Goal: Communication & Community: Share content

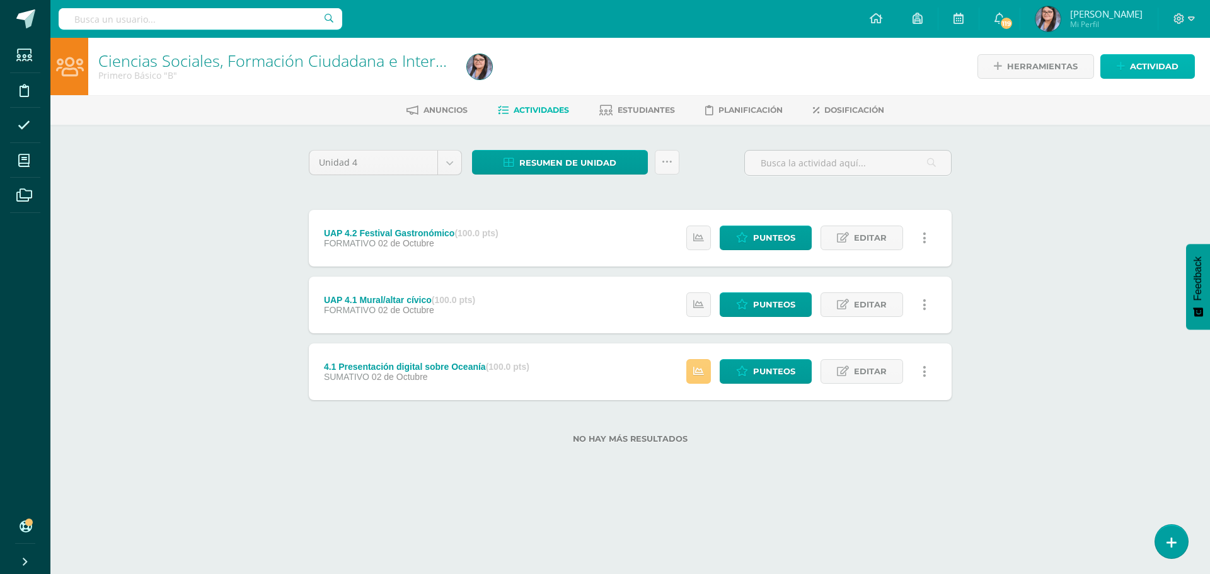
click at [1146, 66] on span "Actividad" at bounding box center [1154, 66] width 49 height 23
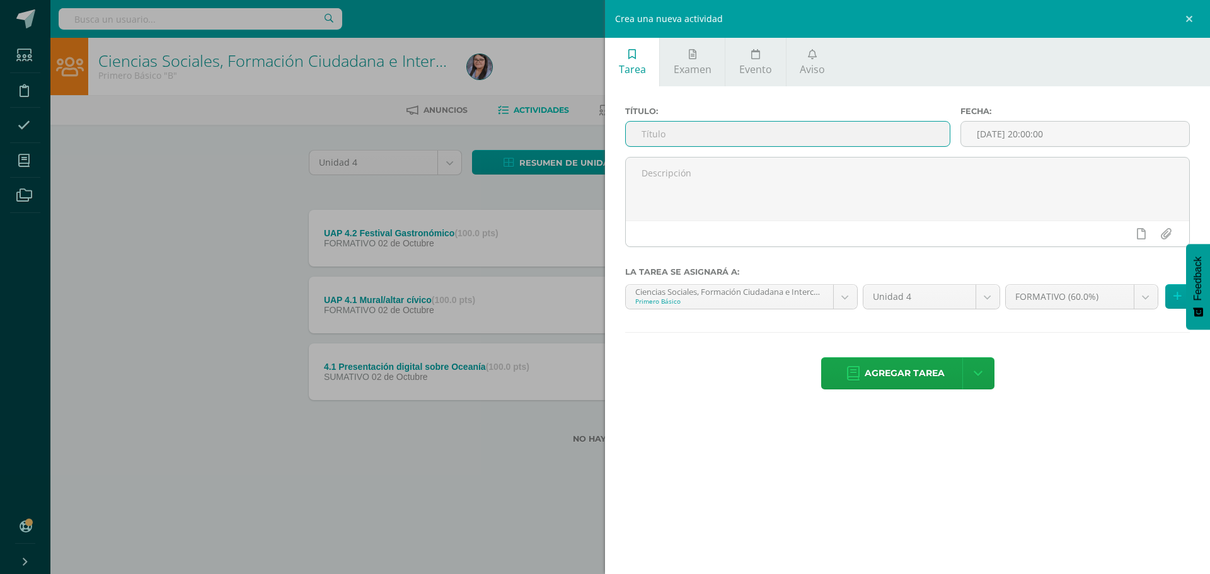
click at [726, 137] on input "text" at bounding box center [788, 134] width 324 height 25
type input "UAP 4.2 Vídeo Grupal"
click at [852, 301] on body "Estudiantes Disciplina Asistencia Mis cursos Archivos Soporte Ayuda Reportar un…" at bounding box center [605, 242] width 1210 height 484
click at [1176, 296] on icon at bounding box center [1177, 296] width 8 height 11
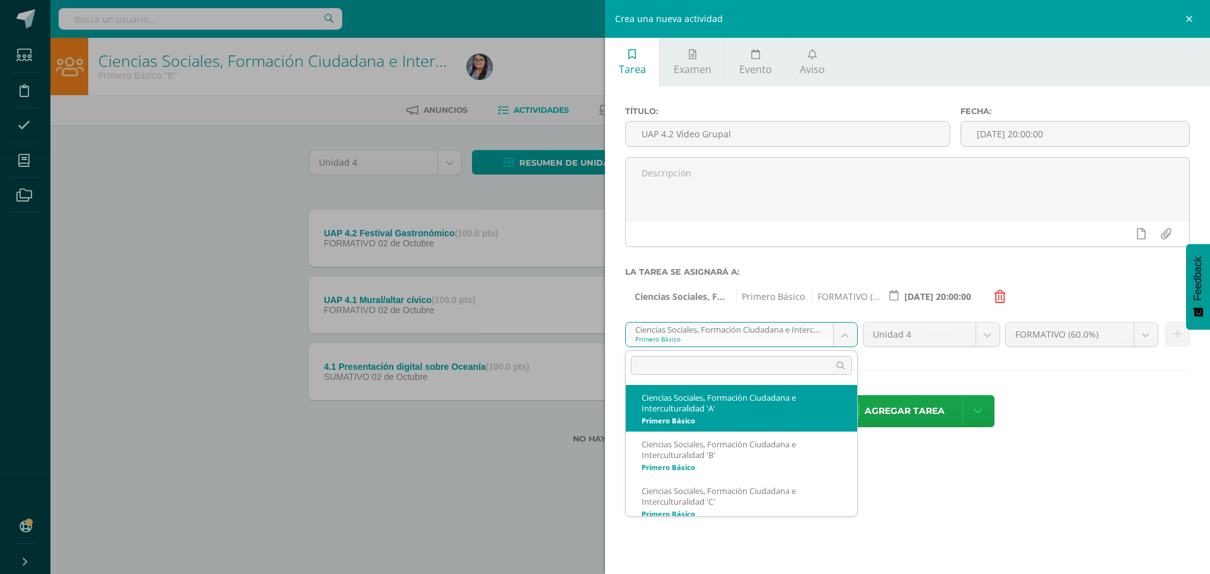
click at [843, 330] on body "Estudiantes Disciplina Asistencia Mis cursos Archivos Soporte Ayuda Reportar un…" at bounding box center [605, 242] width 1210 height 484
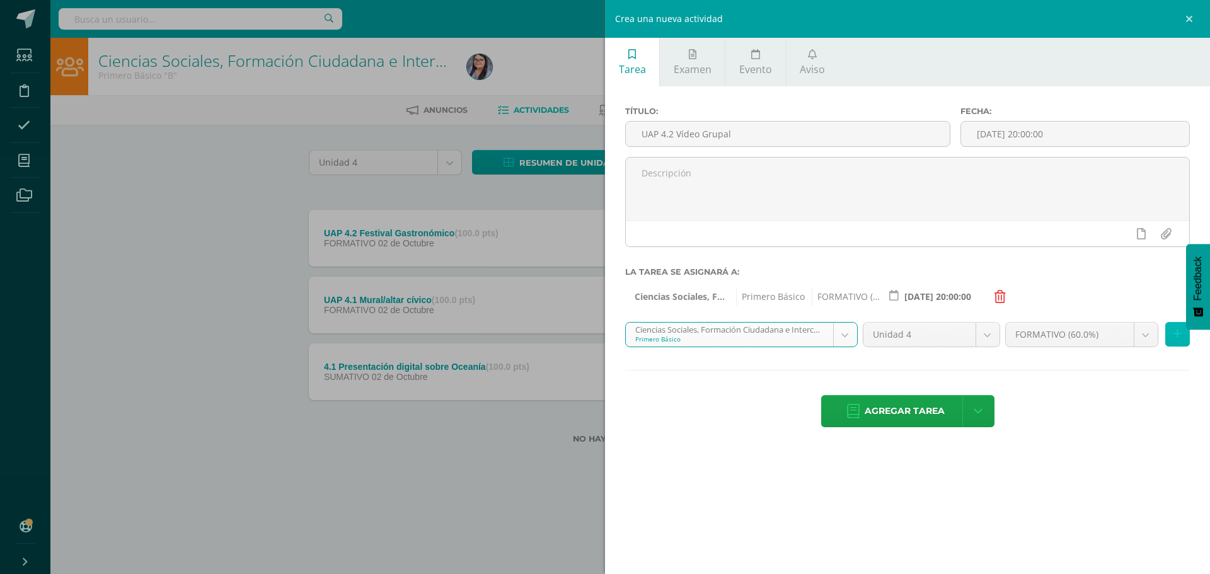
click at [1177, 335] on icon at bounding box center [1177, 334] width 8 height 11
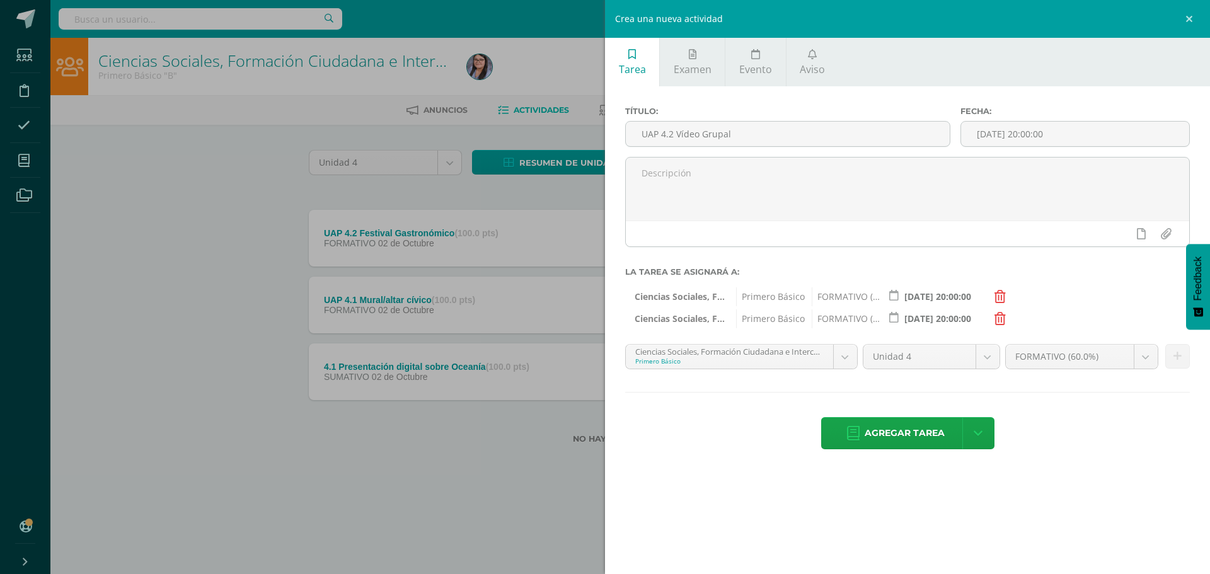
click at [844, 364] on body "Estudiantes Disciplina Asistencia Mis cursos Archivos Soporte Ayuda Reportar un…" at bounding box center [605, 242] width 1210 height 484
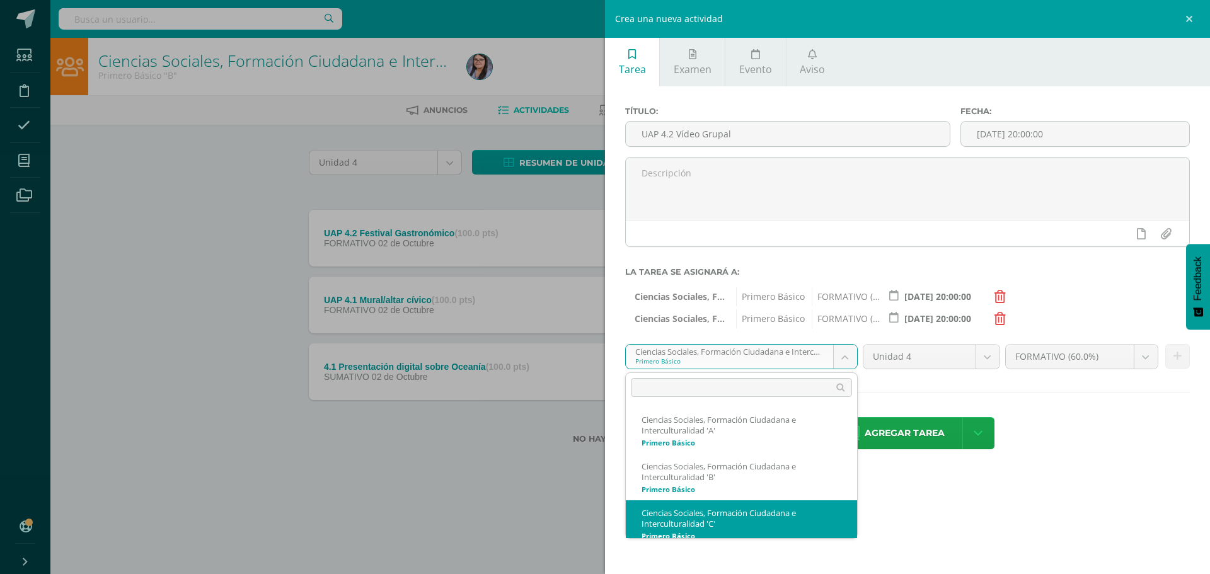
scroll to position [9, 0]
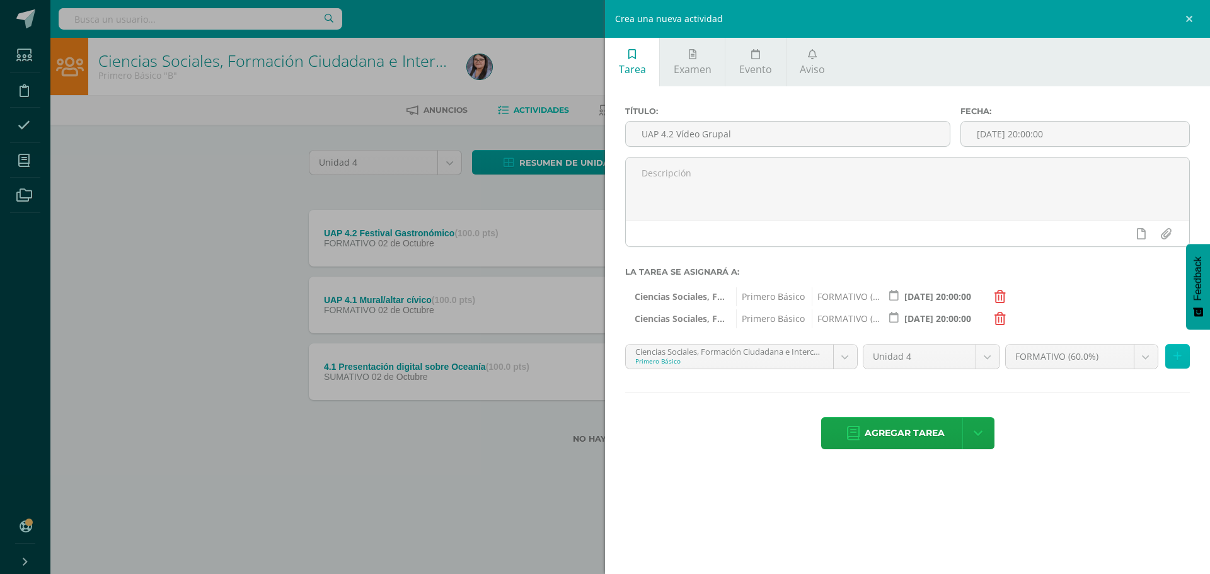
click at [1169, 352] on button at bounding box center [1177, 356] width 25 height 25
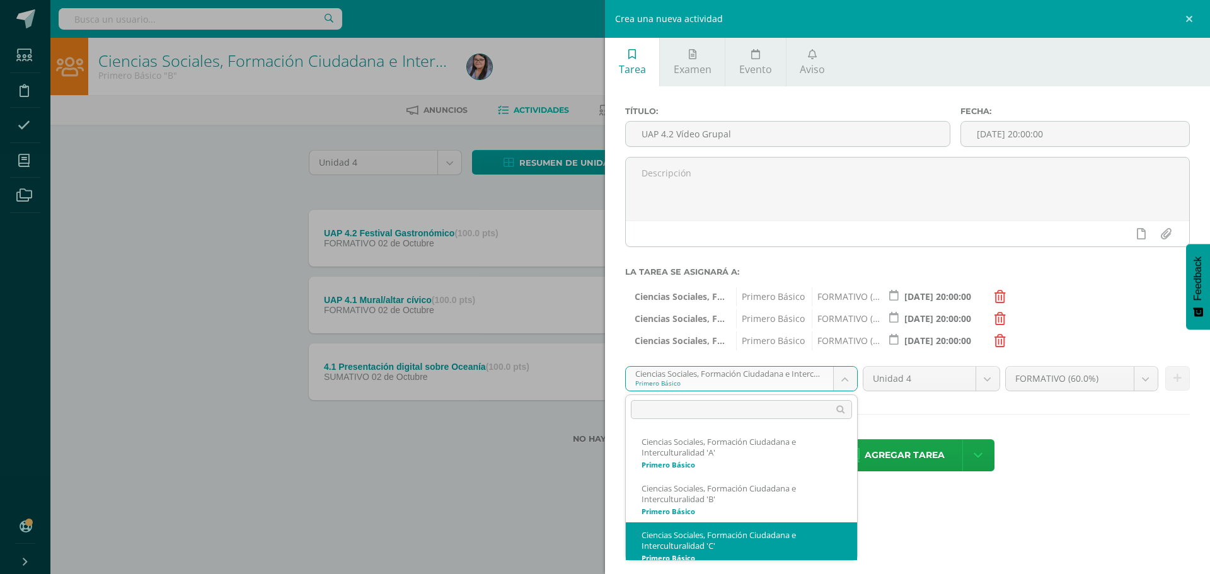
click at [851, 386] on body "Estudiantes Disciplina Asistencia Mis cursos Archivos Soporte Ayuda Reportar un…" at bounding box center [605, 242] width 1210 height 484
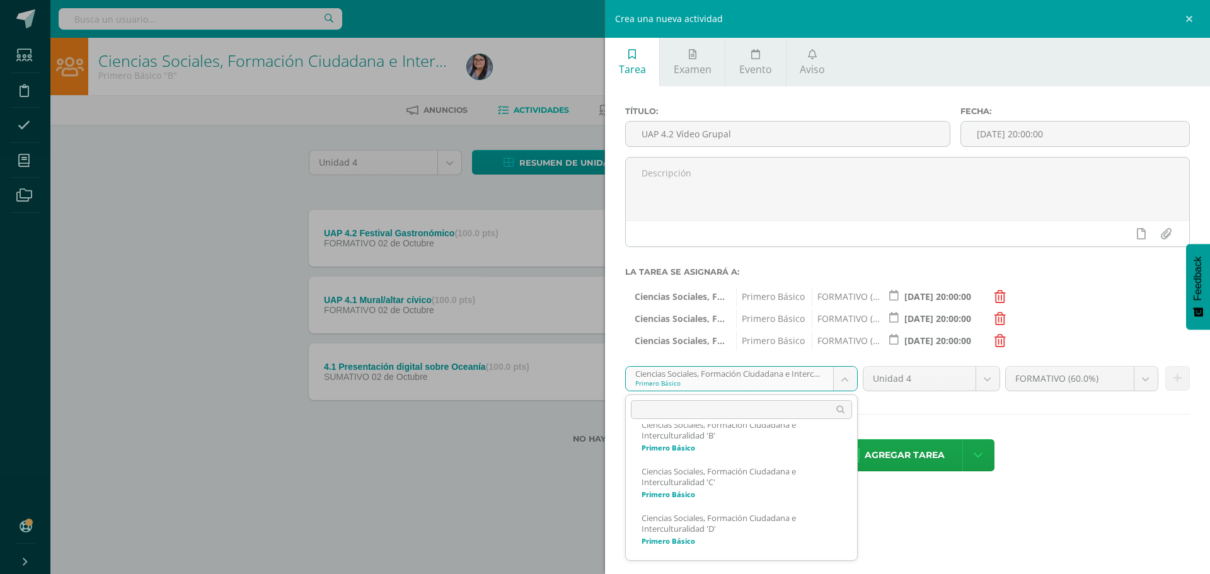
scroll to position [126, 0]
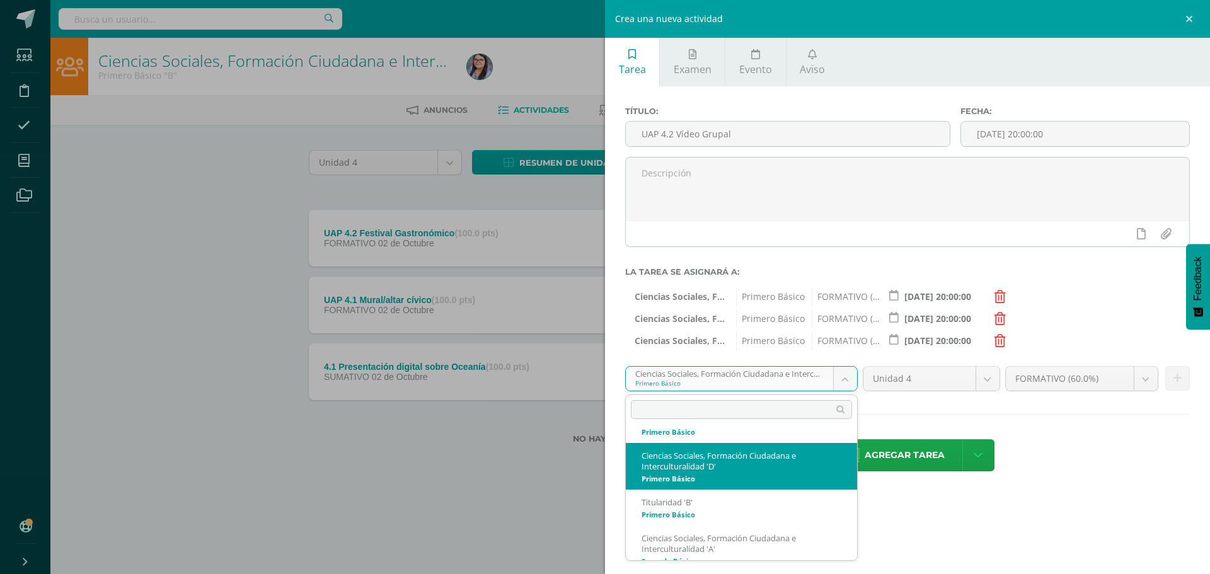
select select "212895"
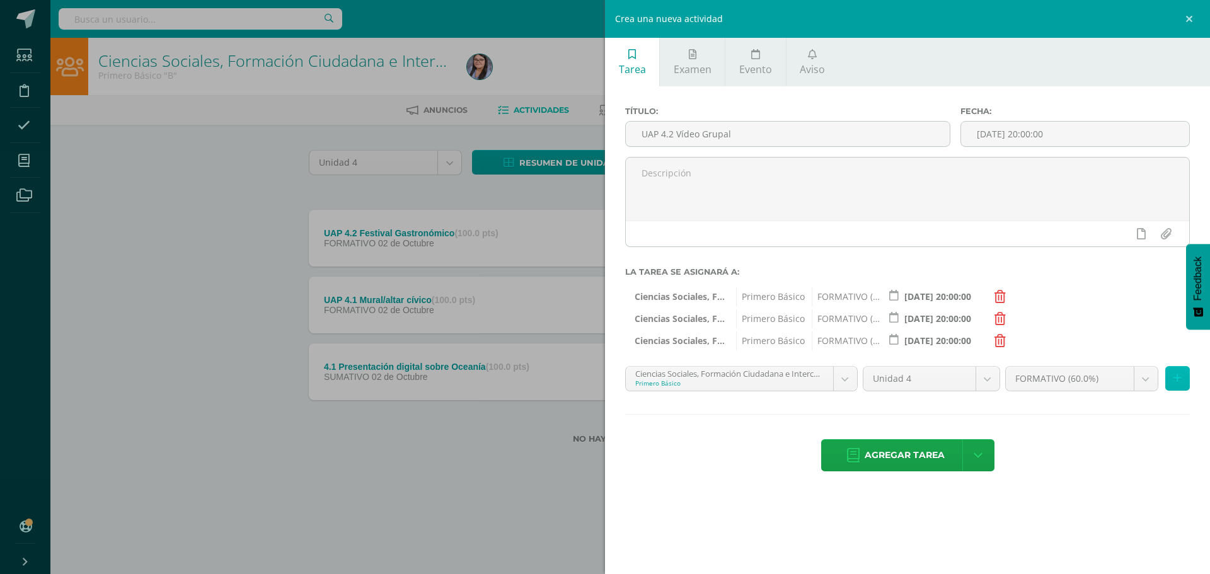
click at [1177, 381] on icon at bounding box center [1177, 378] width 8 height 11
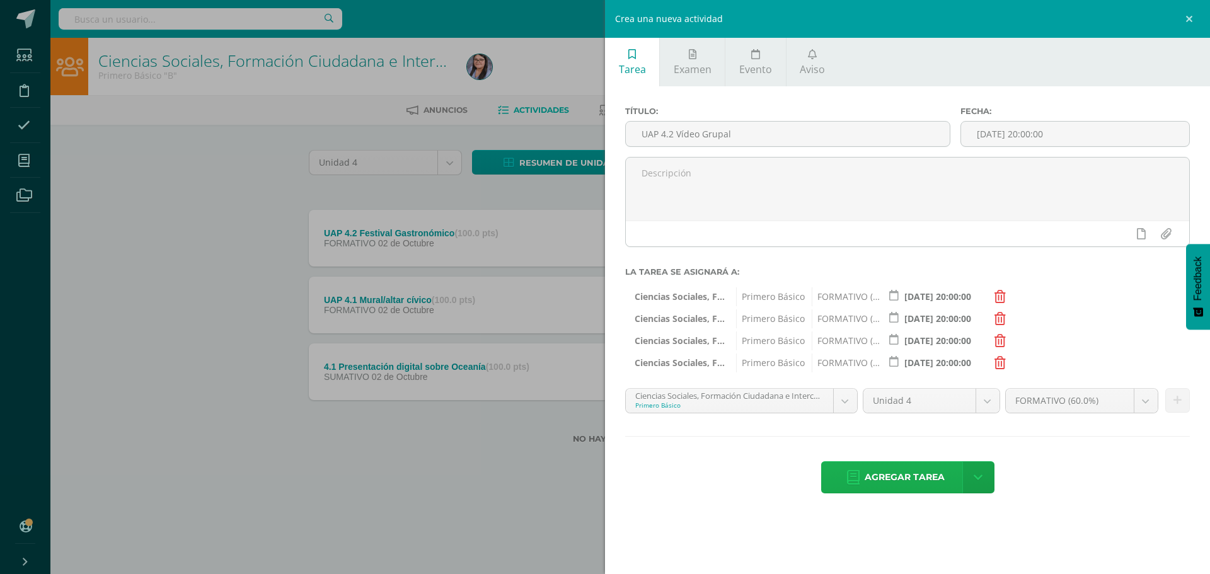
click at [920, 474] on span "Agregar tarea" at bounding box center [904, 477] width 80 height 31
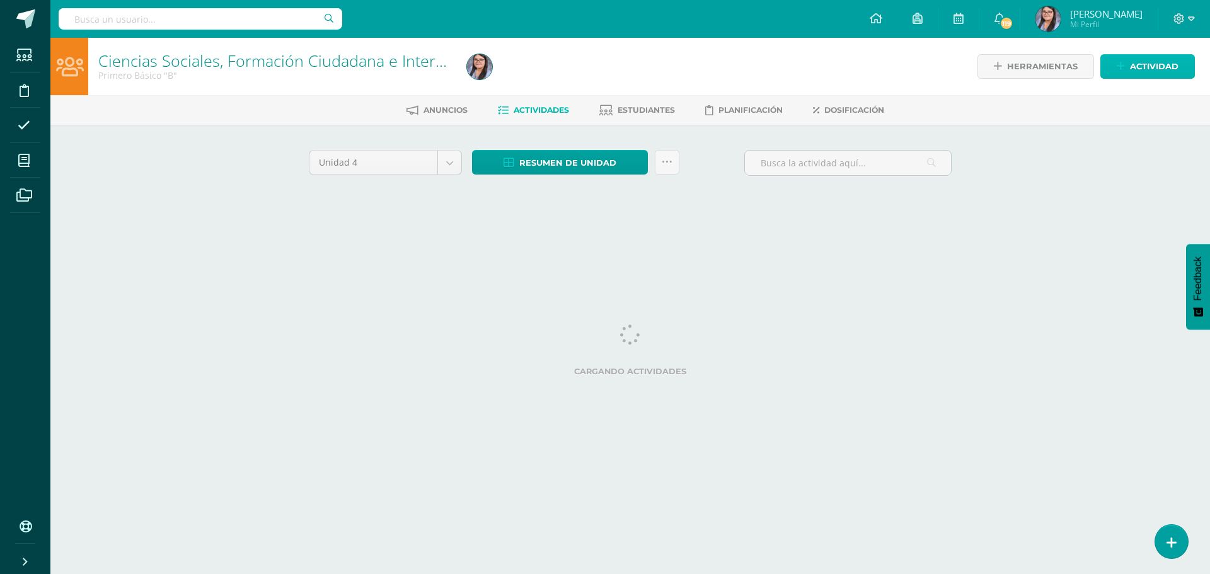
click at [1133, 72] on span "Actividad" at bounding box center [1154, 66] width 49 height 23
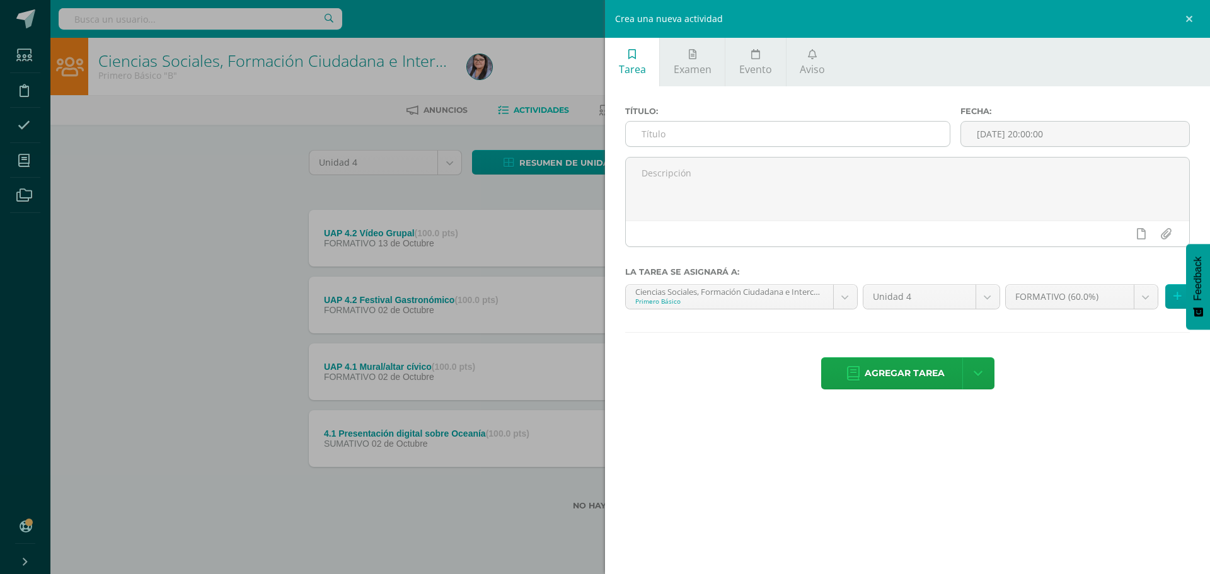
click at [847, 135] on input "text" at bounding box center [788, 134] width 324 height 25
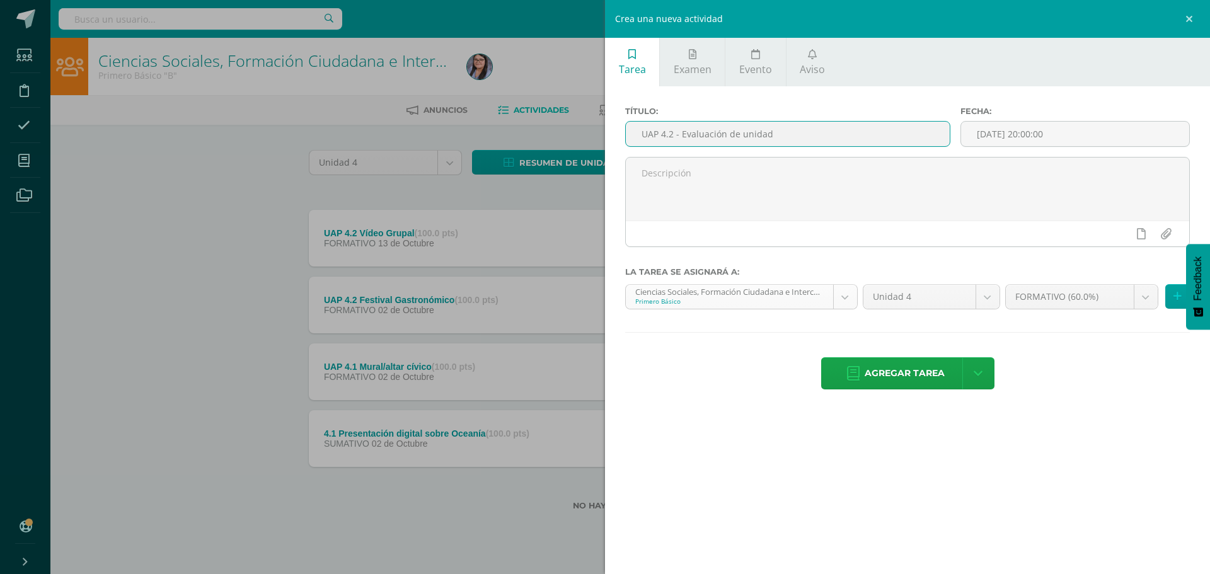
type input "UAP 4.2 - Evaluación de unidad"
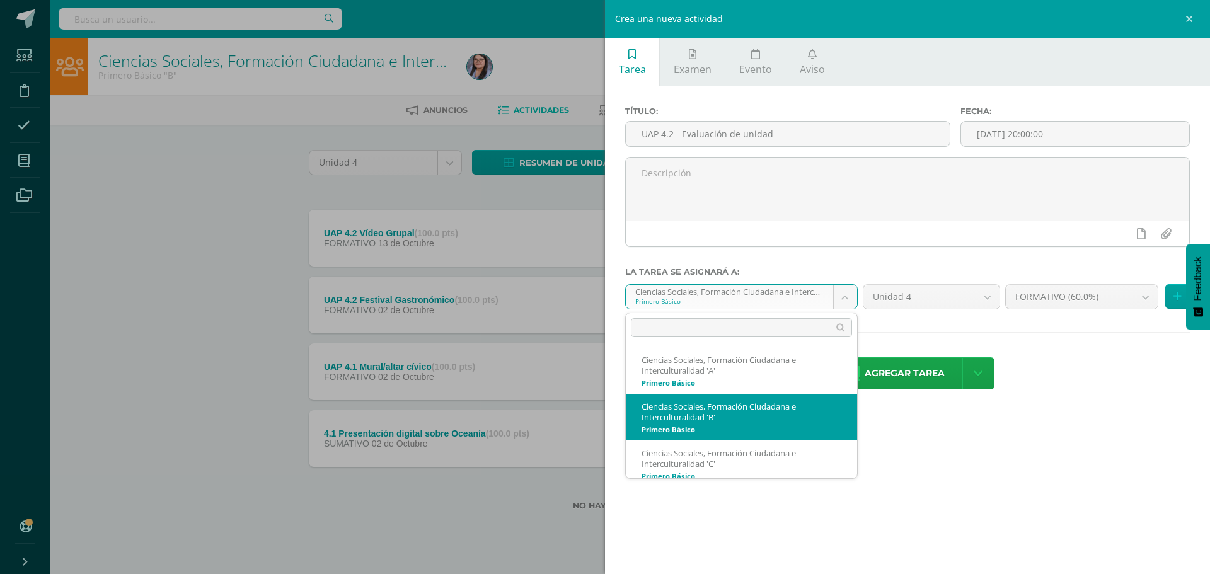
click at [851, 302] on body "Tarea asignada exitosamente Estudiantes Disciplina Asistencia Mis cursos Archiv…" at bounding box center [605, 275] width 1210 height 551
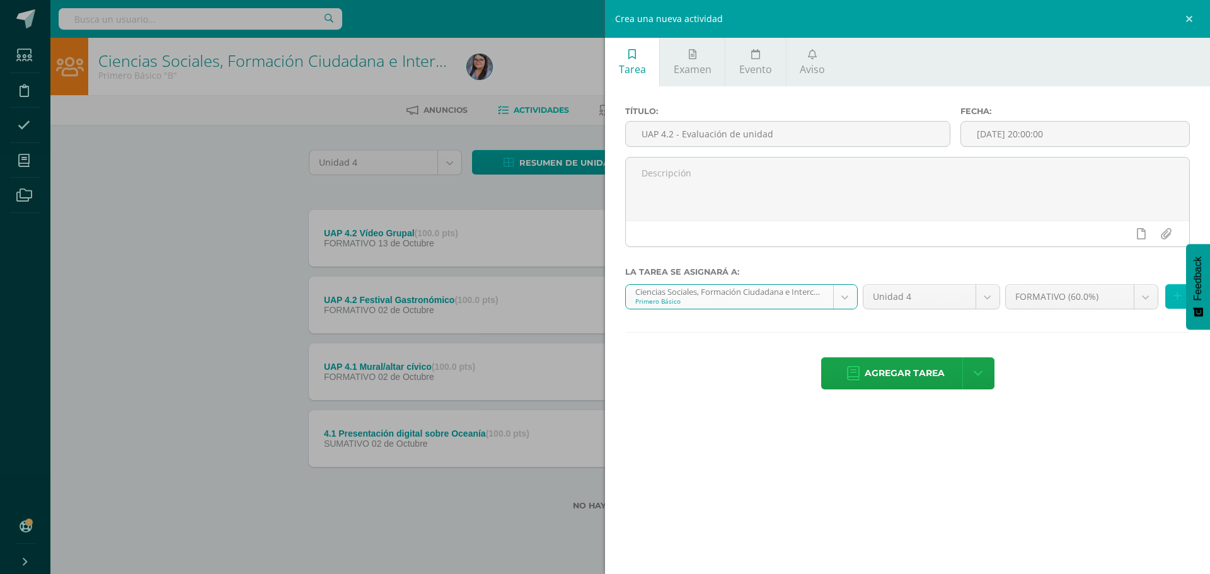
click at [1181, 297] on button at bounding box center [1177, 296] width 25 height 25
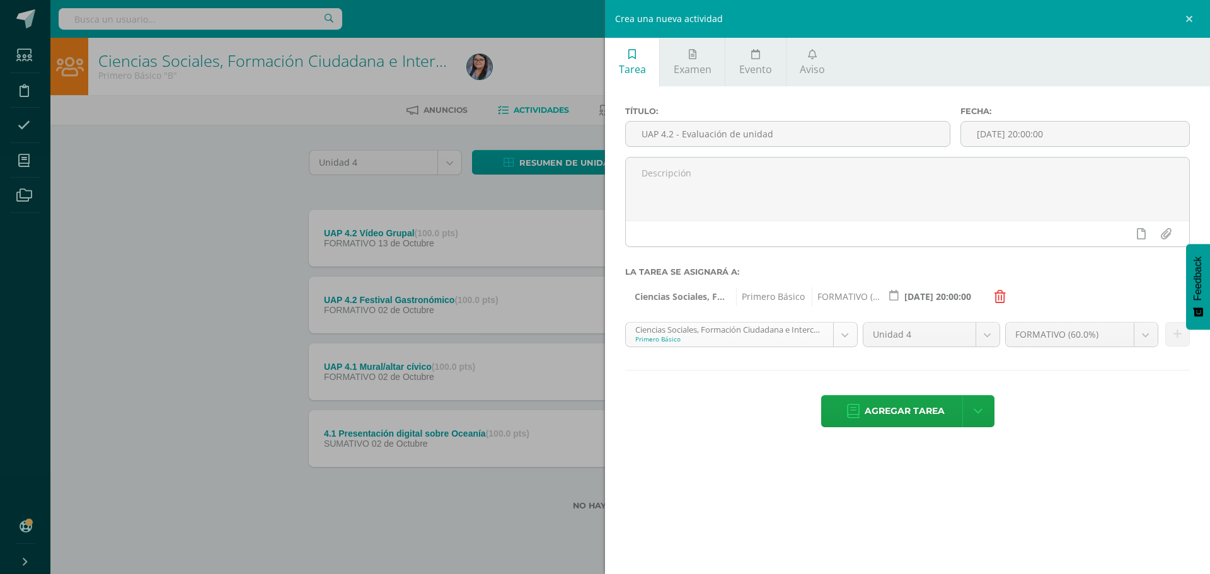
click at [848, 335] on body "Tarea asignada exitosamente Estudiantes Disciplina Asistencia Mis cursos Archiv…" at bounding box center [605, 275] width 1210 height 551
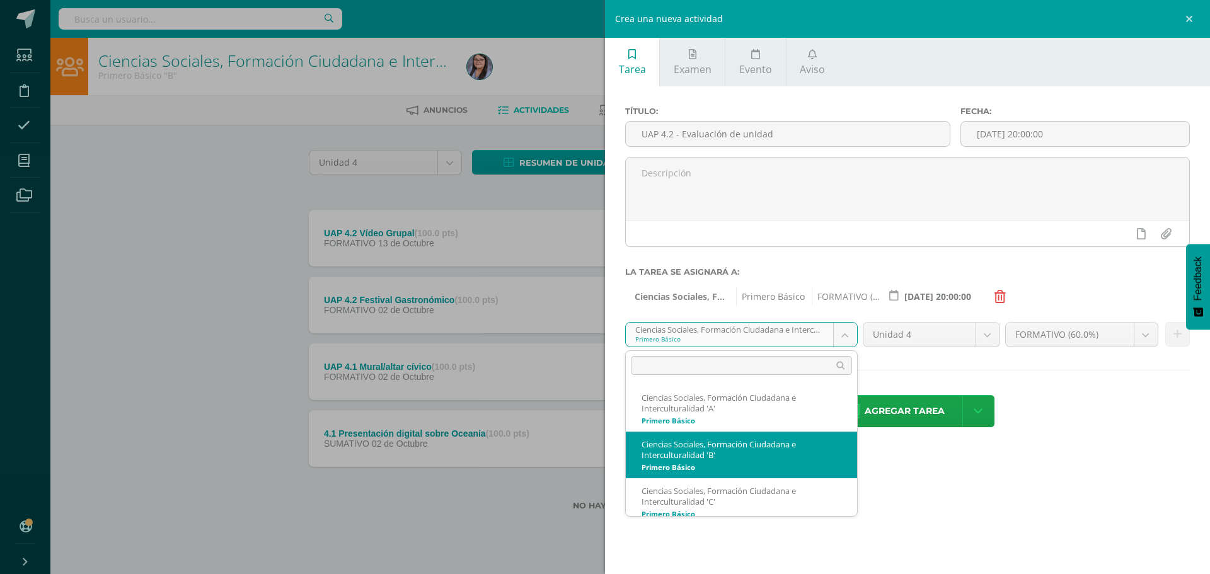
select select "212219"
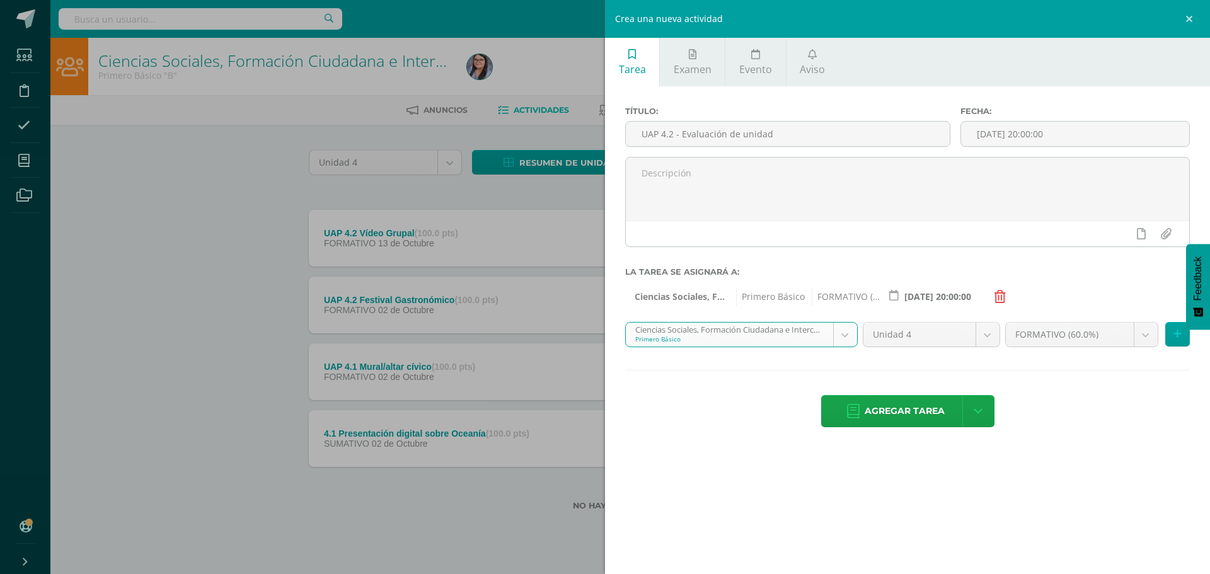
click at [1002, 296] on icon at bounding box center [999, 296] width 11 height 13
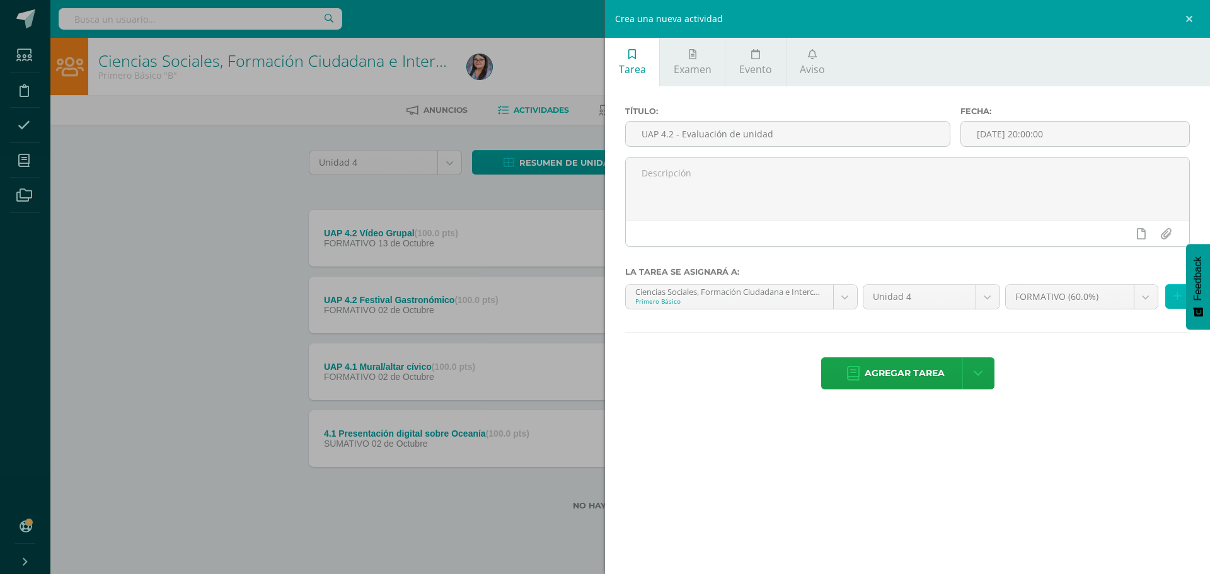
click at [1178, 300] on icon at bounding box center [1177, 296] width 8 height 11
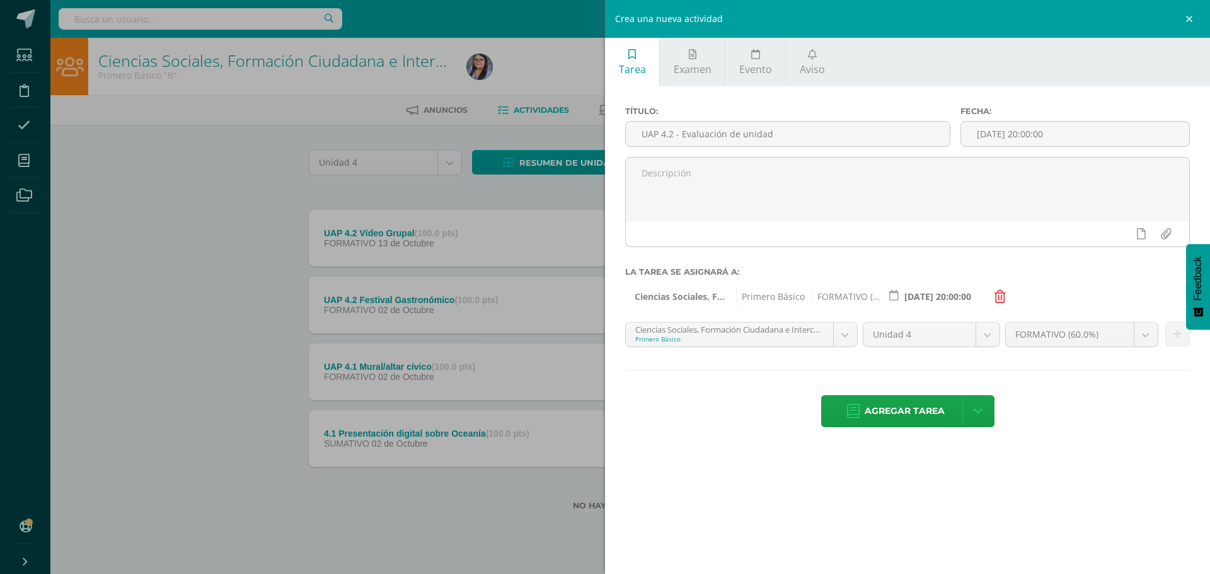
click at [998, 294] on icon at bounding box center [999, 296] width 11 height 13
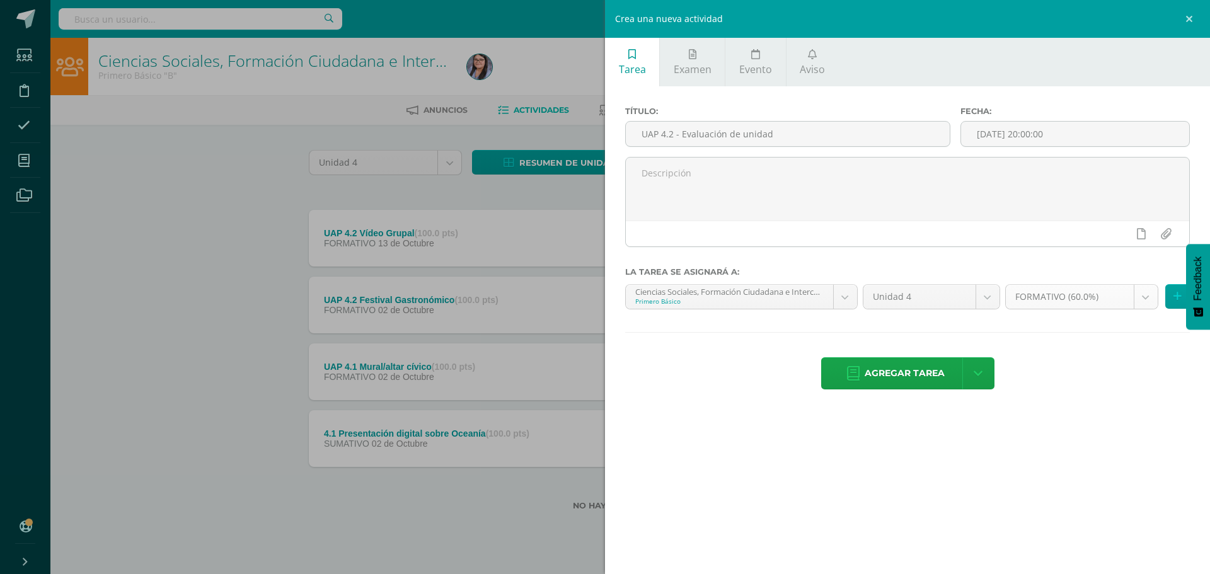
click at [1142, 299] on body "Tarea asignada exitosamente Estudiantes Disciplina Asistencia Mis cursos Archiv…" at bounding box center [605, 275] width 1210 height 551
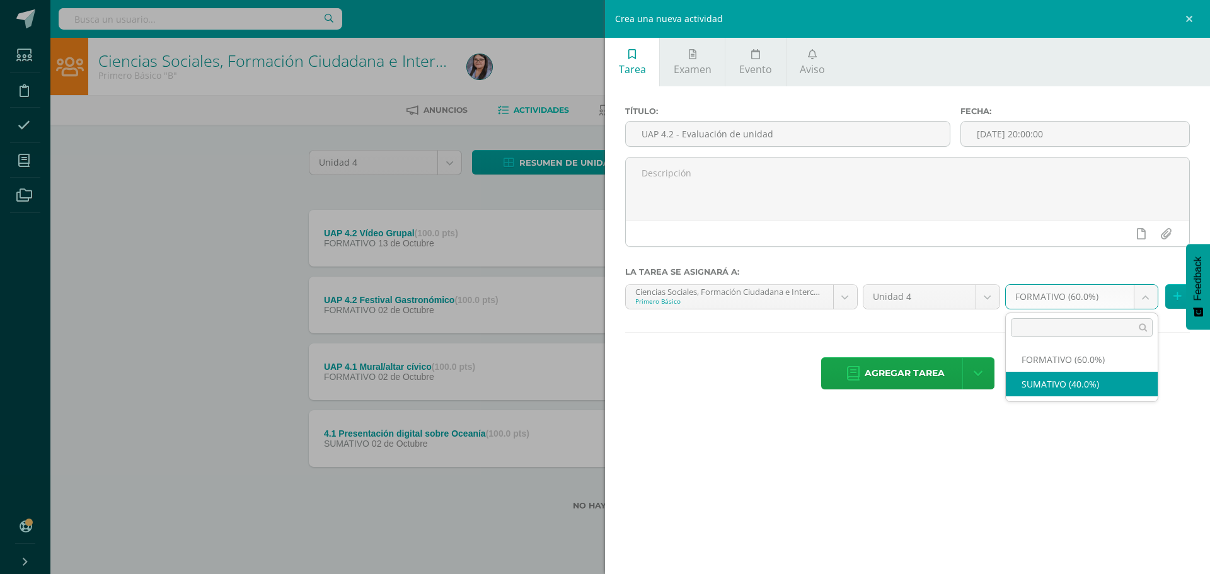
select select "212231"
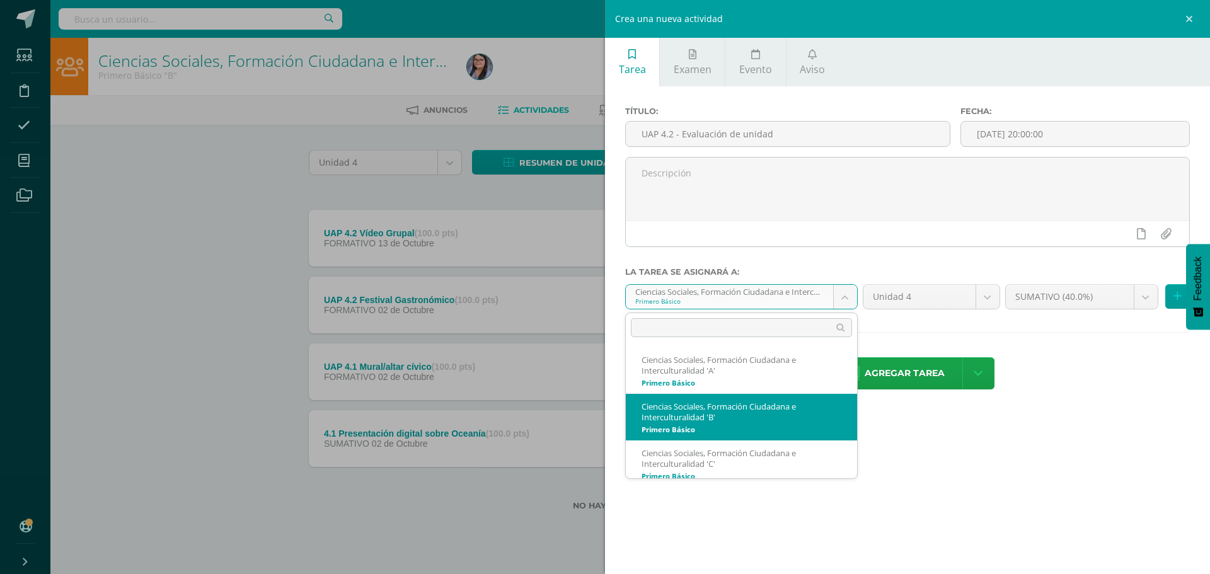
click at [845, 299] on body "Tarea asignada exitosamente Estudiantes Disciplina Asistencia Mis cursos Archiv…" at bounding box center [605, 275] width 1210 height 551
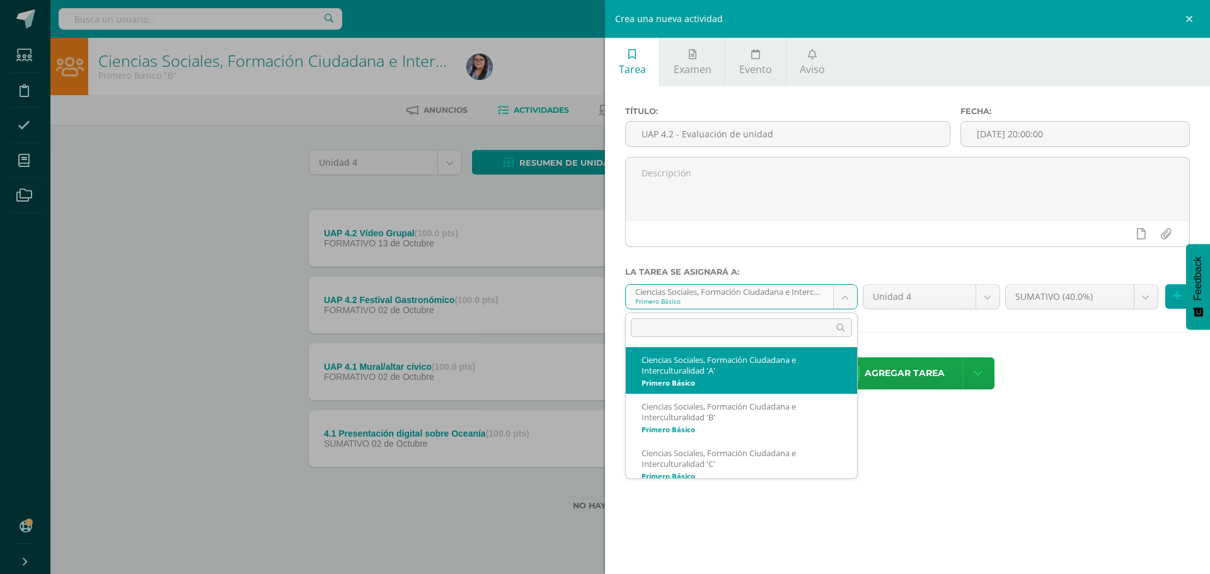
select select "212024"
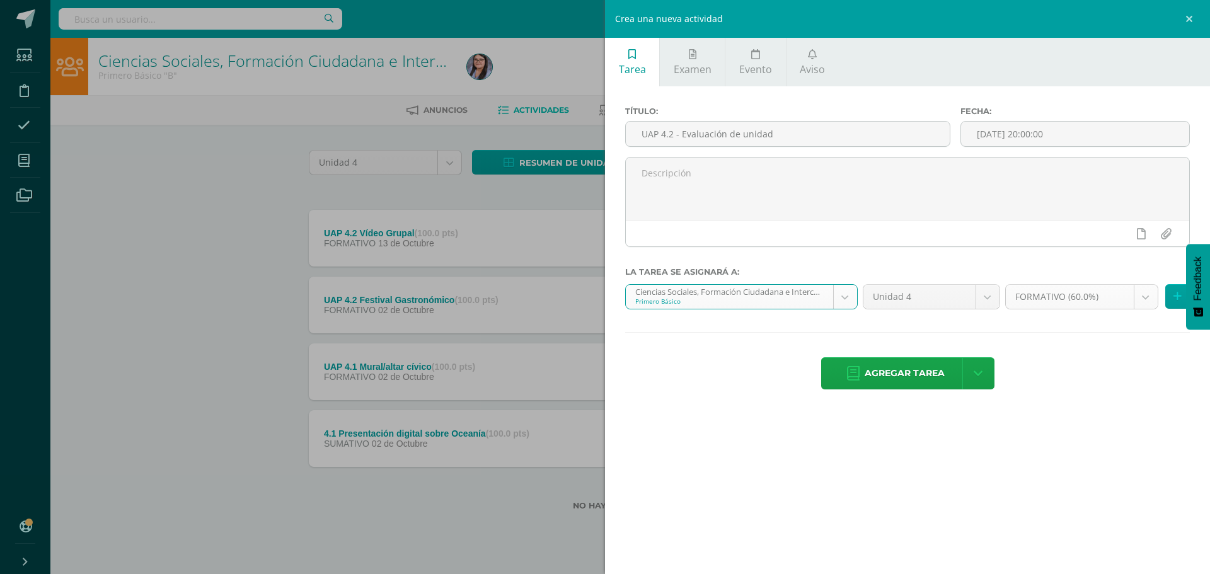
drag, startPoint x: 1147, startPoint y: 294, endPoint x: 1109, endPoint y: 321, distance: 46.1
click at [1147, 294] on body "Tarea asignada exitosamente Estudiantes Disciplina Asistencia Mis cursos Archiv…" at bounding box center [605, 275] width 1210 height 551
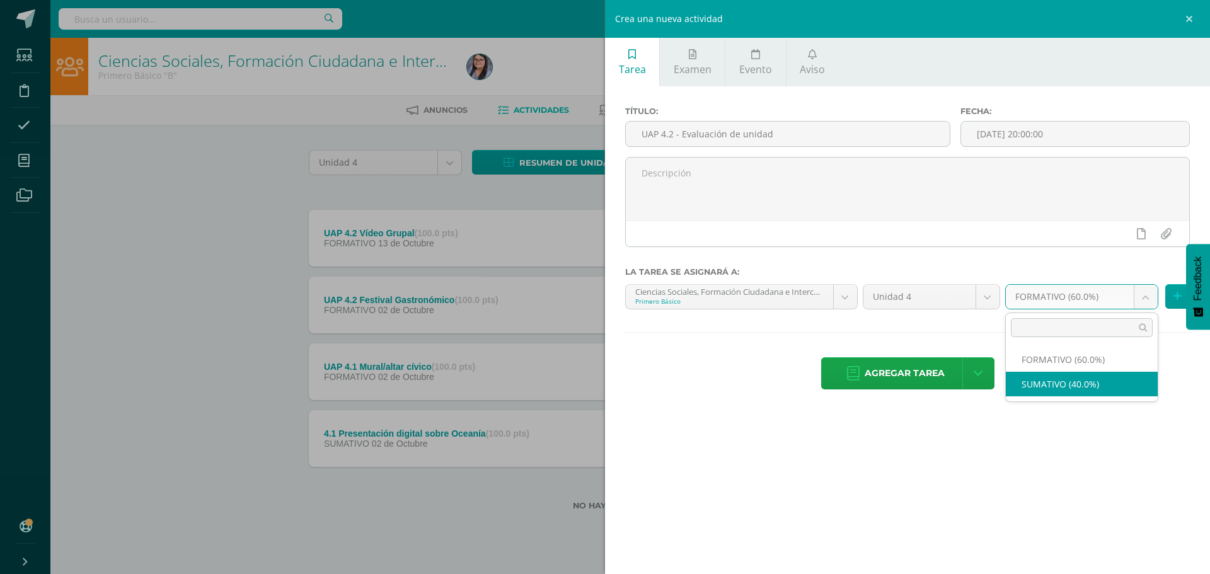
click at [1066, 399] on ul "FORMATIVO (60.0%) SUMATIVO (40.0%)" at bounding box center [1081, 371] width 152 height 59
select select "212036"
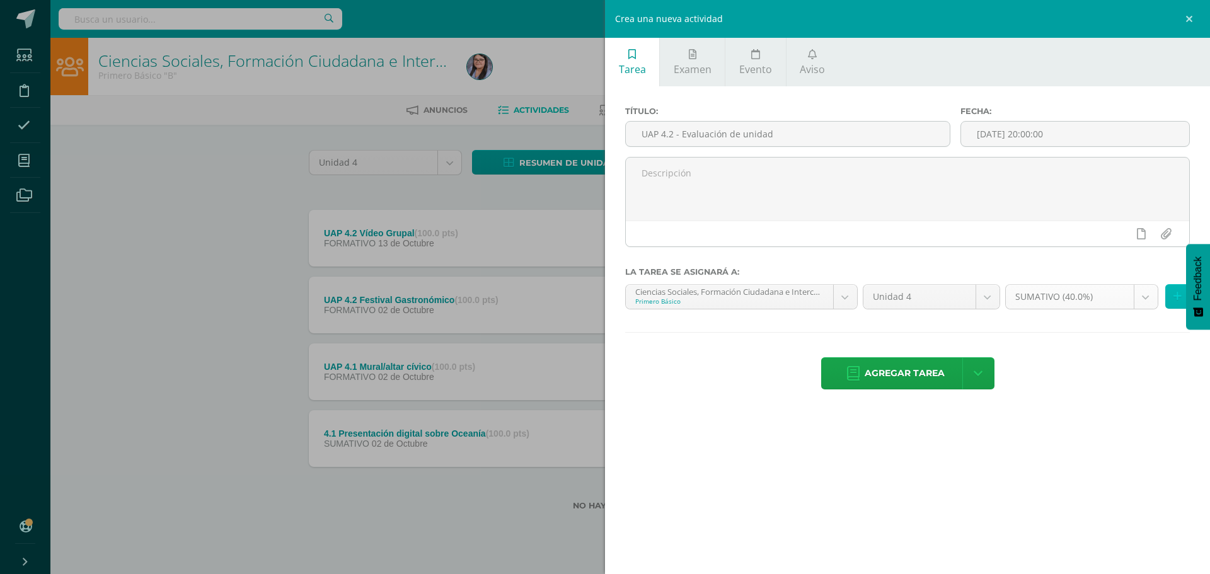
click at [1179, 297] on icon at bounding box center [1177, 296] width 8 height 11
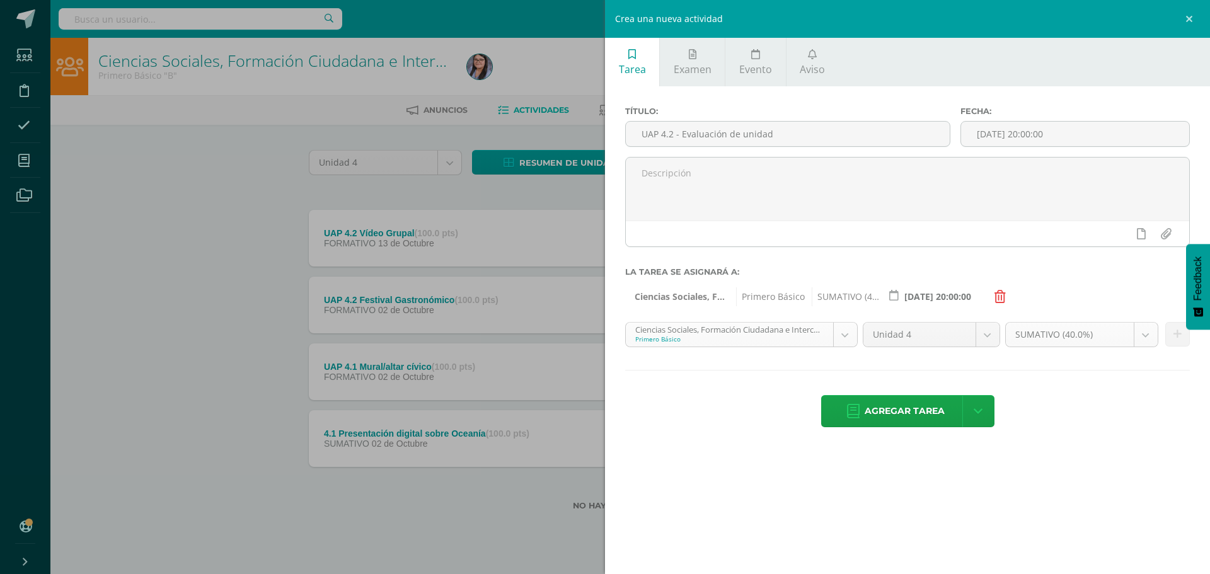
click at [850, 329] on body "Tarea asignada exitosamente Estudiantes Disciplina Asistencia Mis cursos Archiv…" at bounding box center [605, 275] width 1210 height 551
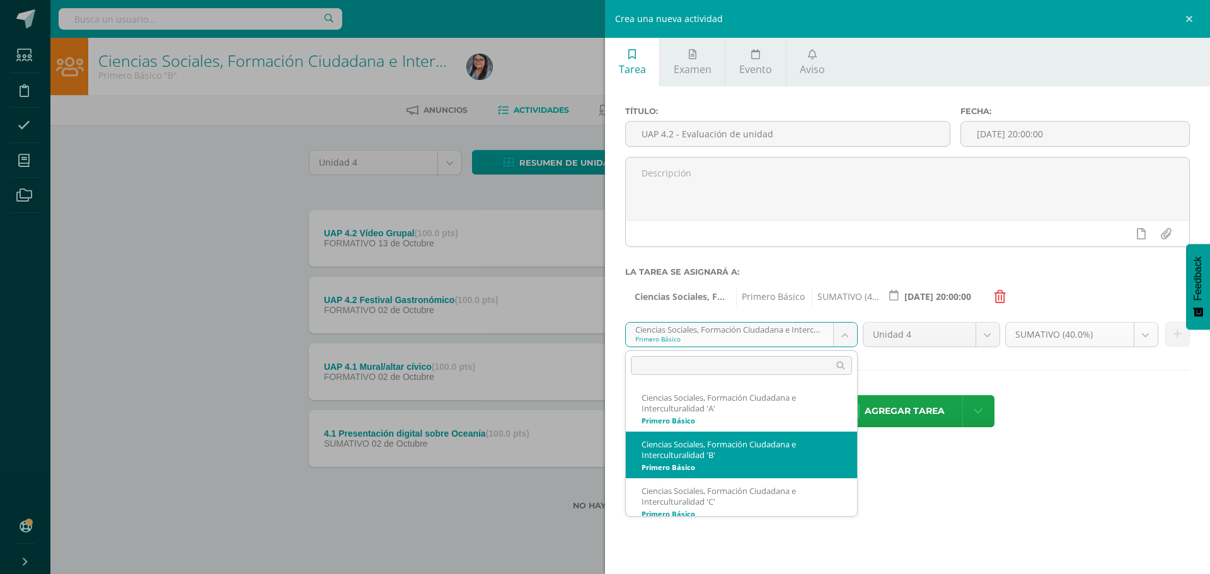
select select "212219"
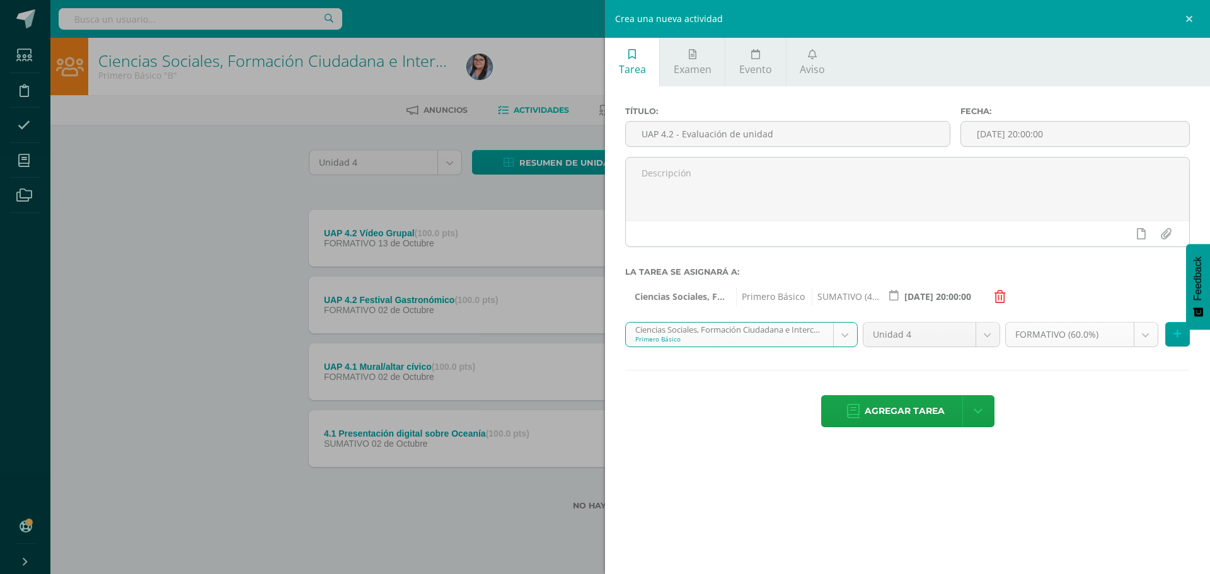
click at [1142, 340] on body "Tarea asignada exitosamente Estudiantes Disciplina Asistencia Mis cursos Archiv…" at bounding box center [605, 275] width 1210 height 551
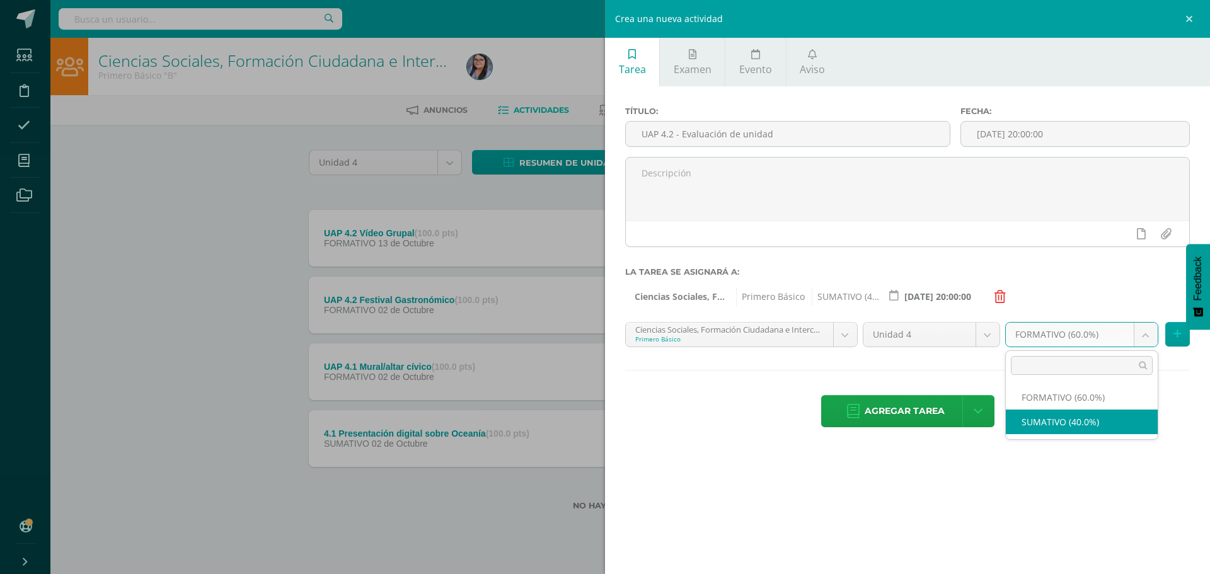
select select "212231"
click at [1167, 330] on button at bounding box center [1177, 334] width 25 height 25
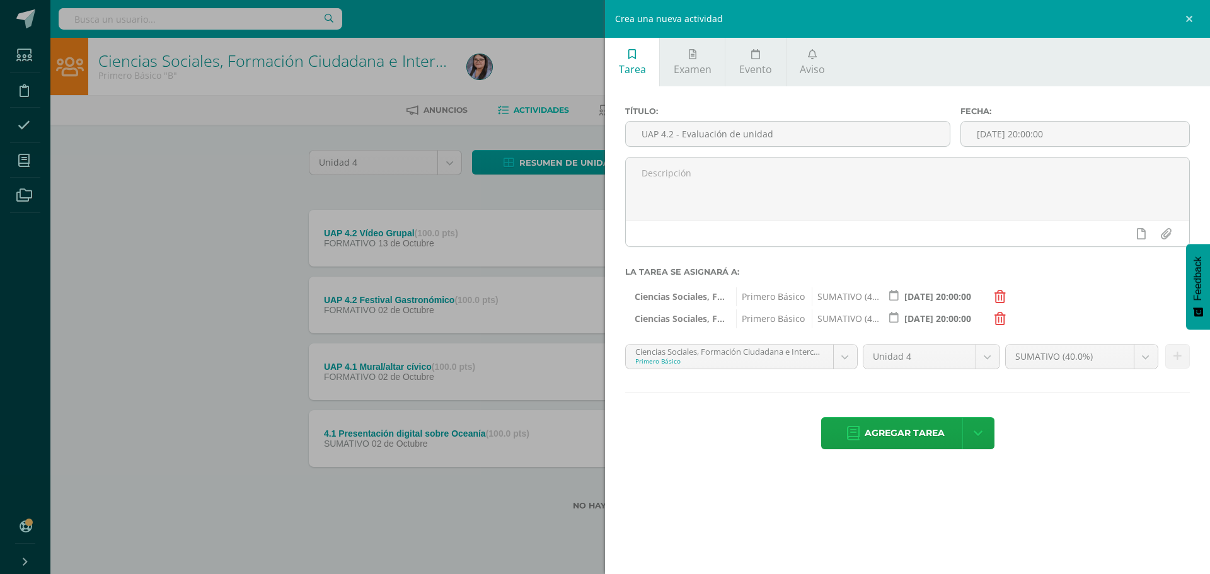
click at [845, 357] on body "Tarea asignada exitosamente Estudiantes Disciplina Asistencia Mis cursos Archiv…" at bounding box center [605, 275] width 1210 height 551
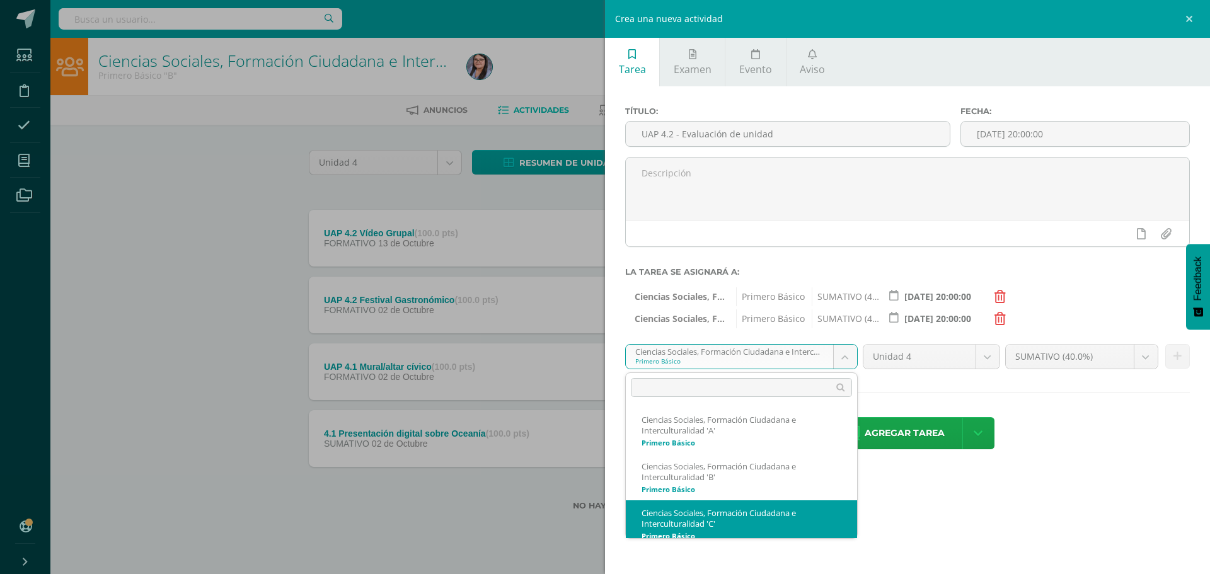
scroll to position [9, 0]
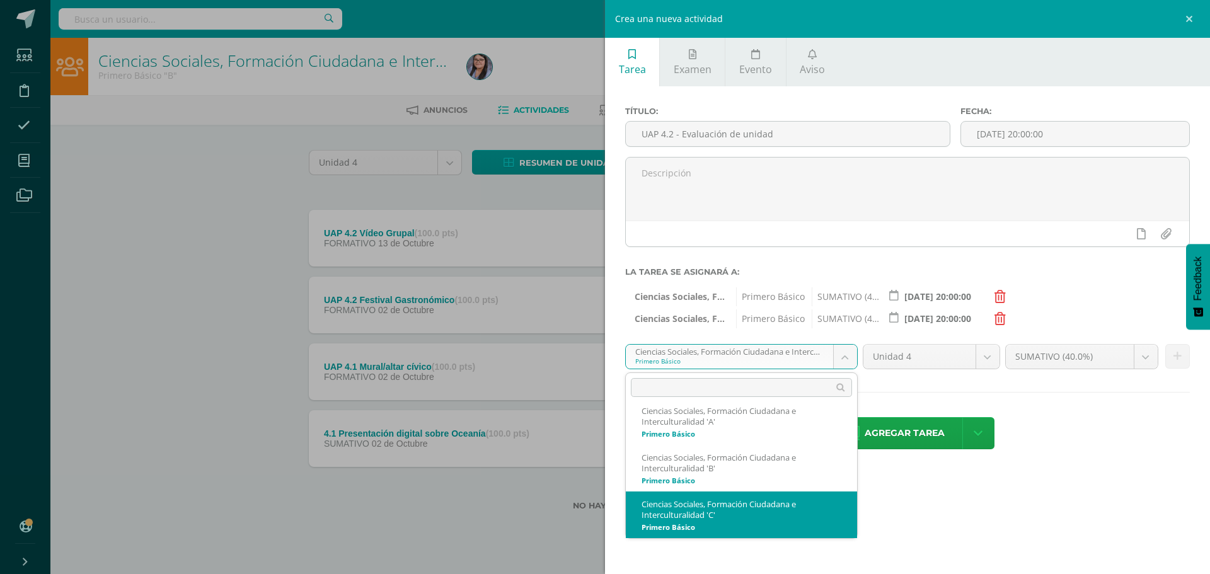
select select "212505"
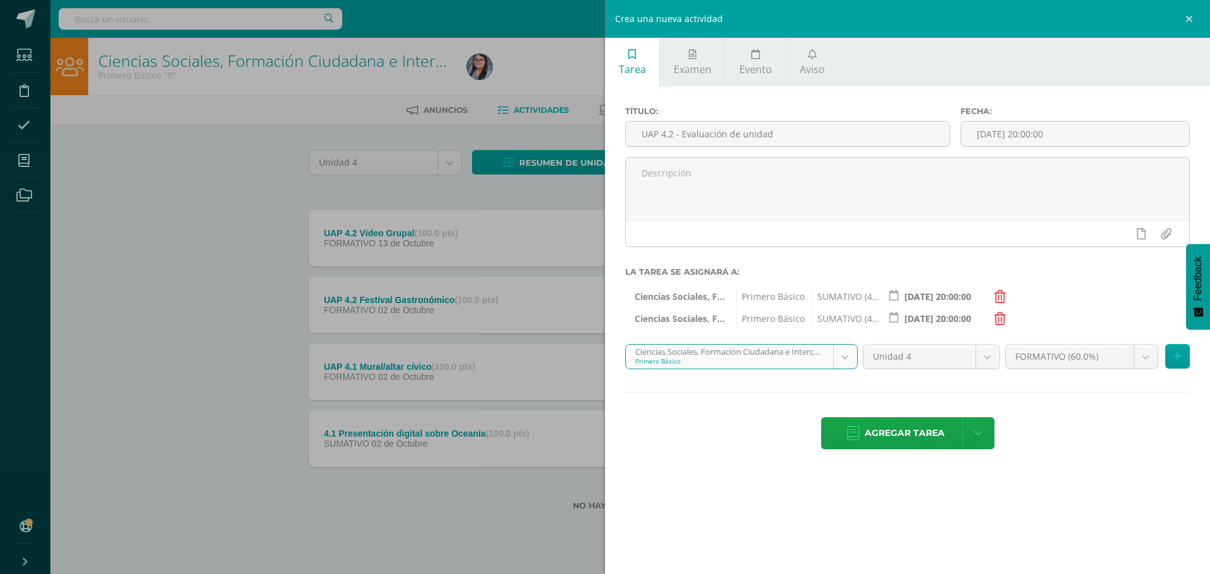
click at [1142, 358] on body "Tarea asignada exitosamente Estudiantes Disciplina Asistencia Mis cursos Archiv…" at bounding box center [605, 275] width 1210 height 551
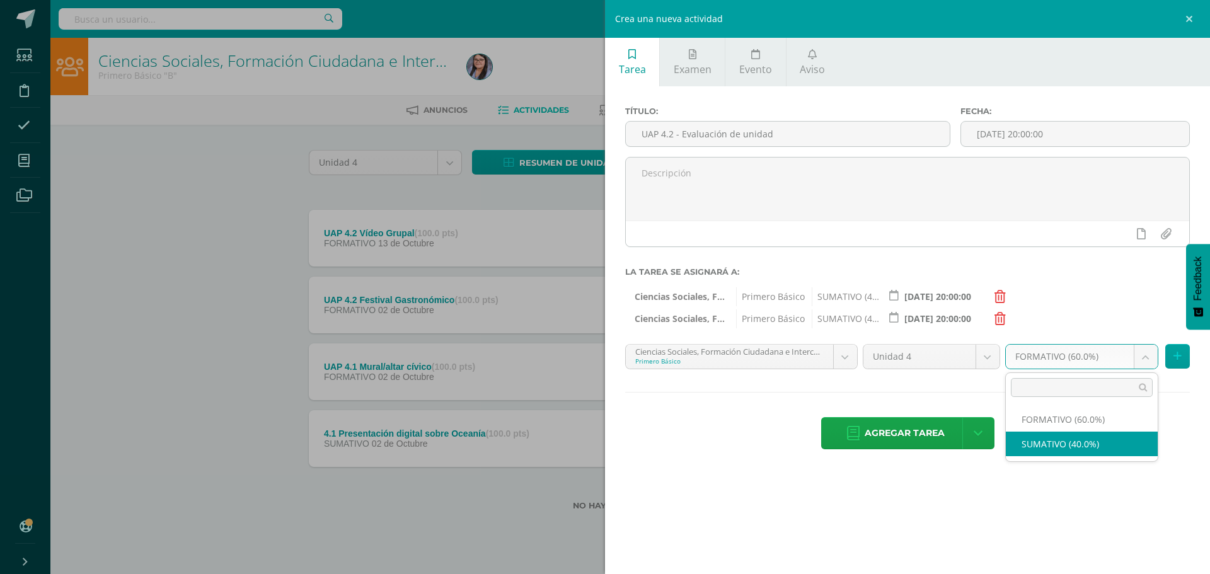
select select "212517"
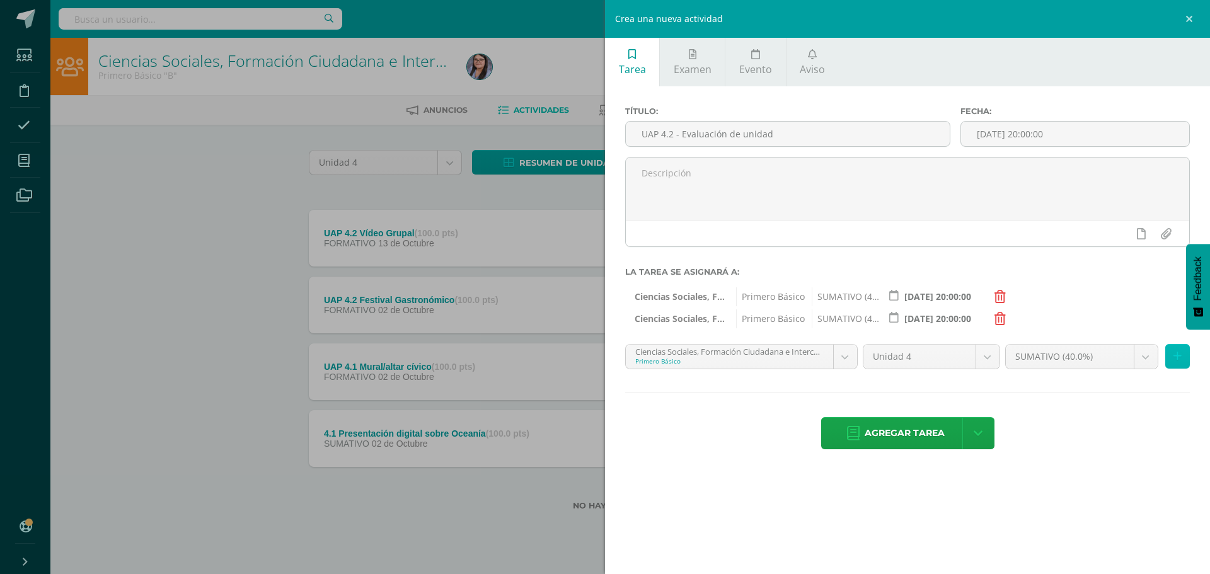
click at [1177, 352] on icon at bounding box center [1177, 356] width 8 height 11
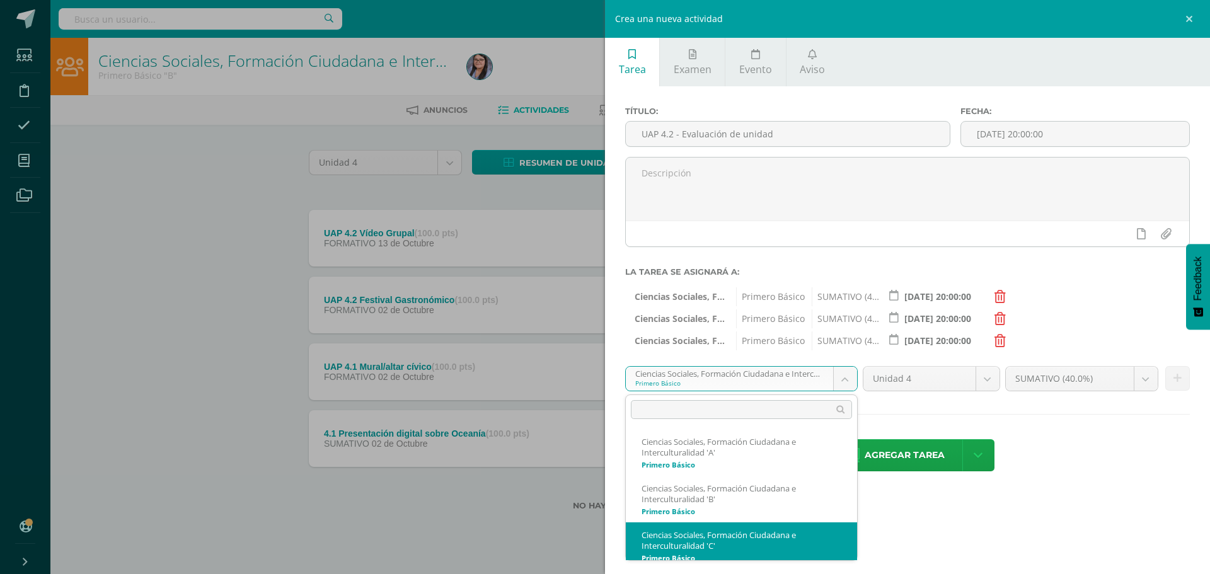
click at [851, 387] on body "Tarea asignada exitosamente Estudiantes Disciplina Asistencia Mis cursos Archiv…" at bounding box center [605, 275] width 1210 height 551
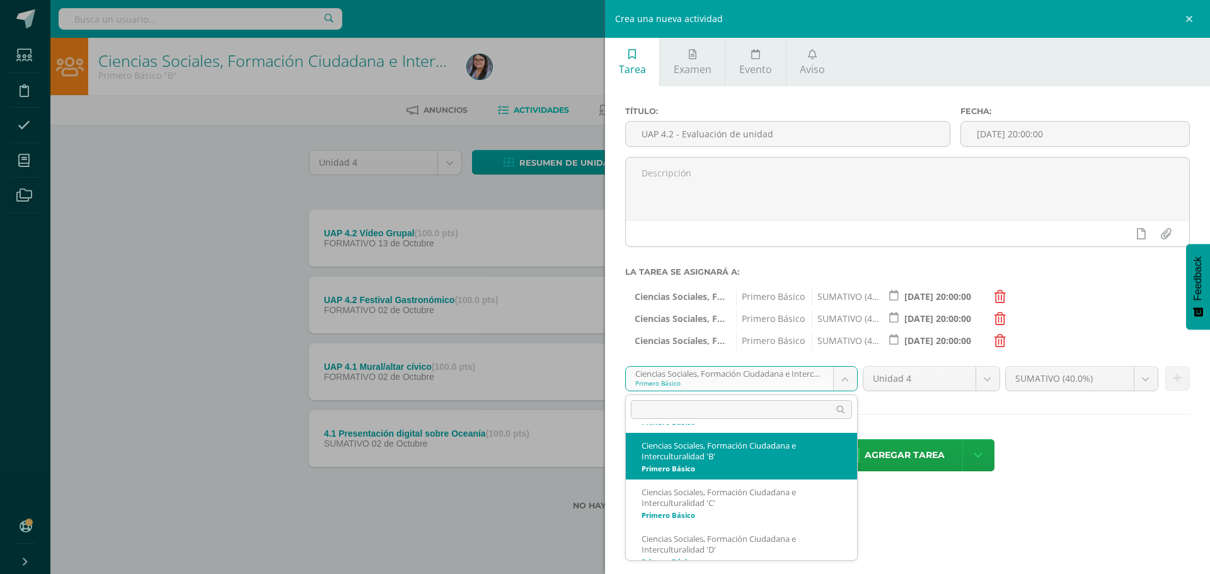
scroll to position [63, 0]
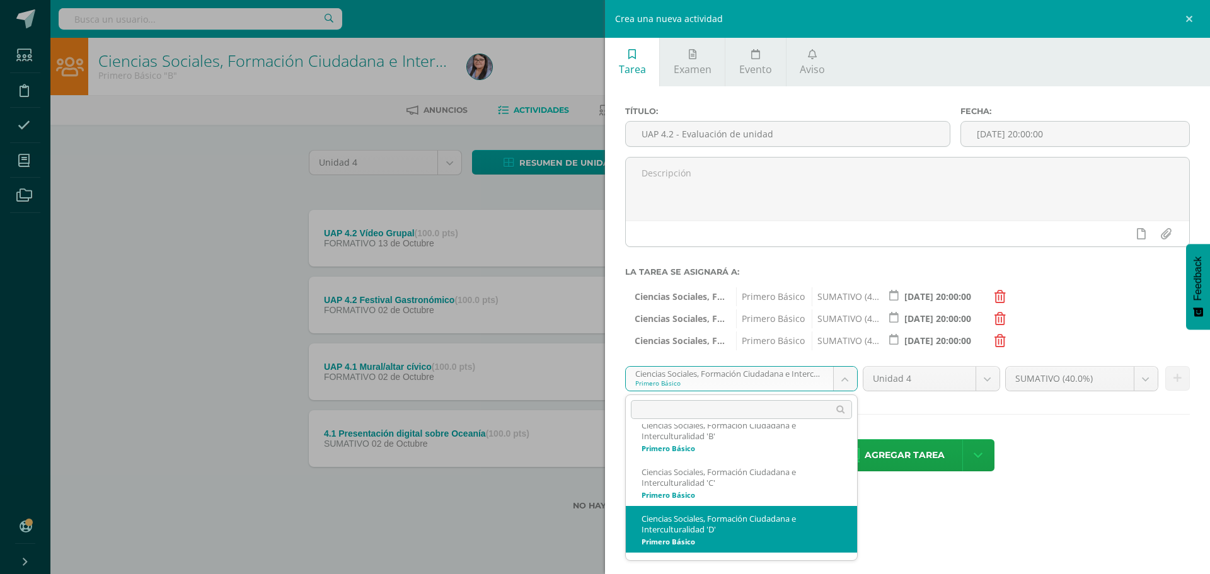
select select "212895"
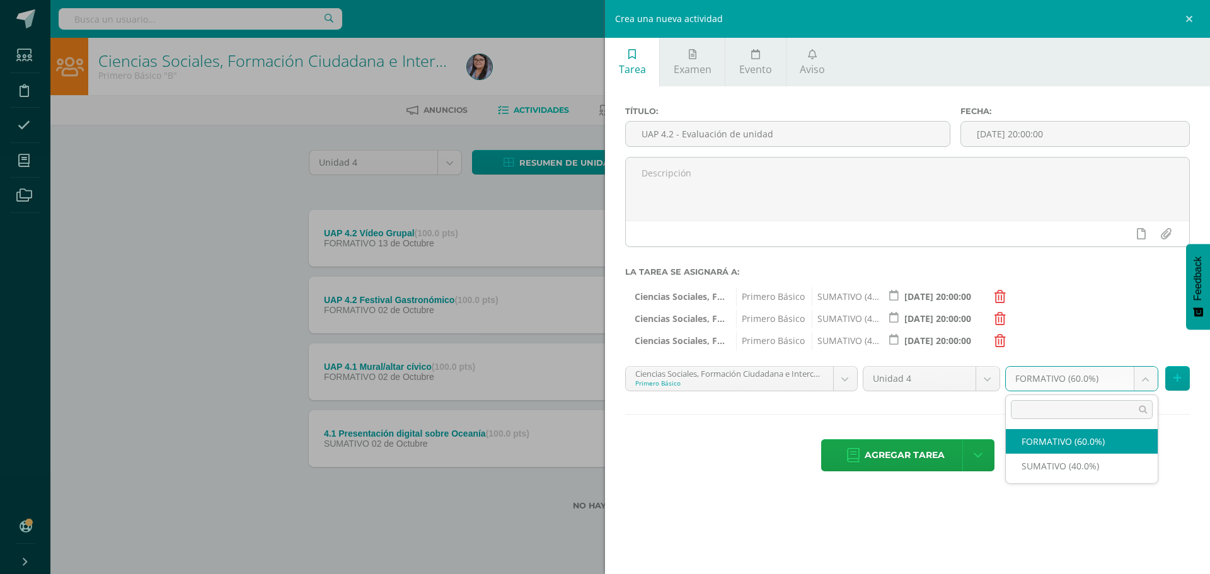
click at [1137, 380] on body "Tarea asignada exitosamente Estudiantes Disciplina Asistencia Mis cursos Archiv…" at bounding box center [605, 275] width 1210 height 551
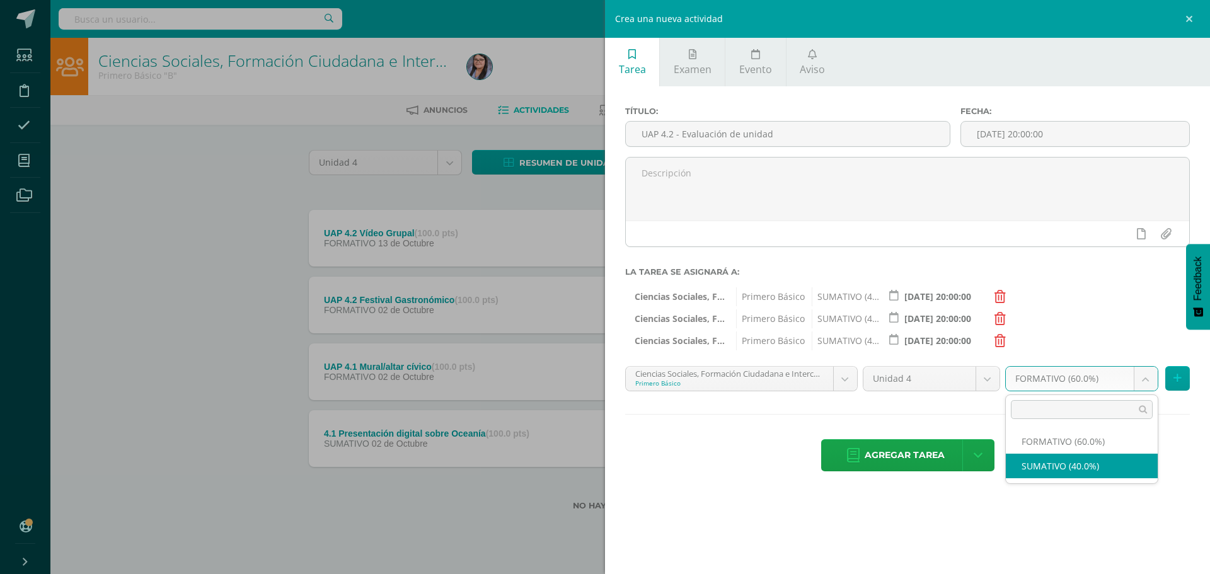
select select "212907"
click at [1172, 381] on button at bounding box center [1177, 378] width 25 height 25
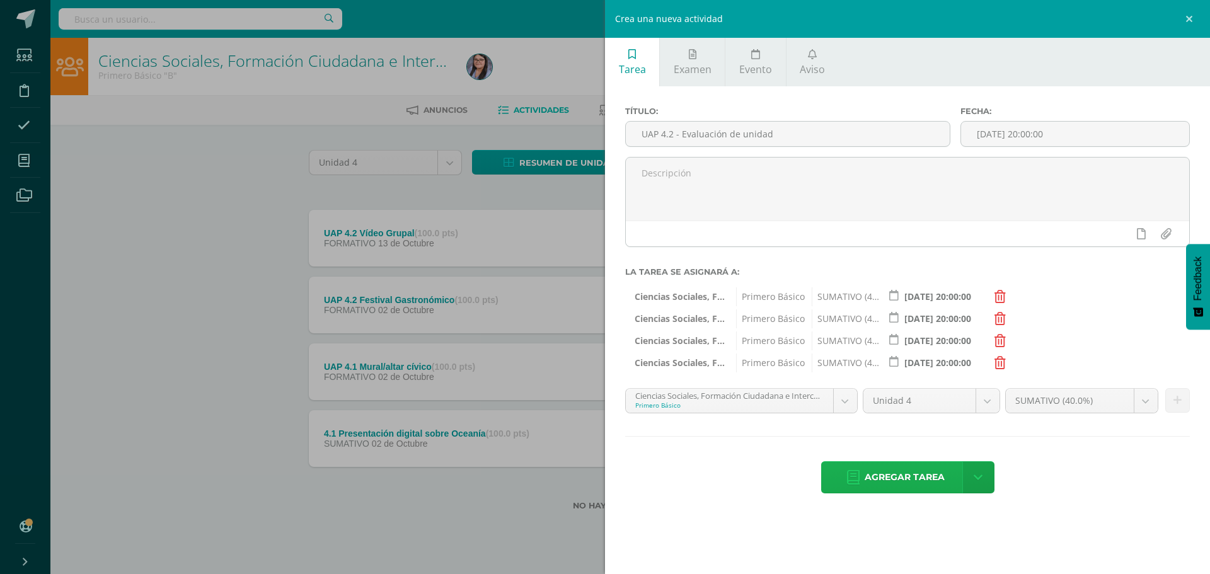
click at [910, 477] on span "Agregar tarea" at bounding box center [904, 477] width 80 height 31
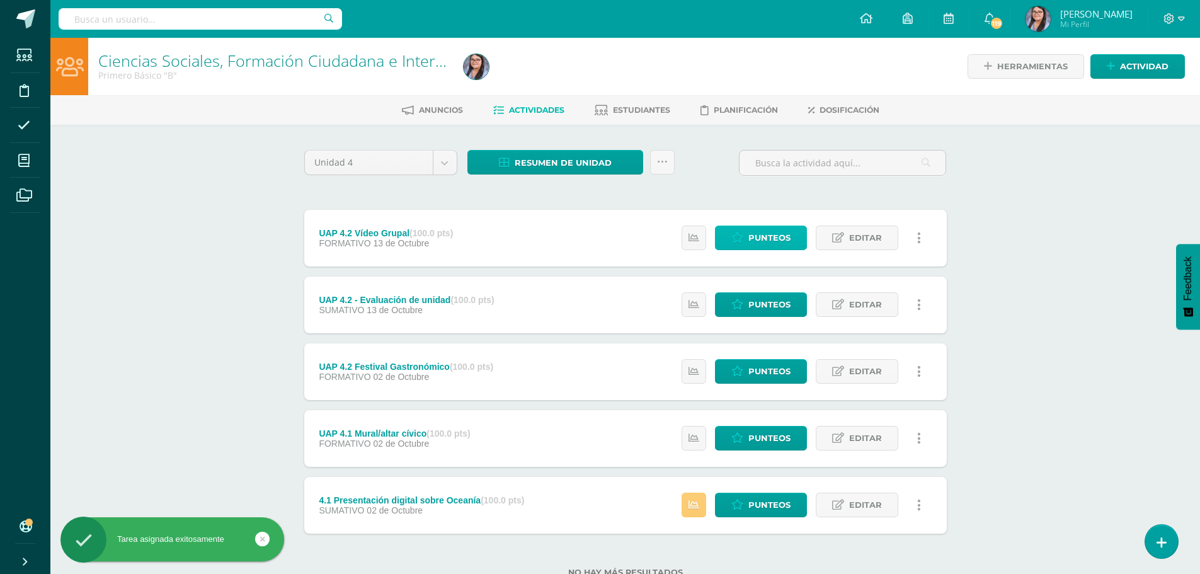
click at [762, 232] on span "Punteos" at bounding box center [769, 237] width 42 height 23
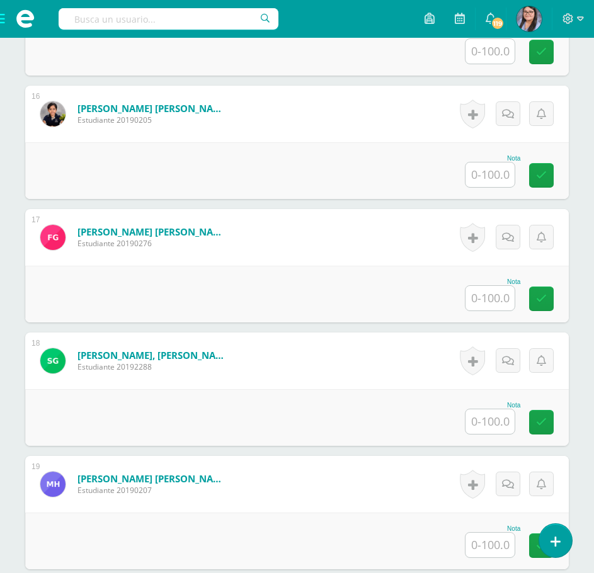
scroll to position [2205, 0]
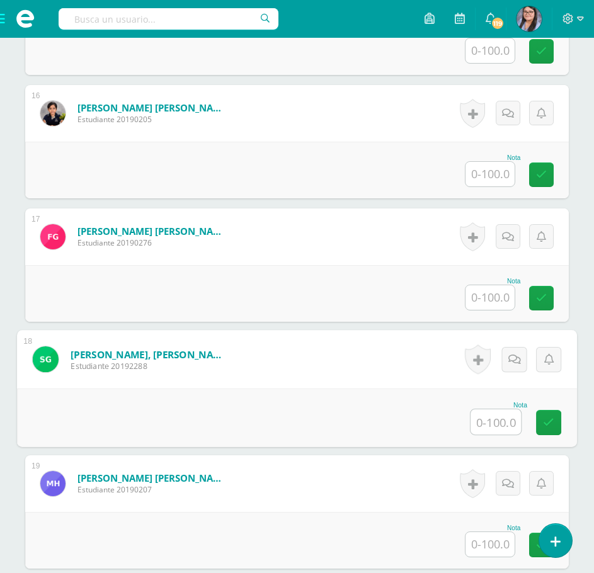
click at [504, 428] on input "text" at bounding box center [496, 422] width 50 height 25
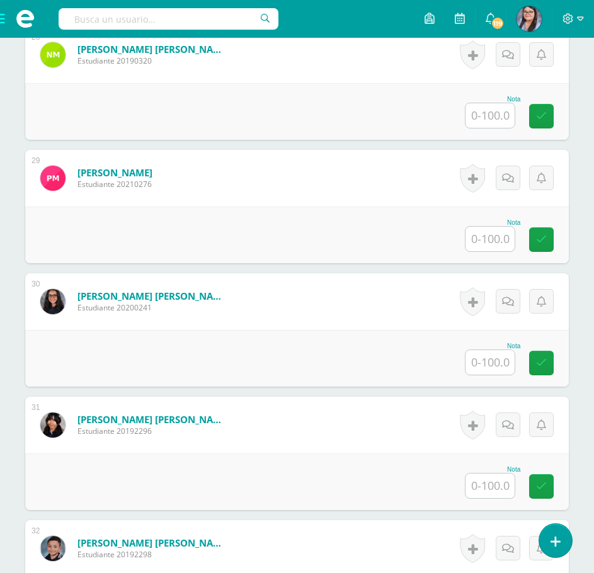
scroll to position [3843, 0]
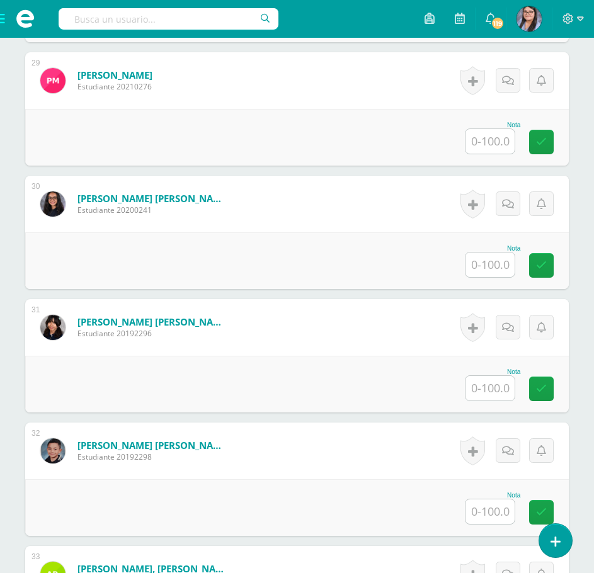
type input "85"
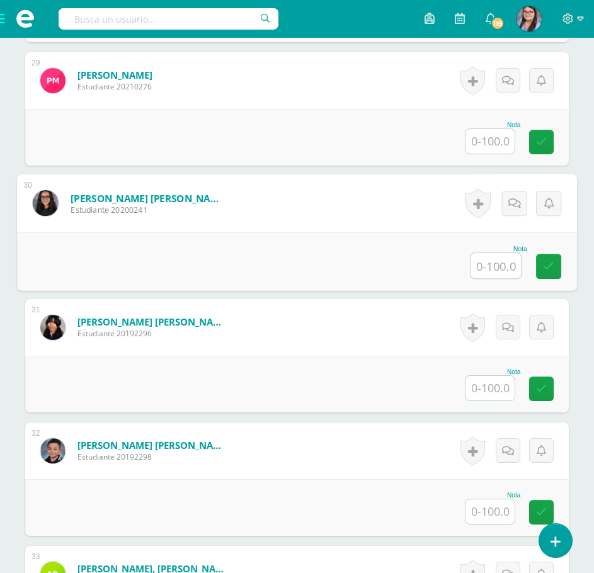
click at [496, 265] on input "text" at bounding box center [496, 265] width 50 height 25
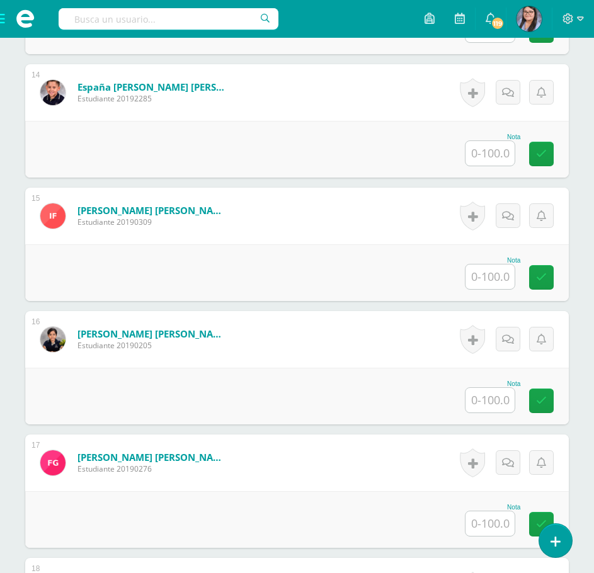
scroll to position [1953, 0]
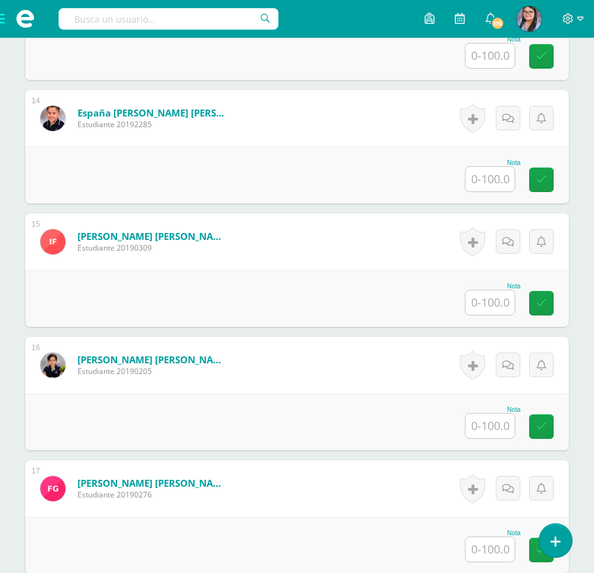
type input "85"
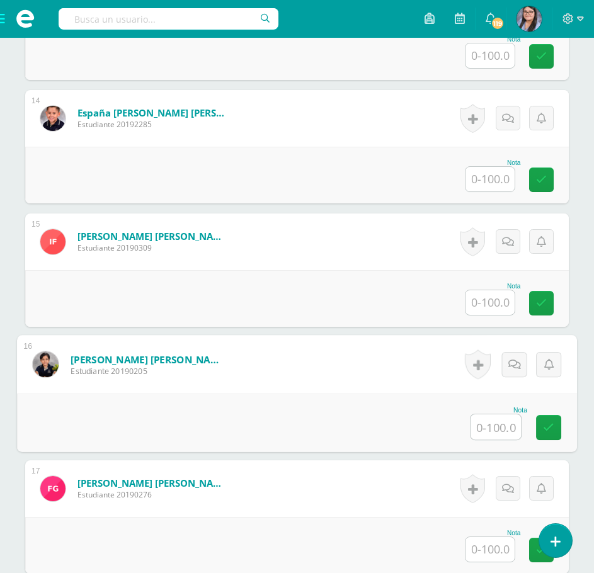
click at [481, 432] on input "text" at bounding box center [496, 427] width 50 height 25
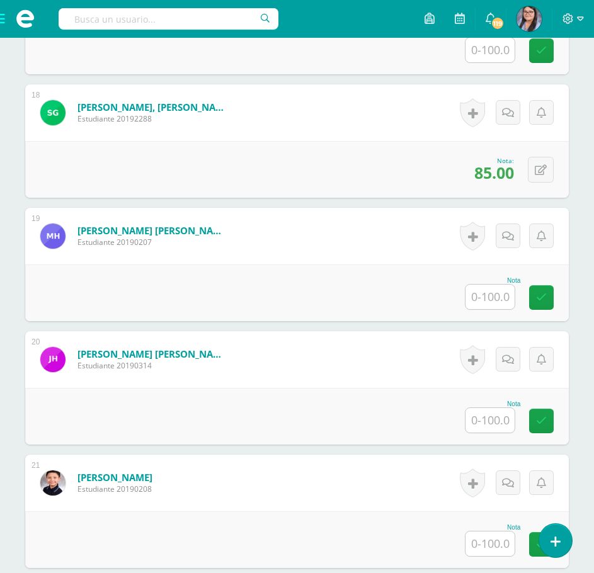
scroll to position [2457, 0]
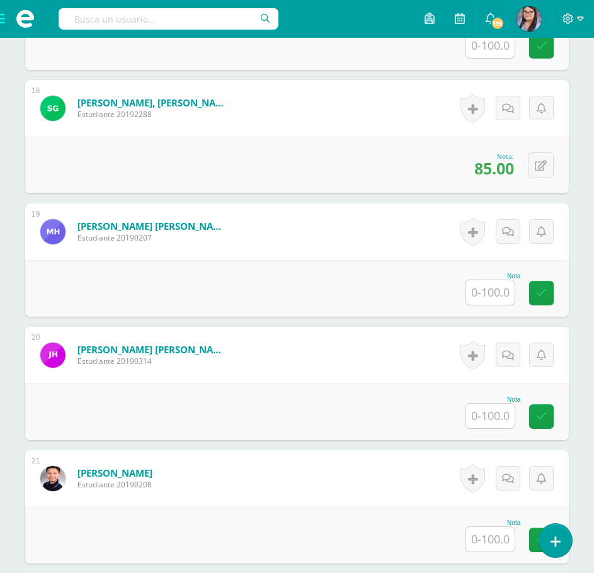
type input "85"
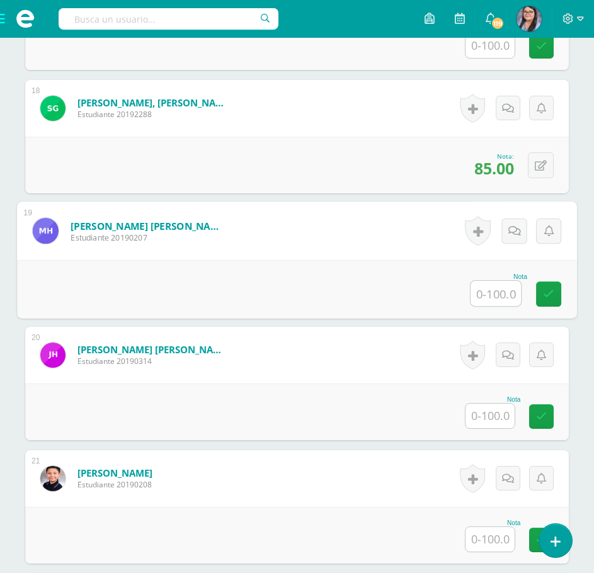
click at [500, 299] on input "text" at bounding box center [496, 293] width 50 height 25
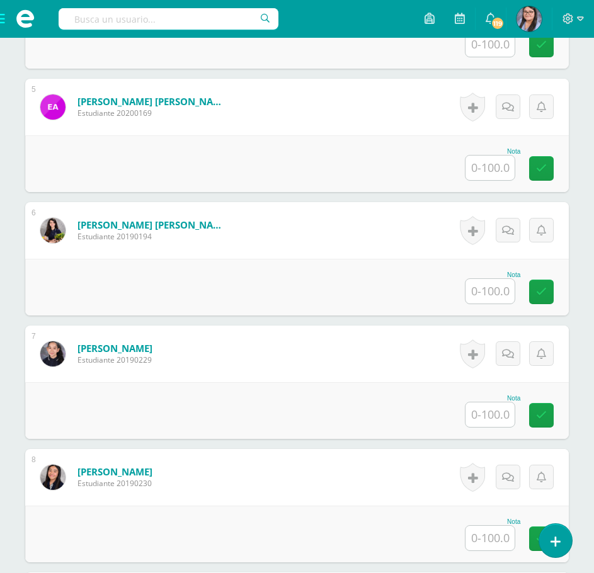
scroll to position [693, 0]
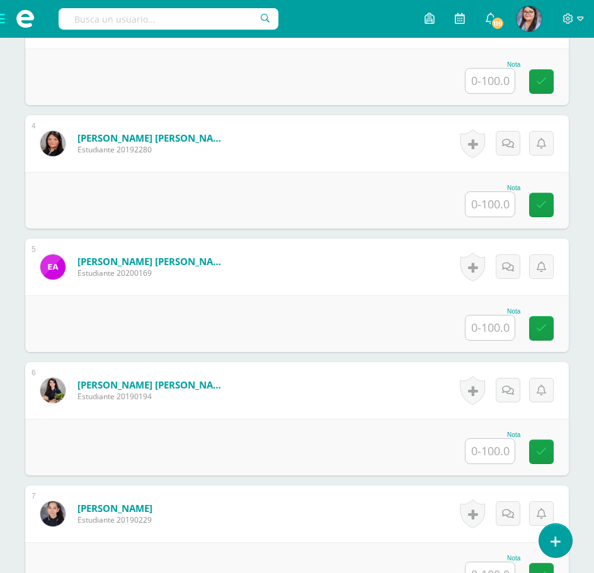
type input "85"
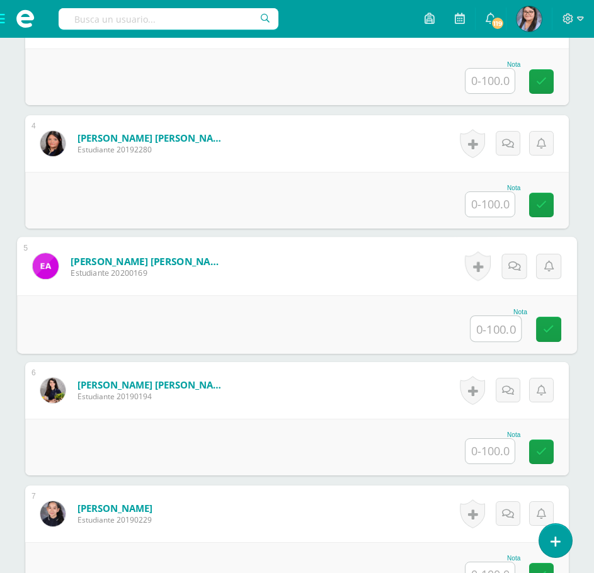
click at [496, 335] on input "text" at bounding box center [496, 328] width 50 height 25
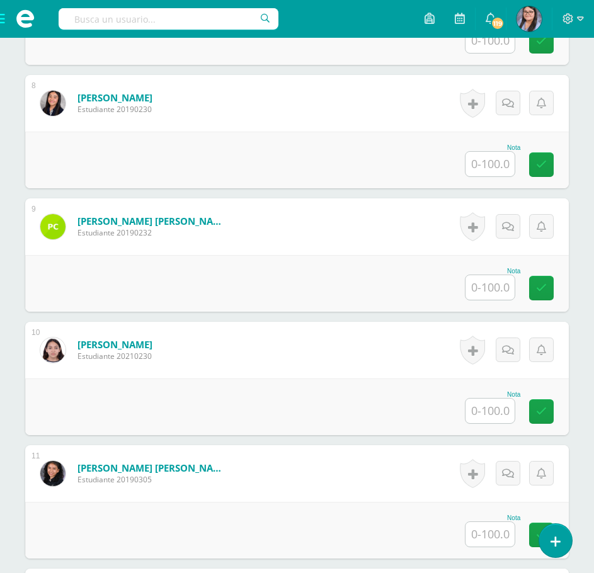
scroll to position [1323, 0]
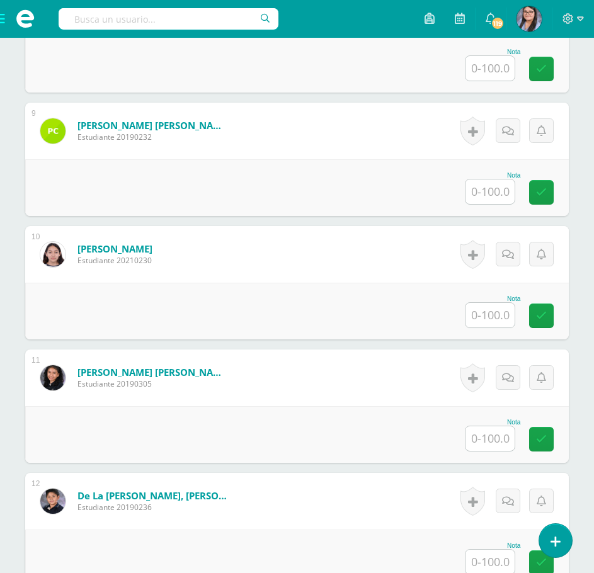
type input "85"
click at [499, 437] on input "text" at bounding box center [490, 439] width 49 height 25
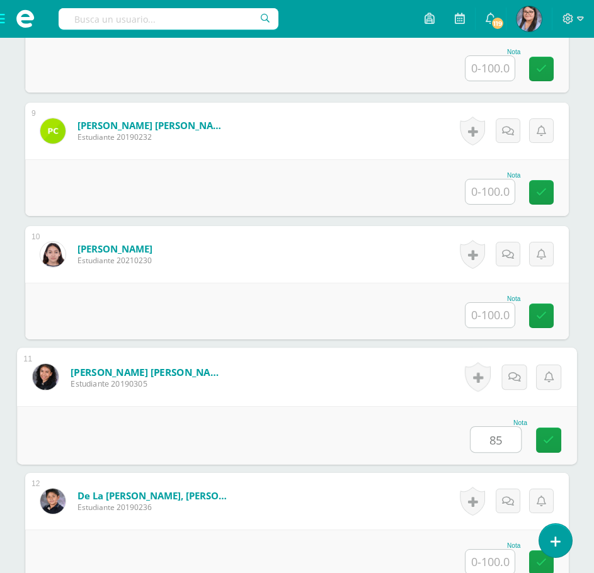
type input "85"
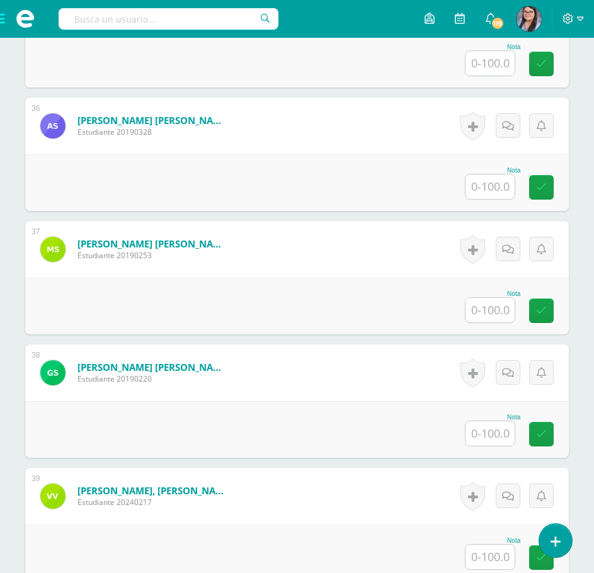
scroll to position [4663, 0]
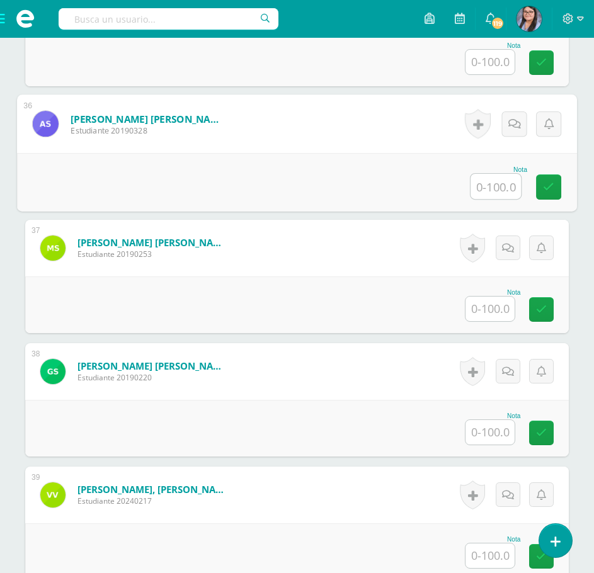
click at [475, 196] on input "text" at bounding box center [496, 186] width 50 height 25
type input "50"
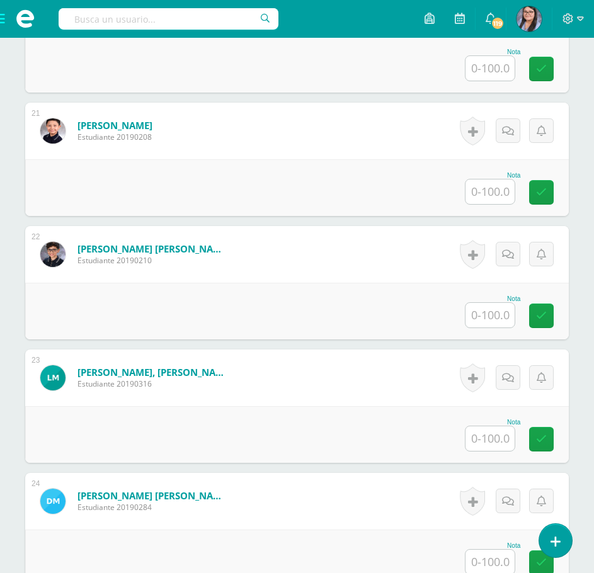
scroll to position [2773, 0]
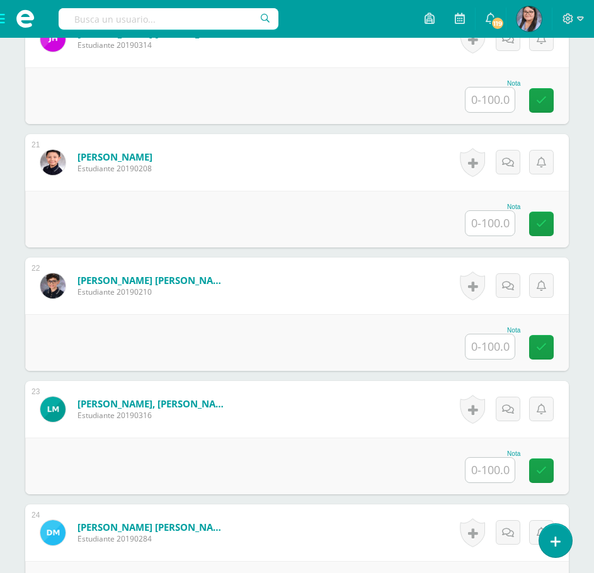
click at [478, 353] on input "text" at bounding box center [490, 347] width 49 height 25
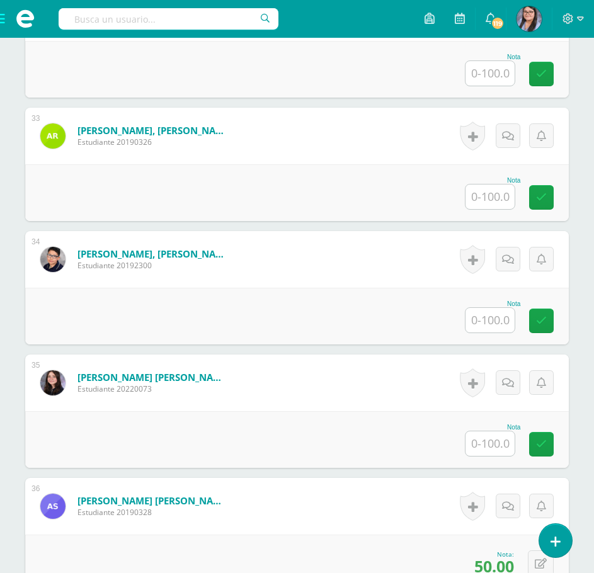
scroll to position [4285, 0]
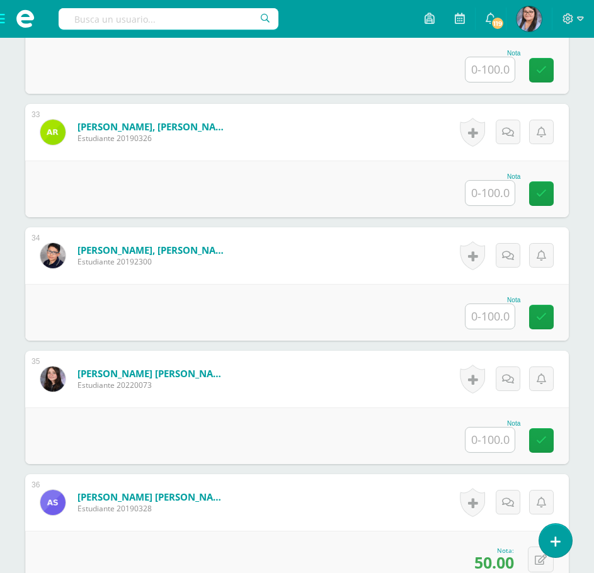
type input "50"
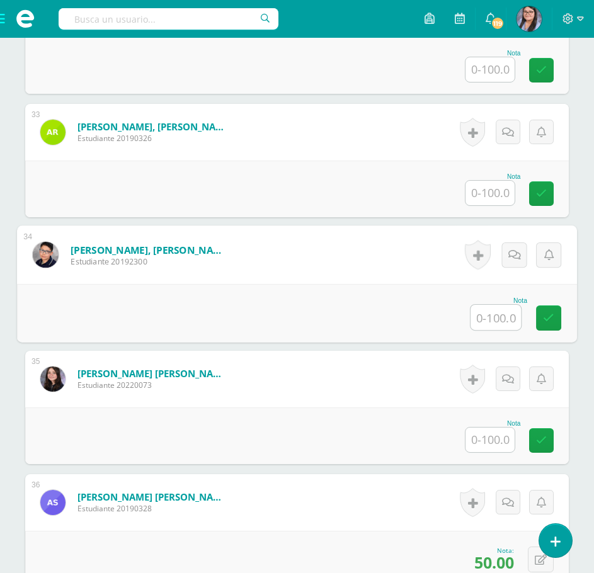
click at [510, 311] on input "text" at bounding box center [496, 317] width 50 height 25
type input "90"
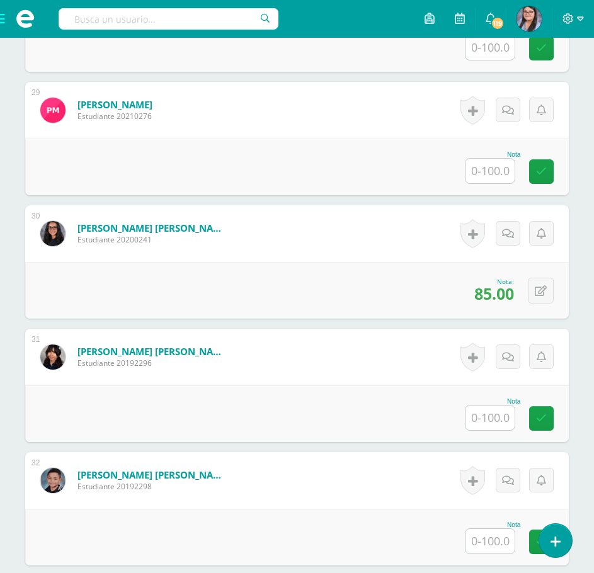
scroll to position [3741, 0]
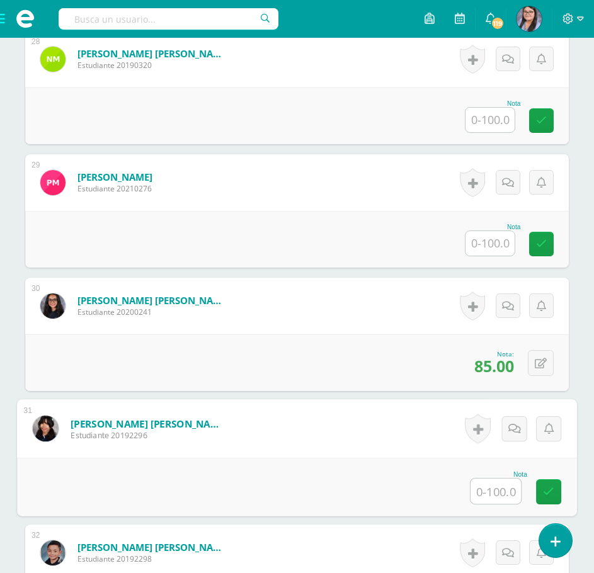
click at [500, 496] on input "text" at bounding box center [496, 491] width 50 height 25
type input "50"
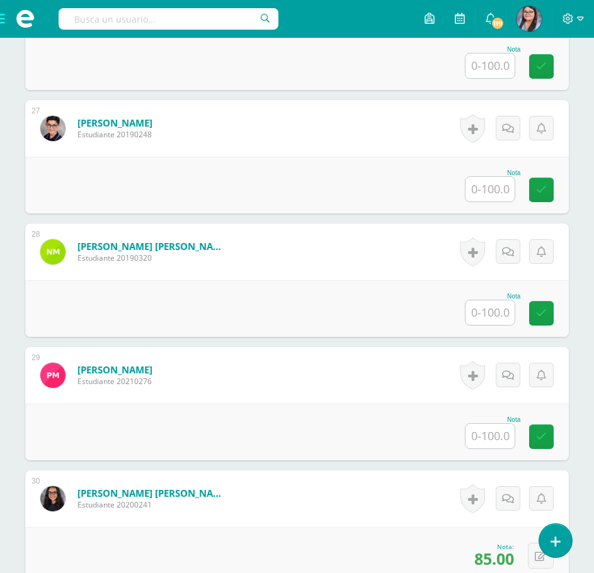
scroll to position [3501, 0]
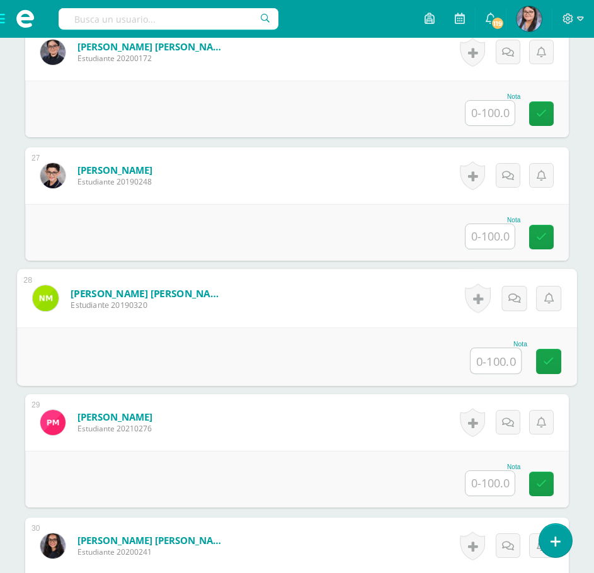
click at [503, 367] on input "text" at bounding box center [496, 360] width 50 height 25
type input "50"
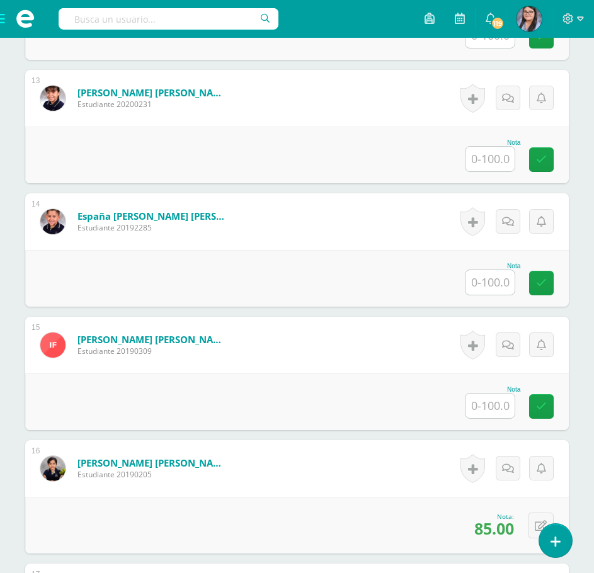
scroll to position [1737, 0]
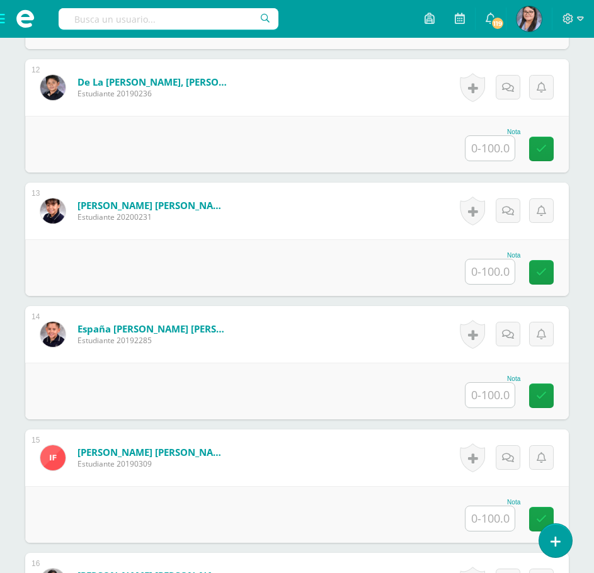
click at [496, 519] on input "text" at bounding box center [490, 519] width 49 height 25
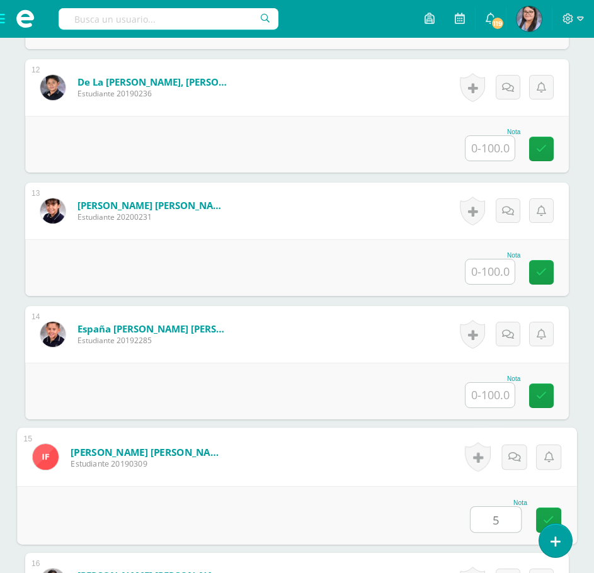
type input "50"
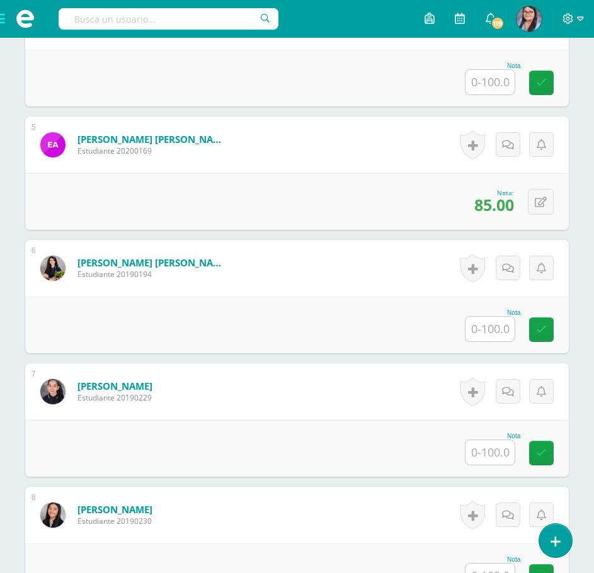
scroll to position [792, 0]
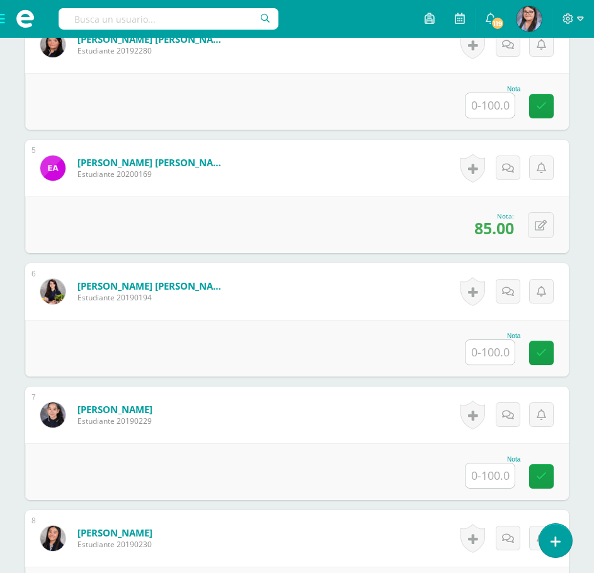
click at [488, 356] on input "text" at bounding box center [490, 352] width 49 height 25
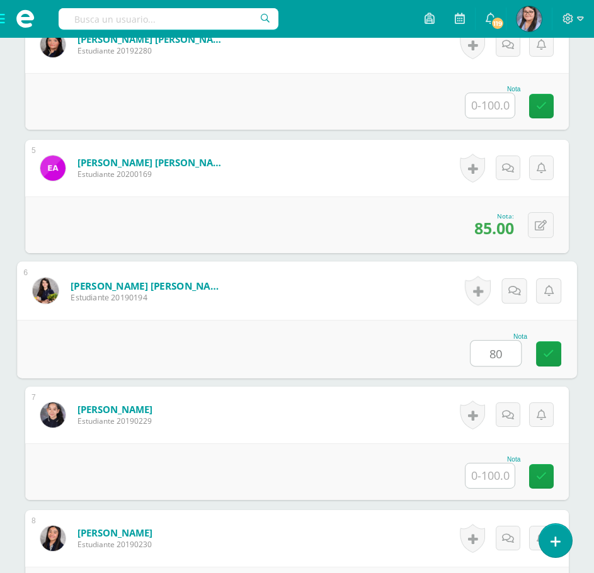
type input "80"
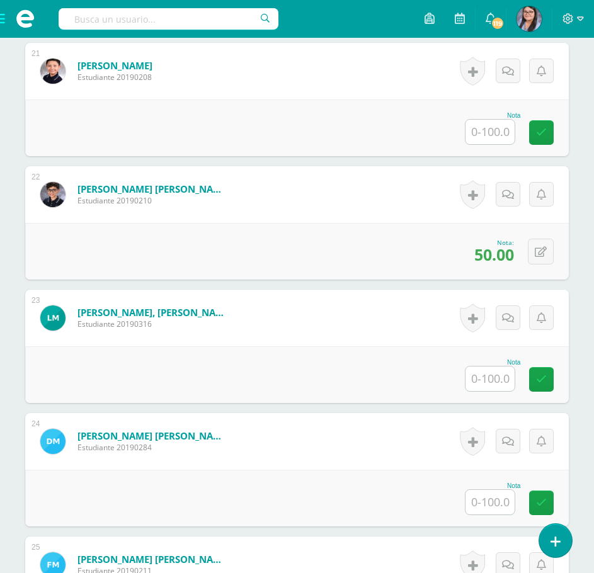
scroll to position [2934, 0]
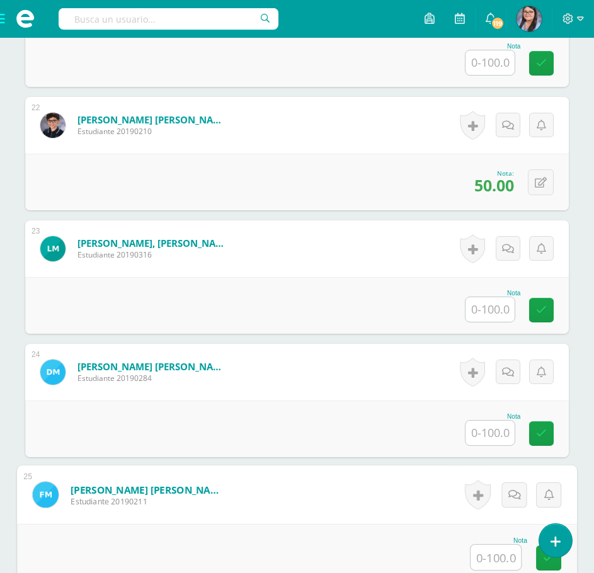
click at [502, 547] on input "text" at bounding box center [496, 557] width 50 height 25
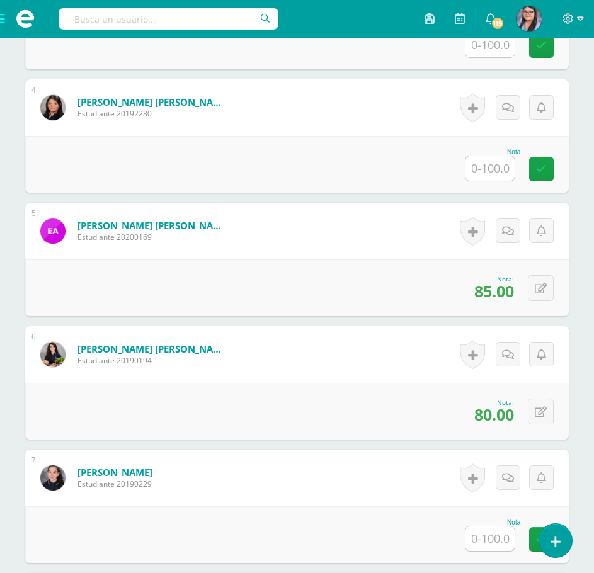
scroll to position [666, 0]
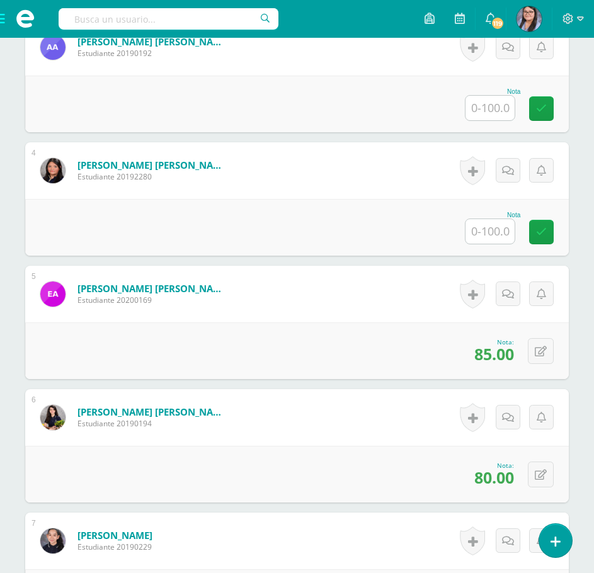
type input "85"
click at [494, 229] on input "text" at bounding box center [490, 231] width 49 height 25
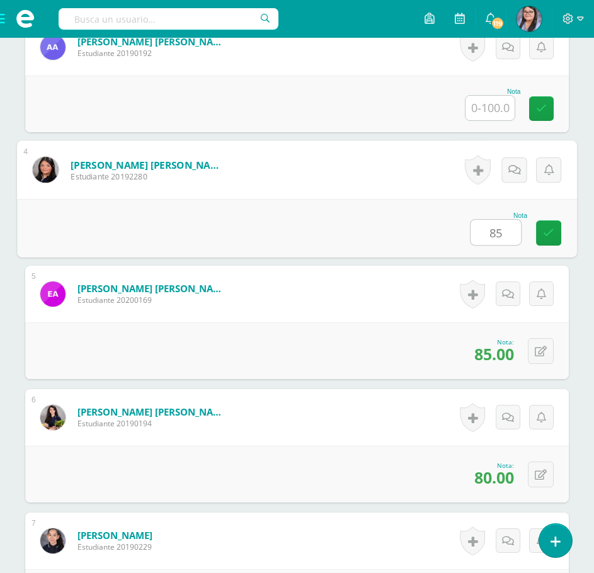
scroll to position [603, 0]
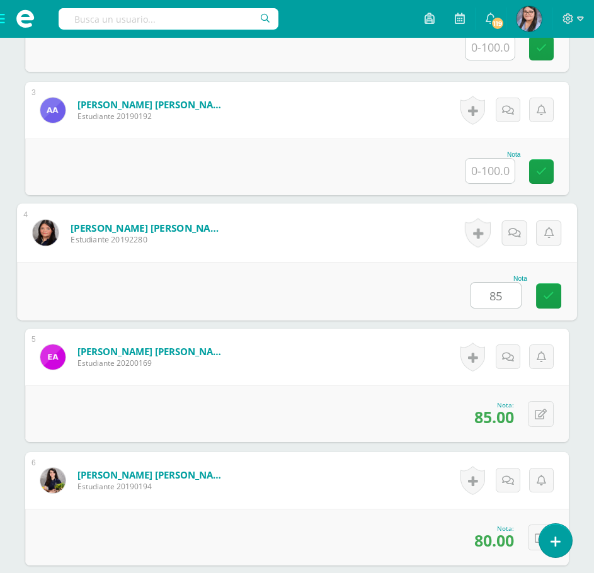
type input "85"
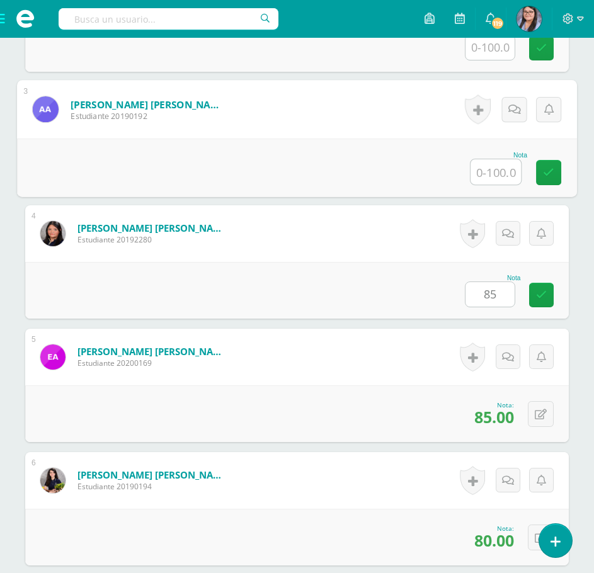
click at [493, 164] on input "text" at bounding box center [496, 171] width 50 height 25
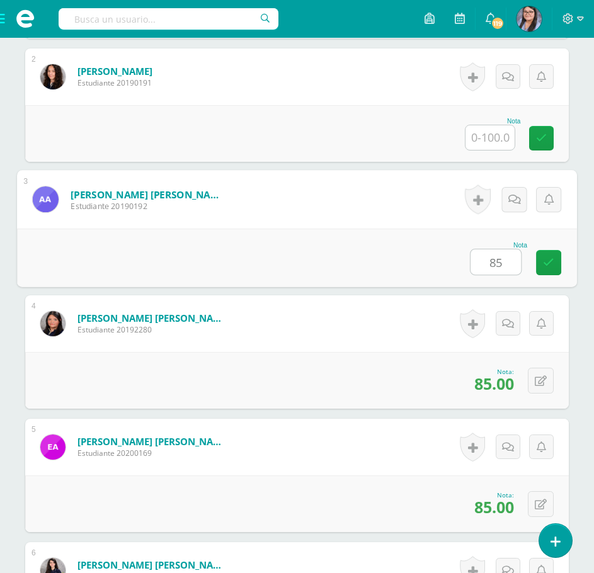
scroll to position [414, 0]
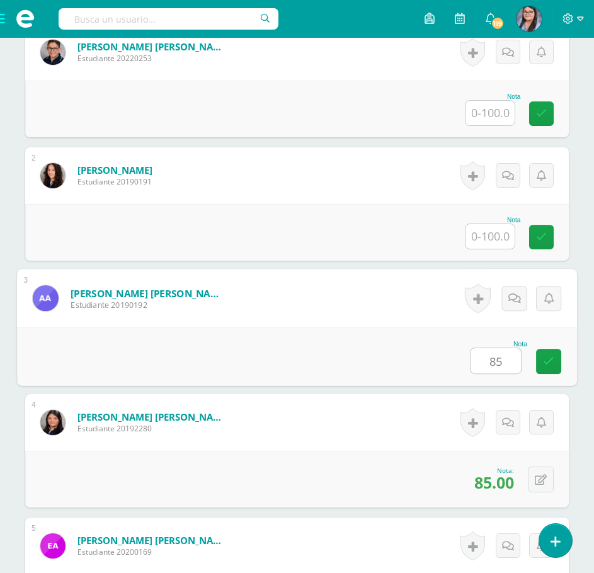
type input "85"
click at [481, 233] on input "text" at bounding box center [490, 236] width 49 height 25
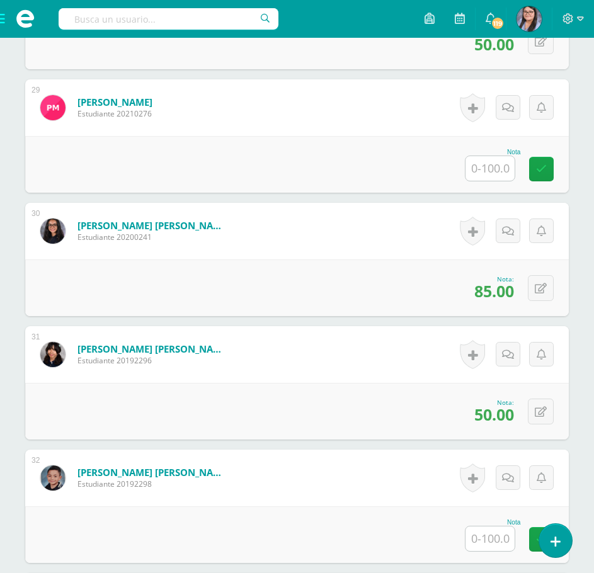
scroll to position [4005, 0]
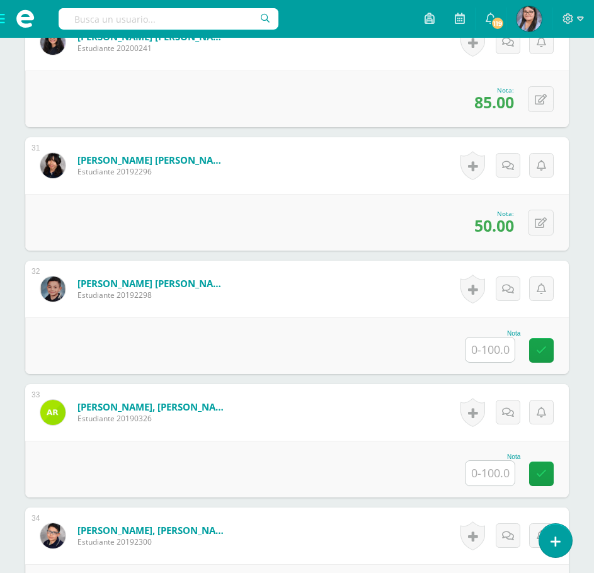
type input "85"
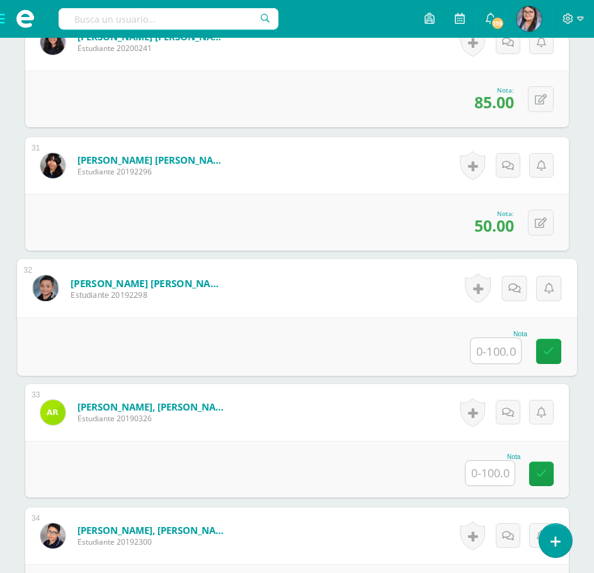
click at [490, 351] on input "text" at bounding box center [496, 350] width 50 height 25
type input "80"
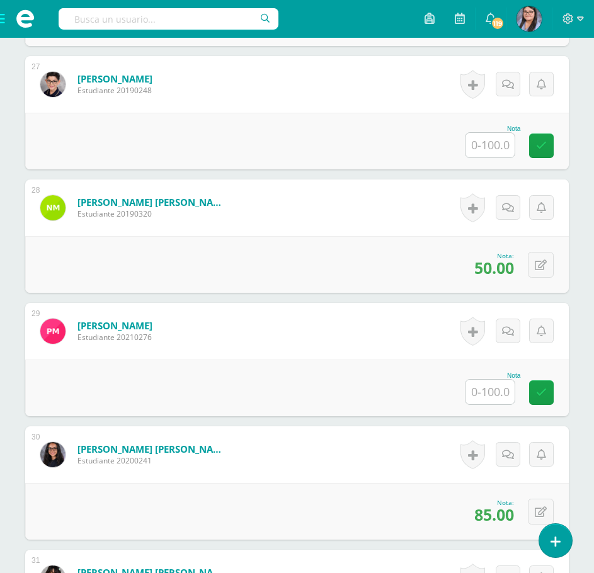
scroll to position [3501, 0]
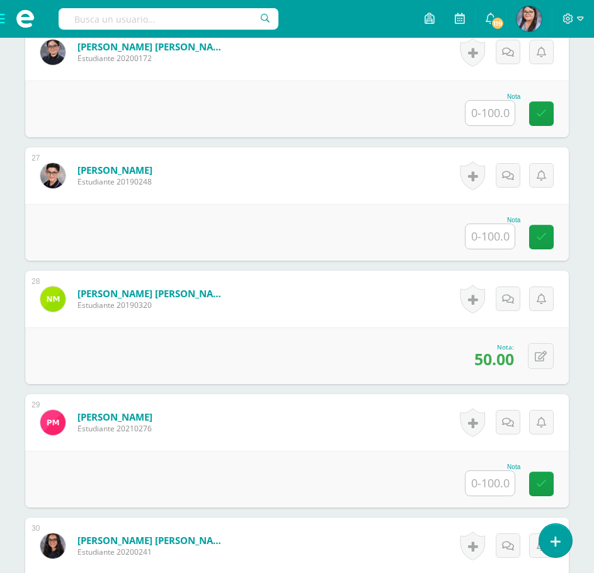
click at [490, 226] on div at bounding box center [490, 237] width 50 height 26
click at [491, 227] on input "text" at bounding box center [496, 237] width 50 height 25
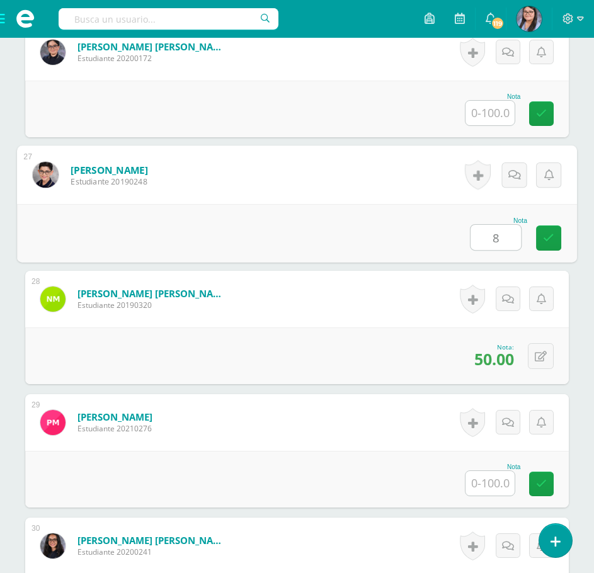
type input "80"
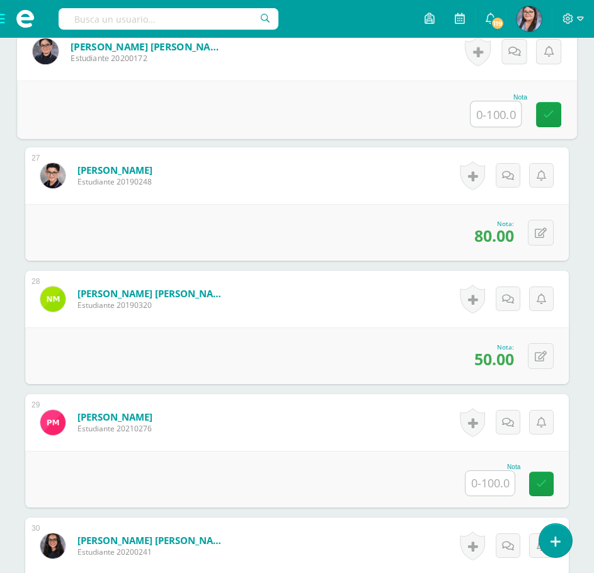
click at [482, 112] on input "text" at bounding box center [496, 113] width 50 height 25
type input "80"
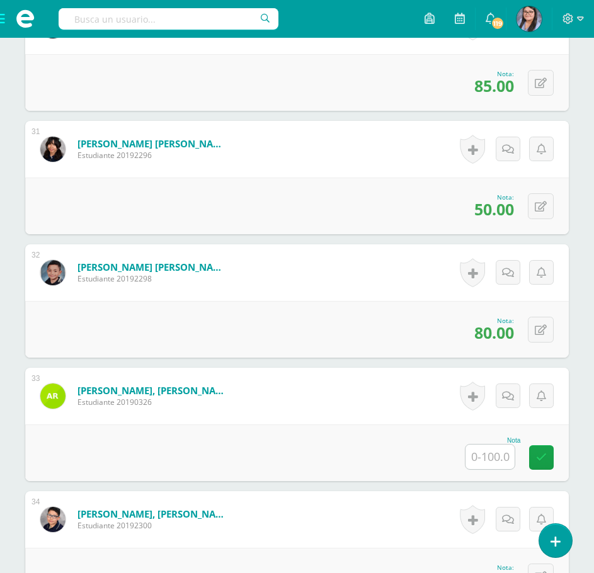
scroll to position [4257, 0]
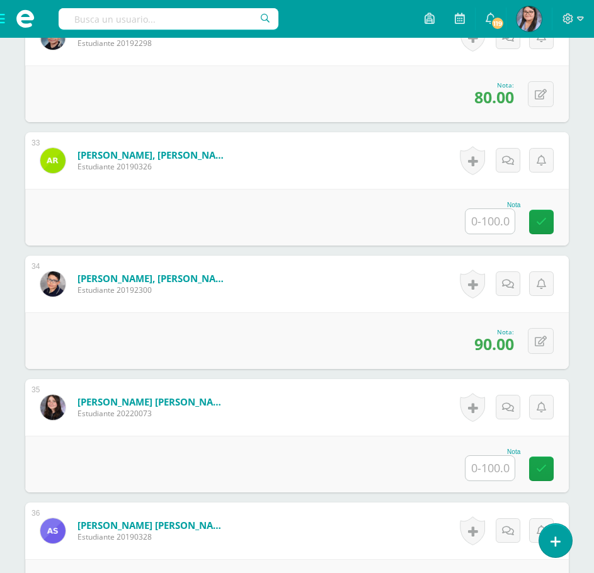
click at [479, 223] on input "text" at bounding box center [490, 221] width 49 height 25
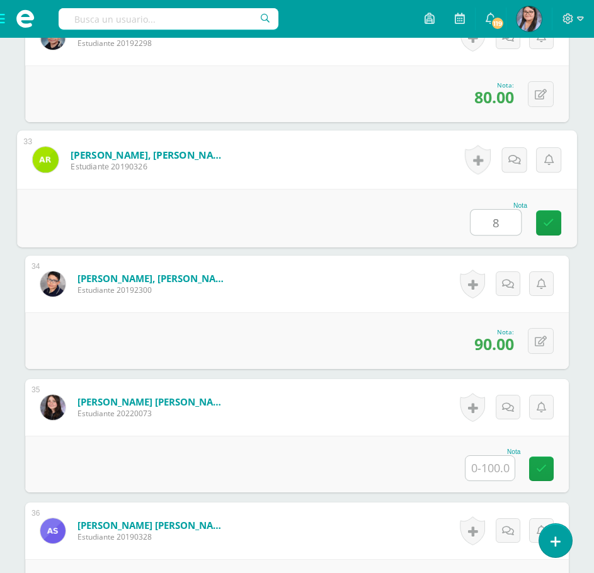
type input "80"
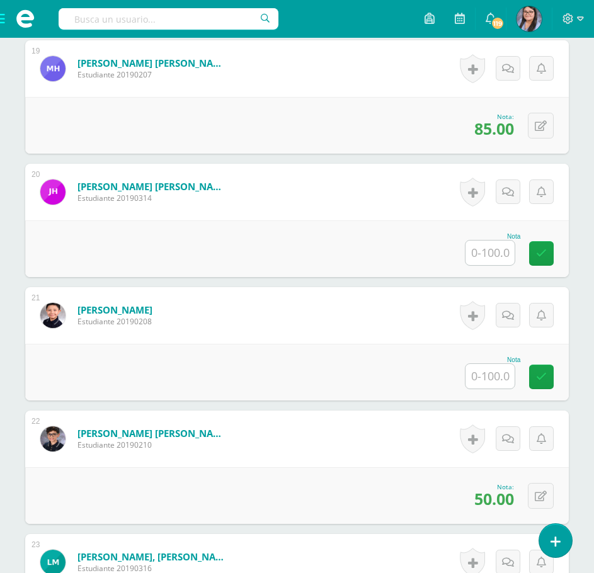
scroll to position [2493, 0]
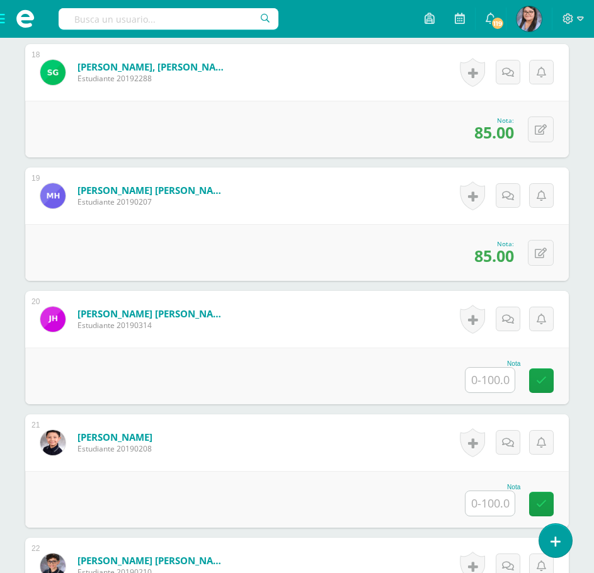
click at [499, 388] on input "text" at bounding box center [490, 380] width 49 height 25
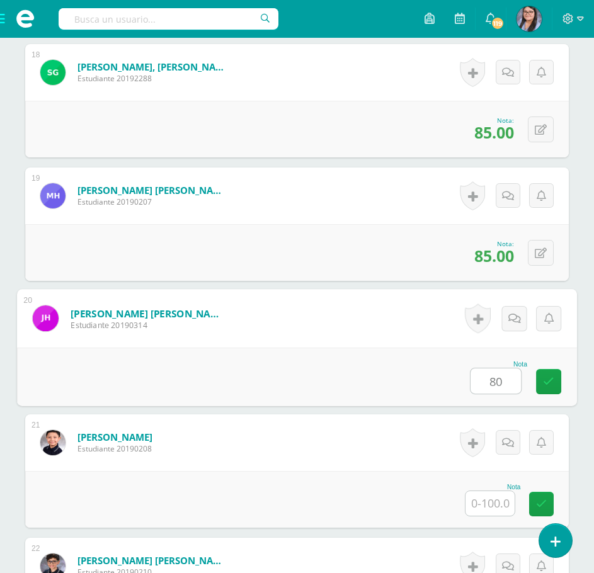
type input "80"
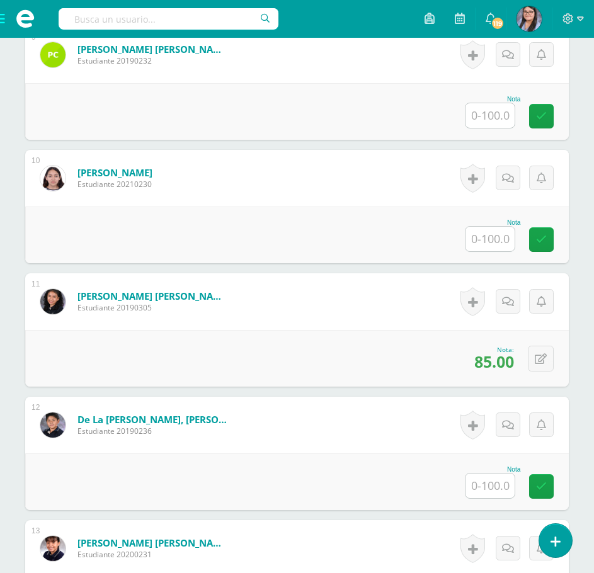
scroll to position [1422, 0]
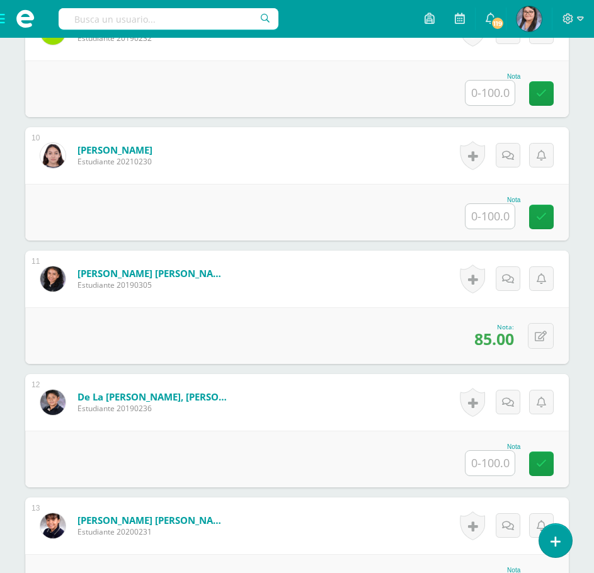
click at [489, 473] on input "text" at bounding box center [490, 463] width 49 height 25
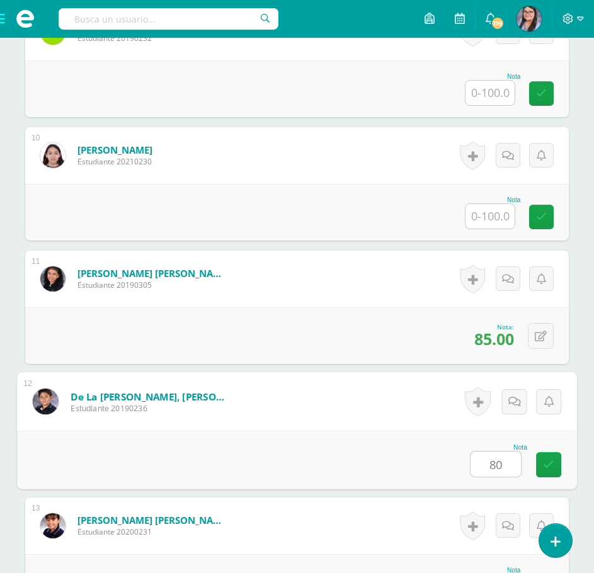
type input "80"
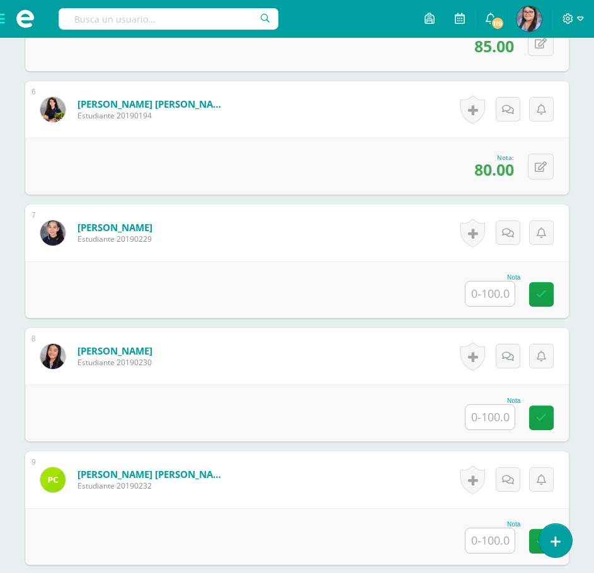
scroll to position [966, 0]
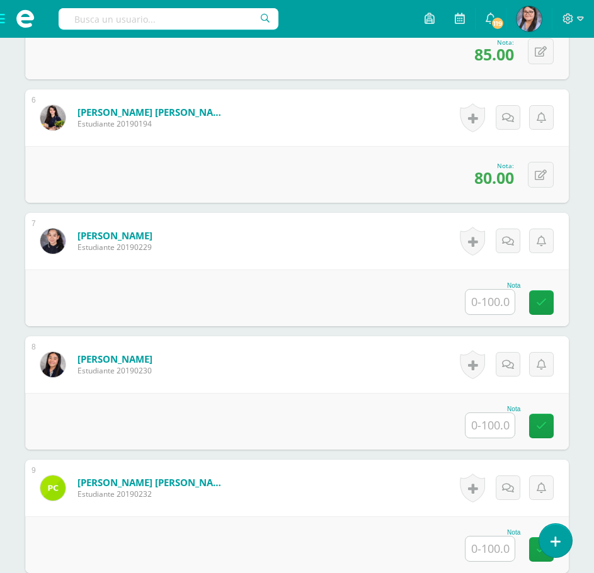
click at [500, 300] on input "text" at bounding box center [490, 302] width 49 height 25
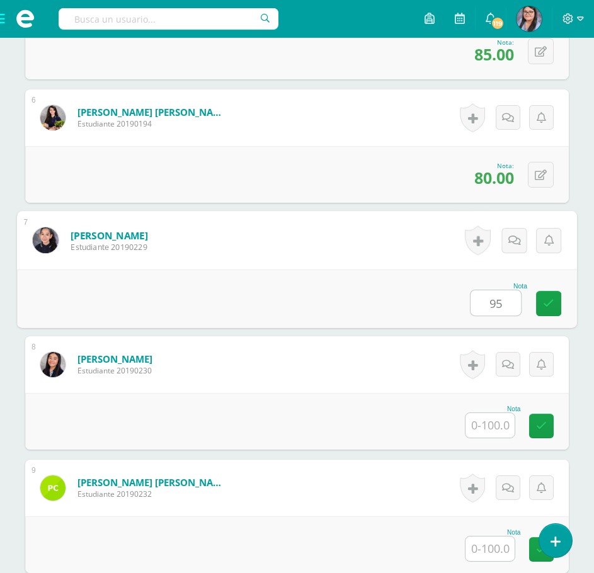
type input "95"
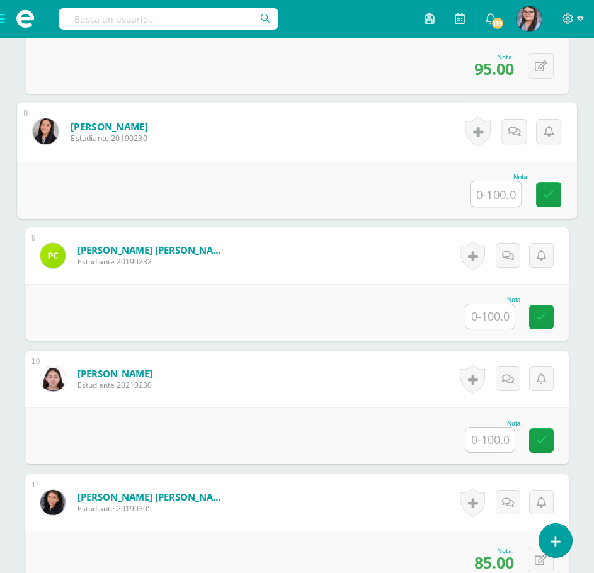
scroll to position [1218, 0]
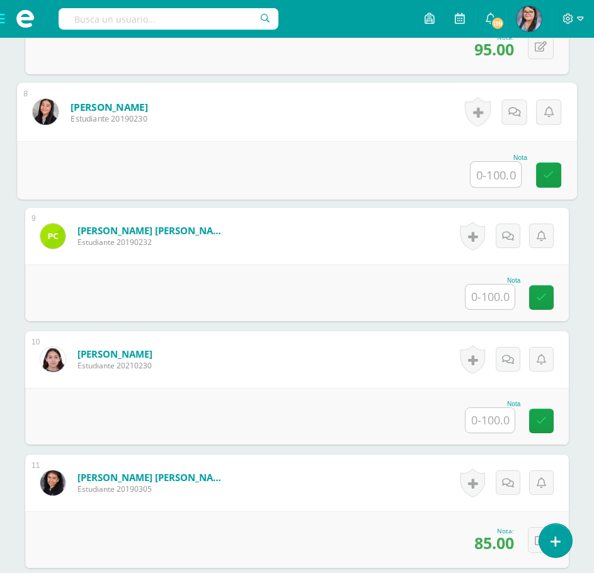
click at [501, 167] on input "text" at bounding box center [496, 174] width 50 height 25
type input "95"
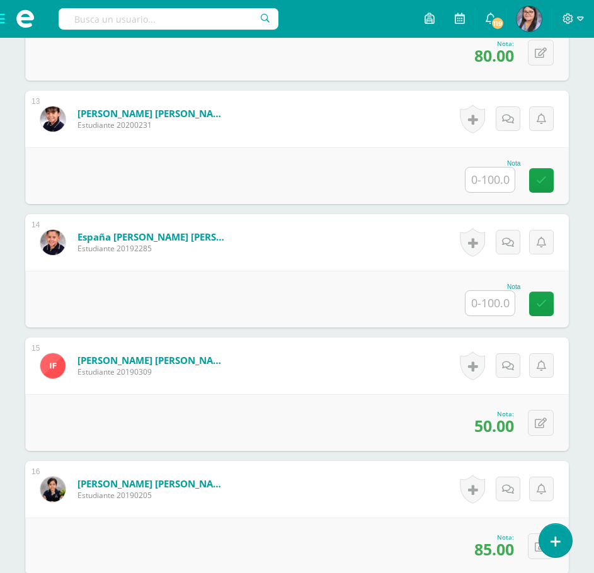
scroll to position [1848, 0]
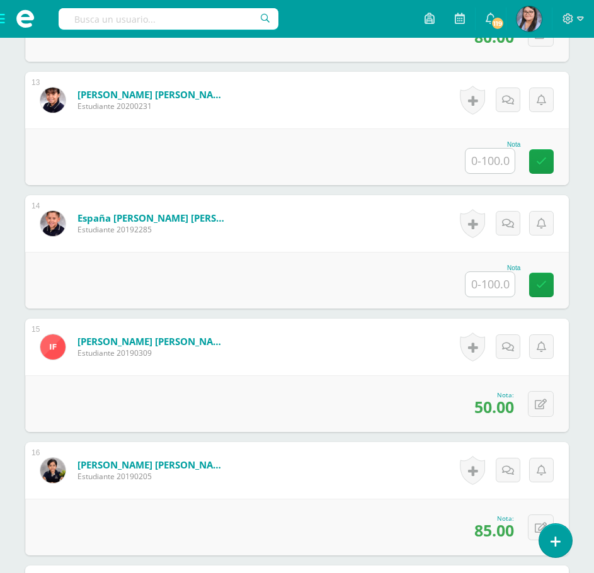
click at [497, 165] on input "text" at bounding box center [490, 161] width 49 height 25
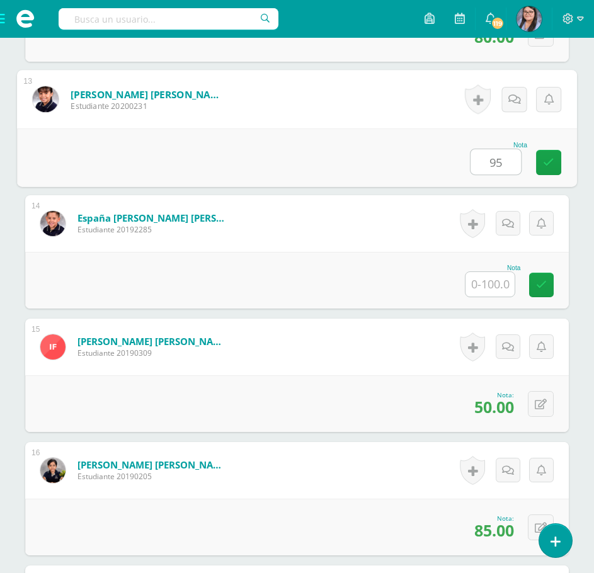
type input "95"
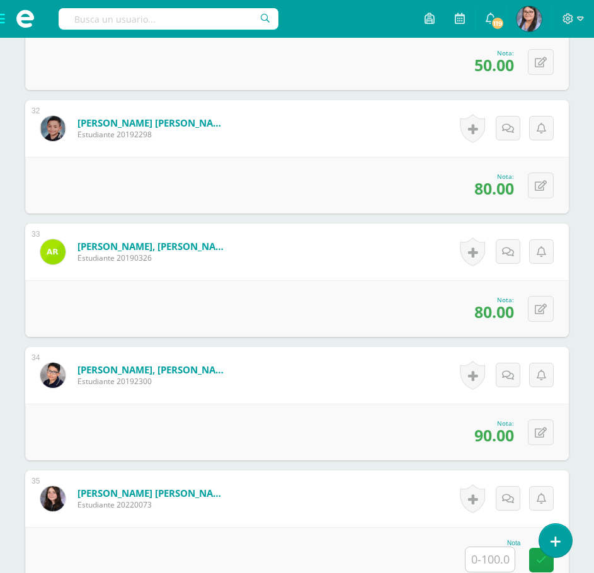
scroll to position [4179, 0]
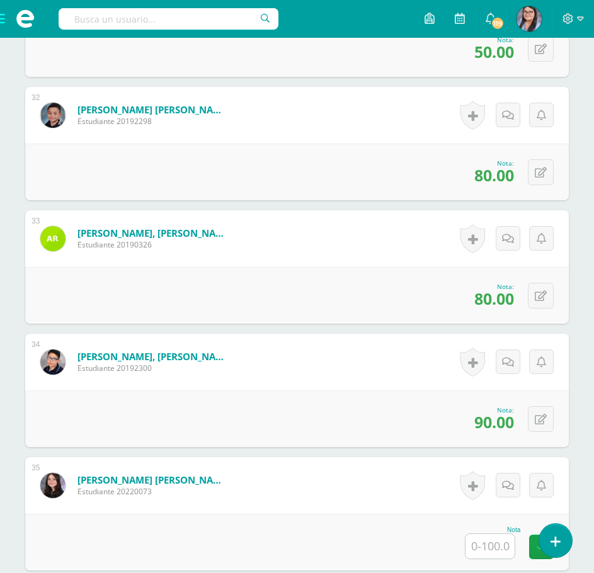
click at [484, 542] on input "text" at bounding box center [490, 546] width 49 height 25
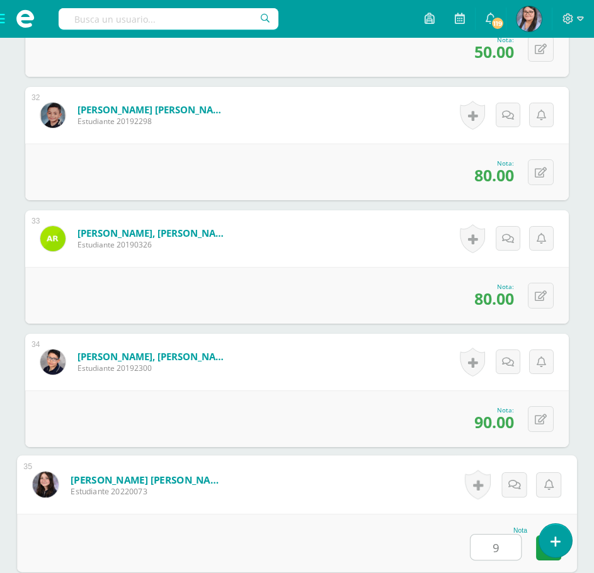
type input "95"
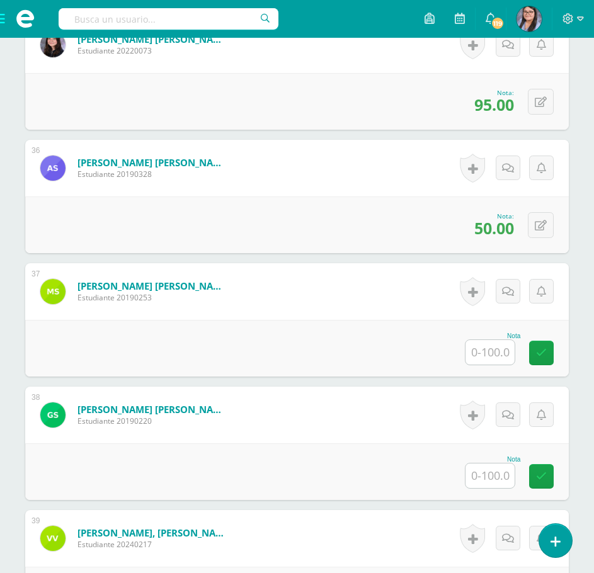
scroll to position [4935, 0]
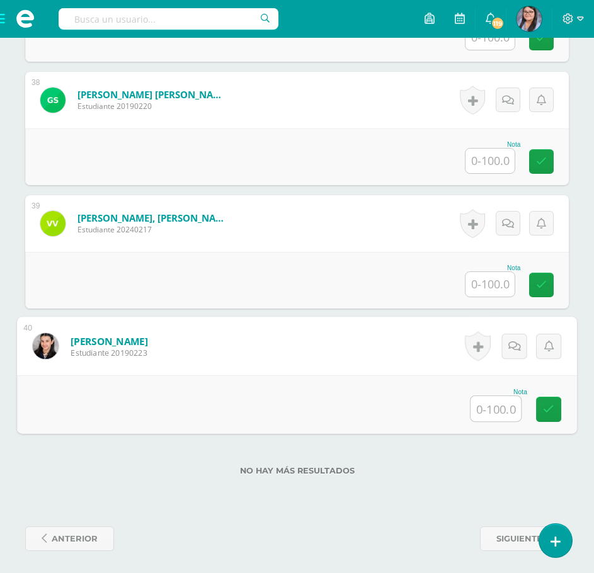
click at [501, 398] on input "text" at bounding box center [496, 408] width 50 height 25
type input "95"
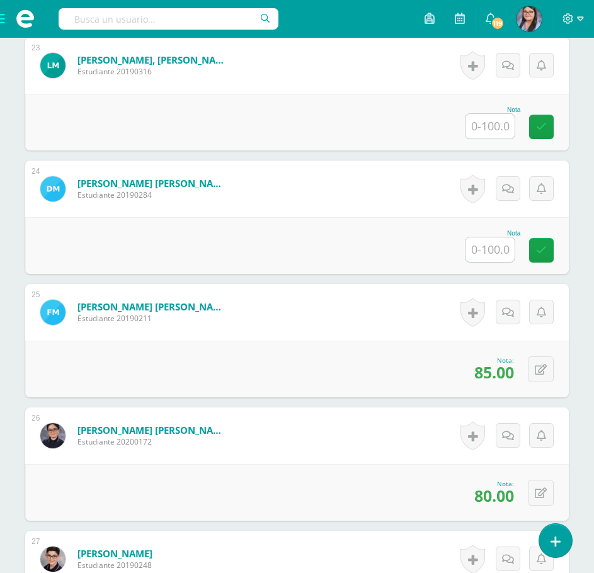
scroll to position [3108, 0]
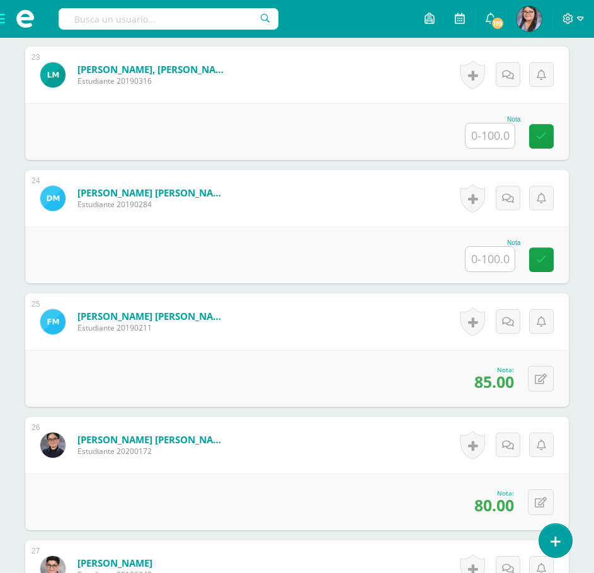
click at [498, 266] on input "text" at bounding box center [490, 259] width 49 height 25
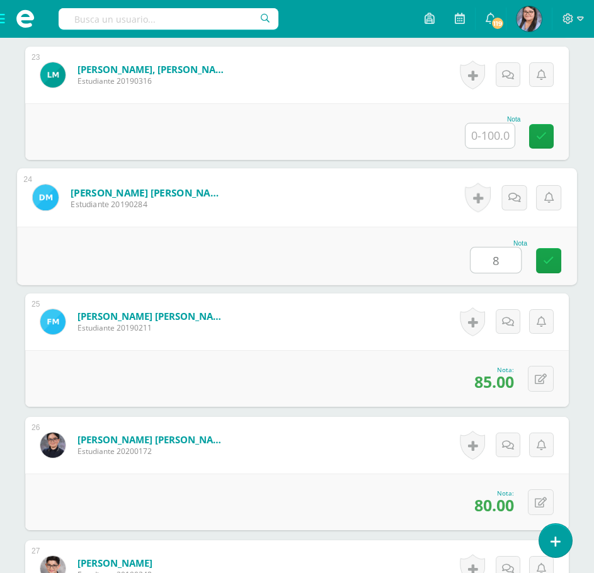
type input "85"
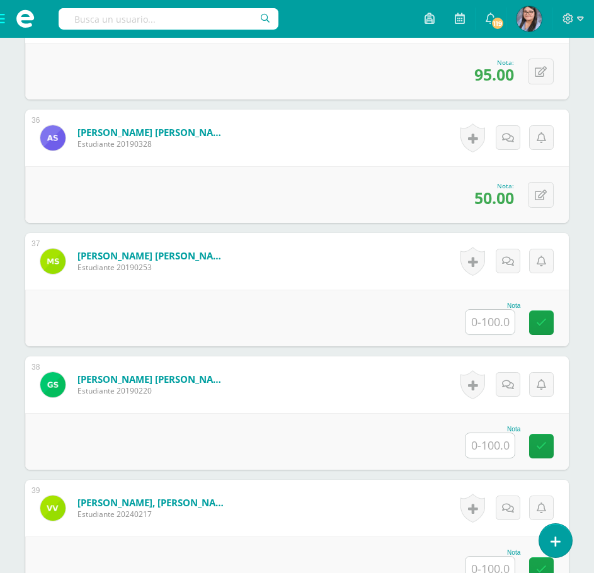
scroll to position [4683, 0]
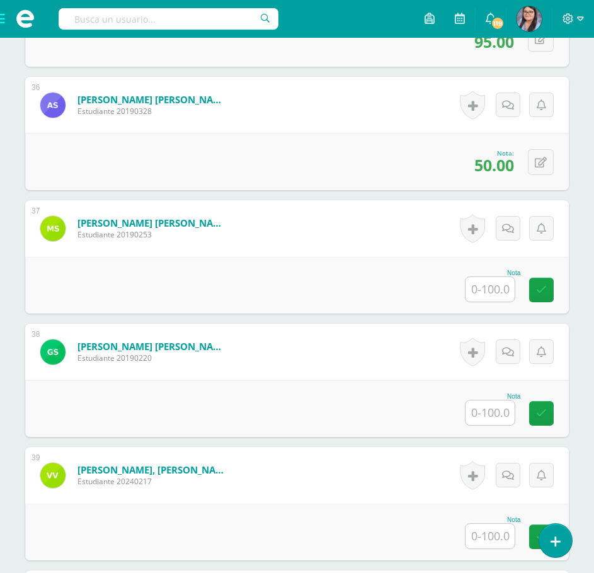
click at [501, 293] on input "text" at bounding box center [490, 289] width 49 height 25
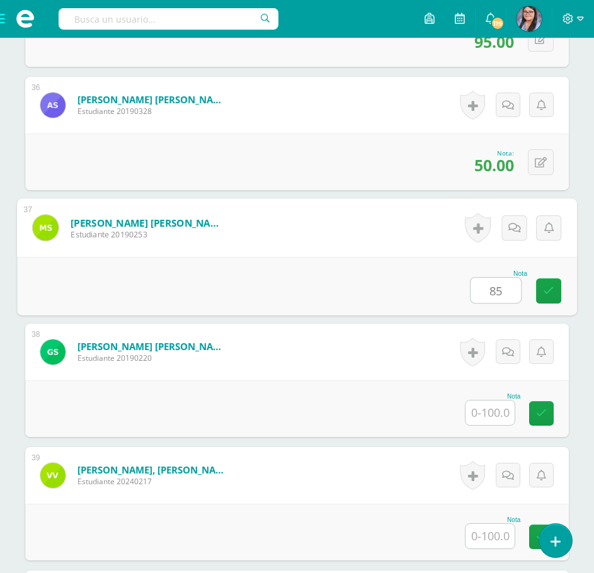
type input "85"
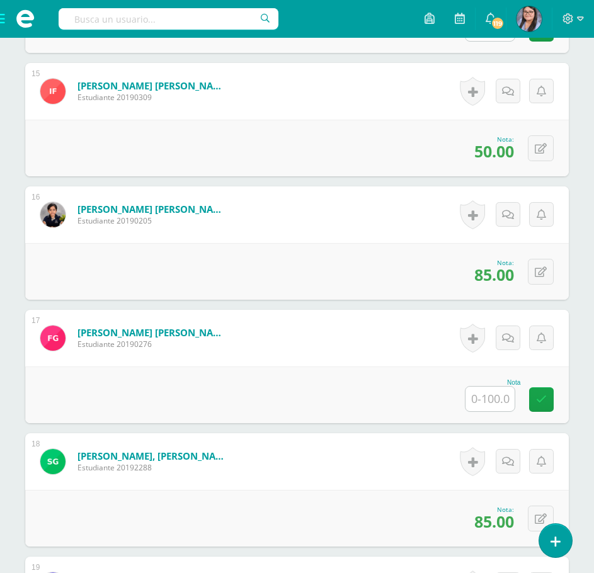
scroll to position [2100, 0]
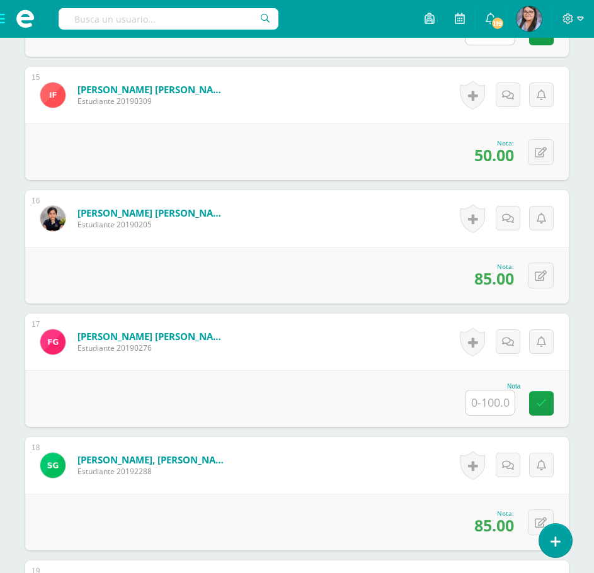
click at [495, 396] on input "text" at bounding box center [490, 403] width 49 height 25
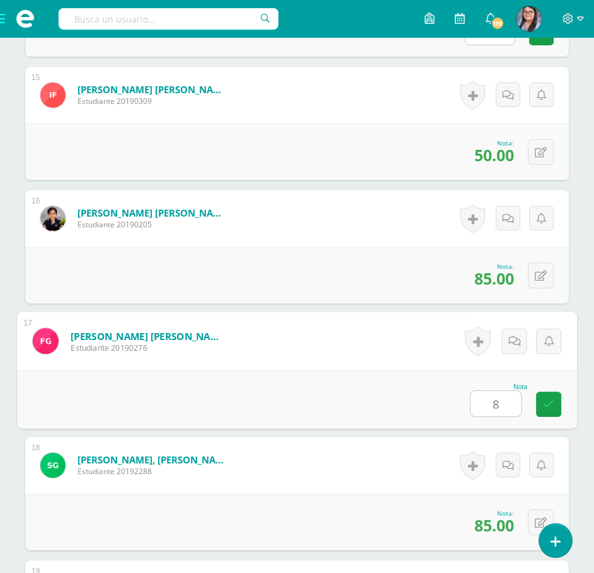
type input "85"
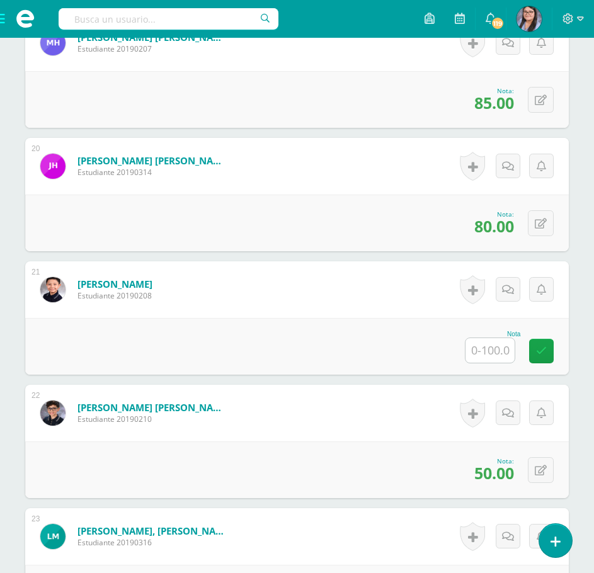
scroll to position [2667, 0]
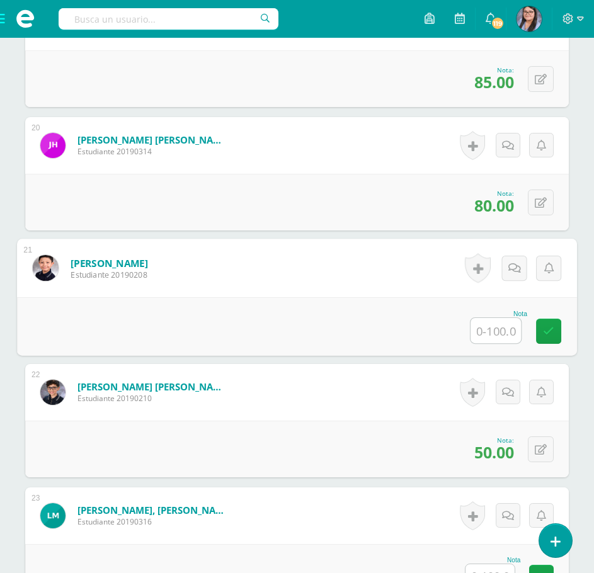
click at [485, 324] on input "text" at bounding box center [496, 330] width 50 height 25
type input "85"
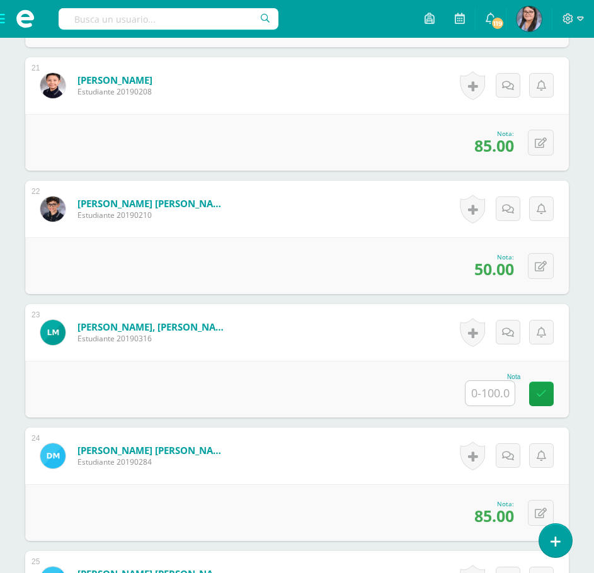
scroll to position [3108, 0]
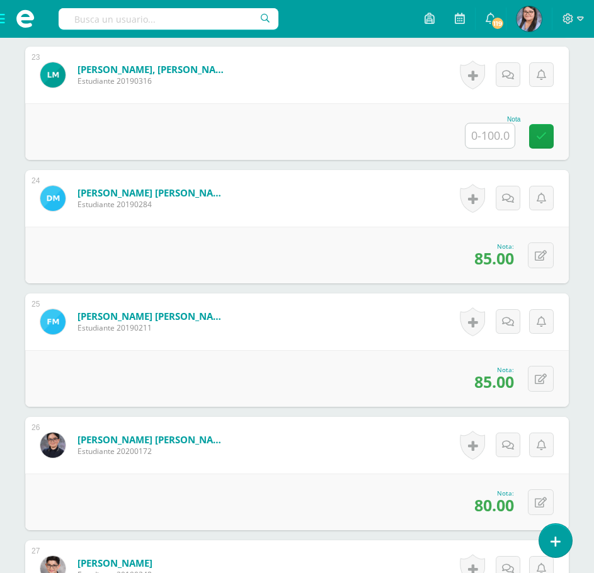
click at [512, 126] on input "text" at bounding box center [490, 135] width 49 height 25
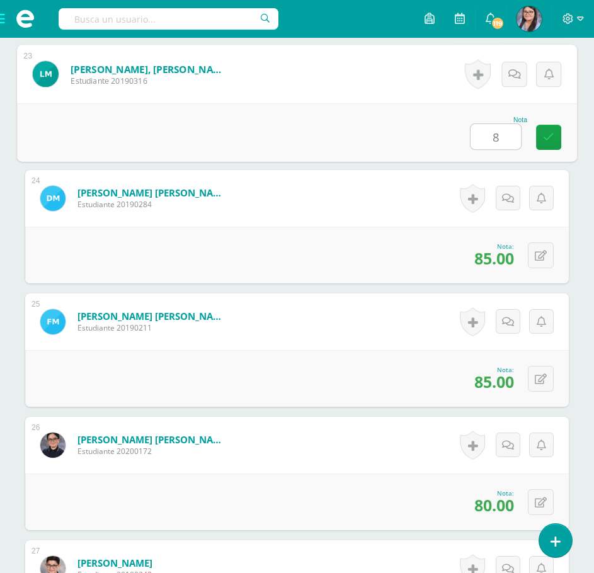
type input "85"
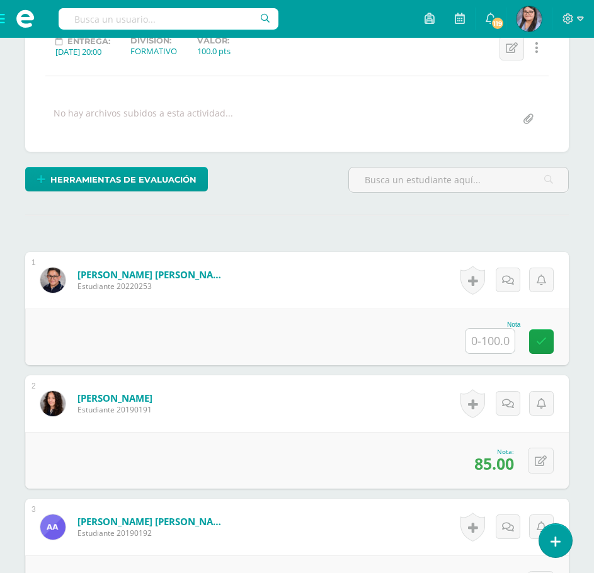
scroll to position [189, 0]
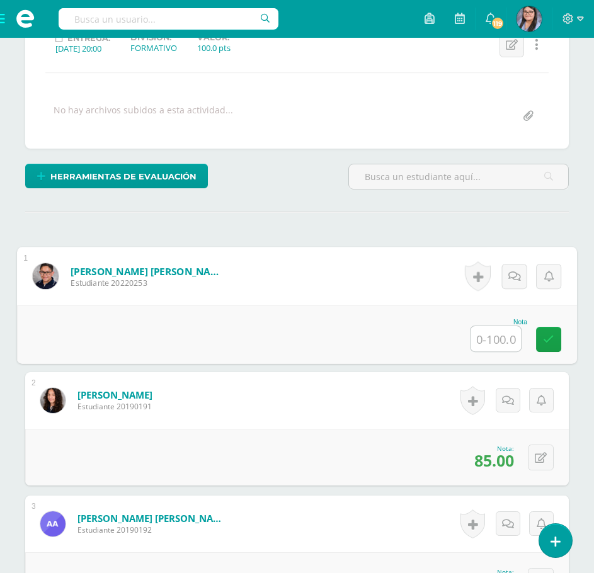
click at [485, 334] on input "text" at bounding box center [496, 338] width 50 height 25
type input "75"
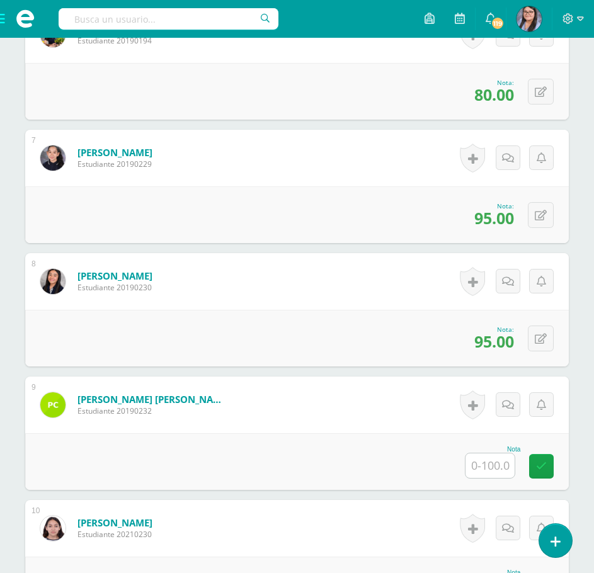
scroll to position [1071, 0]
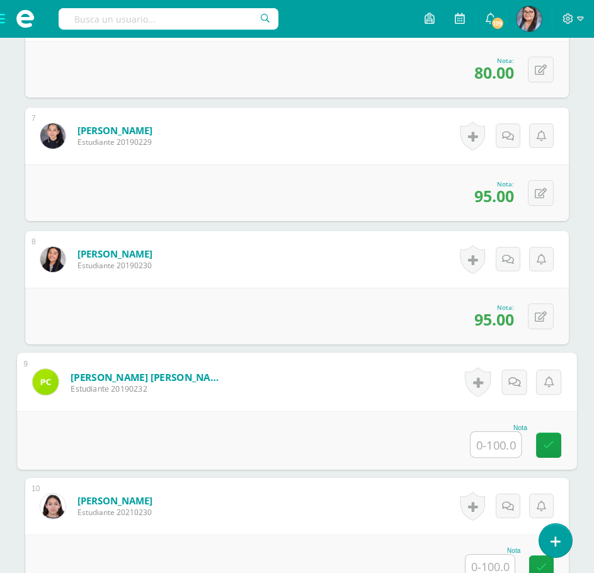
click at [503, 450] on input "text" at bounding box center [496, 444] width 50 height 25
type input "75"
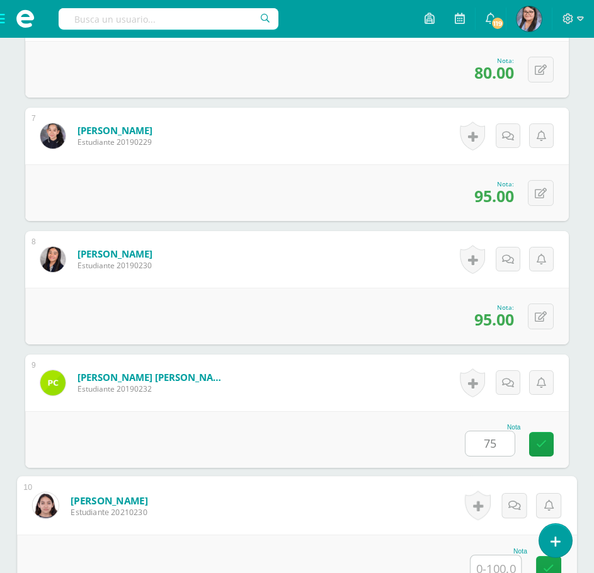
scroll to position [1077, 0]
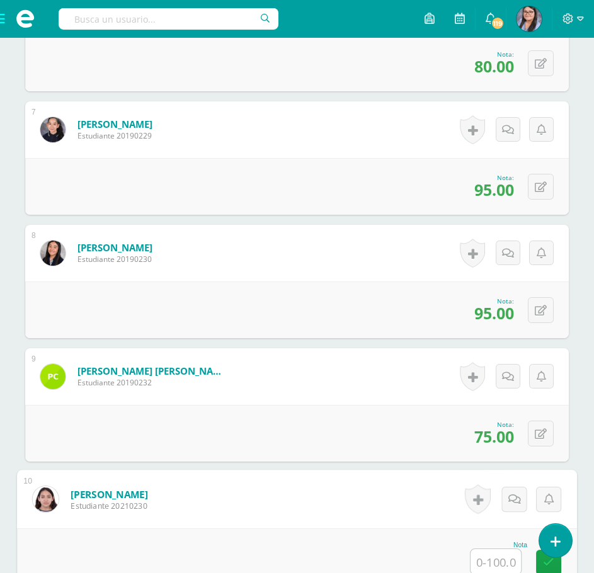
click at [504, 557] on input "text" at bounding box center [496, 561] width 50 height 25
type input "75"
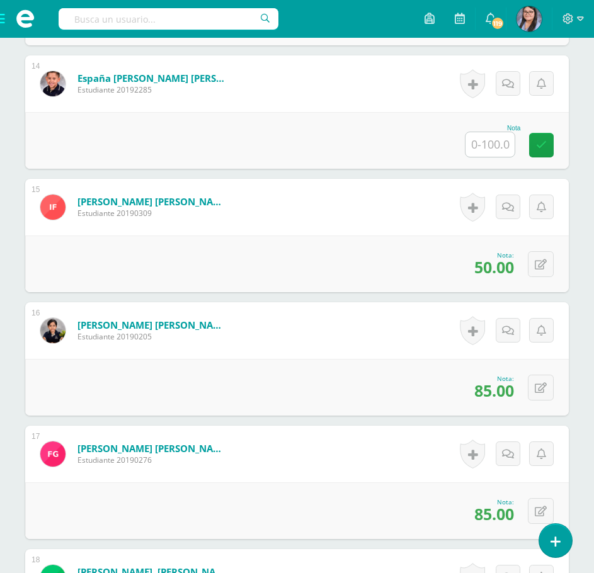
scroll to position [1959, 0]
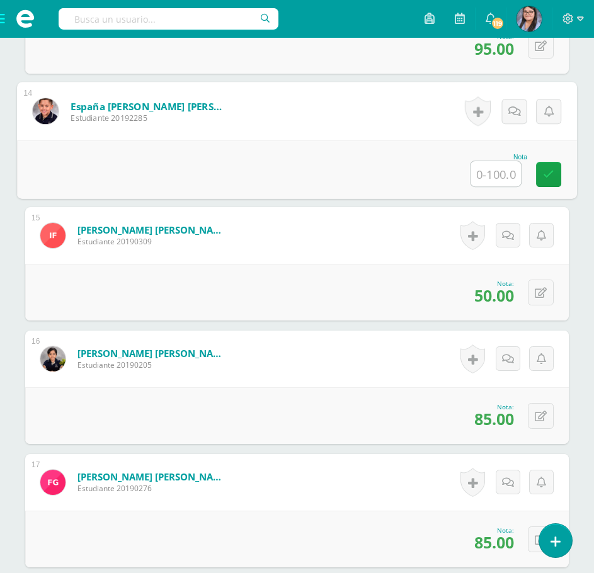
click at [498, 175] on input "text" at bounding box center [496, 173] width 50 height 25
type input "0"
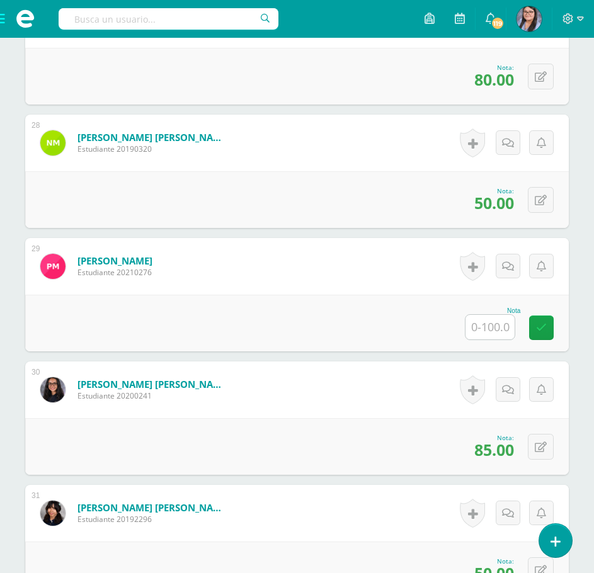
scroll to position [3660, 0]
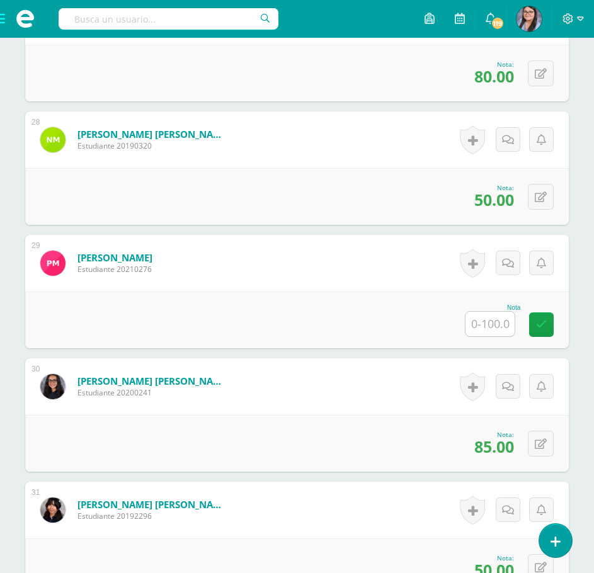
click at [505, 327] on input "text" at bounding box center [490, 324] width 49 height 25
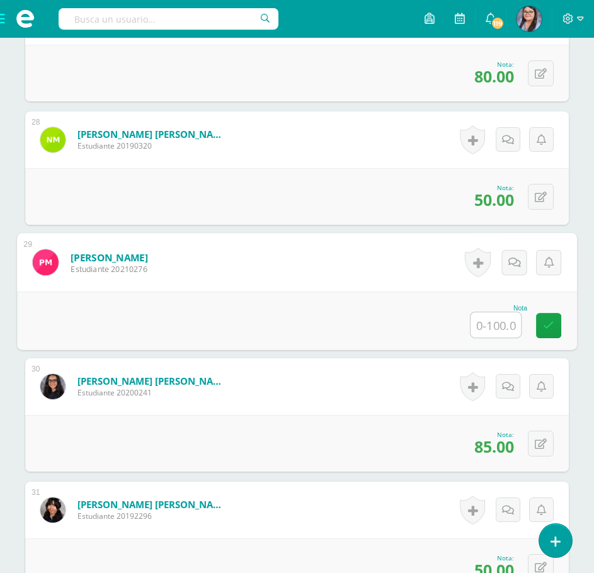
type input "0"
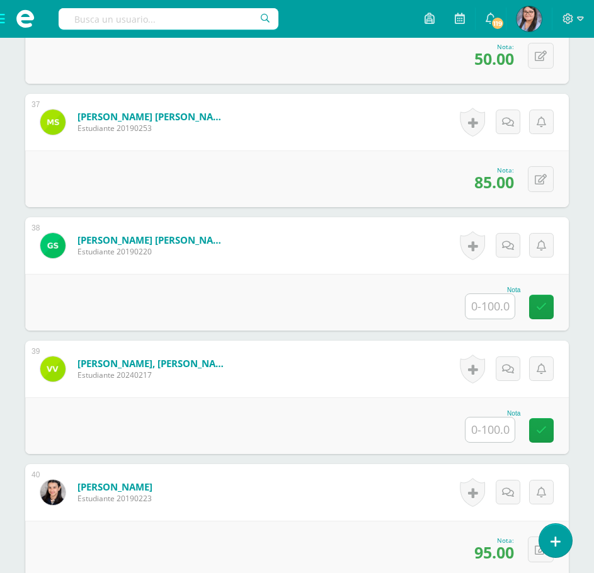
scroll to position [4794, 0]
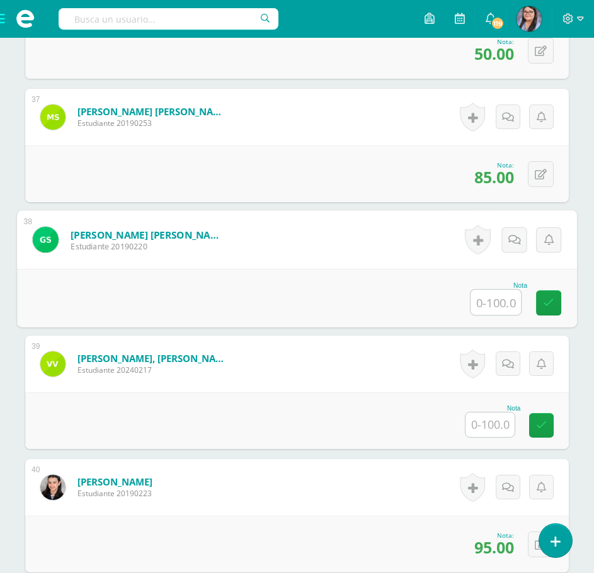
click at [497, 305] on input "text" at bounding box center [496, 302] width 50 height 25
type input "75"
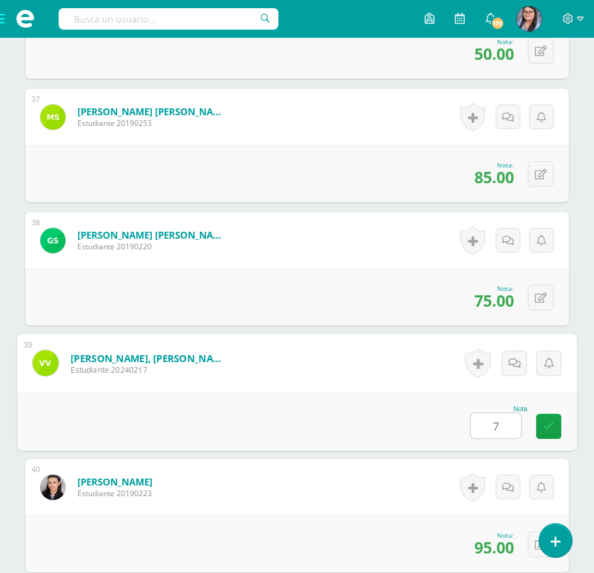
type input "75"
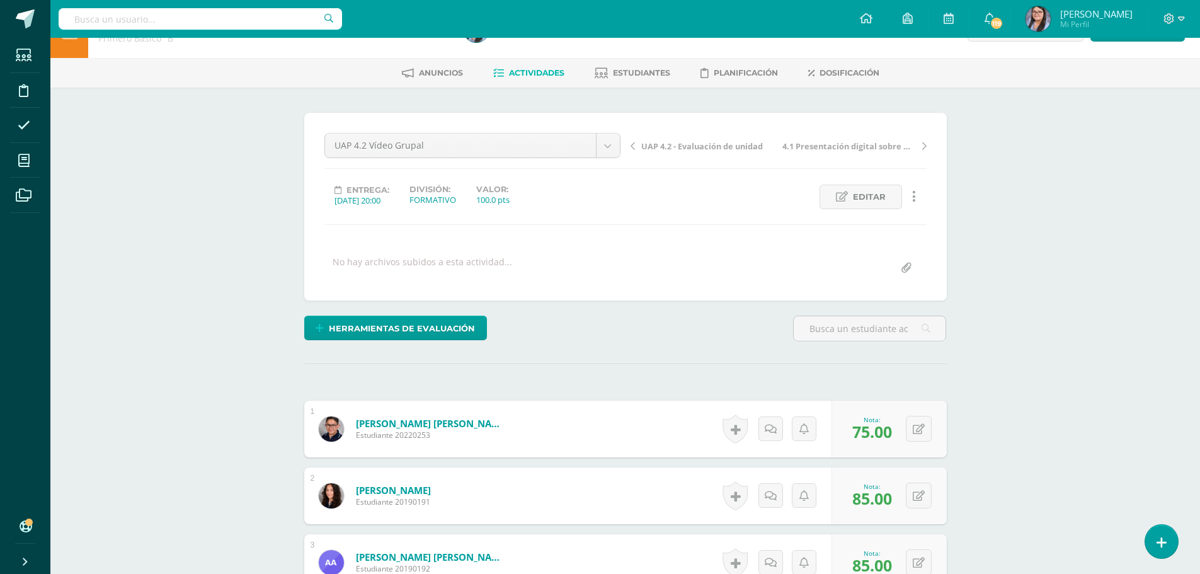
scroll to position [0, 0]
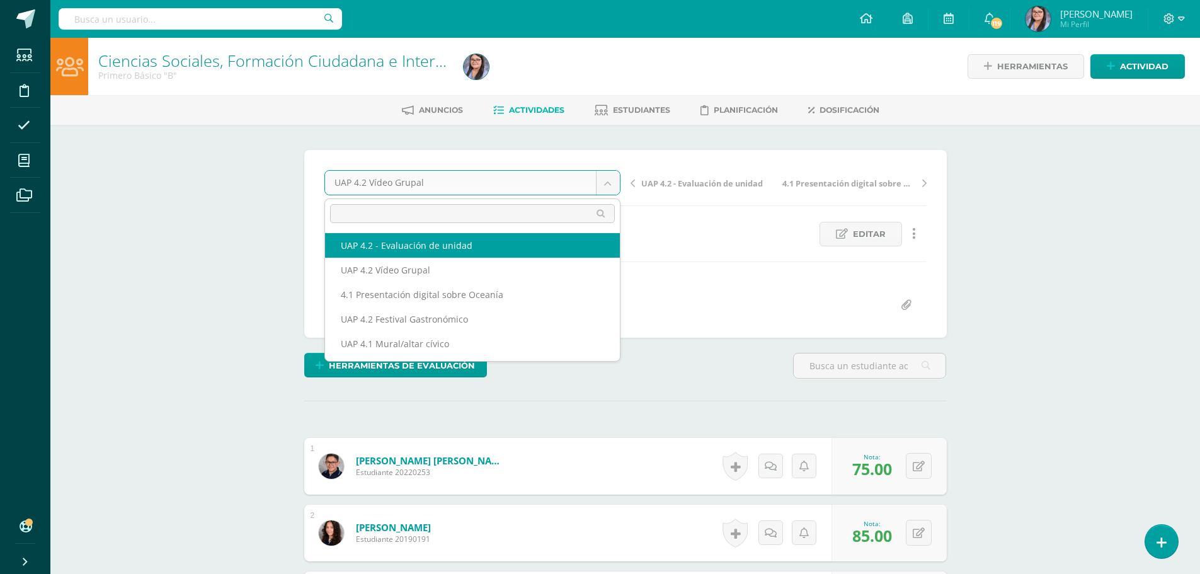
select select "/dashboard/teacher/grade-activity/227851/"
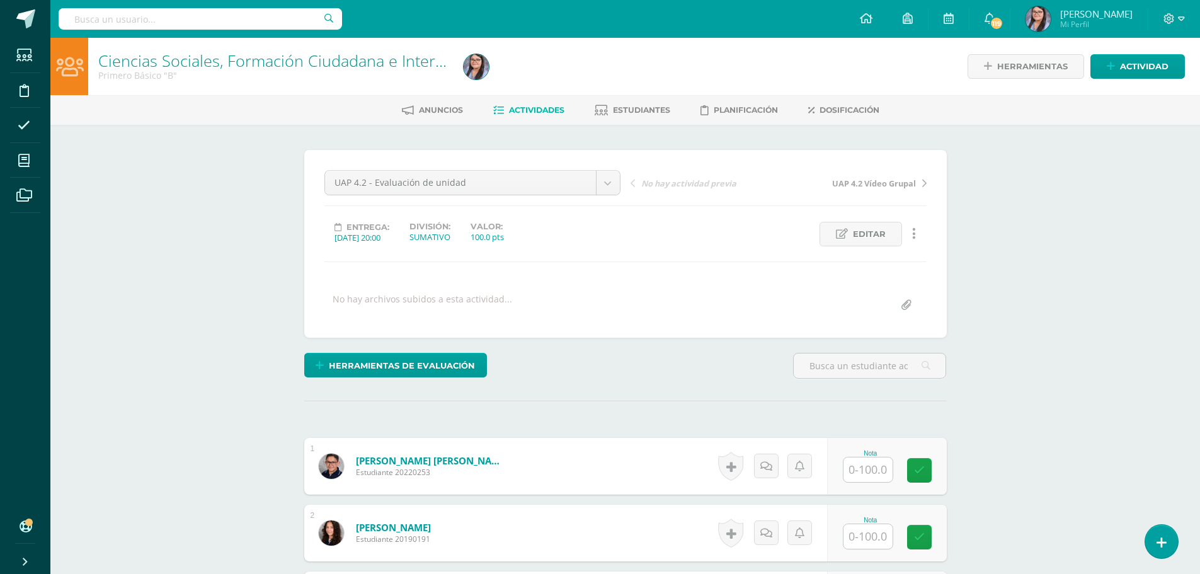
scroll to position [1, 0]
click at [876, 478] on input "text" at bounding box center [868, 469] width 49 height 25
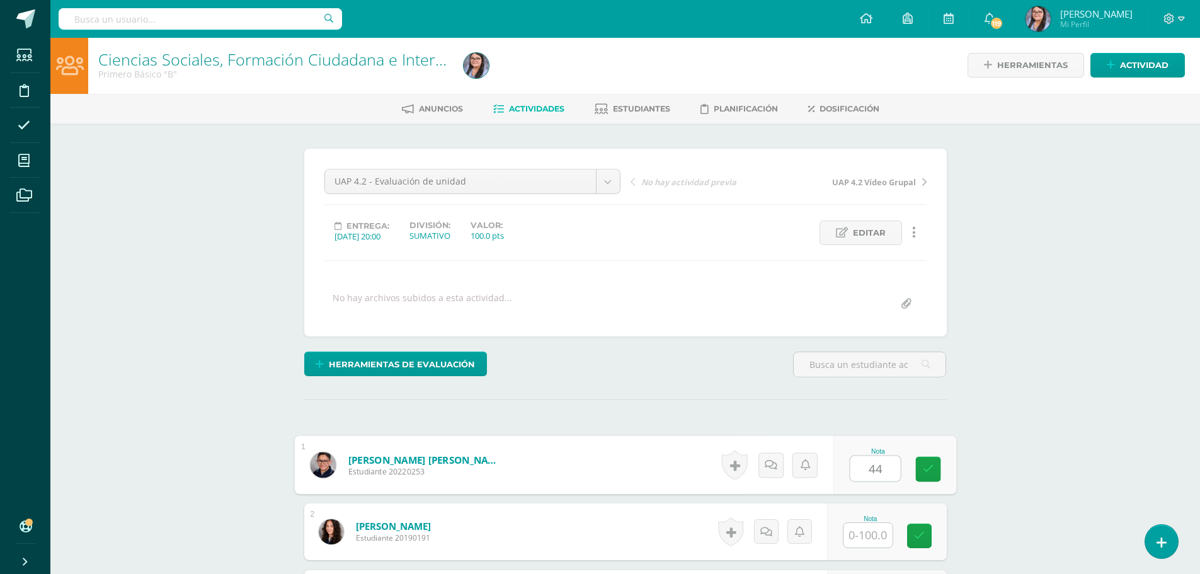
type input "44"
type input "66"
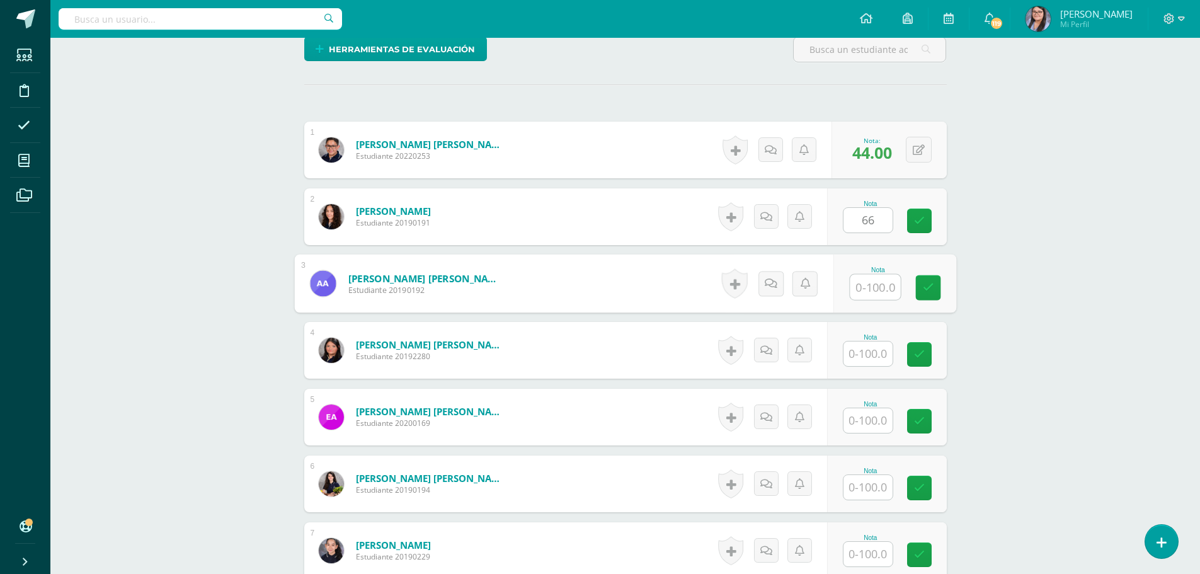
scroll to position [317, 0]
type input "54"
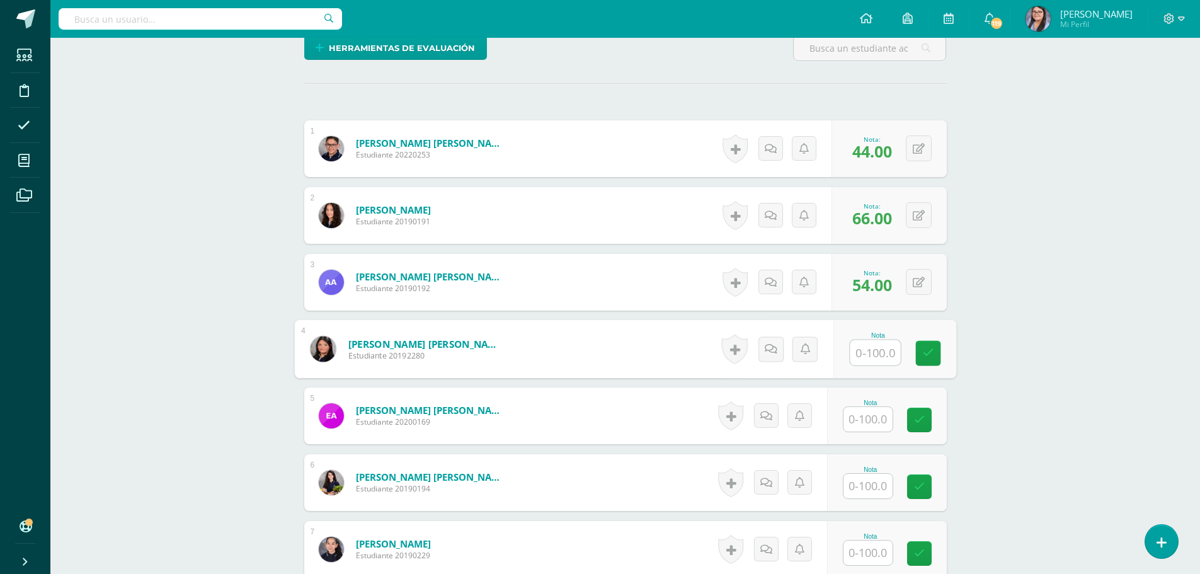
scroll to position [318, 0]
type input "44"
type input "64"
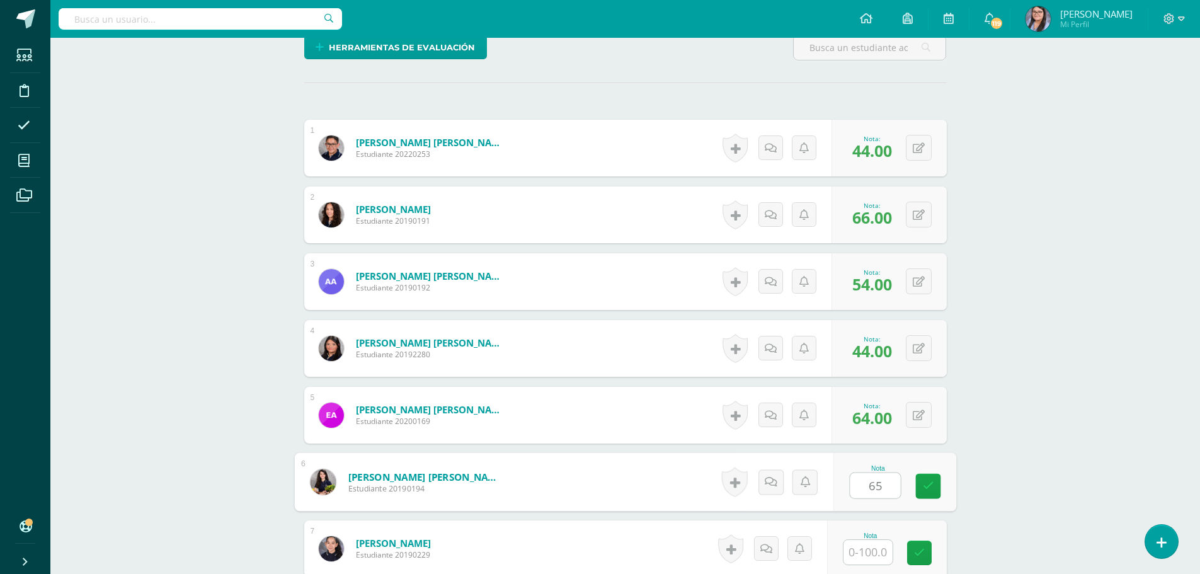
type input "65"
type input "54"
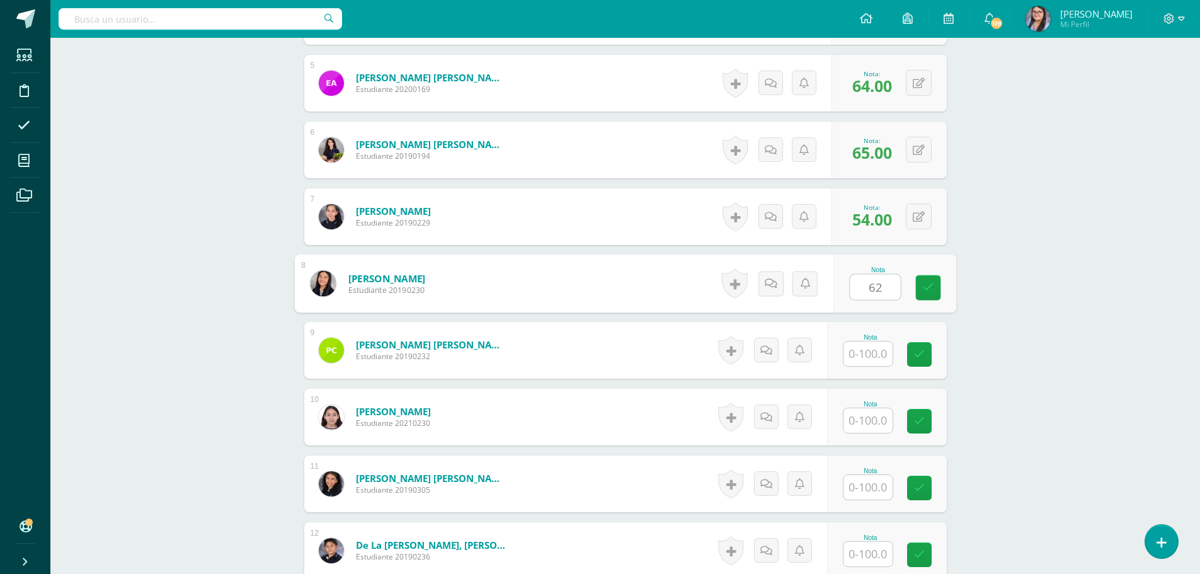
type input "62"
click at [880, 424] on input "text" at bounding box center [868, 420] width 49 height 25
type input "52"
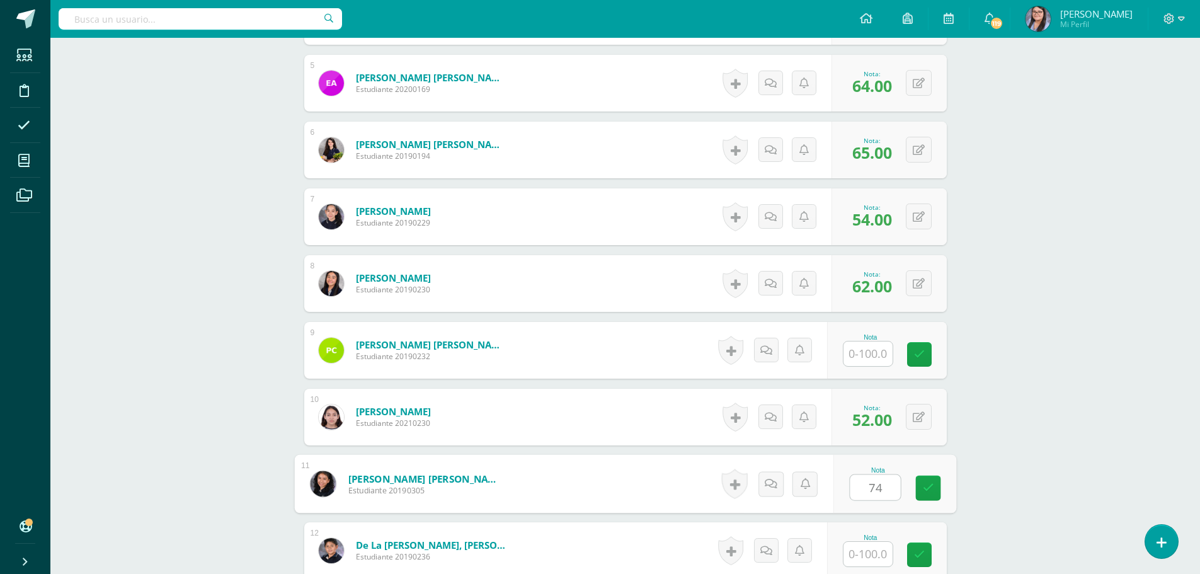
type input "74"
type input "86"
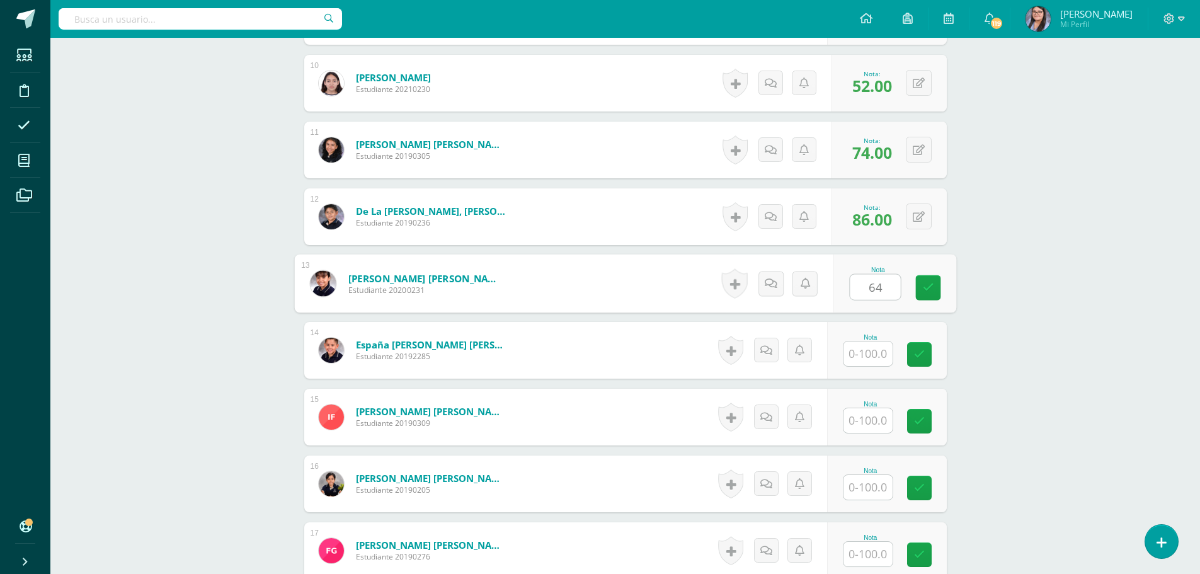
type input "64"
type input "36"
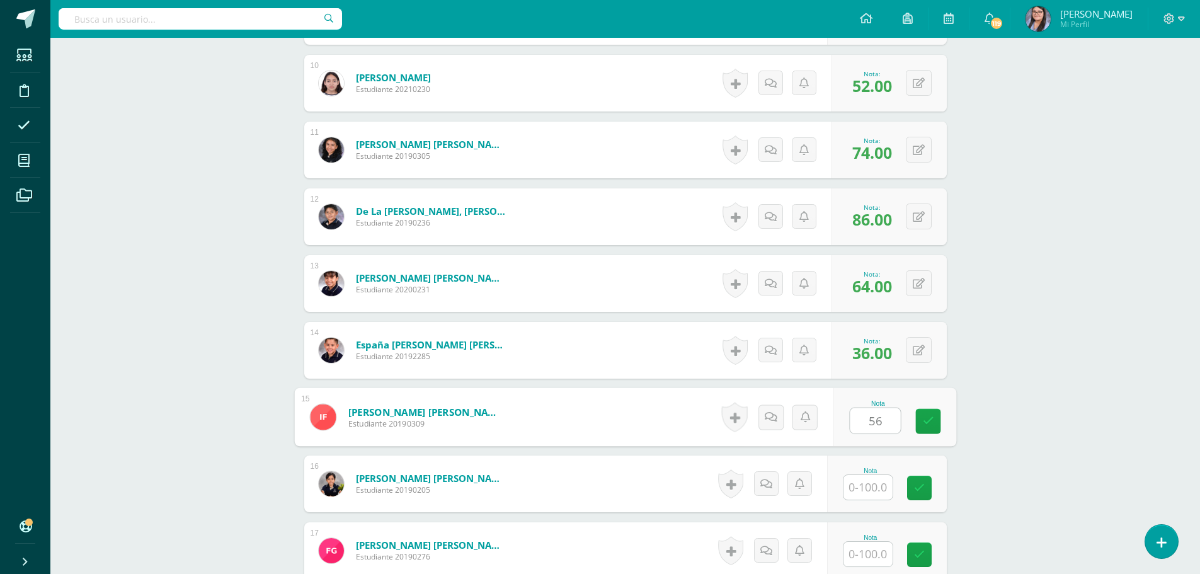
type input "56"
type input "32"
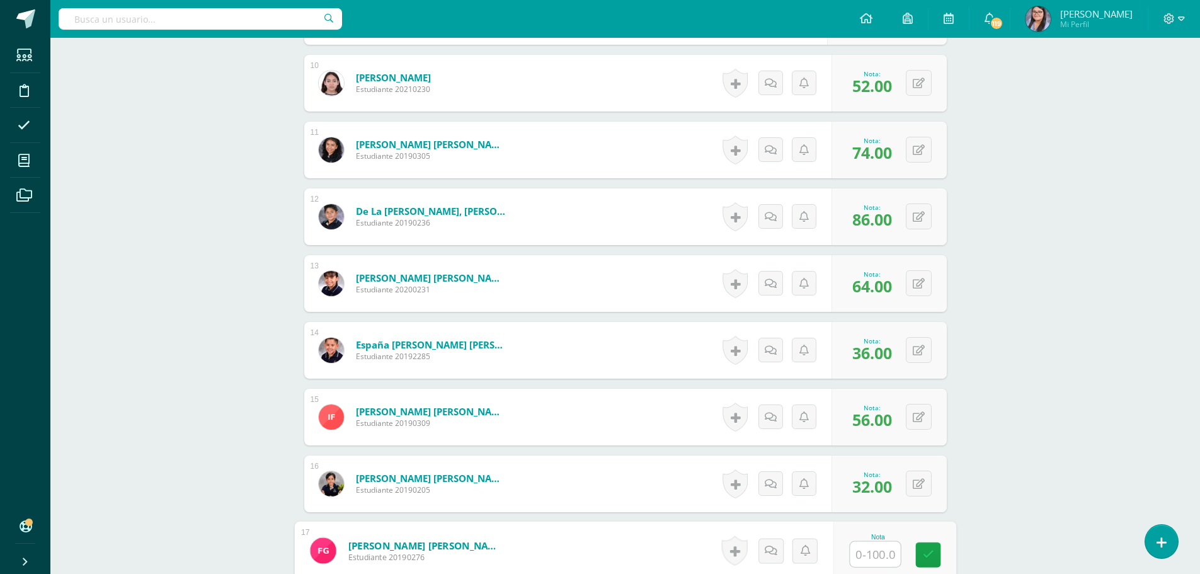
type input "8"
type input "74"
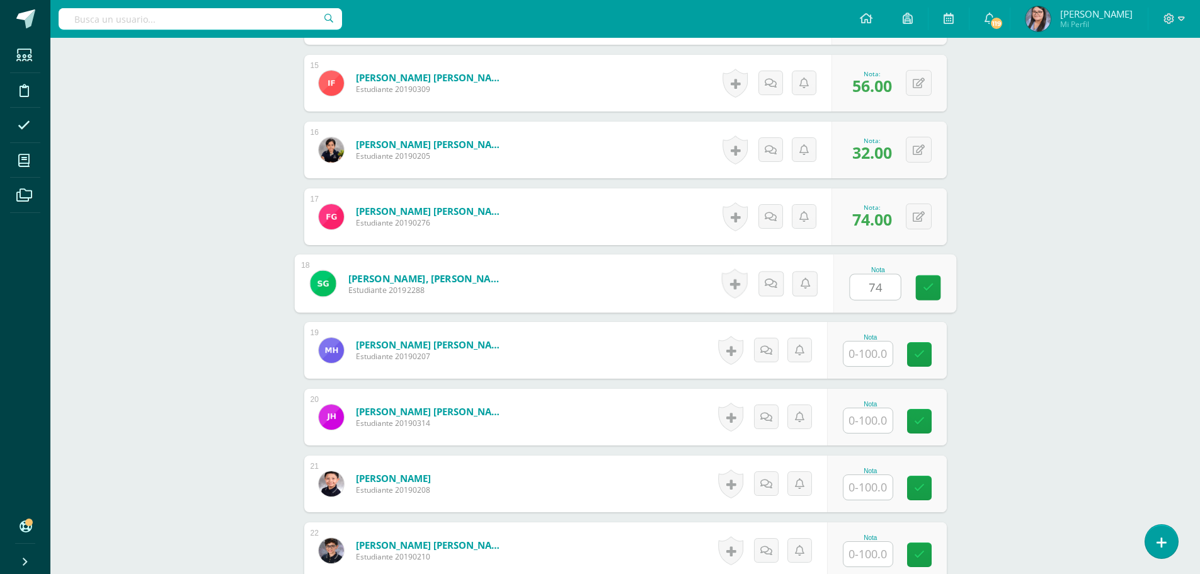
type input "74"
type input "72"
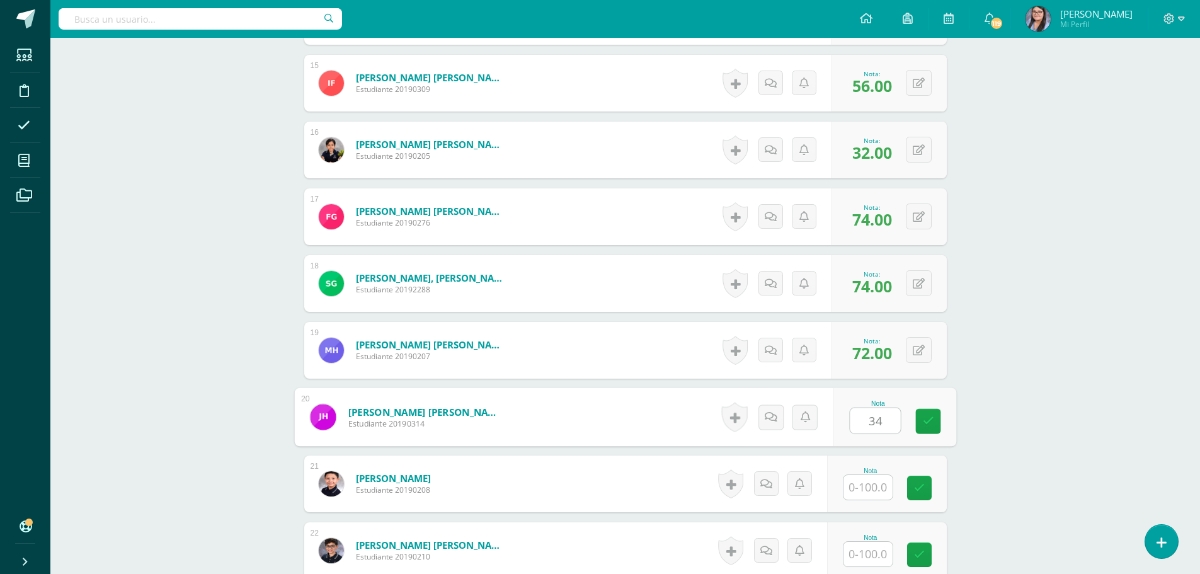
type input "34"
type input "52"
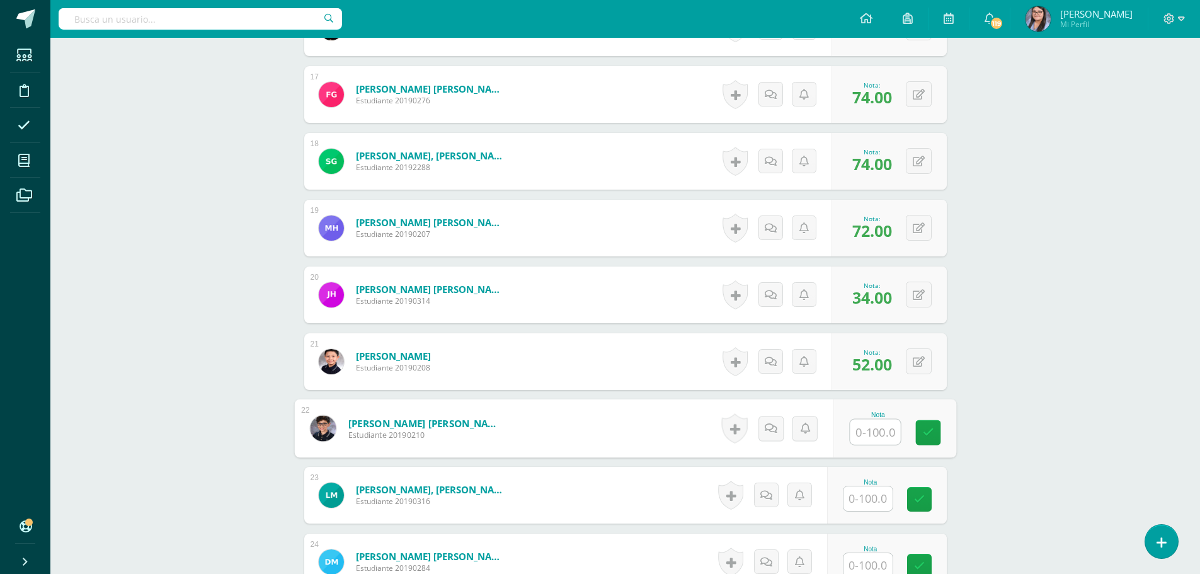
scroll to position [1444, 0]
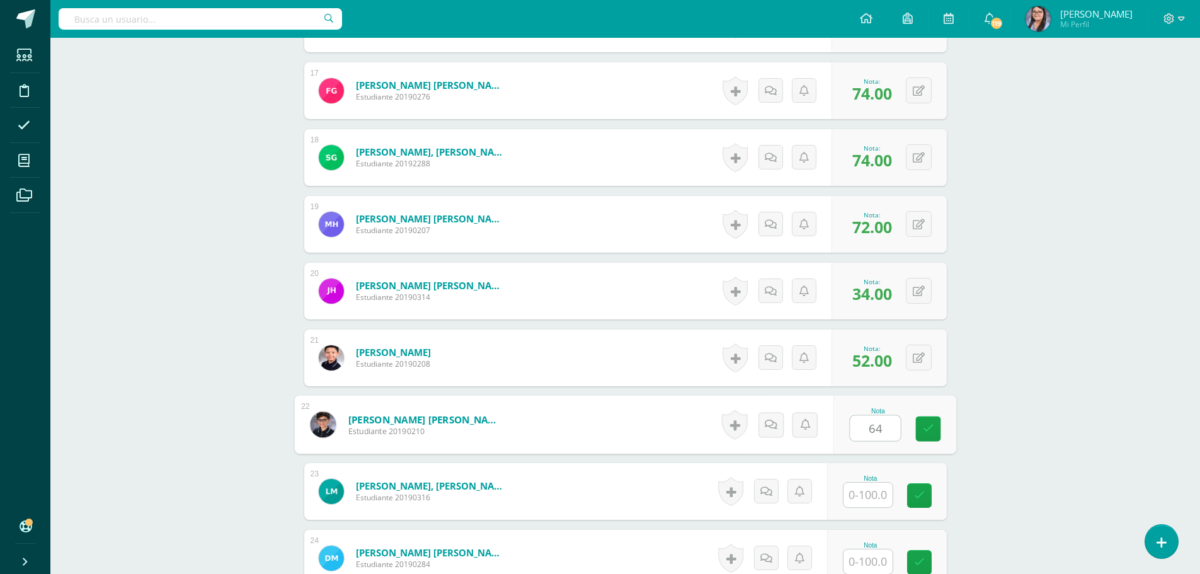
type input "64"
type input "32"
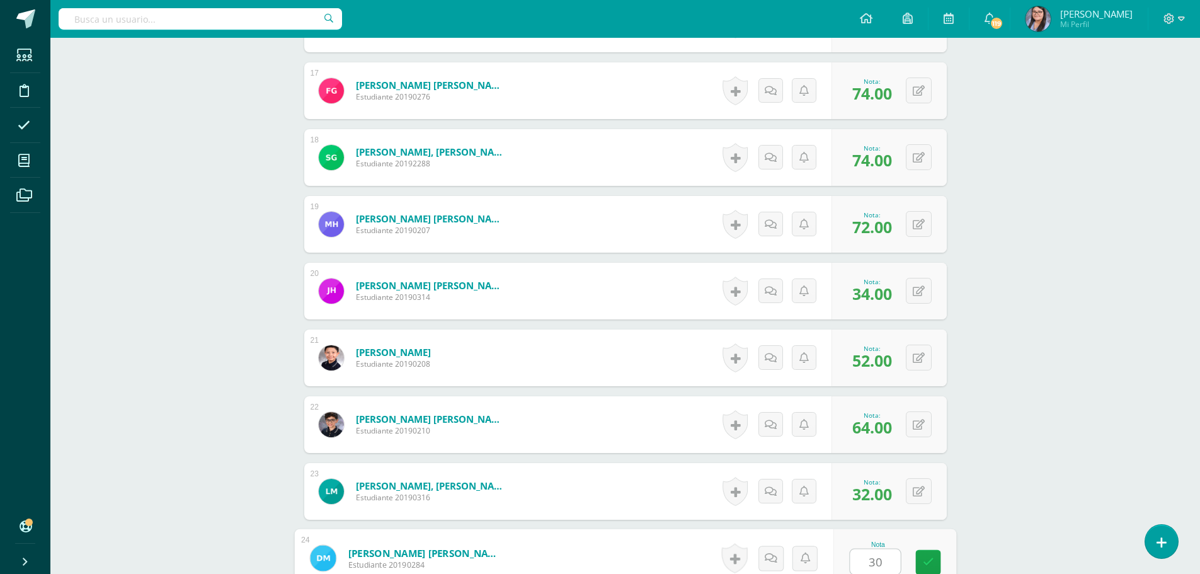
type input "30"
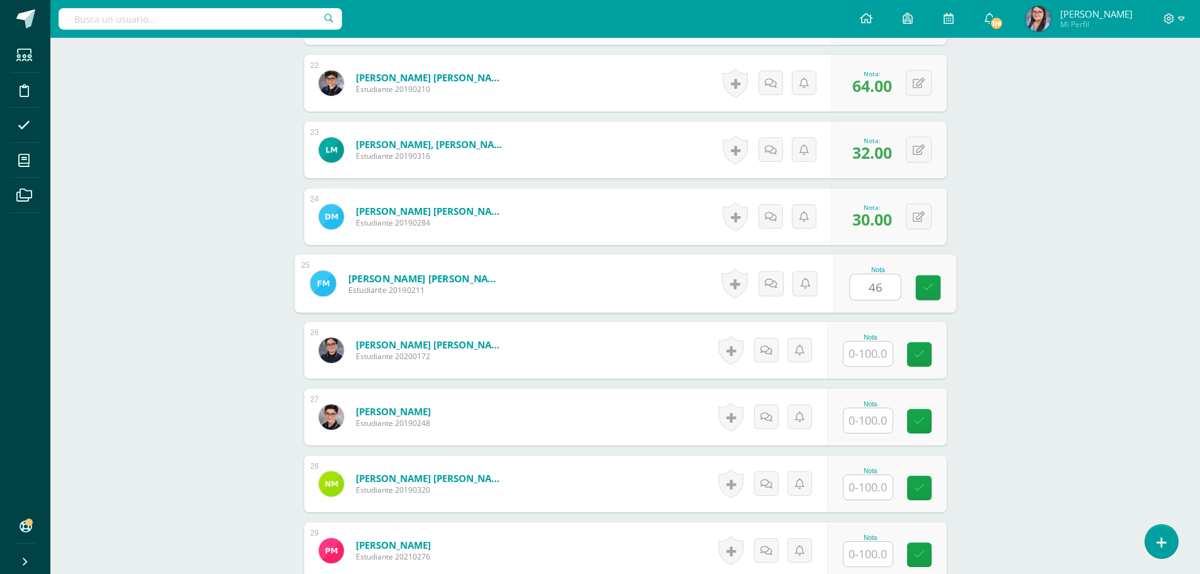
type input "46"
type input "50"
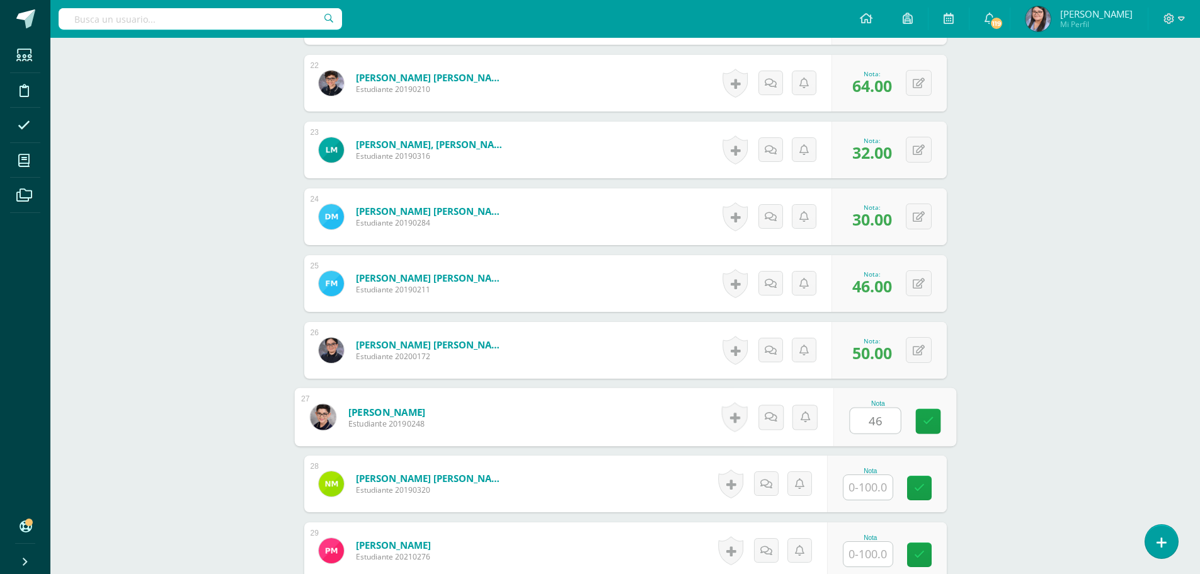
type input "46"
type input "52"
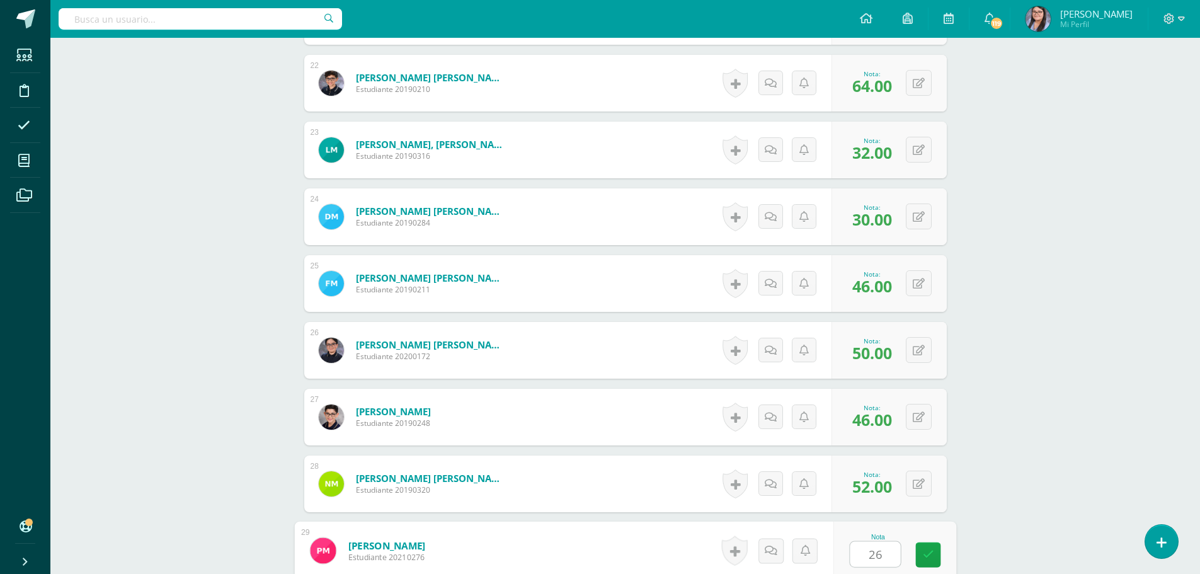
type input "26"
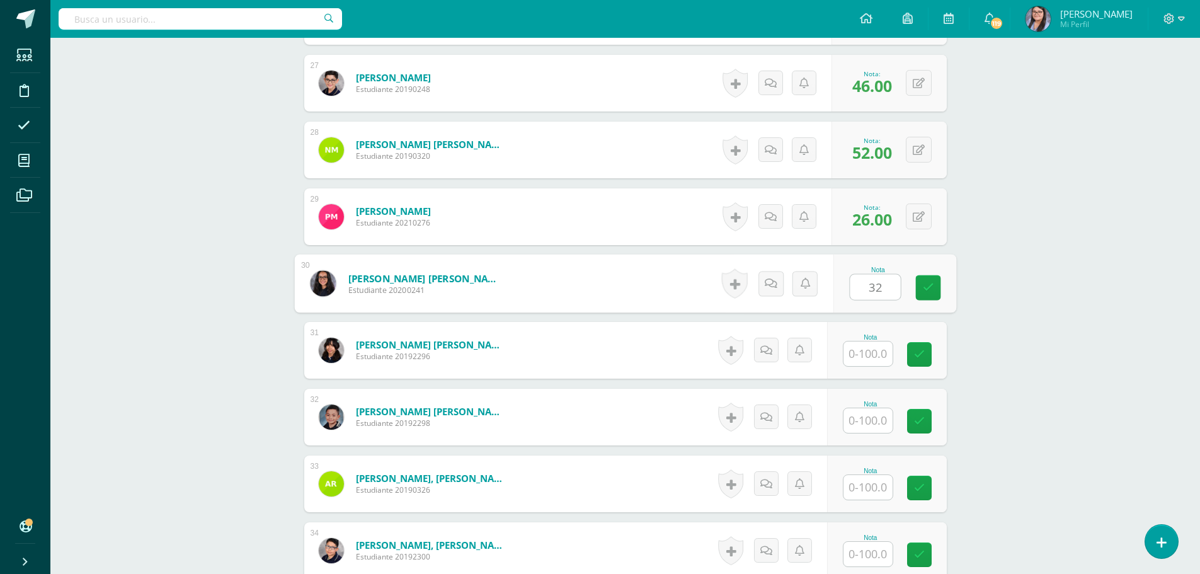
type input "32"
type input "44"
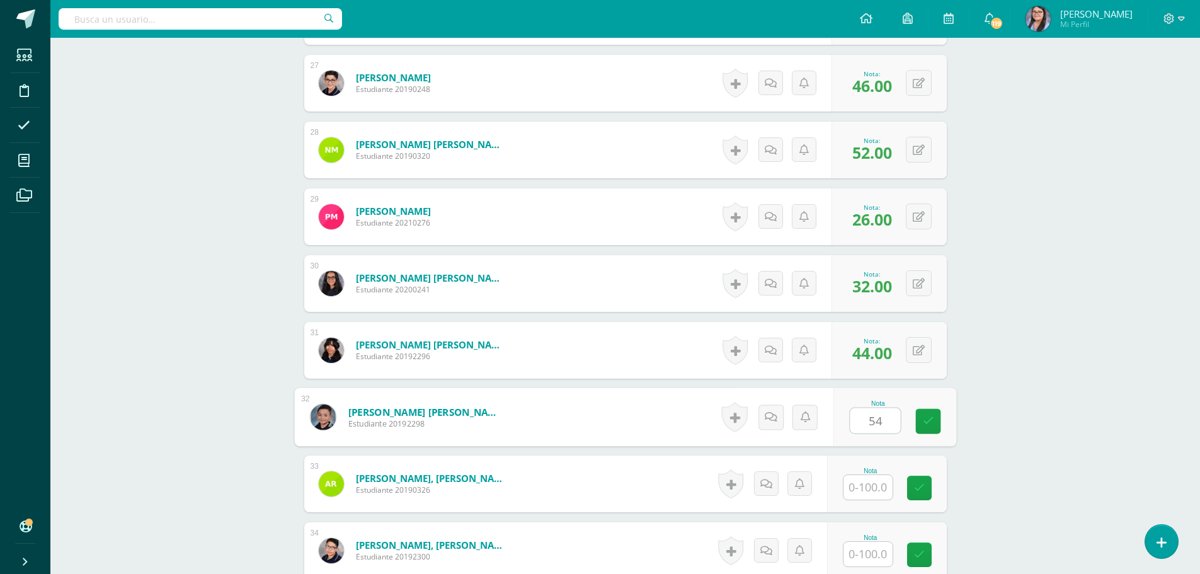
type input "54"
type input "52"
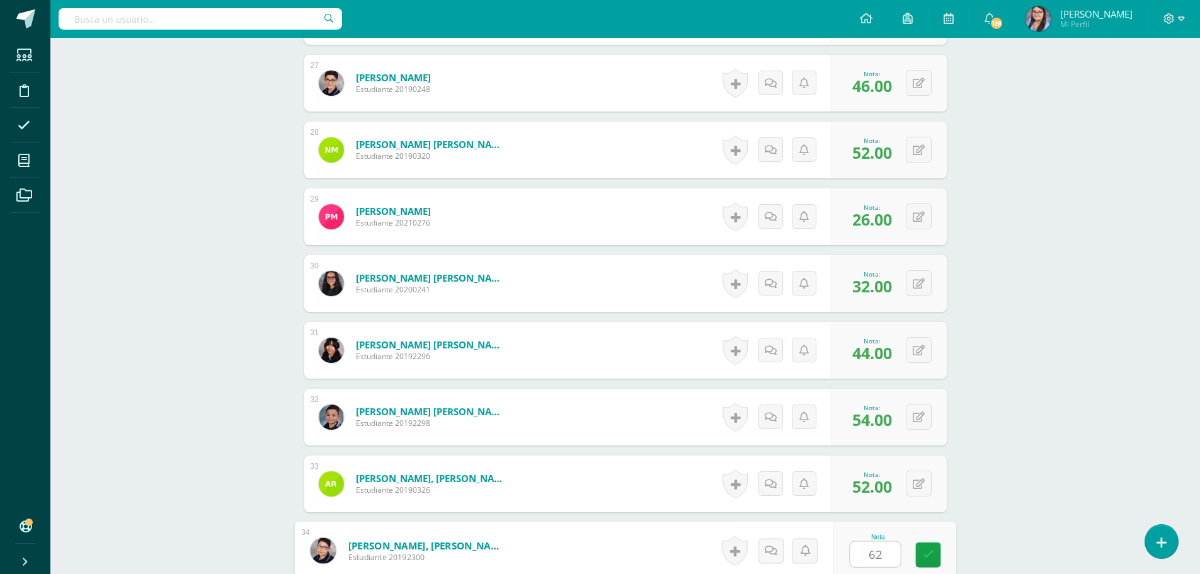
type input "62"
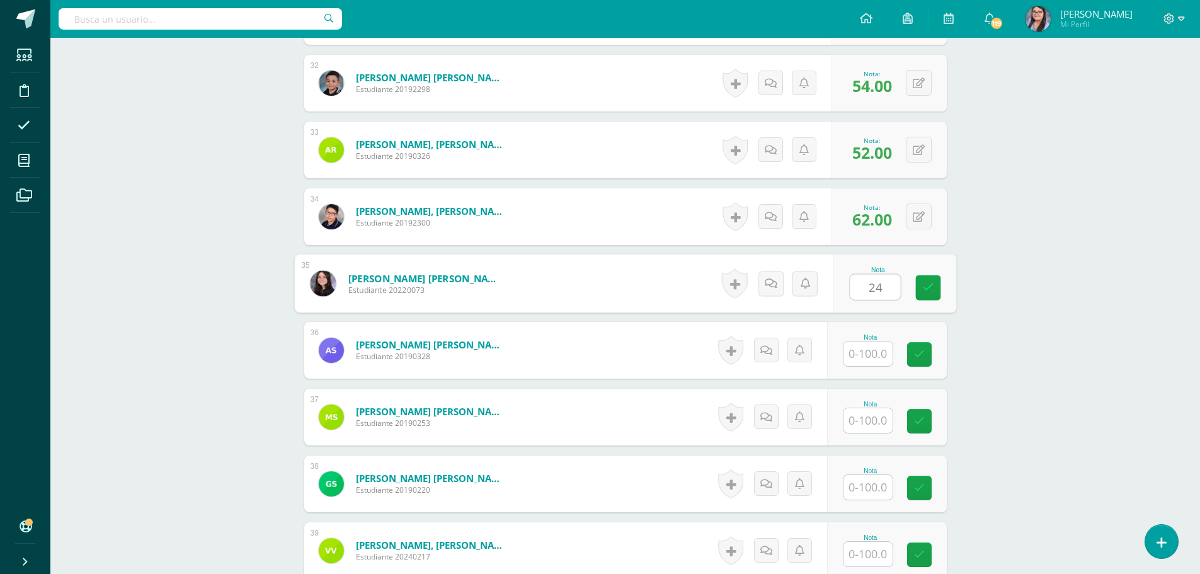
type input "24"
type input "26"
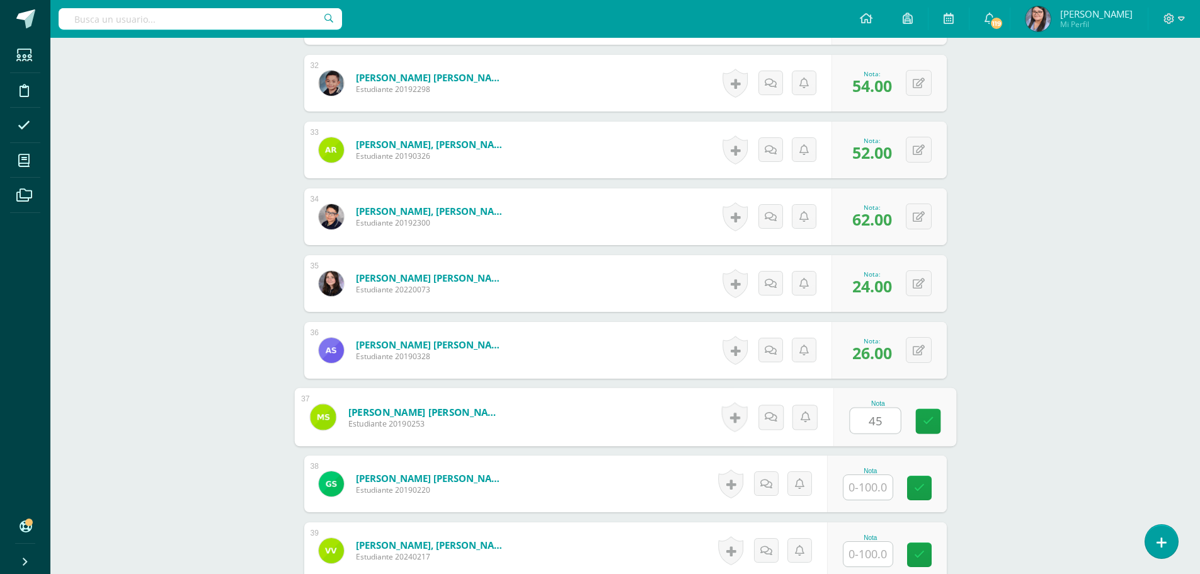
type input "45"
type input "47"
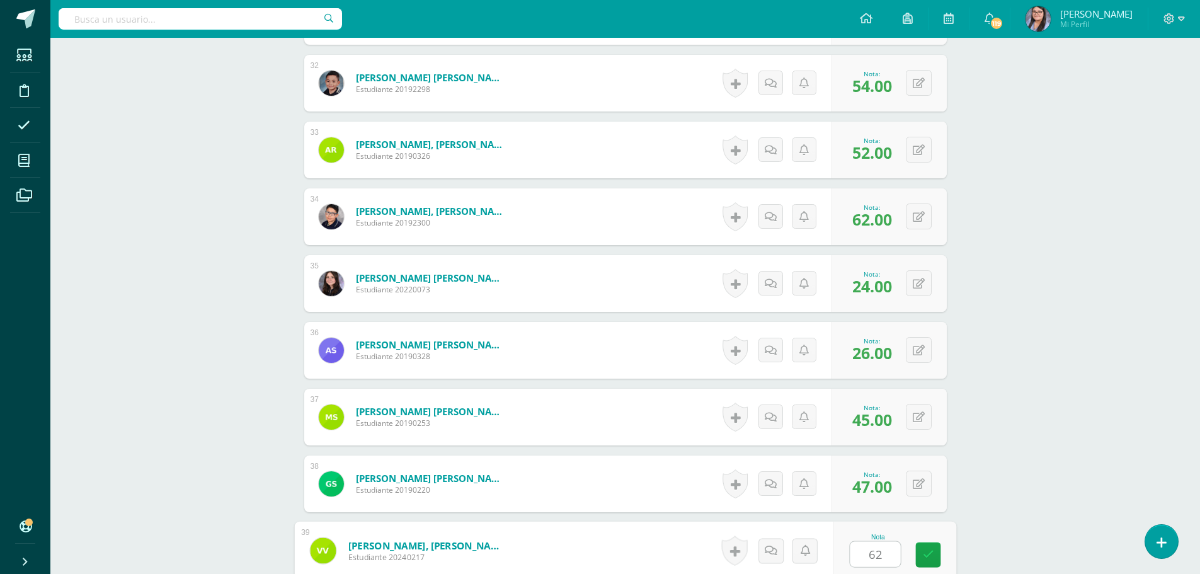
type input "62"
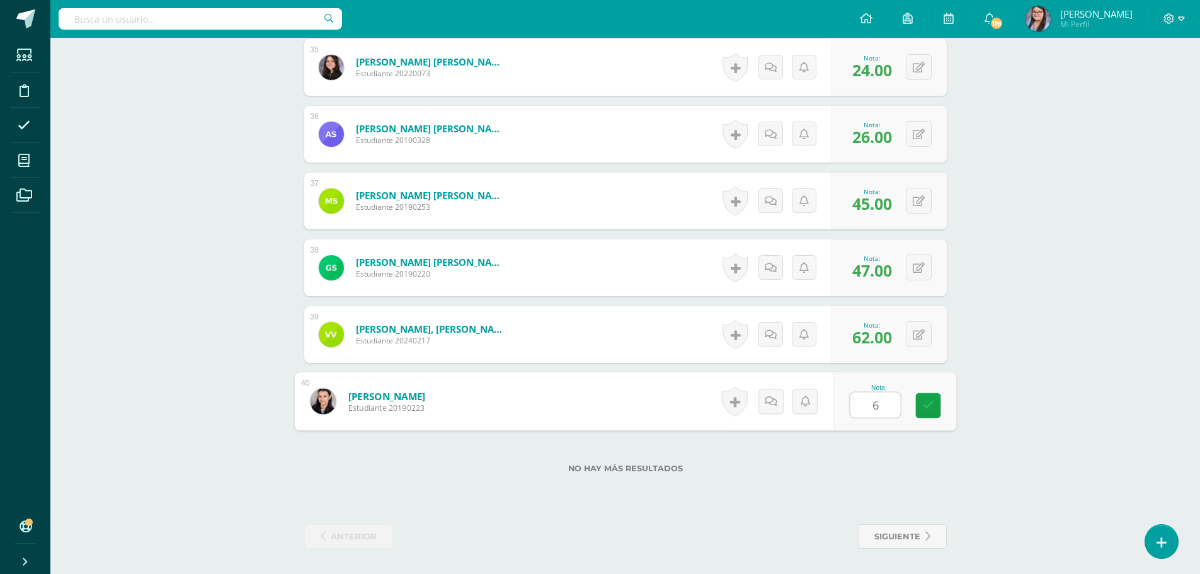
type input "66"
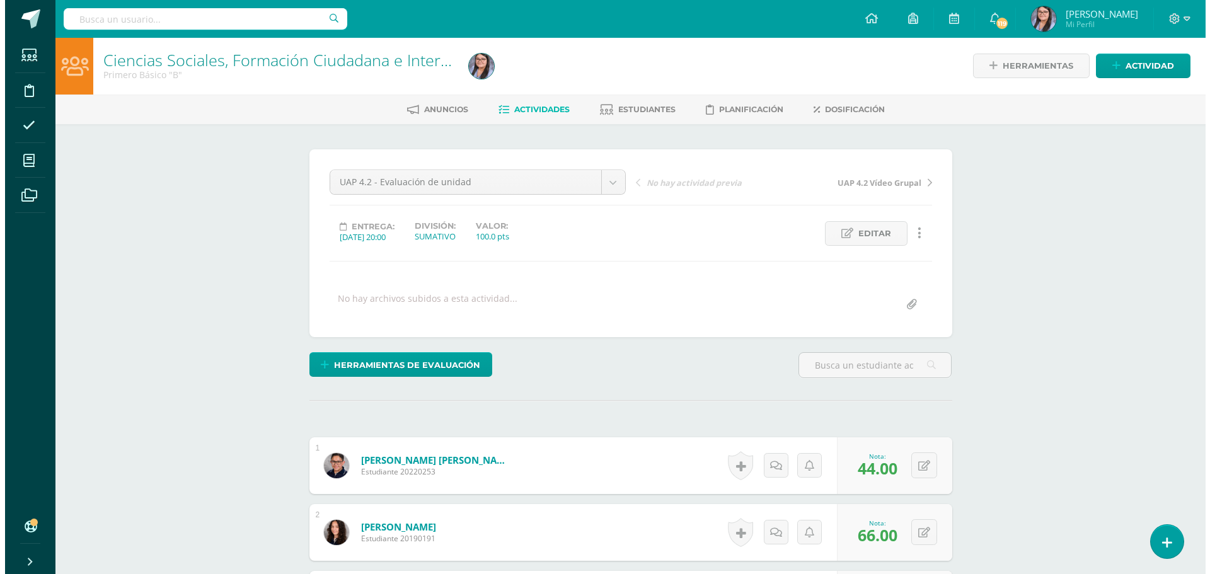
scroll to position [0, 0]
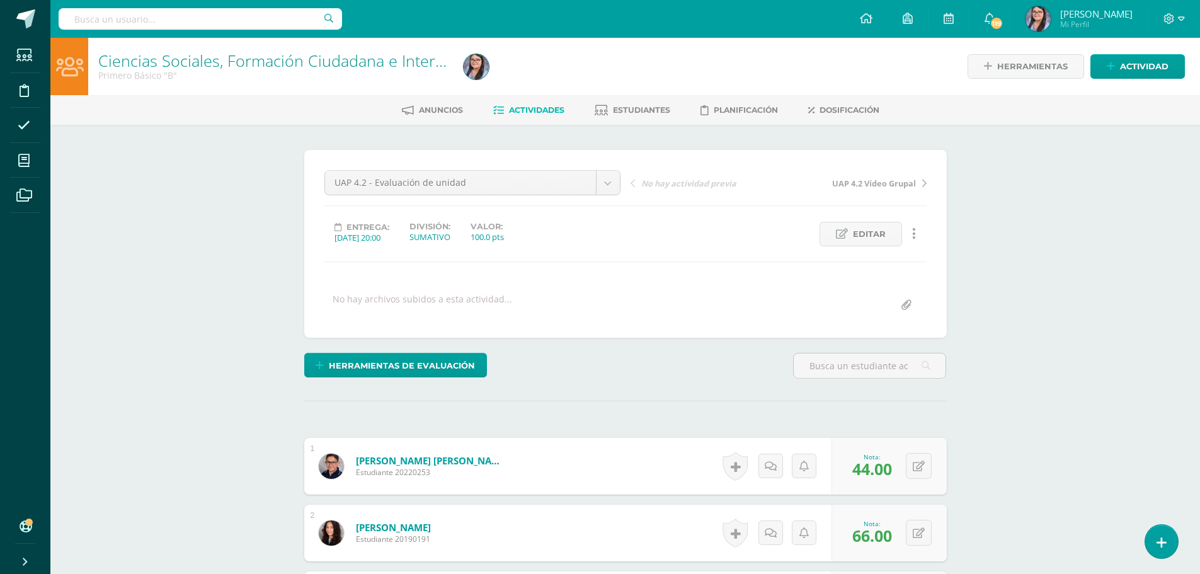
click at [387, 377] on div "Herramientas de evaluación Lista de cotejo Escala de valoración Puntos Extra Su…" at bounding box center [407, 371] width 217 height 36
click at [418, 358] on span "Herramientas de evaluación" at bounding box center [402, 365] width 146 height 23
click at [418, 317] on link "Sustitución de nota" at bounding box center [428, 323] width 125 height 20
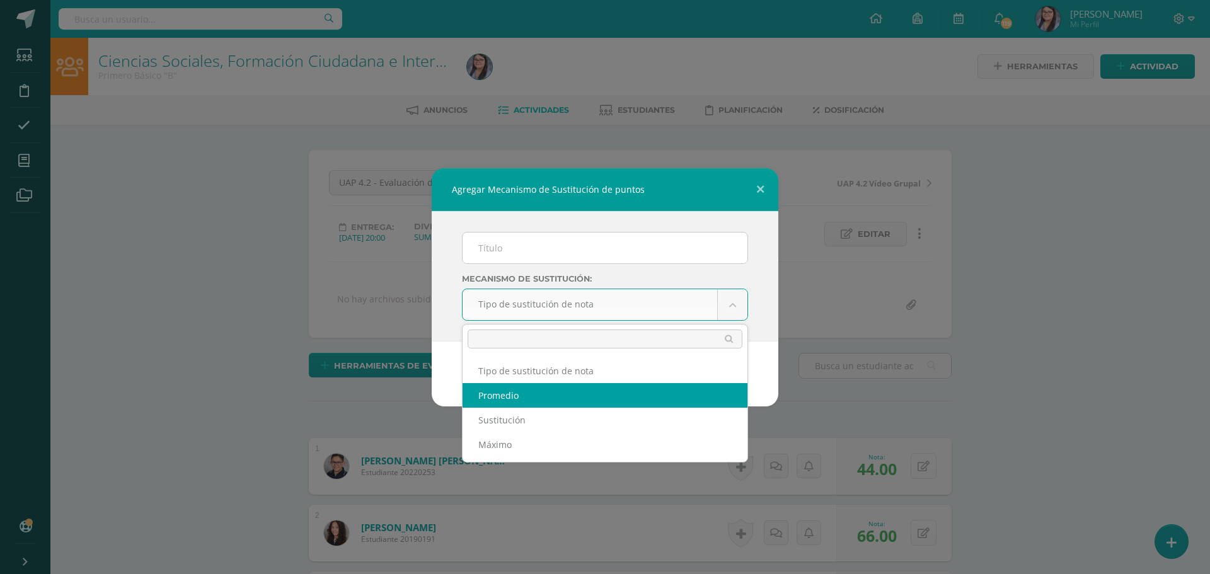
select select "average"
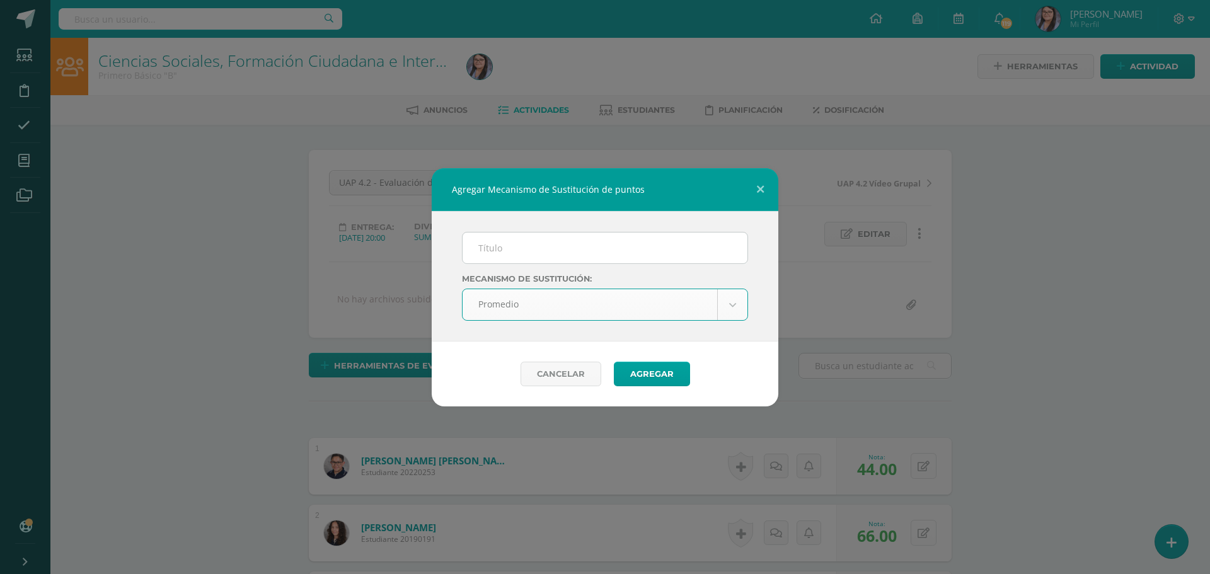
click at [534, 255] on input "text" at bounding box center [604, 247] width 285 height 31
type input "PMA"
click at [636, 383] on button "Agregar" at bounding box center [652, 374] width 76 height 25
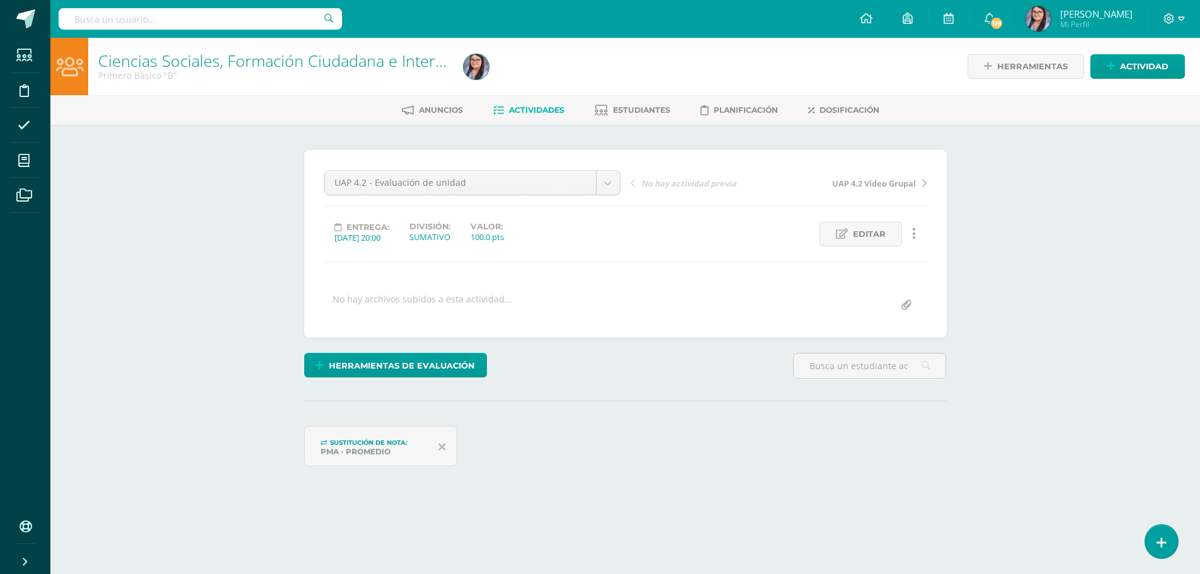
click at [536, 108] on span "Actividades" at bounding box center [536, 109] width 55 height 9
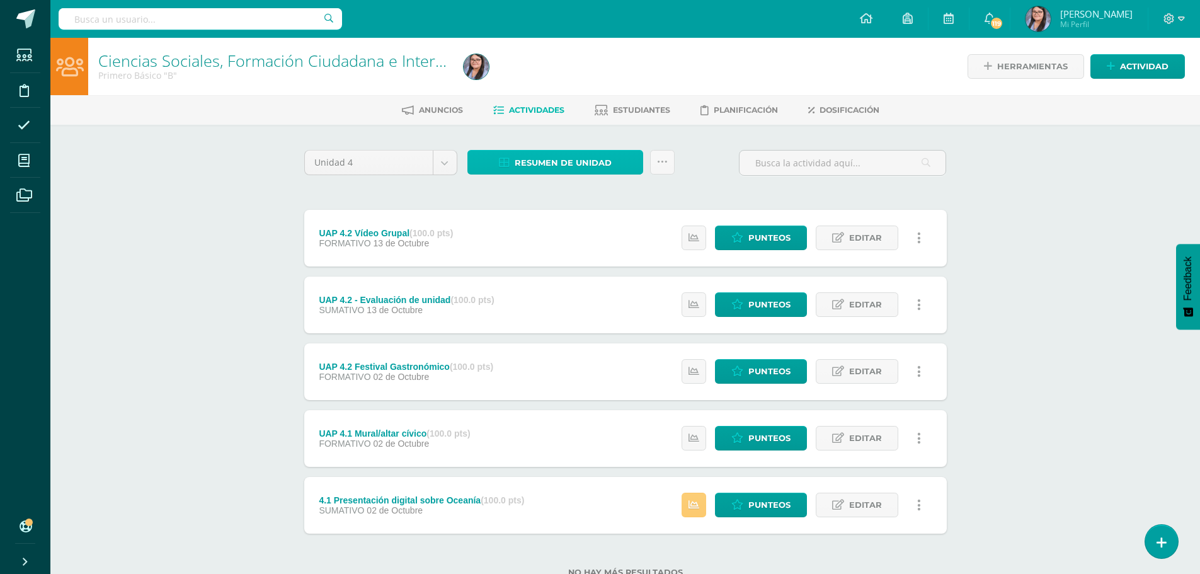
click at [583, 164] on span "Resumen de unidad" at bounding box center [563, 162] width 97 height 23
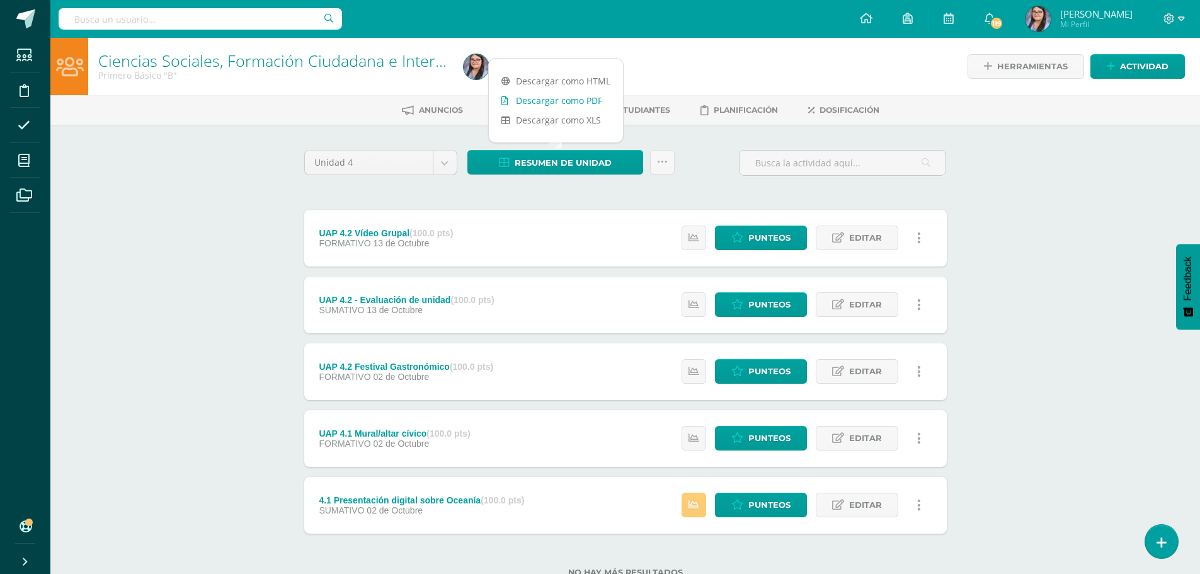
click at [569, 98] on link "Descargar como PDF" at bounding box center [556, 101] width 134 height 20
click at [735, 369] on icon at bounding box center [737, 371] width 12 height 11
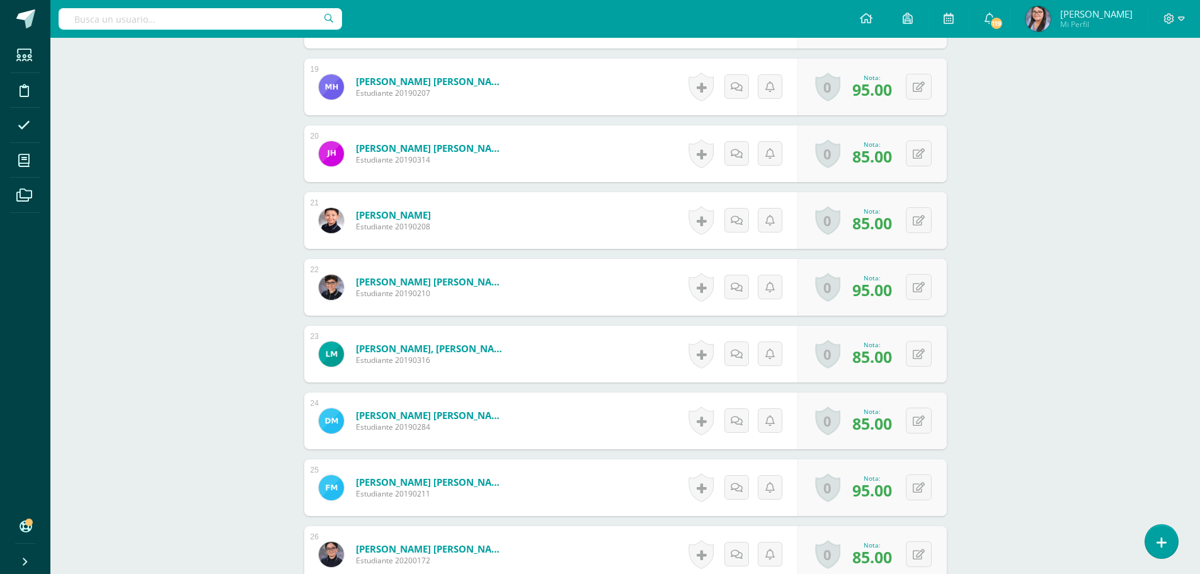
scroll to position [1582, 0]
click at [919, 352] on button at bounding box center [919, 353] width 26 height 26
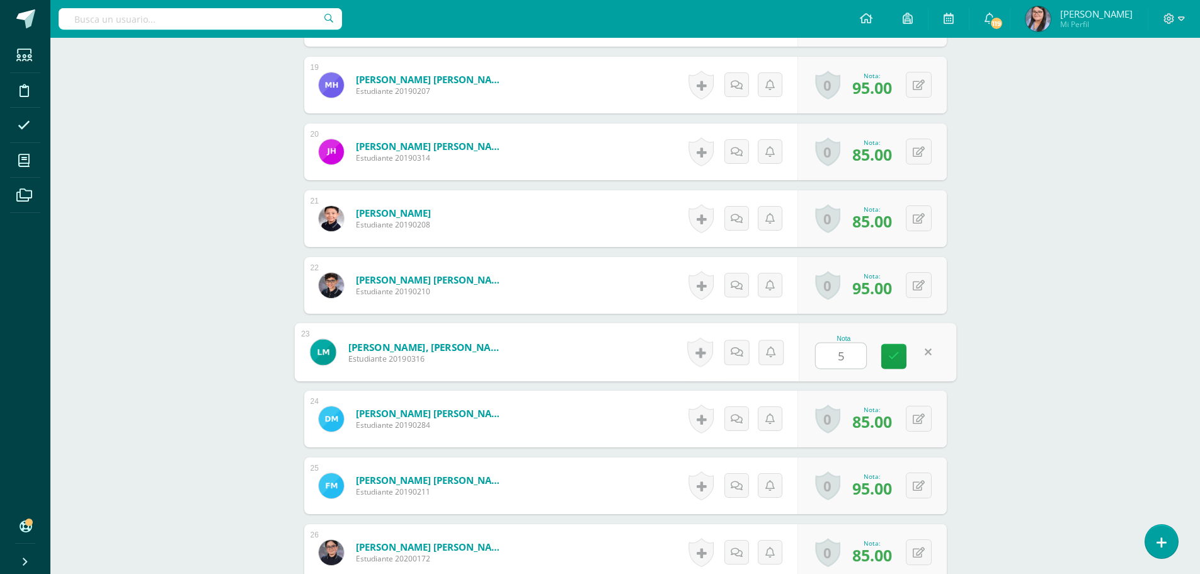
type input "50"
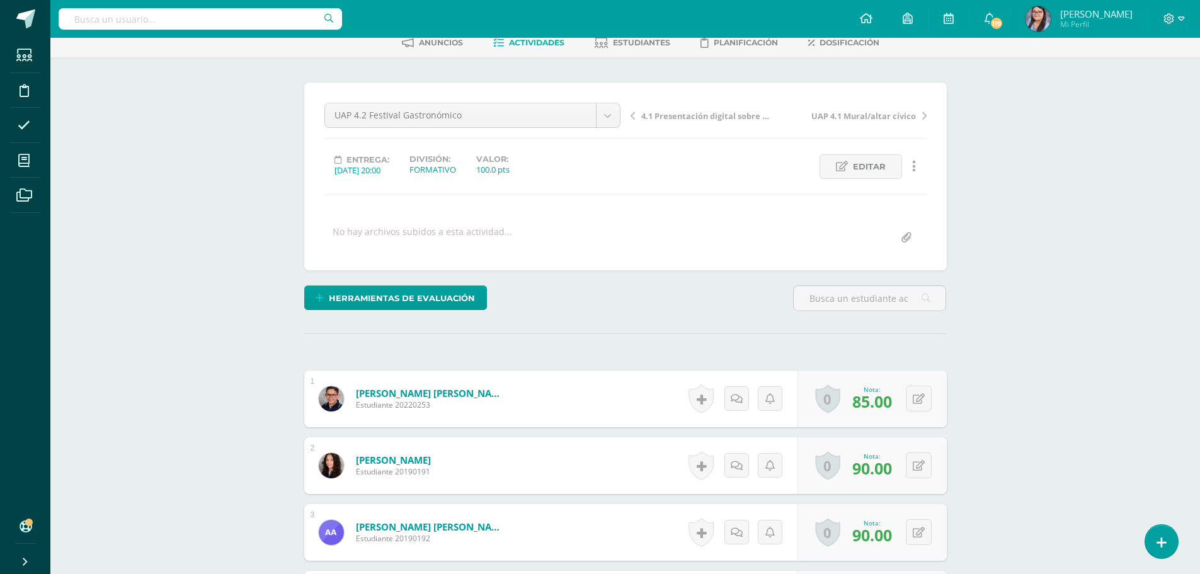
scroll to position [0, 0]
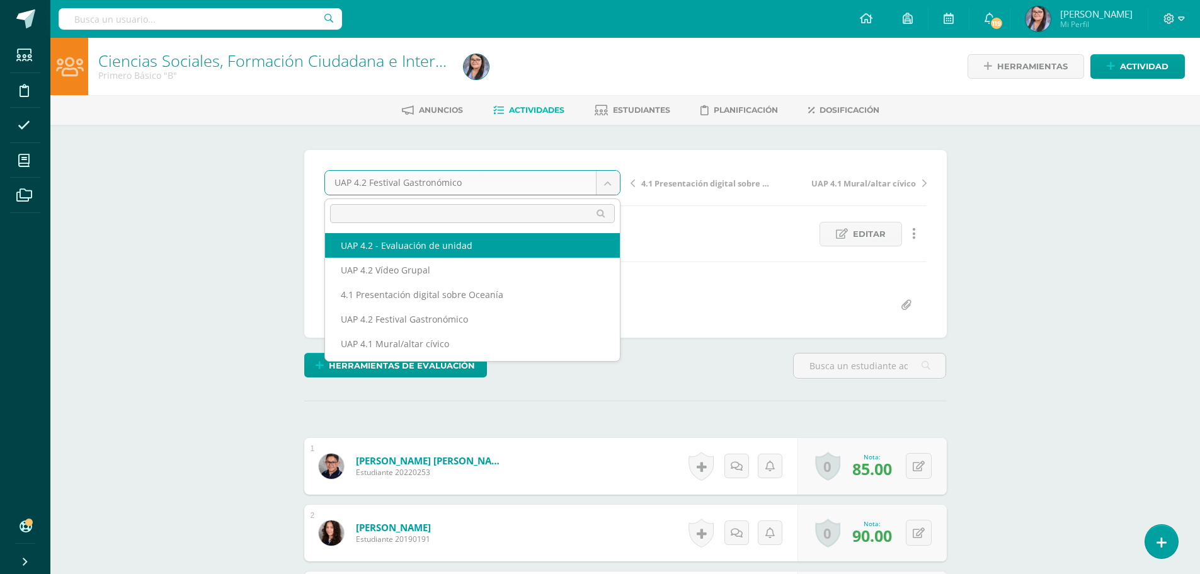
select select "/dashboard/teacher/grade-activity/227851/"
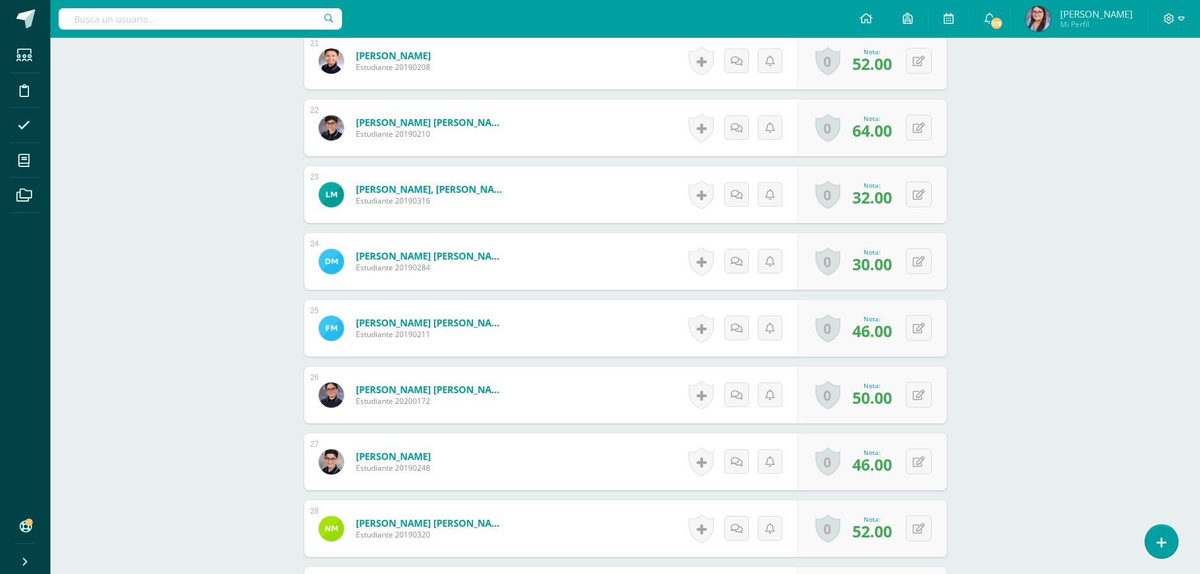
scroll to position [1738, 0]
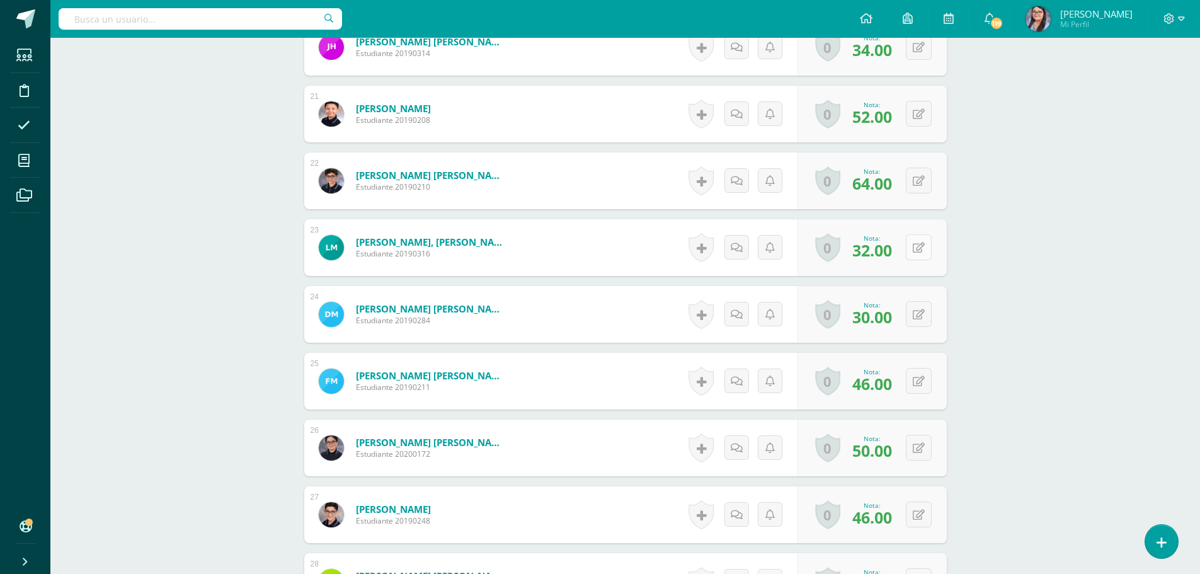
click at [922, 241] on button at bounding box center [919, 247] width 26 height 26
click at [806, 257] on input "32.00" at bounding box center [786, 251] width 50 height 25
type input "3"
type input "14"
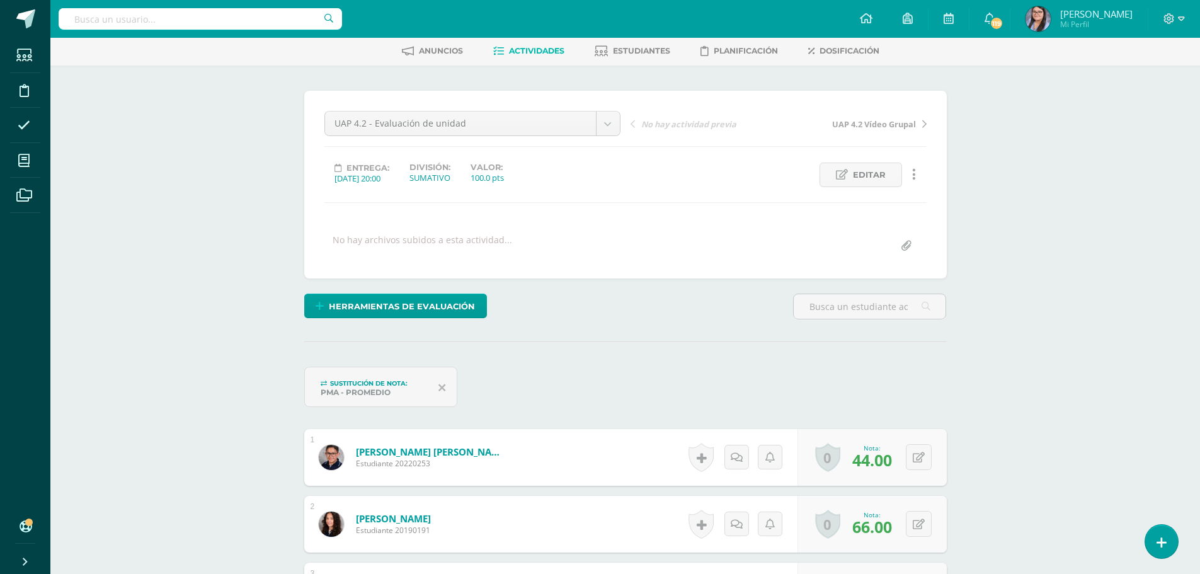
scroll to position [0, 0]
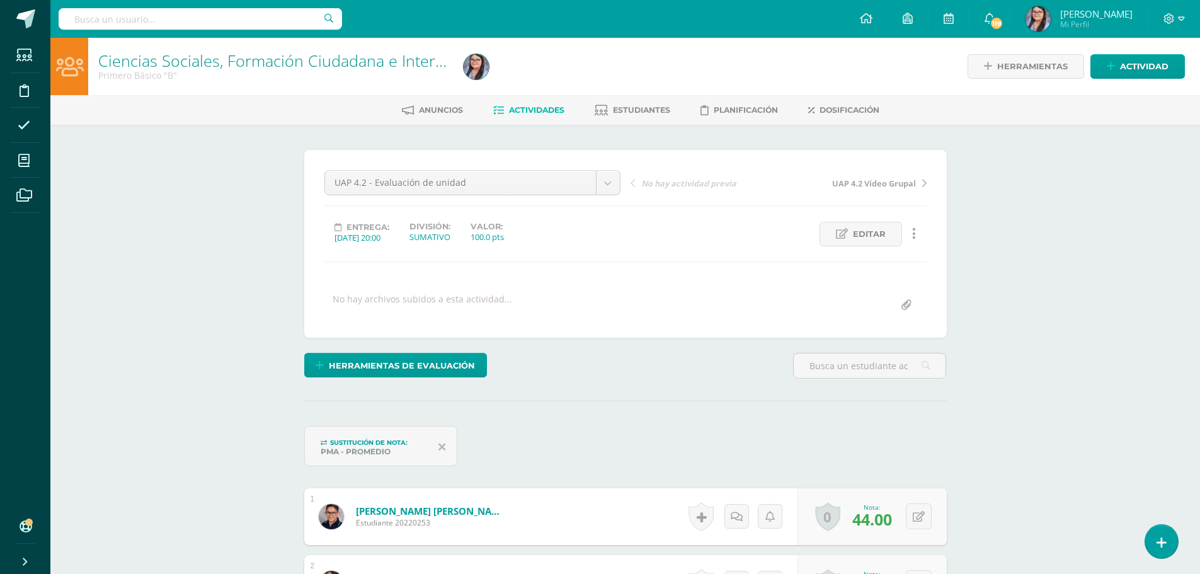
click at [525, 108] on span "Actividades" at bounding box center [536, 109] width 55 height 9
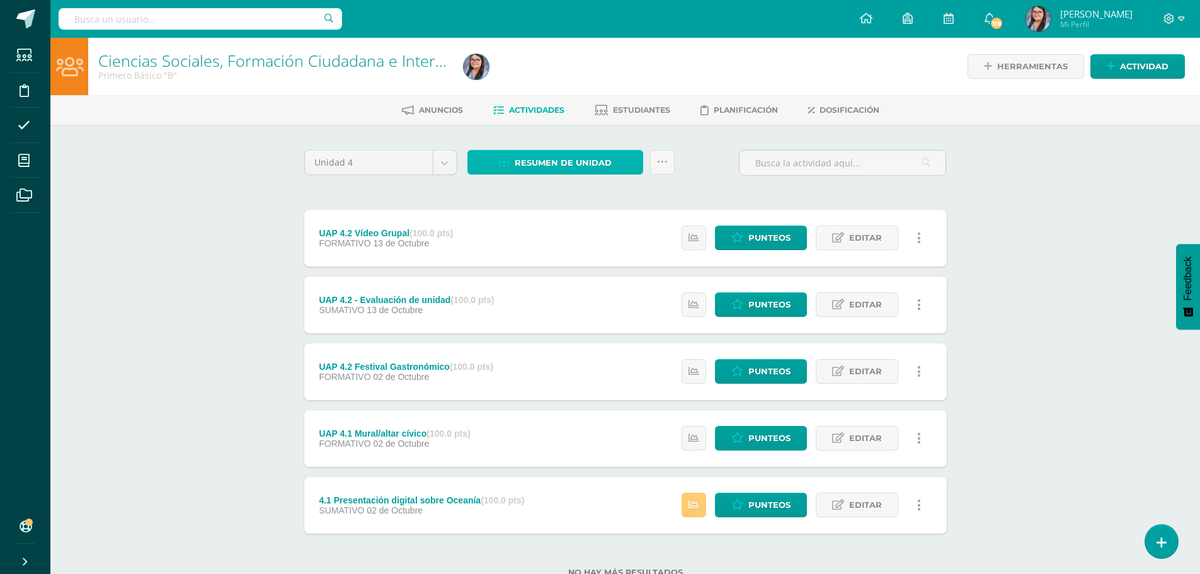
click at [530, 160] on span "Resumen de unidad" at bounding box center [563, 162] width 97 height 23
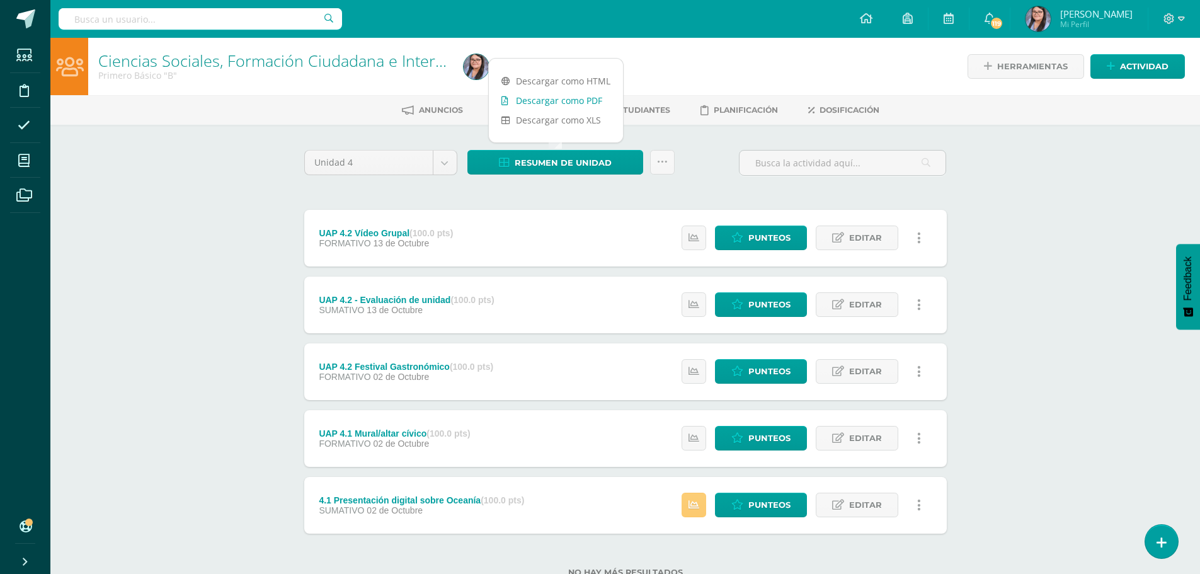
click at [543, 103] on link "Descargar como PDF" at bounding box center [556, 101] width 134 height 20
click at [730, 242] on link "Punteos" at bounding box center [761, 238] width 92 height 25
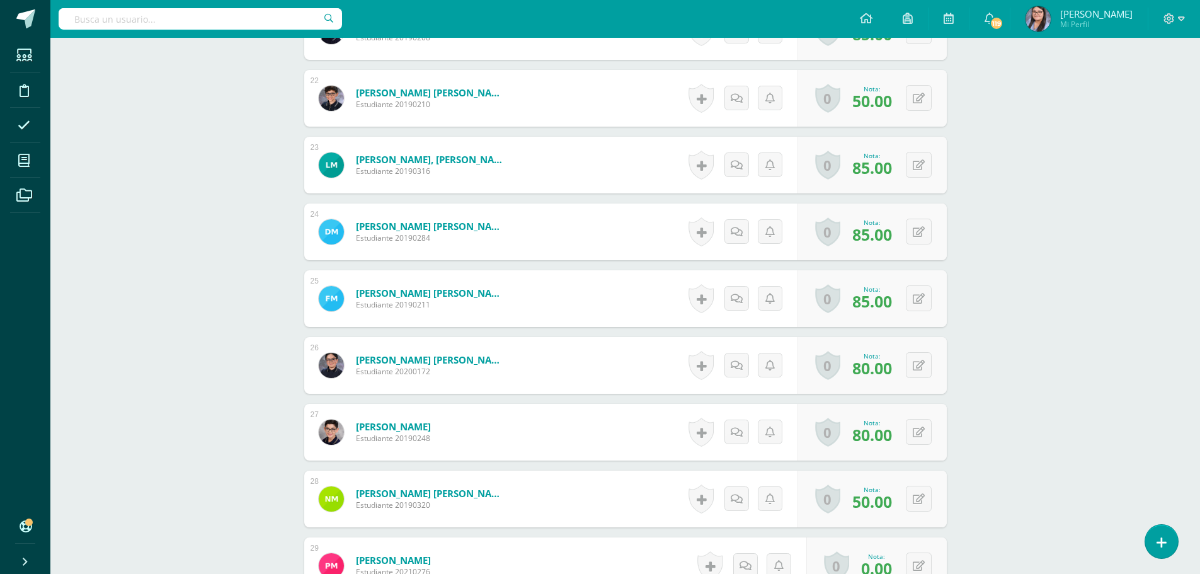
scroll to position [1771, 0]
click at [916, 169] on button at bounding box center [919, 164] width 26 height 26
type input "50"
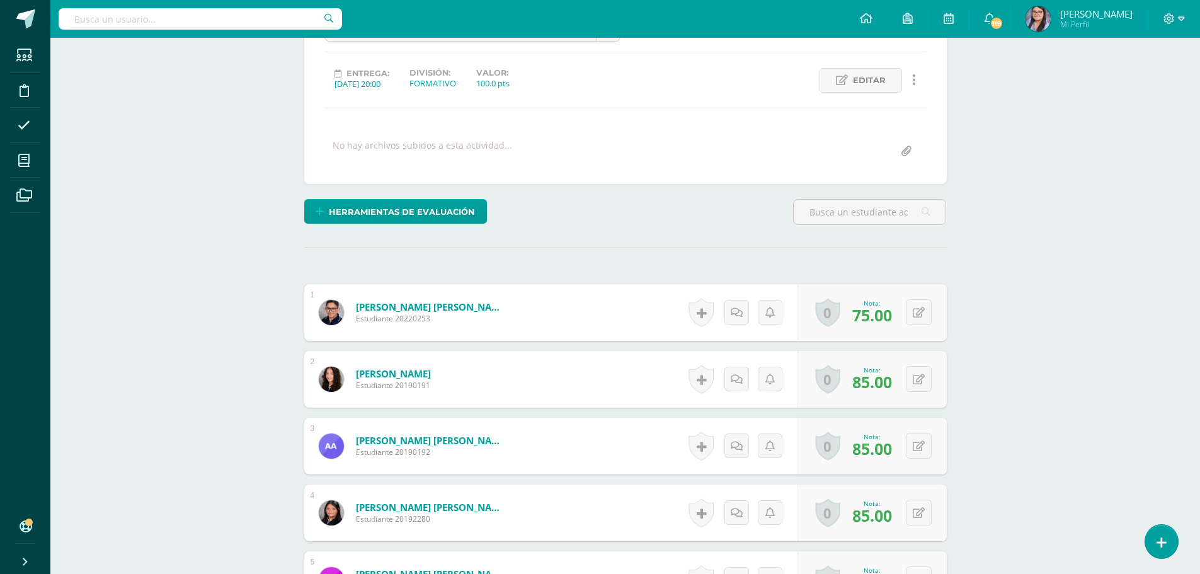
scroll to position [0, 0]
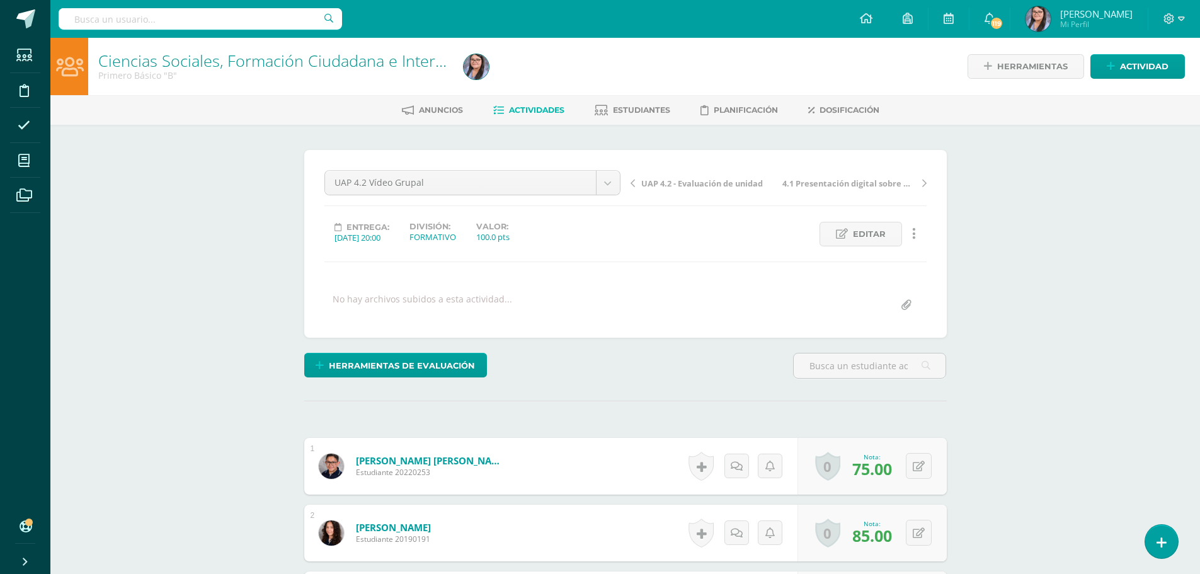
click at [515, 109] on span "Actividades" at bounding box center [536, 109] width 55 height 9
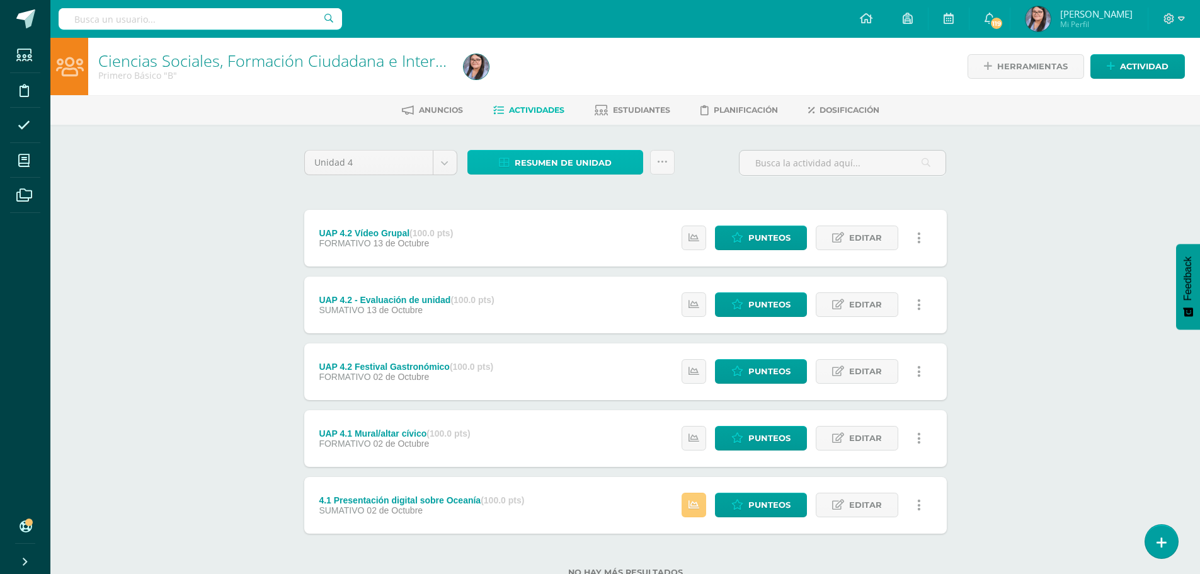
click at [577, 173] on span "Resumen de unidad" at bounding box center [563, 162] width 97 height 23
click at [548, 167] on span "Resumen de unidad" at bounding box center [563, 162] width 97 height 23
click at [524, 108] on span "Actividades" at bounding box center [536, 109] width 55 height 9
click at [622, 165] on link "Resumen de unidad" at bounding box center [555, 162] width 176 height 25
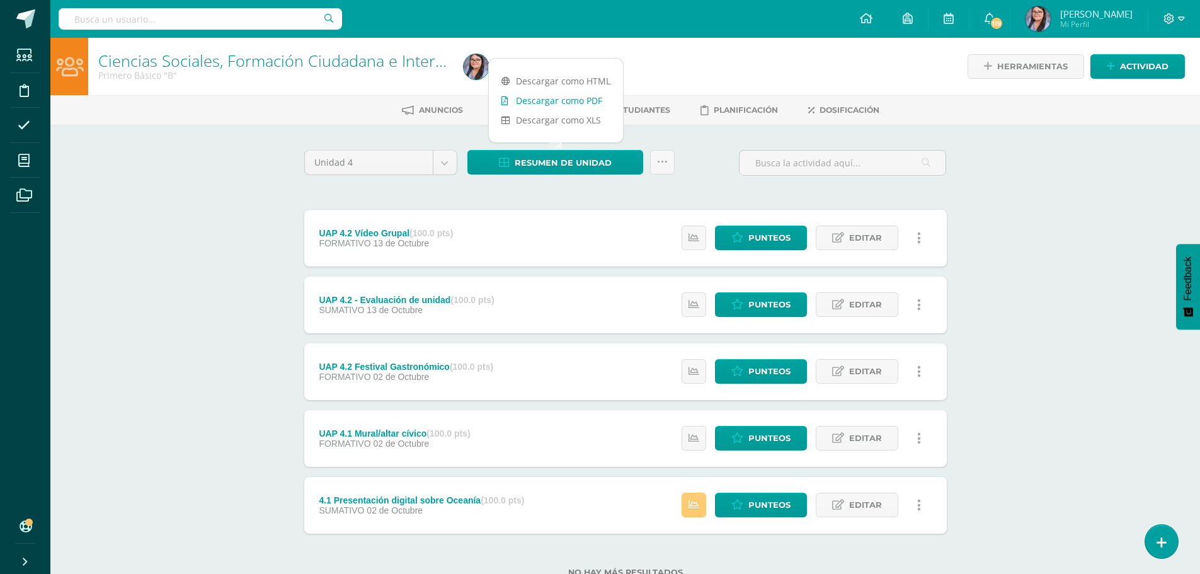
click at [603, 105] on link "Descargar como PDF" at bounding box center [556, 101] width 134 height 20
click at [205, 306] on div "Ciencias Sociales, Formación Ciudadana e Interculturalidad Primero Básico "B" H…" at bounding box center [625, 328] width 1150 height 580
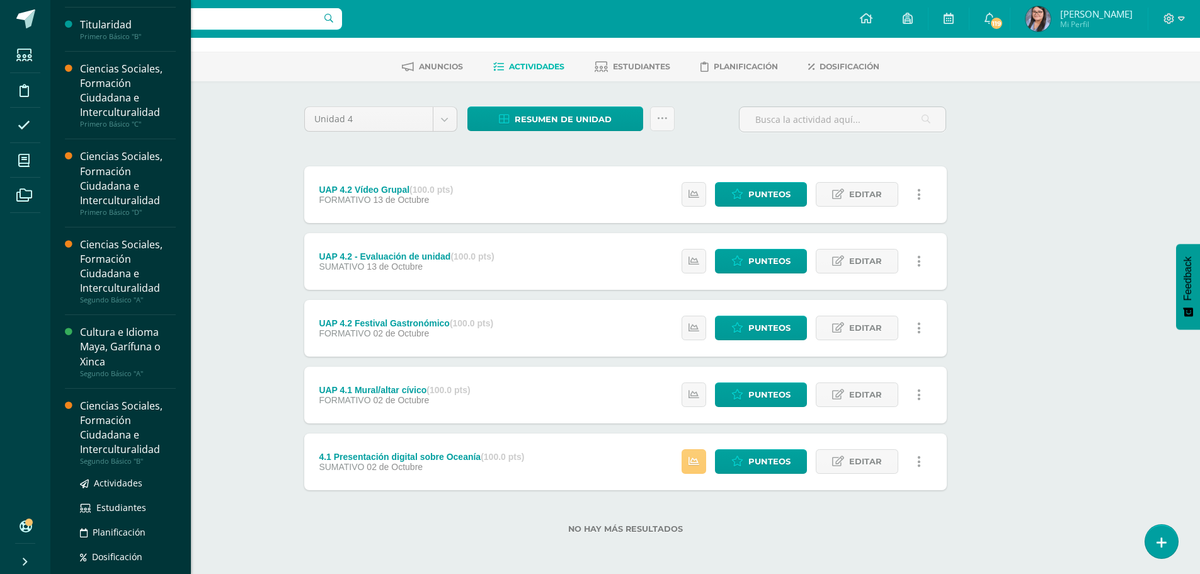
scroll to position [195, 0]
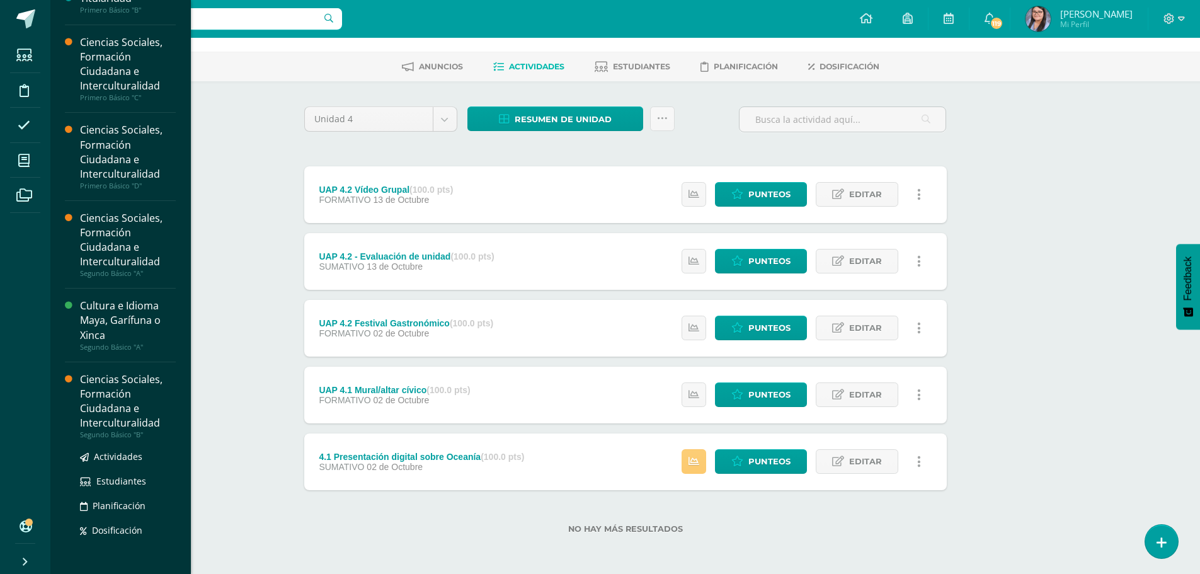
click at [139, 408] on div "Ciencias Sociales, Formación Ciudadana e Interculturalidad" at bounding box center [128, 401] width 96 height 58
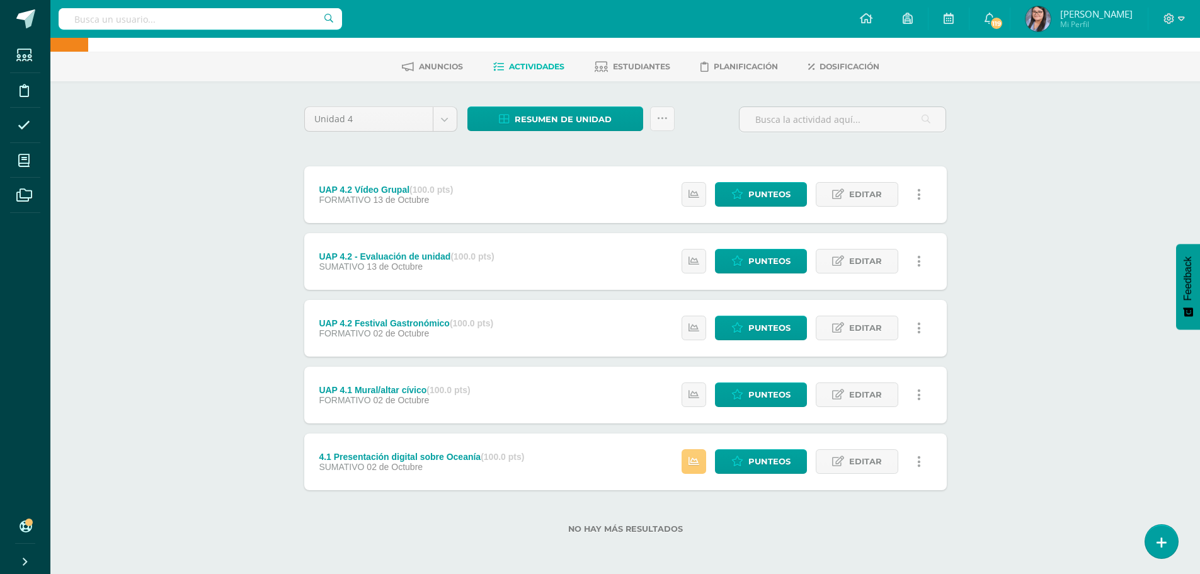
scroll to position [71, 0]
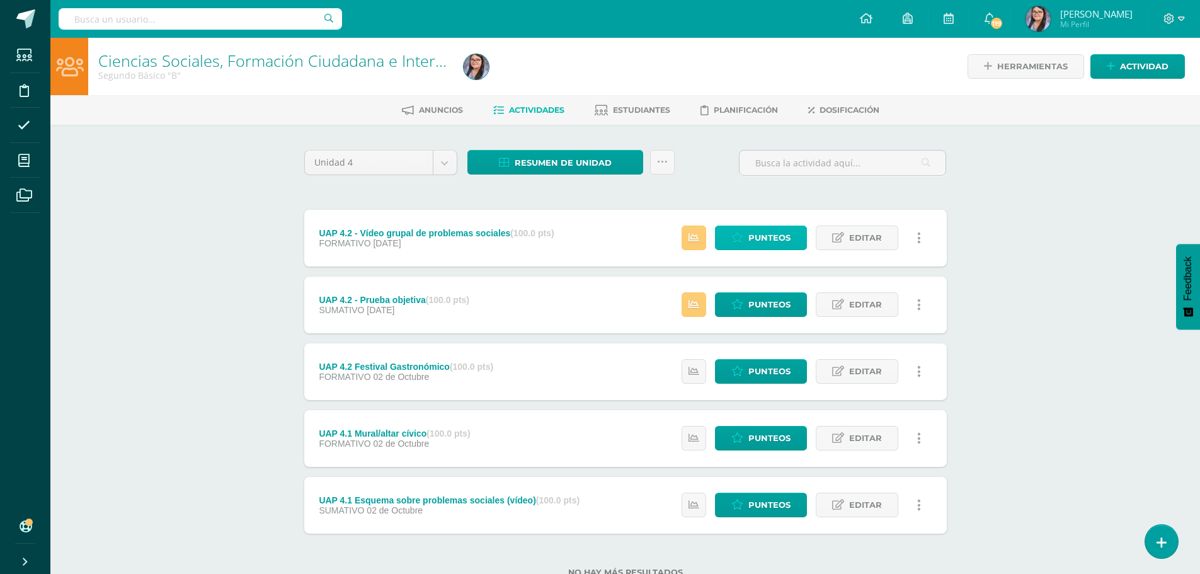
click at [728, 238] on link "Punteos" at bounding box center [761, 238] width 92 height 25
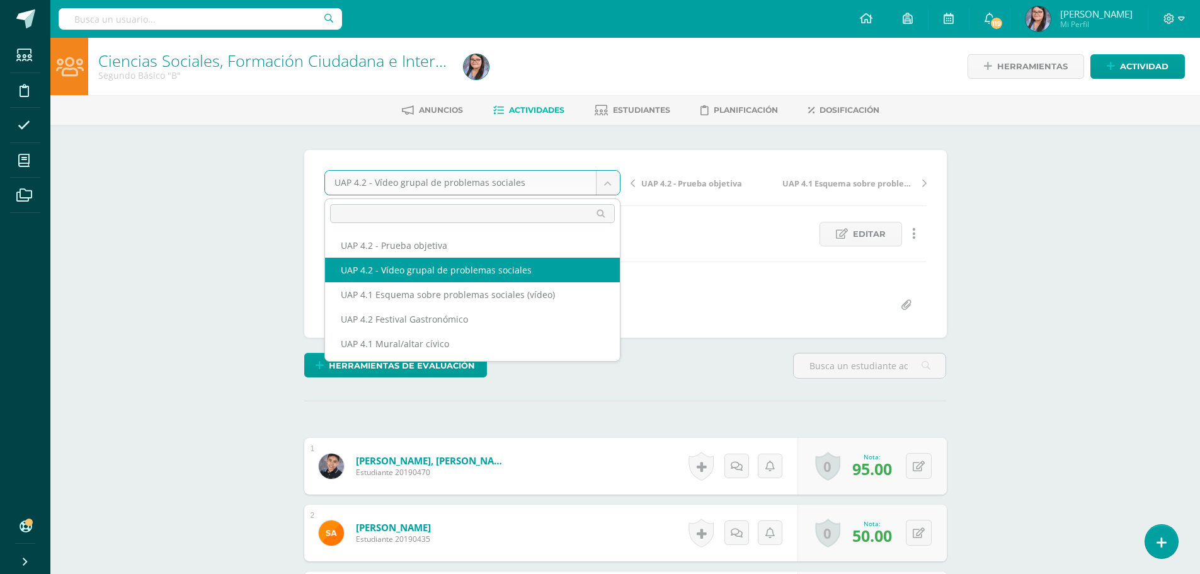
scroll to position [1, 0]
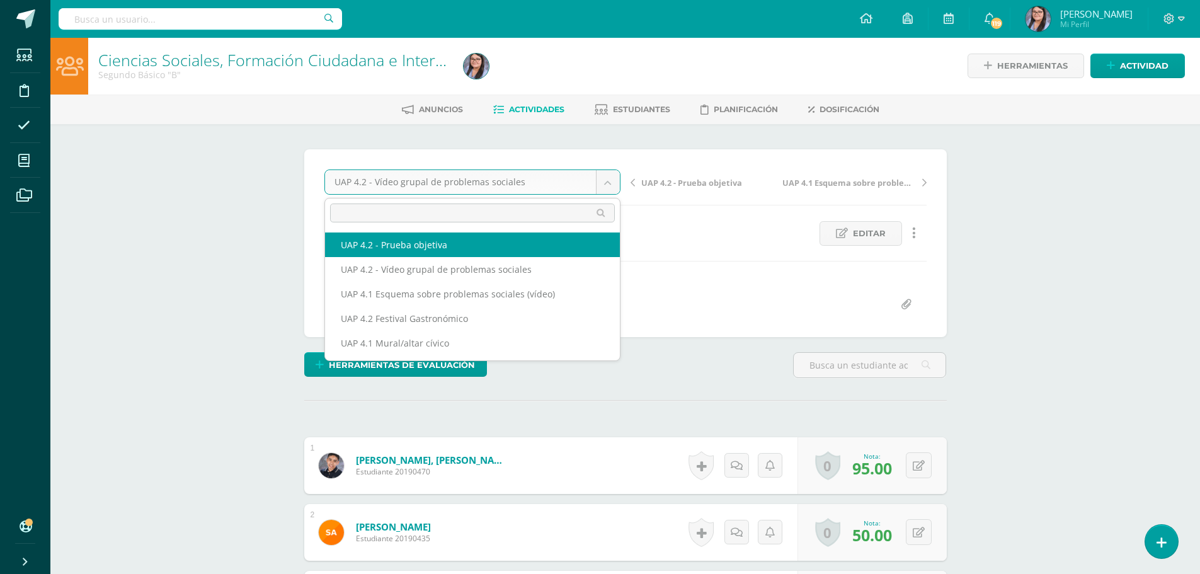
select select "/dashboard/teacher/grade-activity/227396/"
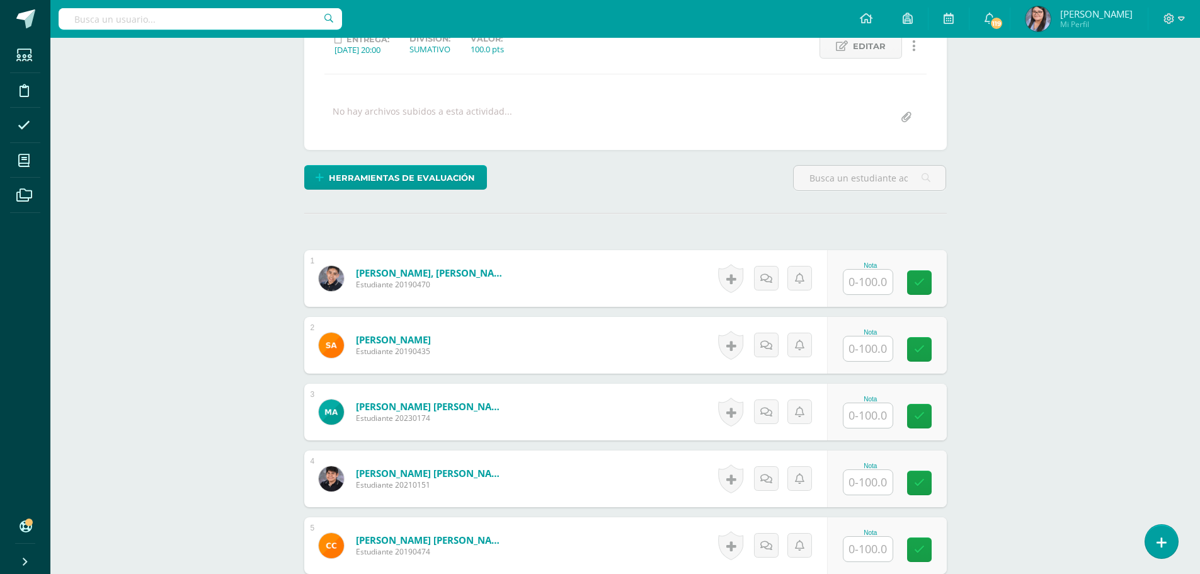
scroll to position [186, 0]
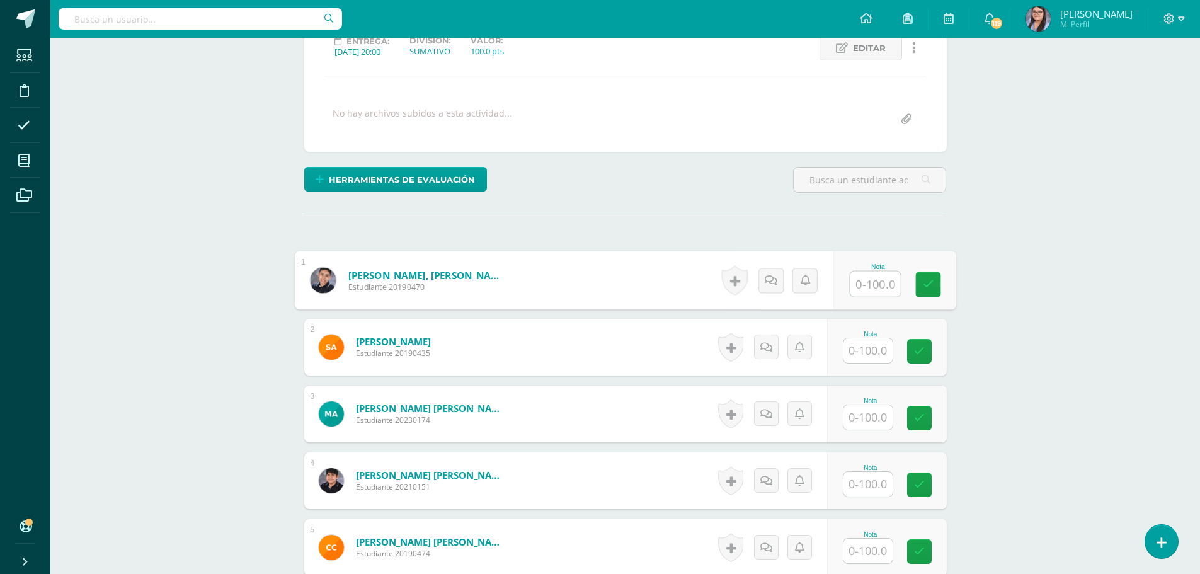
click at [878, 294] on input "text" at bounding box center [875, 284] width 50 height 25
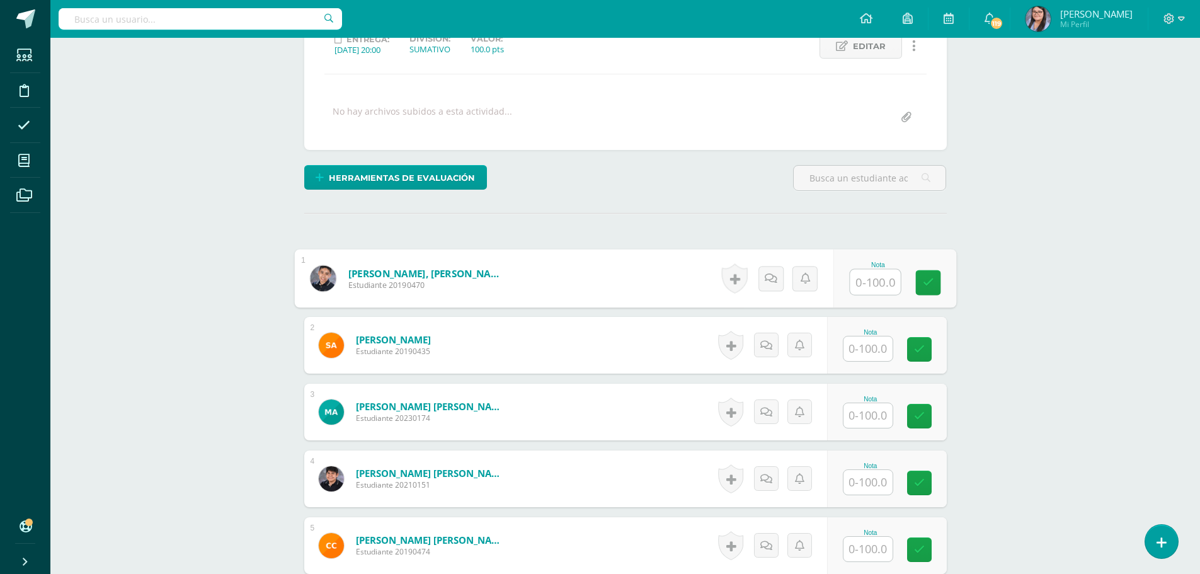
scroll to position [188, 0]
click at [890, 288] on input "text" at bounding box center [875, 281] width 50 height 25
type input "44"
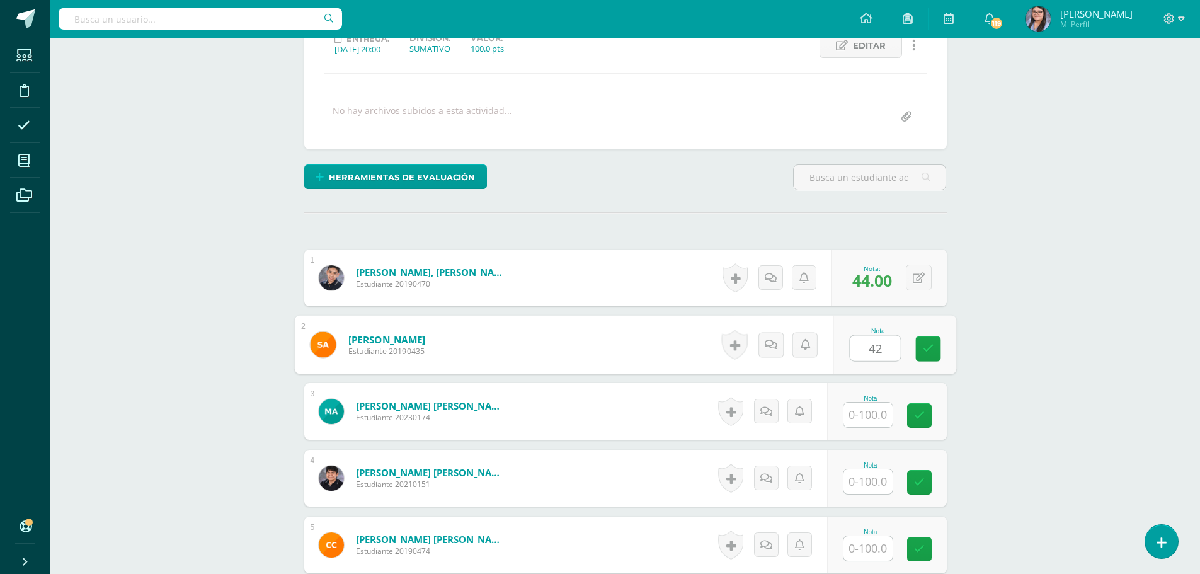
type input "42"
type input "54"
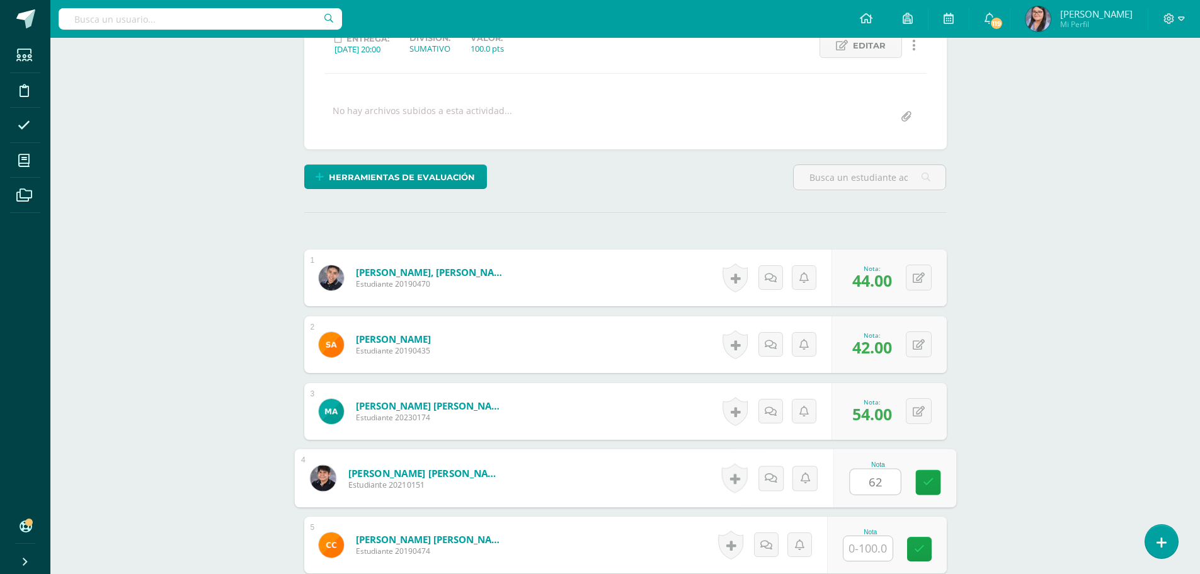
type input "62"
type input "66"
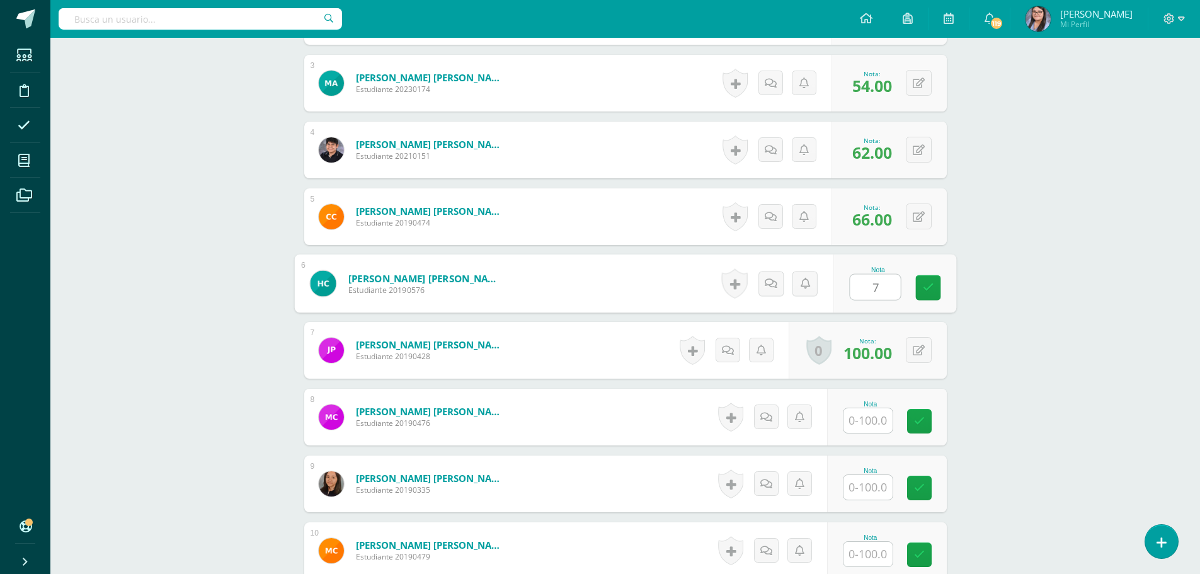
type input "74"
click at [924, 344] on button at bounding box center [927, 350] width 26 height 26
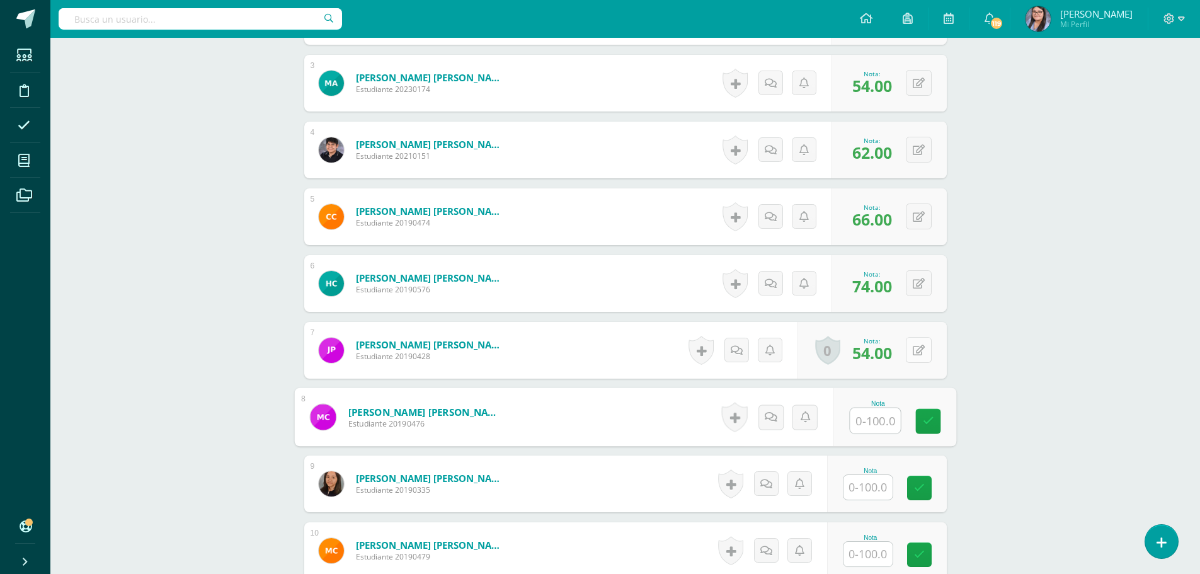
click at [909, 354] on div "0 Logros Logros obtenidos Aún no hay logros agregados Nota: 54.00" at bounding box center [872, 350] width 149 height 57
click at [934, 346] on button at bounding box center [927, 350] width 26 height 26
type input "42"
type input "34"
type input "78"
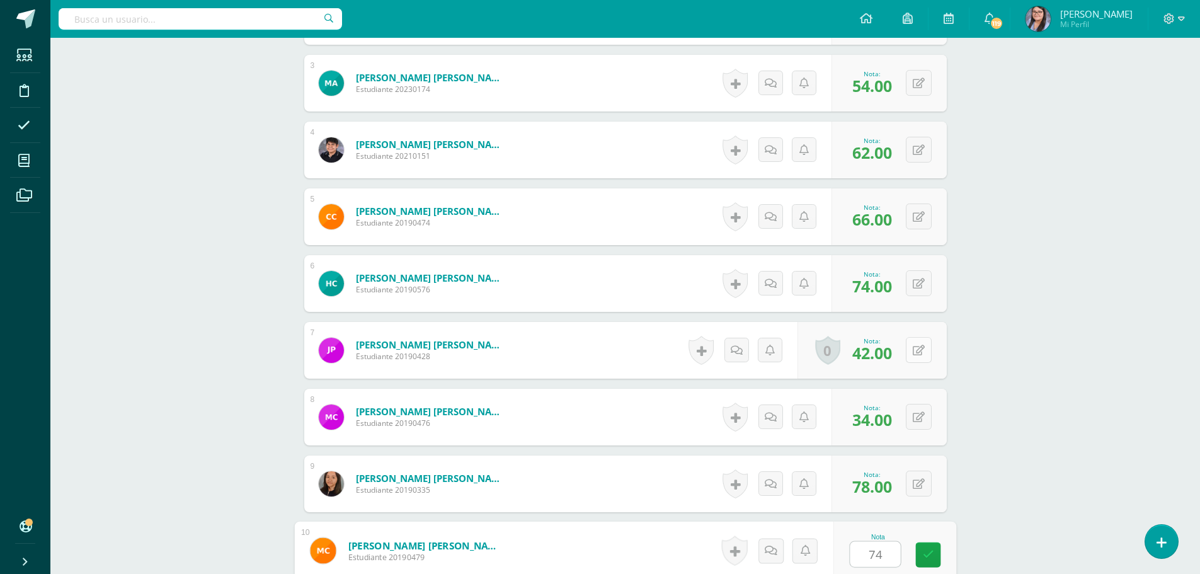
type input "74"
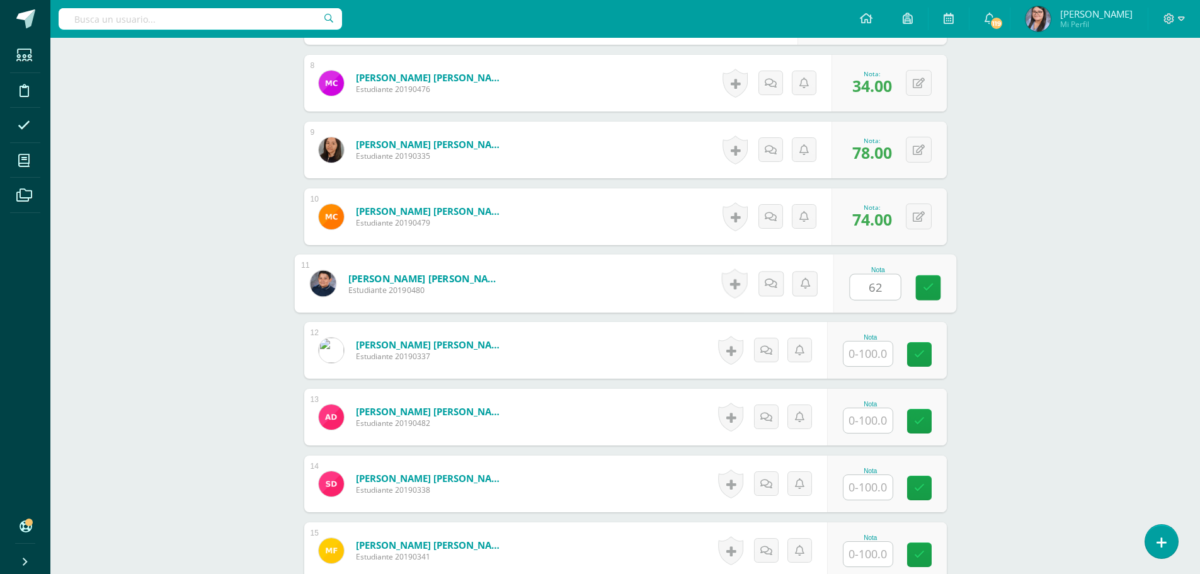
type input "62"
type input "8"
type input "62"
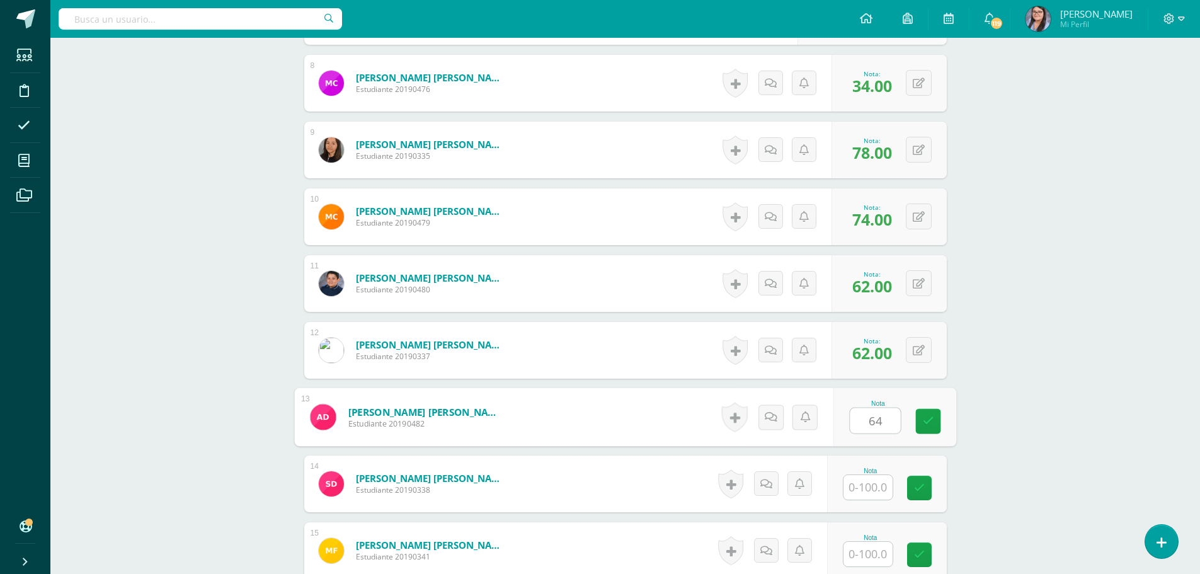
type input "64"
type input "45"
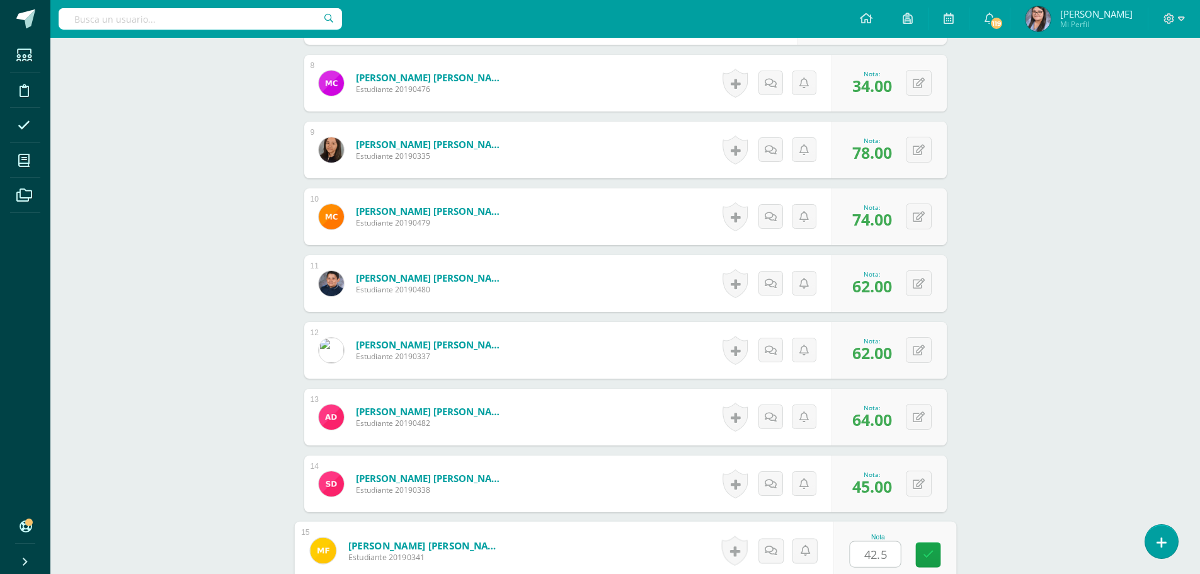
type input "42.5"
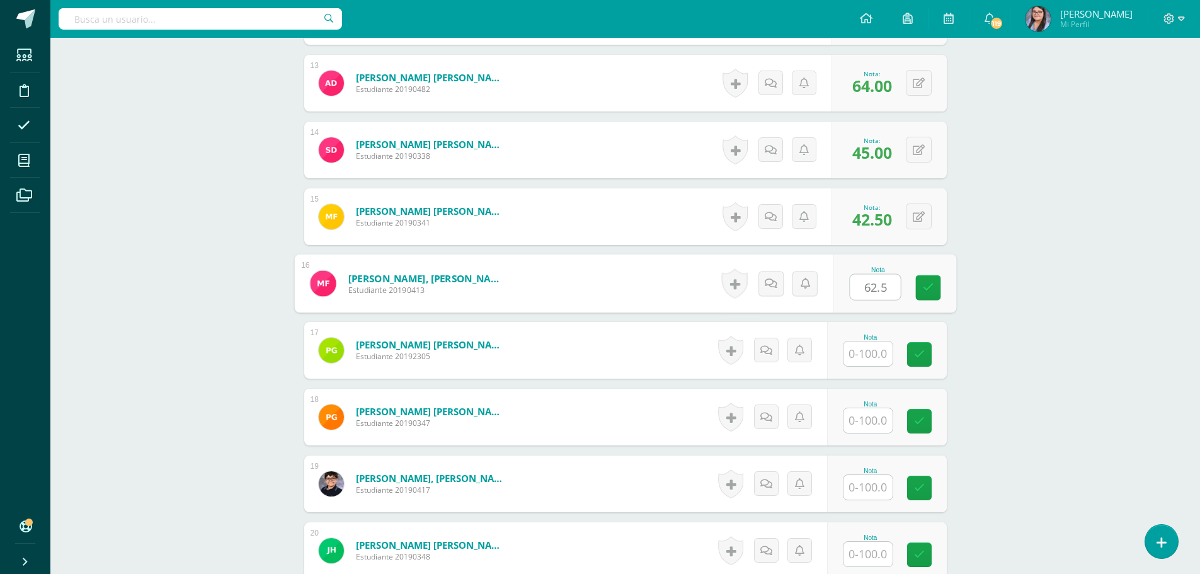
type input "62.5"
type input "72"
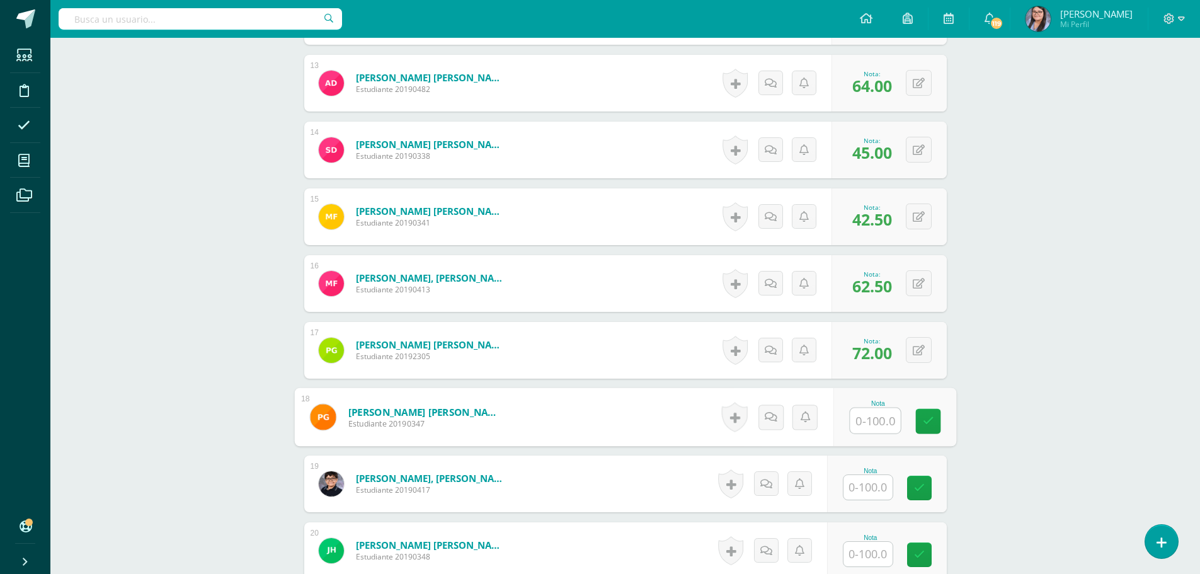
click at [874, 486] on input "text" at bounding box center [868, 487] width 49 height 25
type input "70"
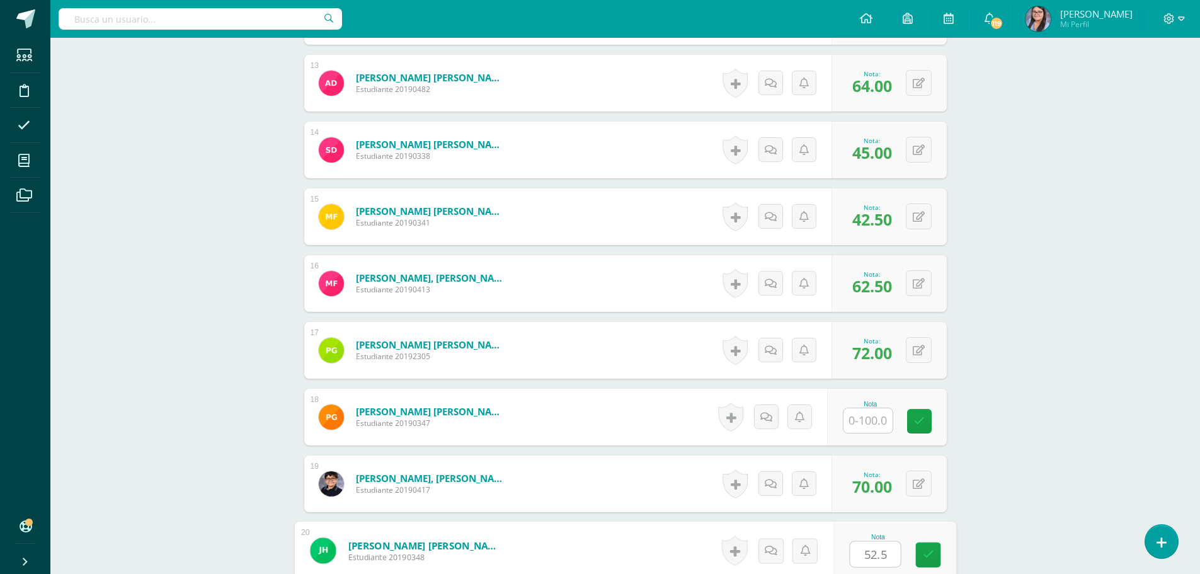
type input "52.5"
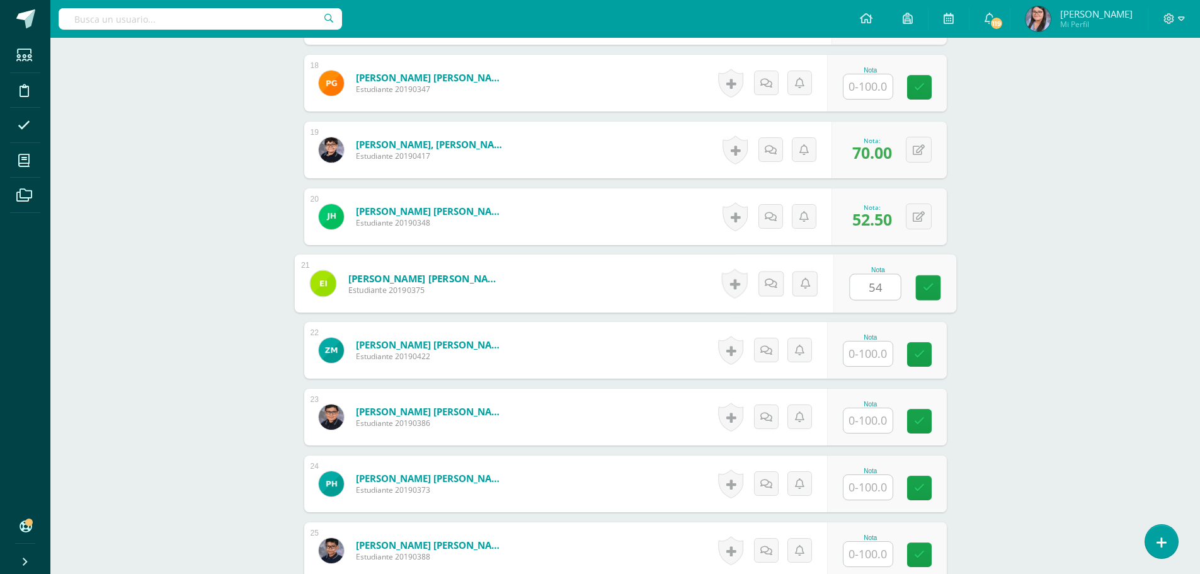
type input "54"
type input "62"
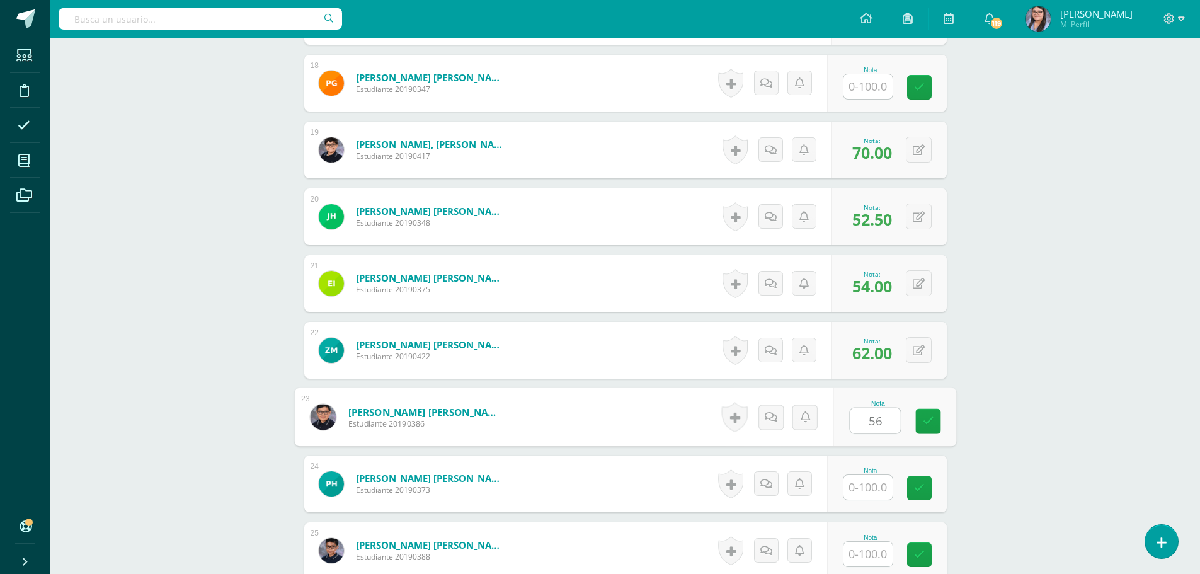
type input "56"
type input "60"
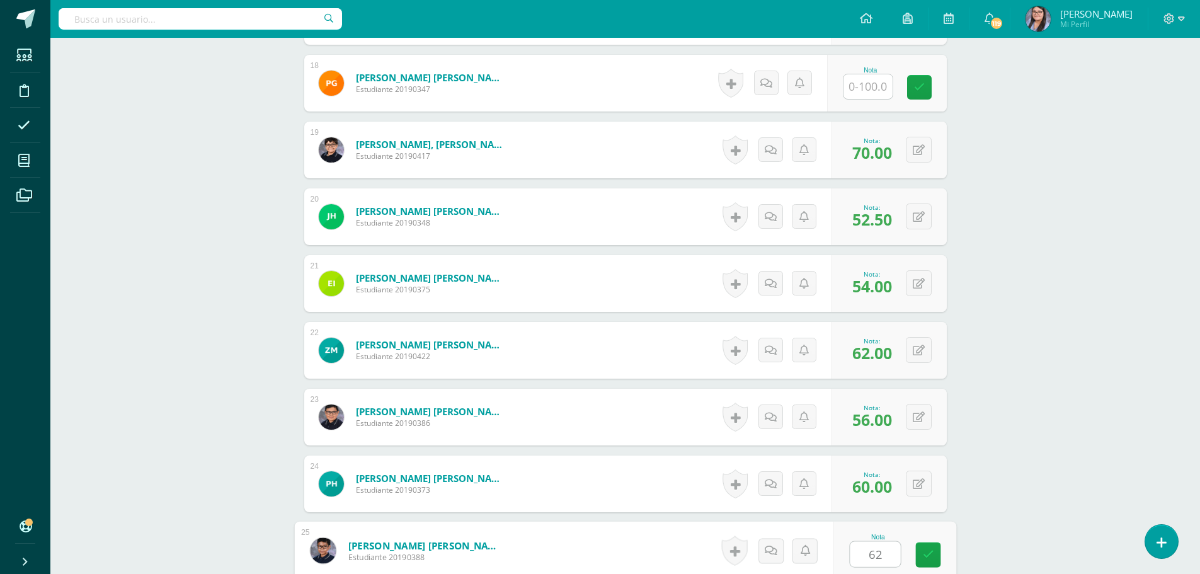
type input "62"
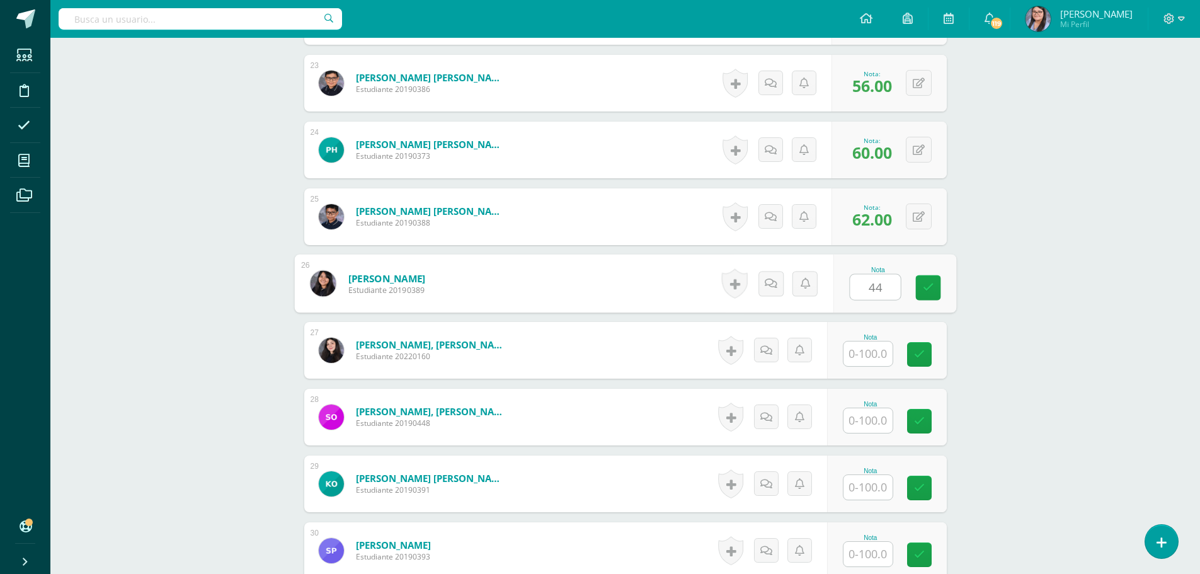
type input "44"
type input "32"
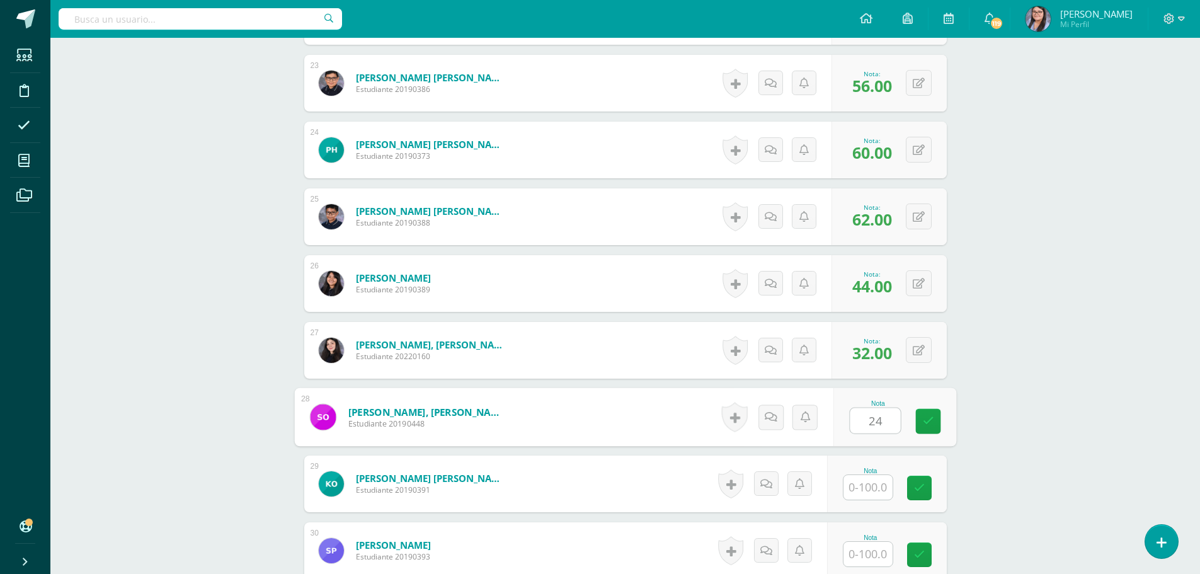
type input "24"
type input "45"
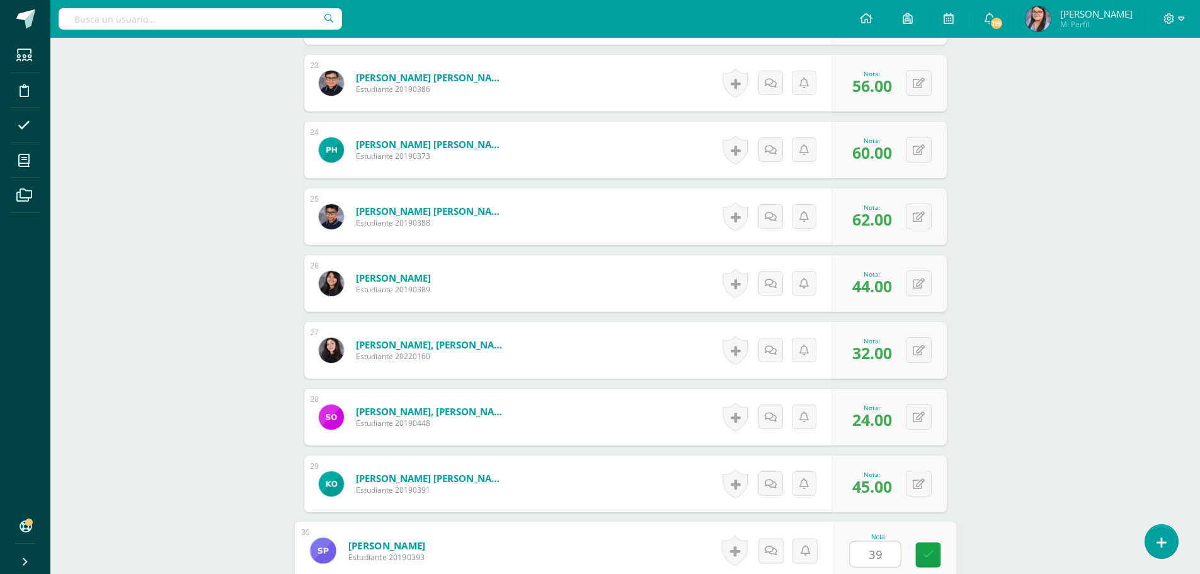
type input "39"
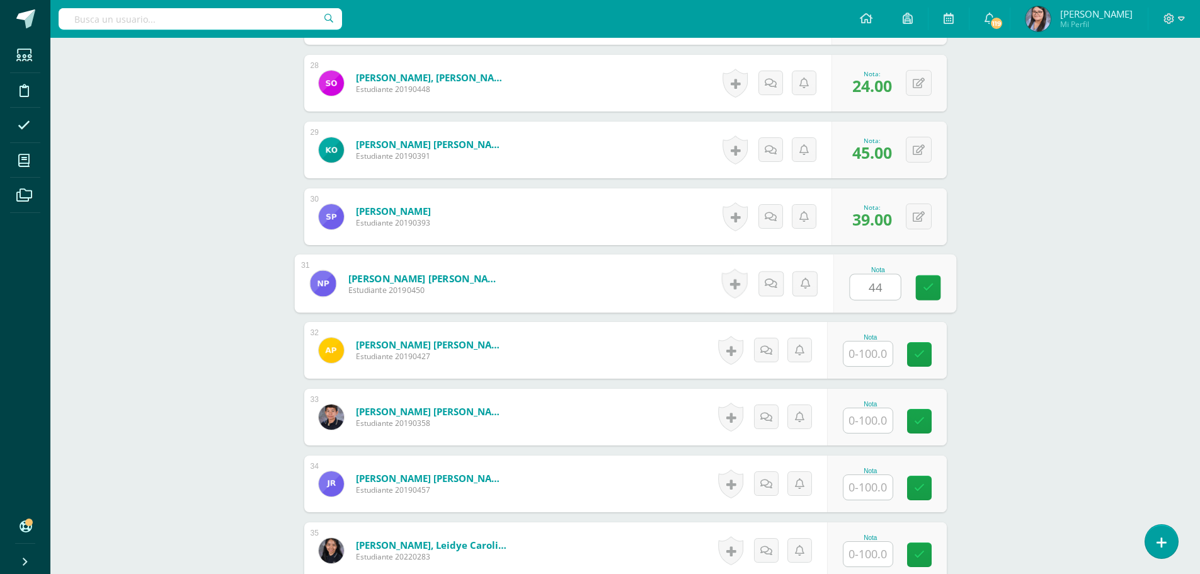
type input "44"
type input "24"
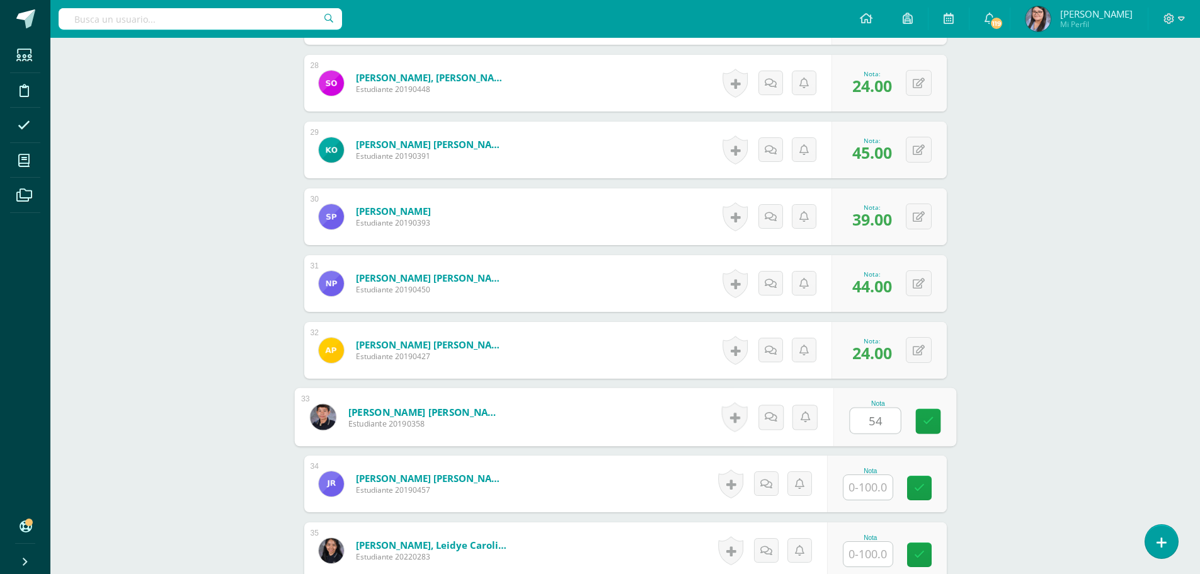
type input "54"
type input "56"
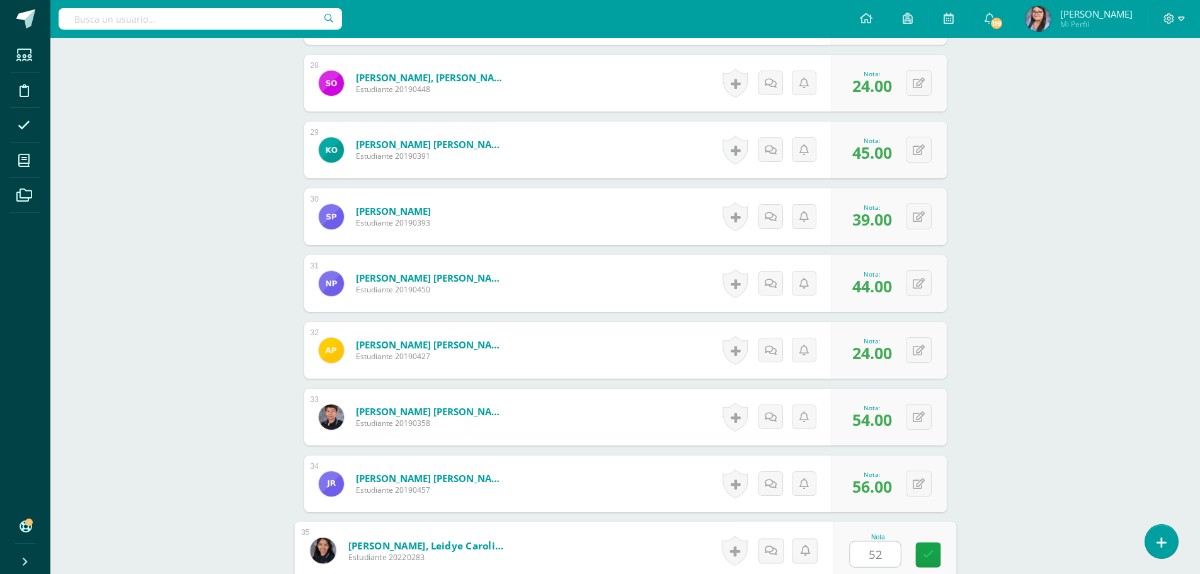
type input "52"
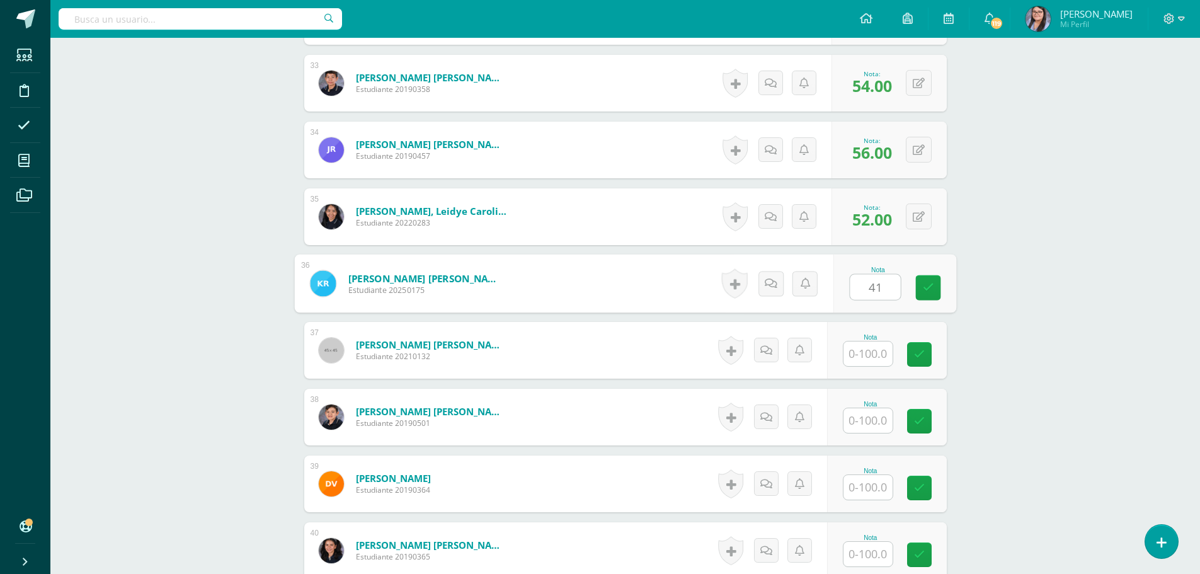
type input "41"
type input "3"
type input "26"
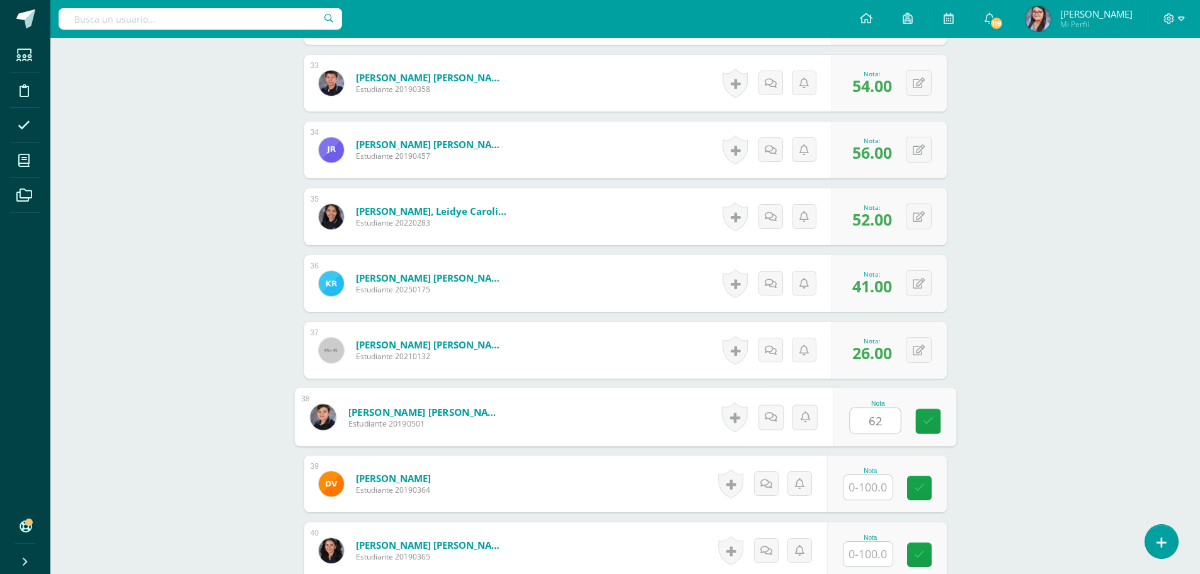
type input "62"
type input "63.5"
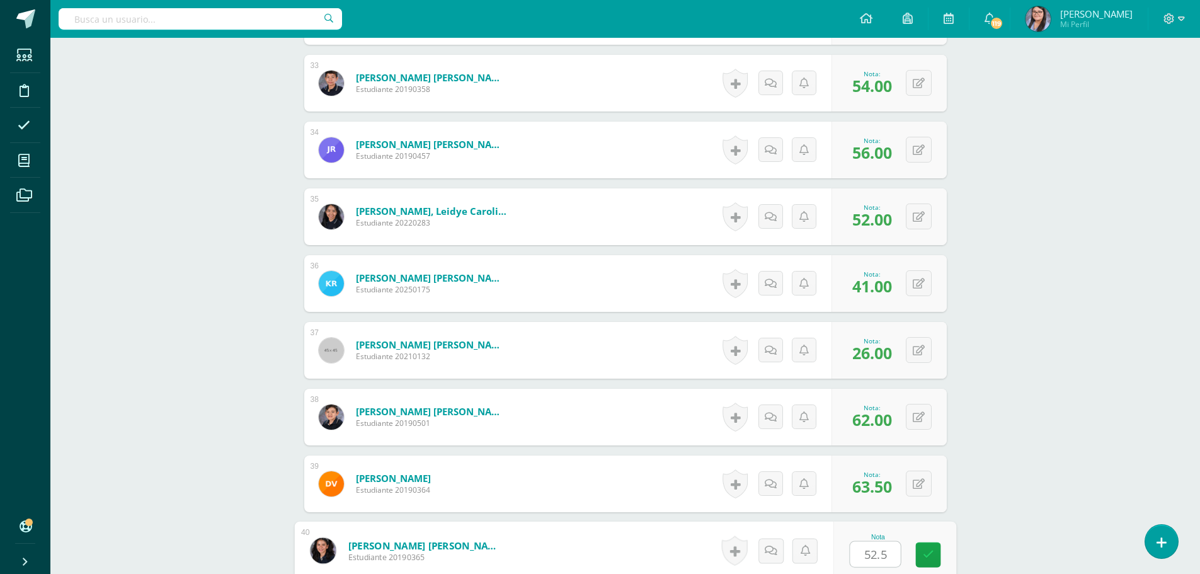
type input "52.5"
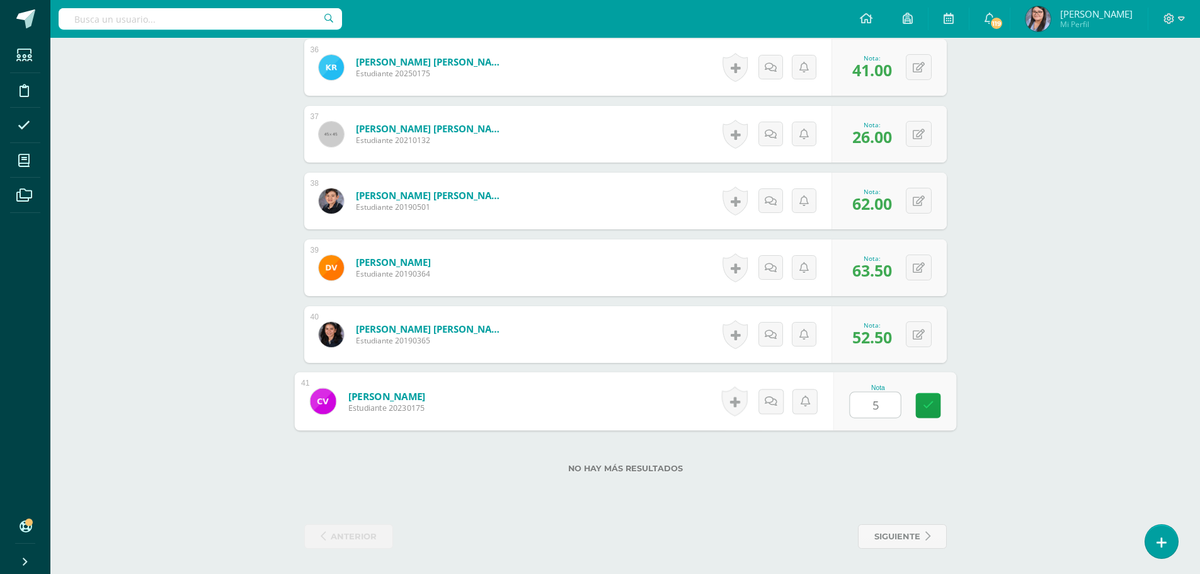
type input "54"
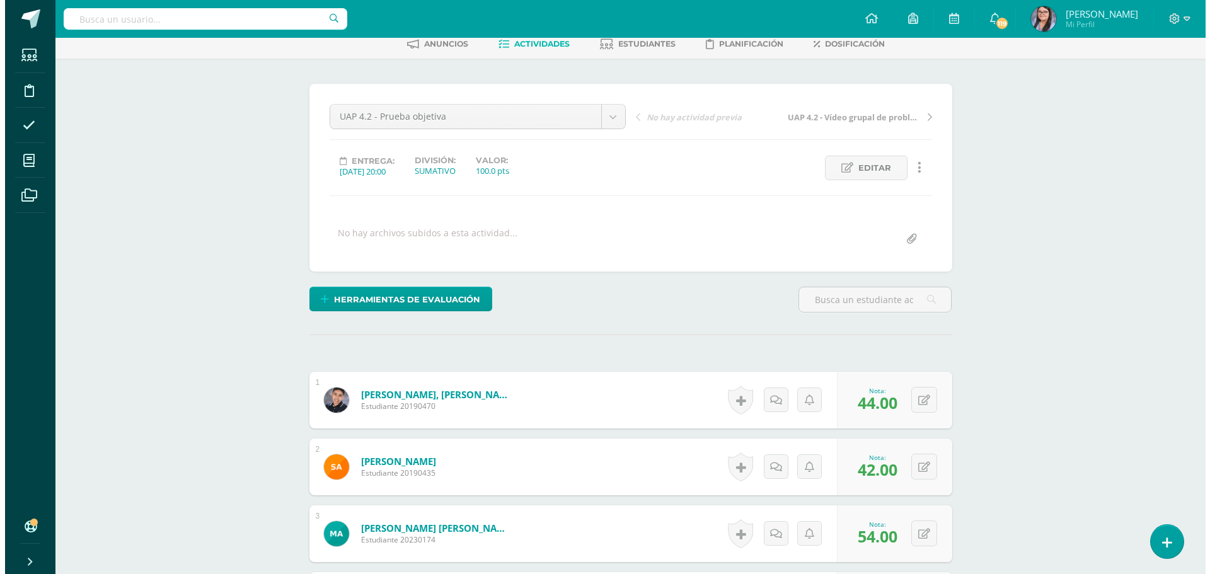
scroll to position [0, 0]
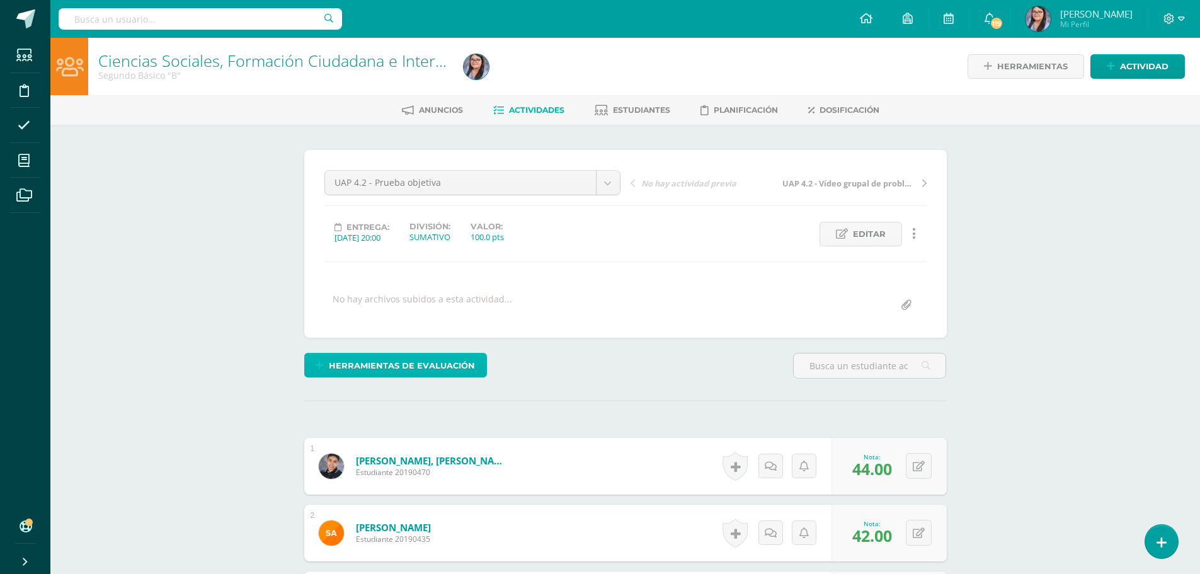
click at [475, 375] on link "Herramientas de evaluación" at bounding box center [395, 365] width 183 height 25
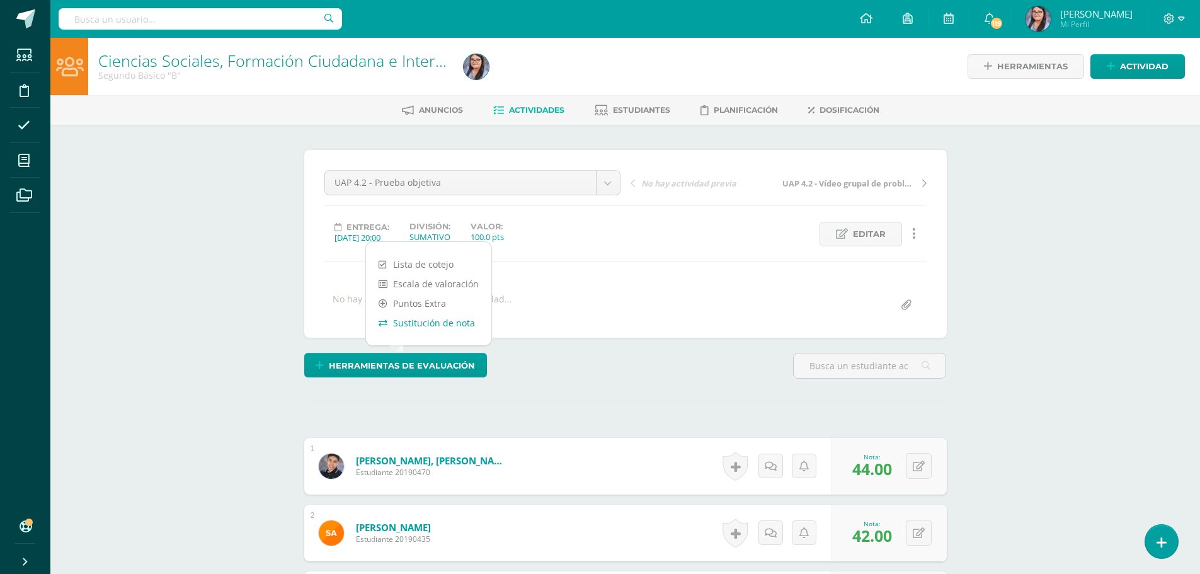
click at [429, 328] on link "Sustitución de nota" at bounding box center [428, 323] width 125 height 20
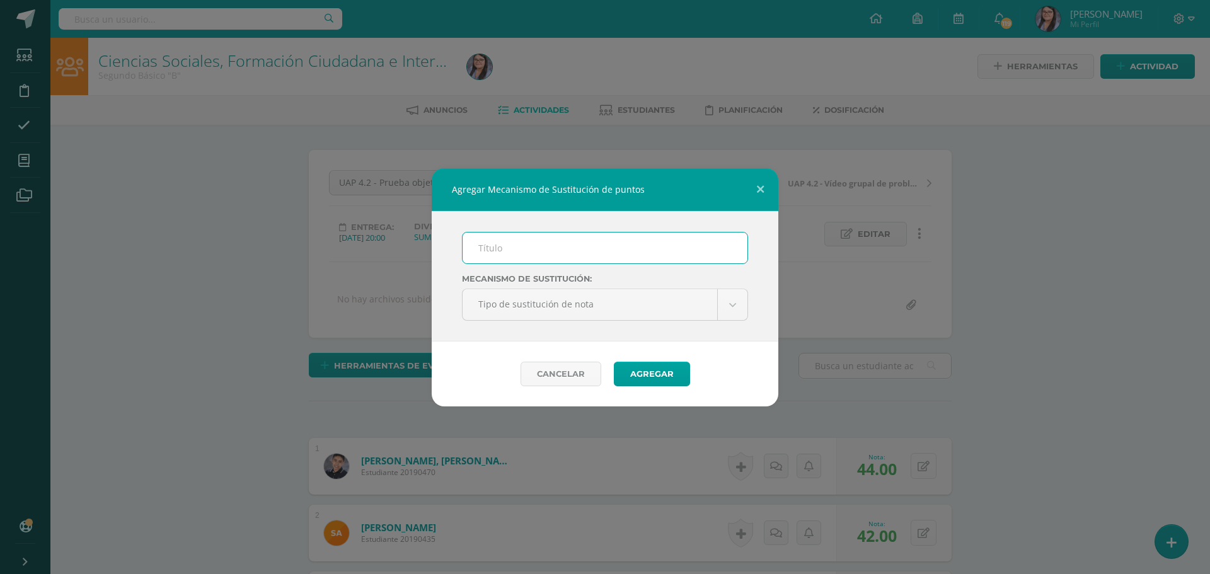
click at [544, 241] on input "text" at bounding box center [604, 247] width 285 height 31
type input "PMA"
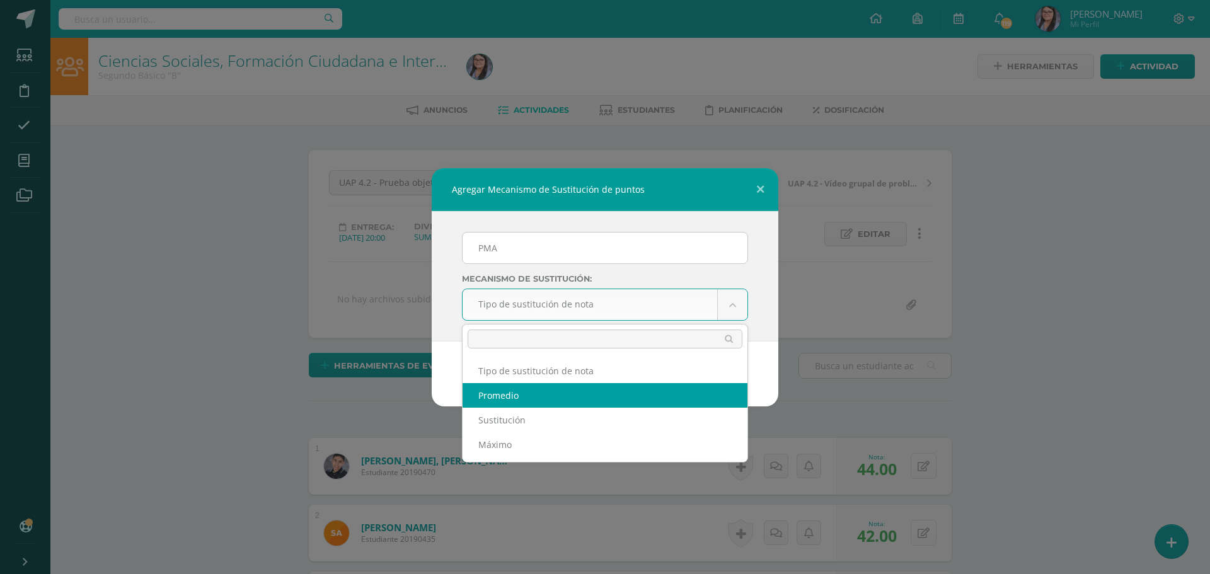
select select "average"
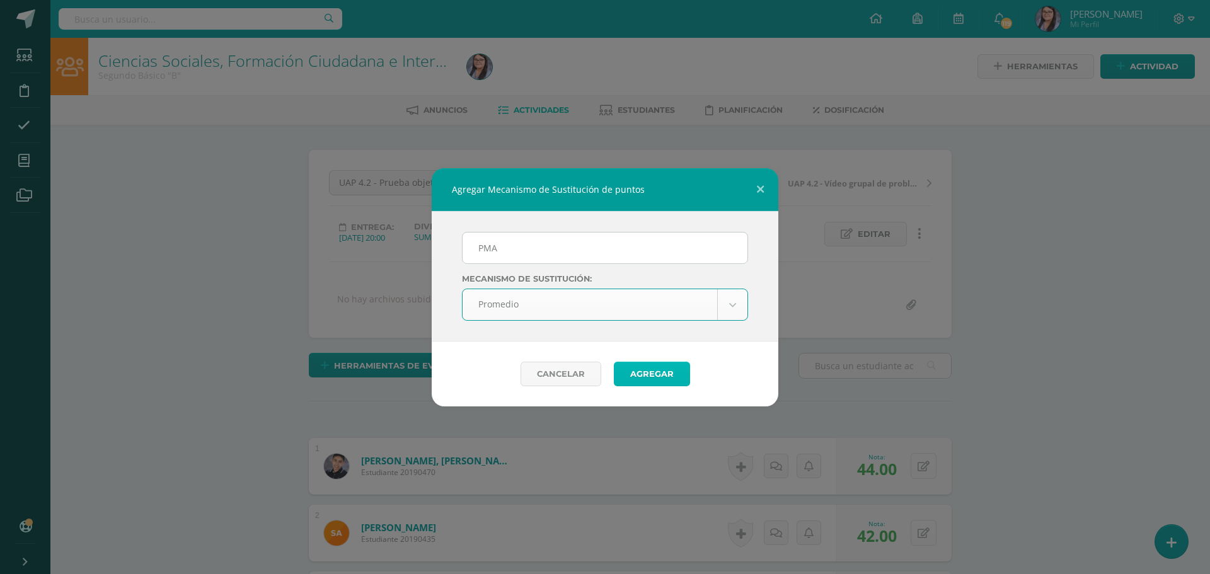
click at [626, 368] on button "Agregar" at bounding box center [652, 374] width 76 height 25
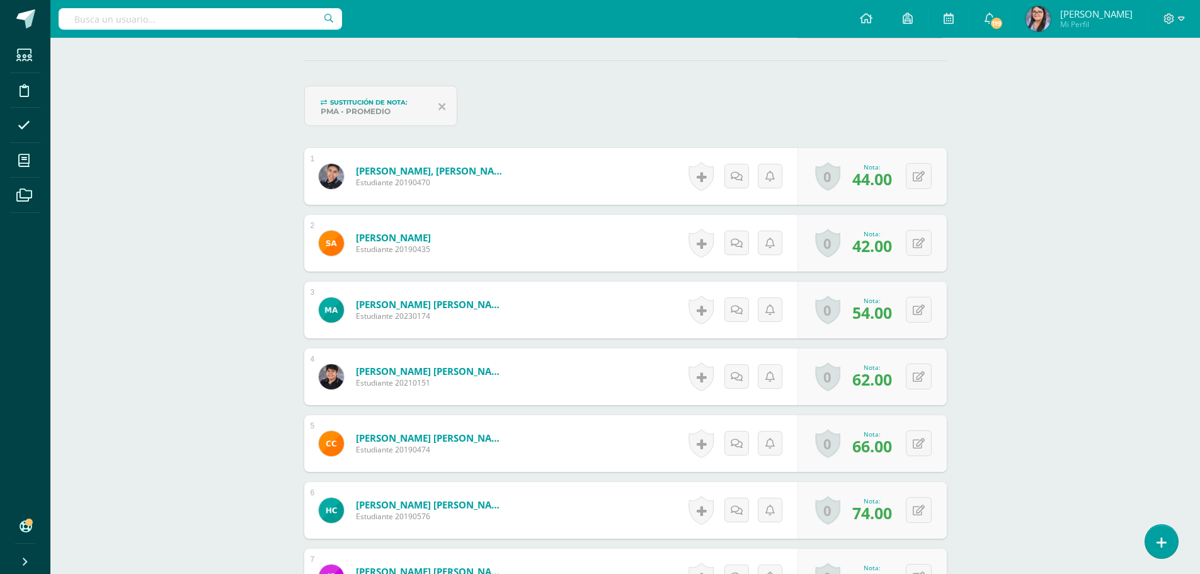
scroll to position [341, 0]
click at [927, 178] on button at bounding box center [919, 176] width 26 height 26
type input "65"
click at [914, 243] on button at bounding box center [919, 242] width 26 height 26
type input "80"
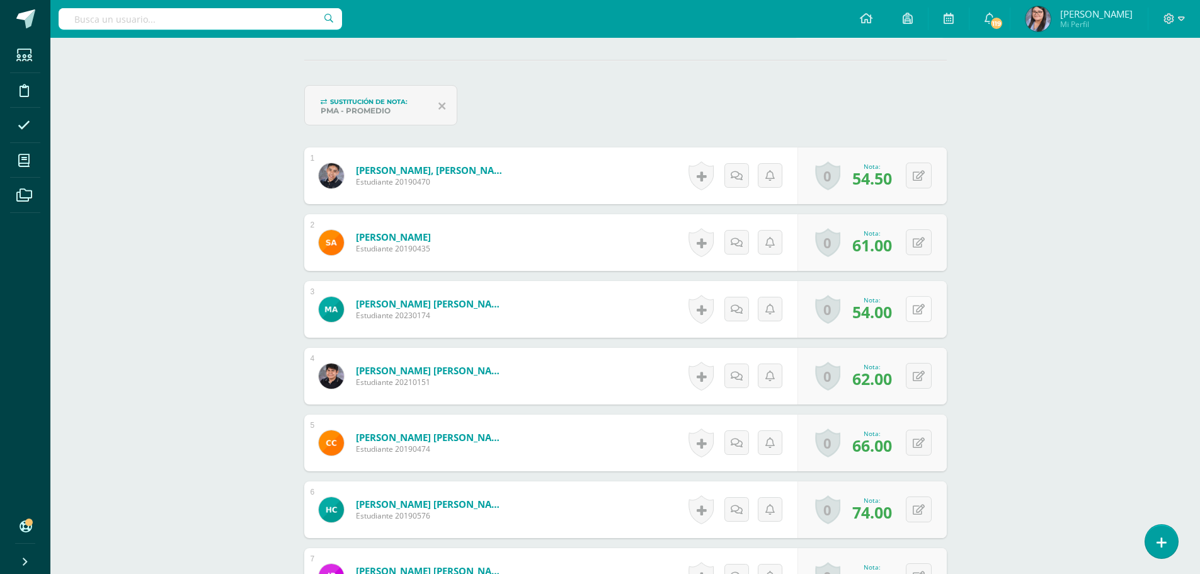
click at [922, 302] on button at bounding box center [919, 309] width 26 height 26
type input "64"
click at [918, 371] on button at bounding box center [919, 376] width 26 height 26
type input "75"
click at [922, 449] on button at bounding box center [927, 443] width 26 height 26
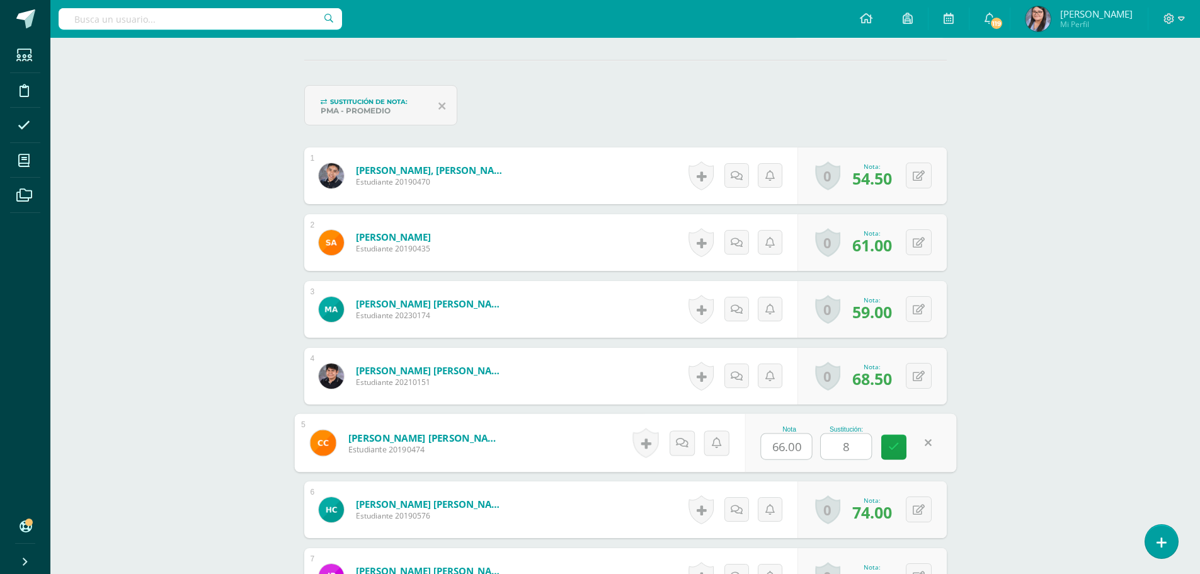
type input "85"
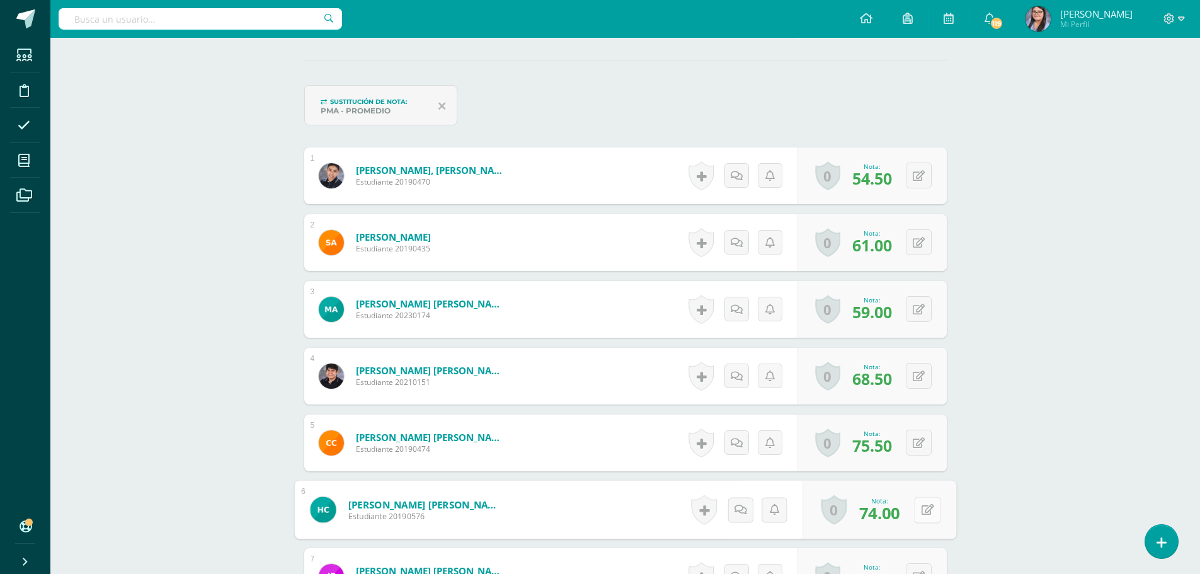
click at [917, 504] on button at bounding box center [927, 509] width 26 height 26
type input "85"
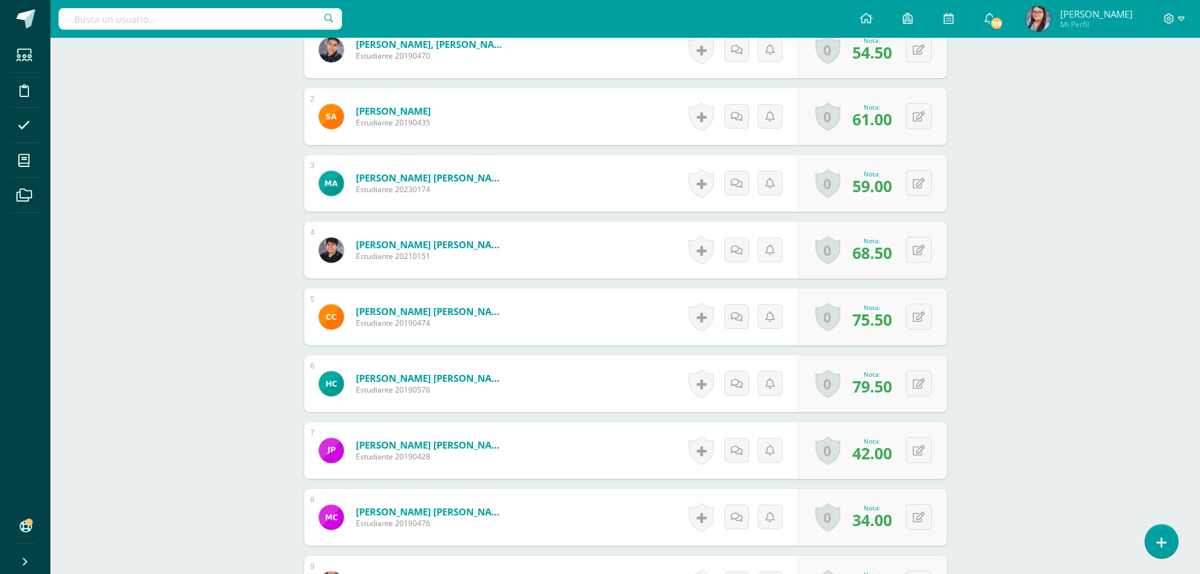
click at [856, 461] on span "42.00" at bounding box center [872, 452] width 40 height 21
click at [913, 447] on button at bounding box center [919, 450] width 26 height 26
click at [817, 455] on div "Nota 42.00 Sustitución:" at bounding box center [851, 450] width 212 height 59
click at [913, 449] on div "0 Logros Logros obtenidos Aún no hay logros agregados Nota: 42.00" at bounding box center [872, 450] width 149 height 57
click at [929, 453] on icon at bounding box center [927, 450] width 13 height 11
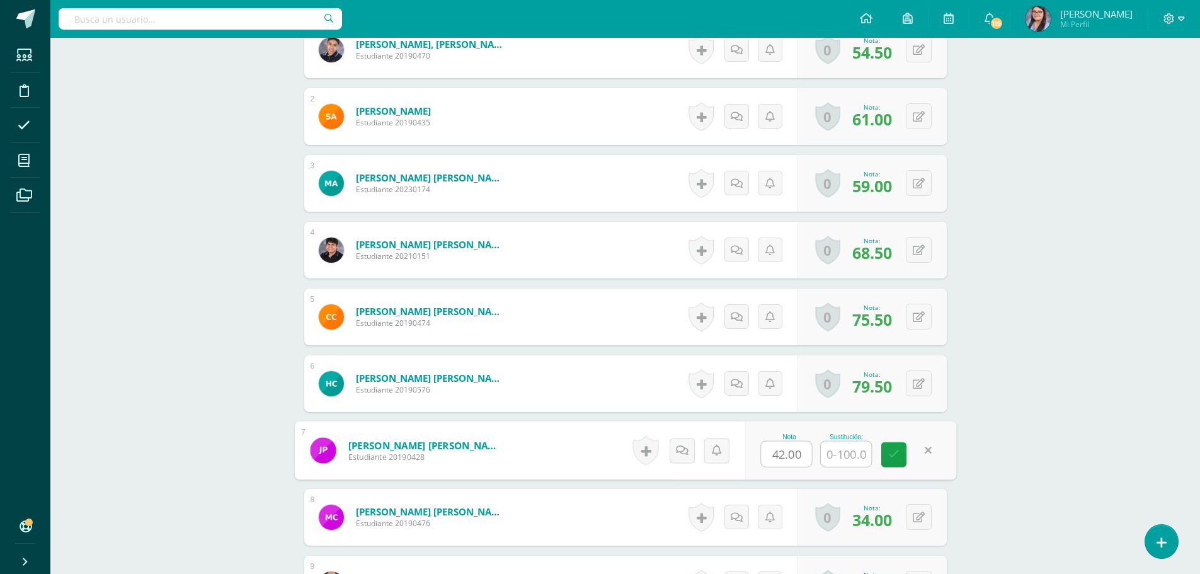
click at [774, 451] on input "42.00" at bounding box center [786, 454] width 50 height 25
type input "0"
type input "32.00"
click at [922, 450] on icon at bounding box center [919, 450] width 12 height 11
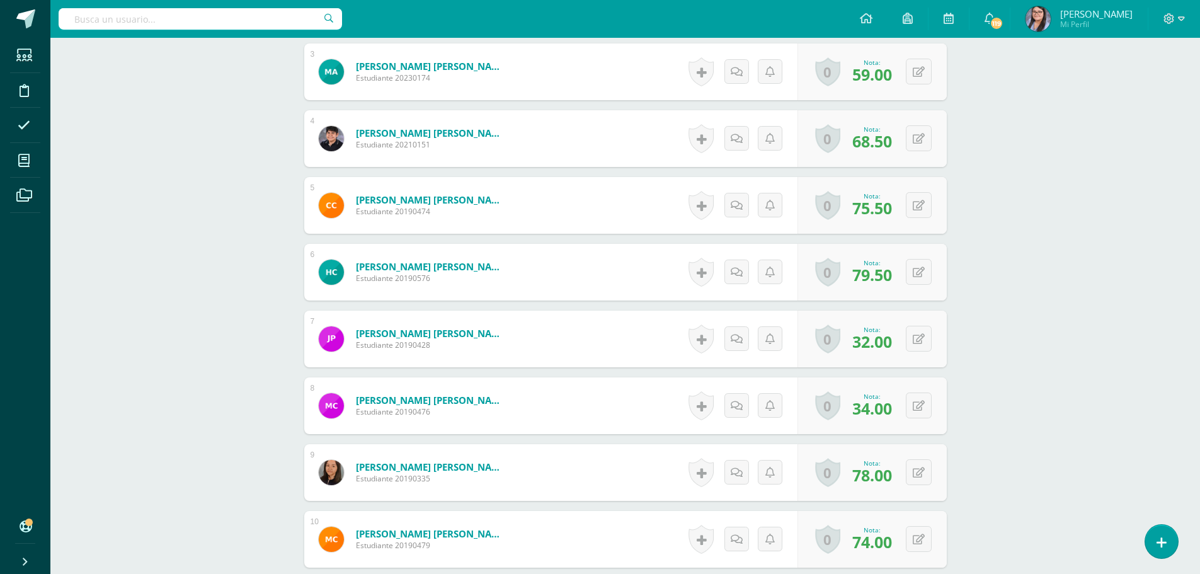
scroll to position [593, 0]
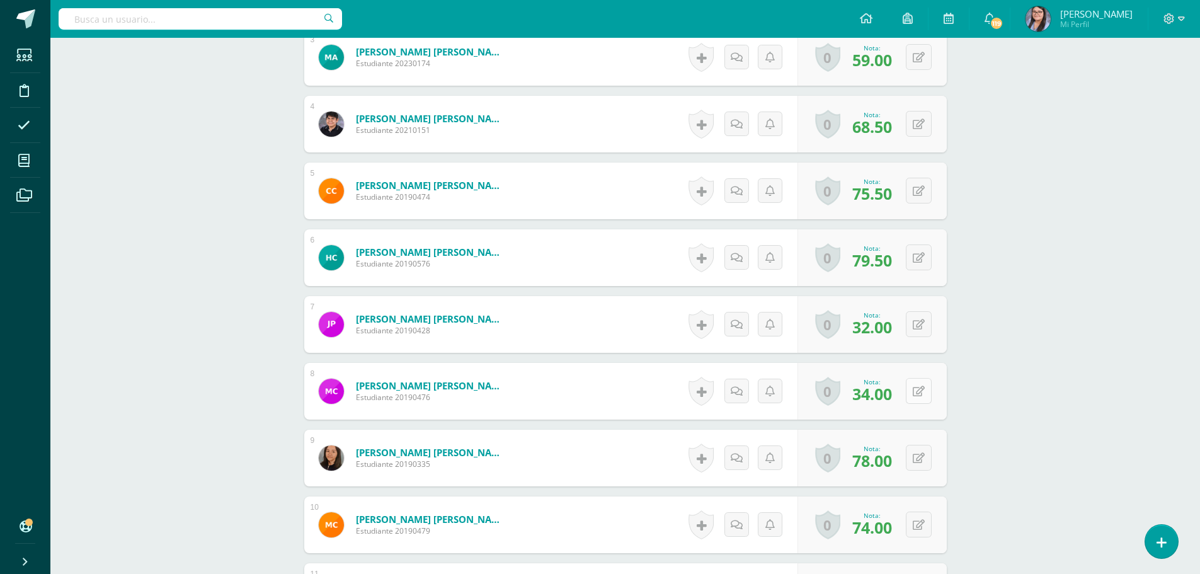
click at [918, 389] on button at bounding box center [919, 391] width 26 height 26
type input "85"
click at [928, 454] on button at bounding box center [919, 458] width 26 height 26
type input "100"
click at [915, 519] on button at bounding box center [927, 525] width 26 height 26
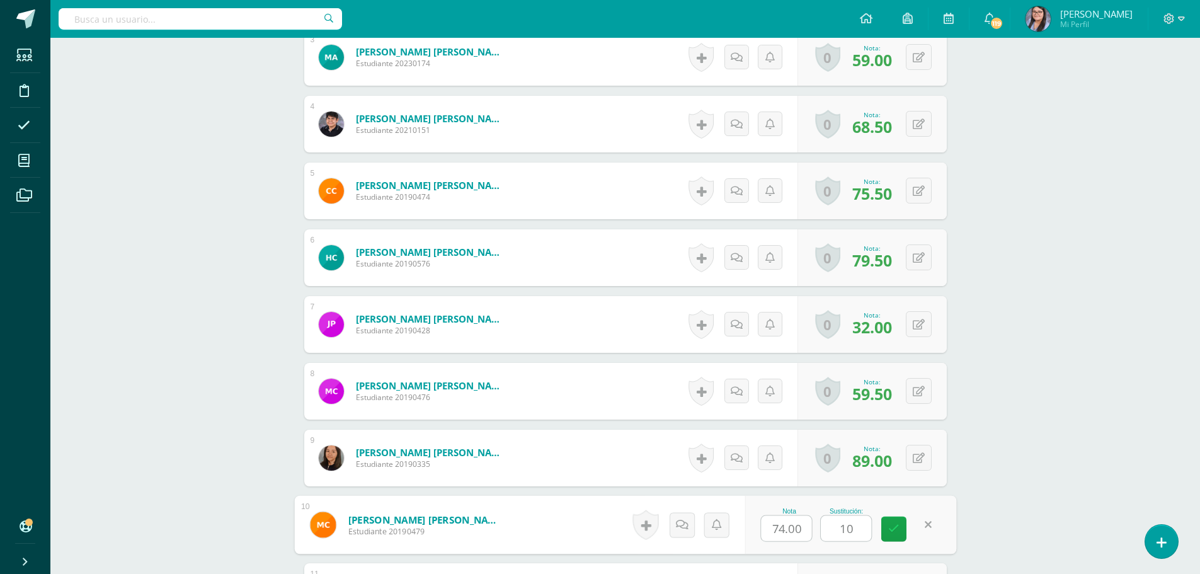
type input "100"
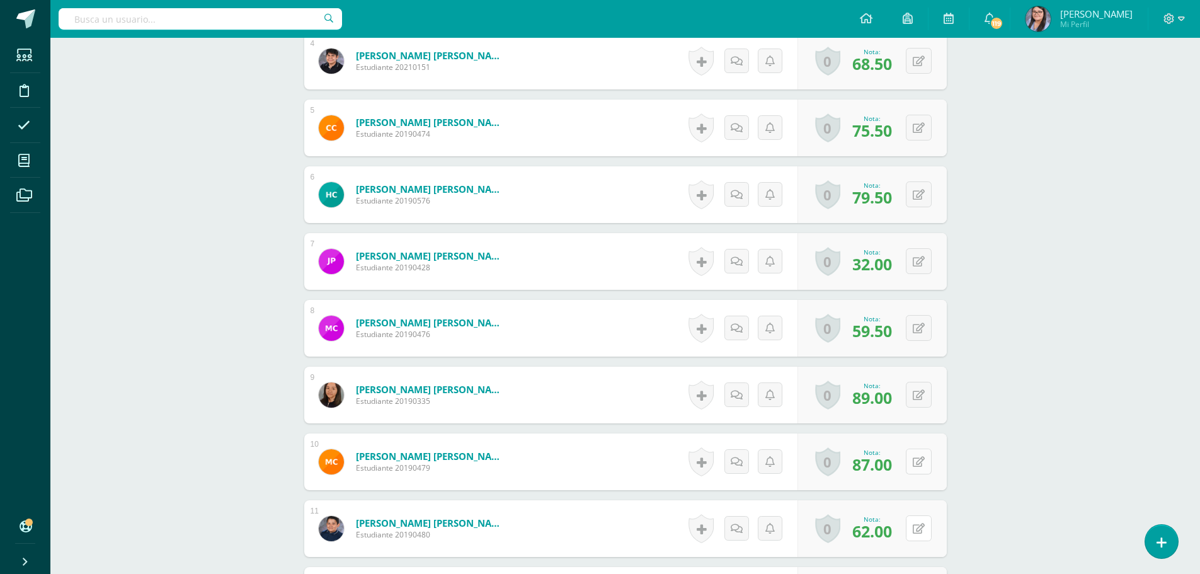
click at [915, 519] on button at bounding box center [919, 528] width 26 height 26
type input "85"
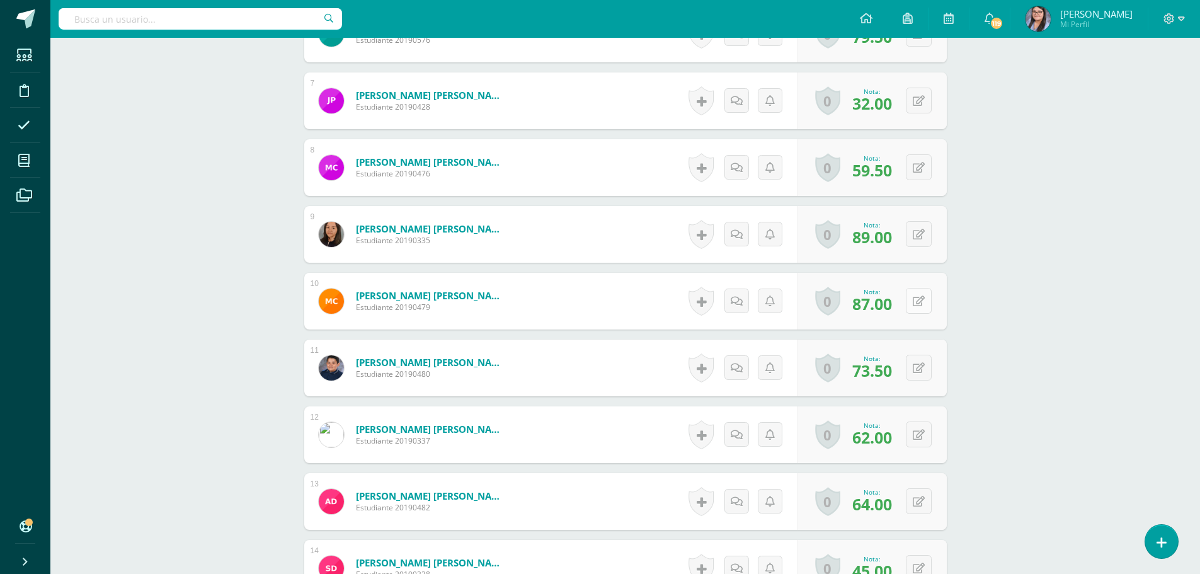
scroll to position [845, 0]
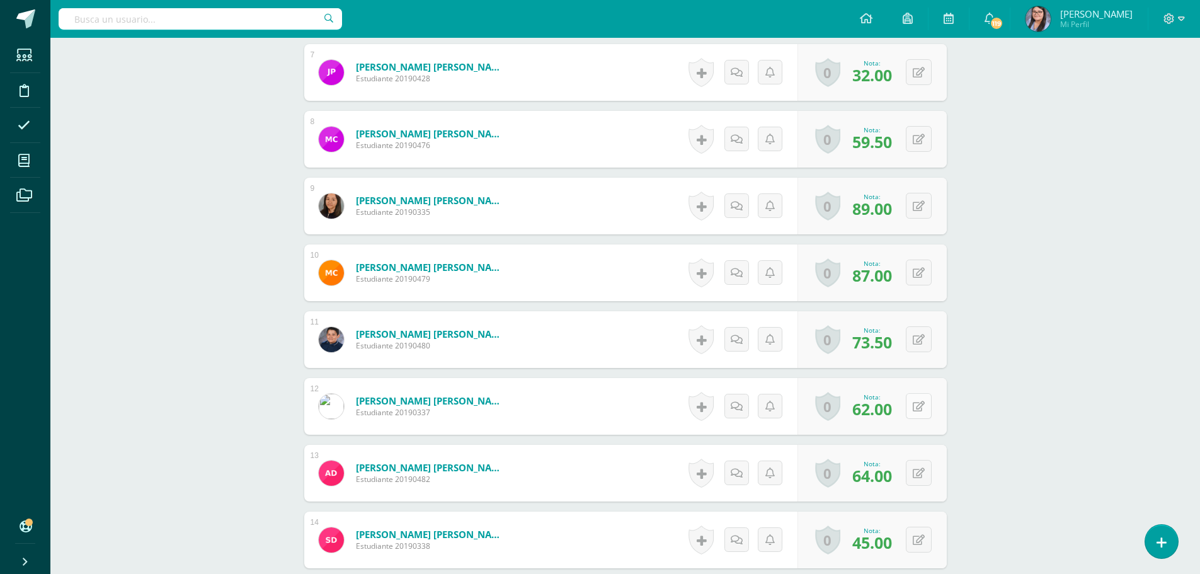
click at [929, 401] on button at bounding box center [919, 406] width 26 height 26
type input "85"
click at [921, 472] on icon at bounding box center [919, 473] width 12 height 11
type input "100"
click at [912, 545] on div "0 Logros Logros obtenidos Aún no hay logros agregados Nota: 45.00" at bounding box center [880, 540] width 154 height 59
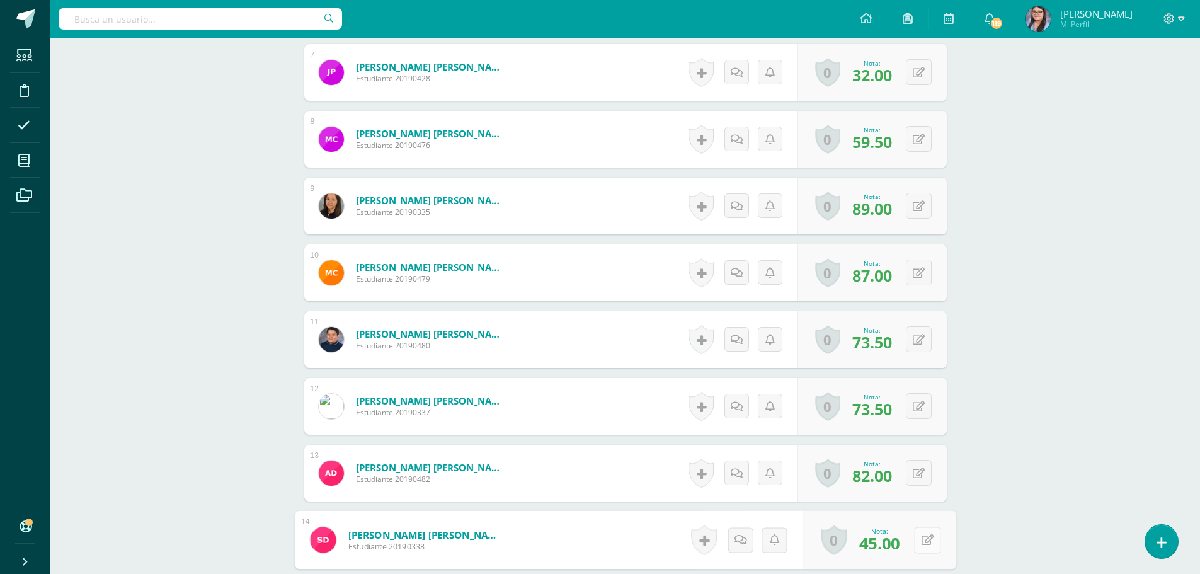
click at [912, 545] on div "0 Logros Logros obtenidos Aún no hay logros agregados Nota: 45.00" at bounding box center [880, 540] width 154 height 59
click at [917, 543] on button at bounding box center [919, 540] width 26 height 26
type input "90"
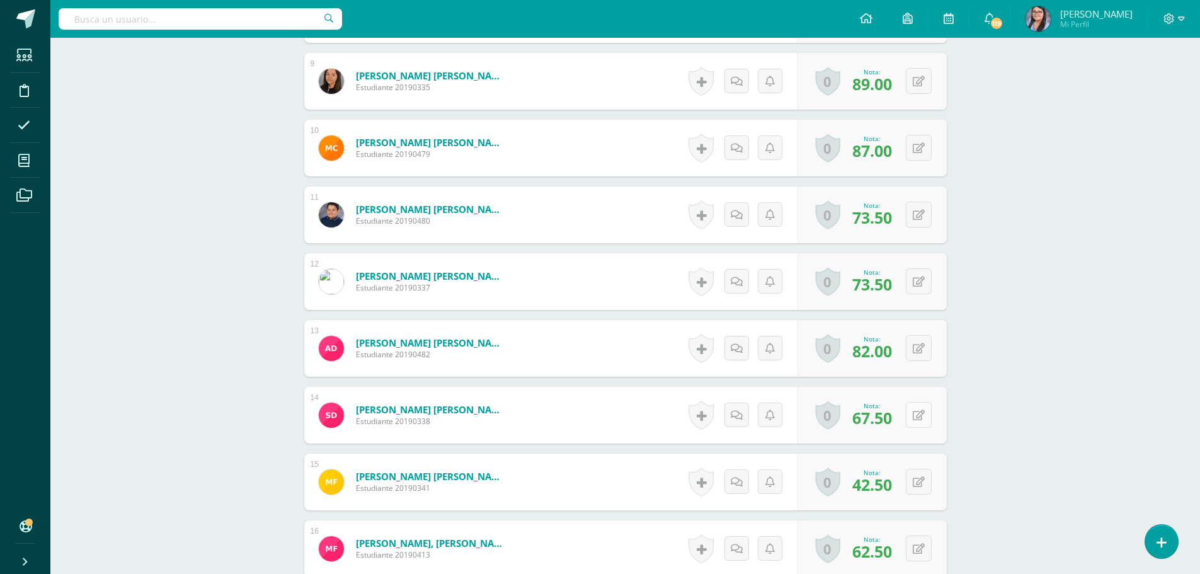
scroll to position [971, 0]
click at [918, 475] on button at bounding box center [919, 480] width 26 height 26
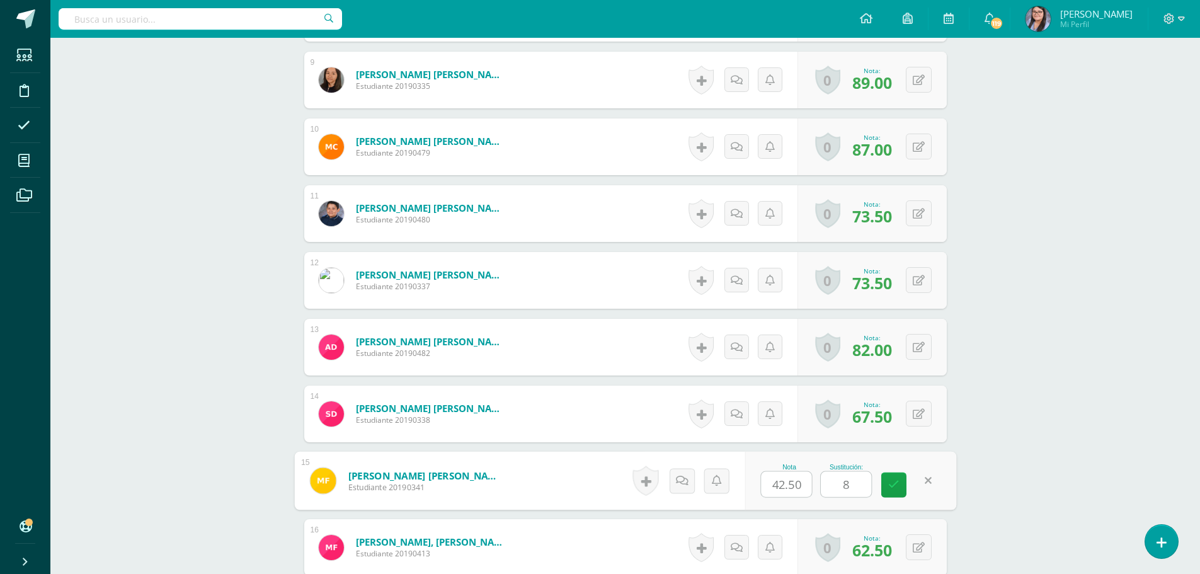
type input "85"
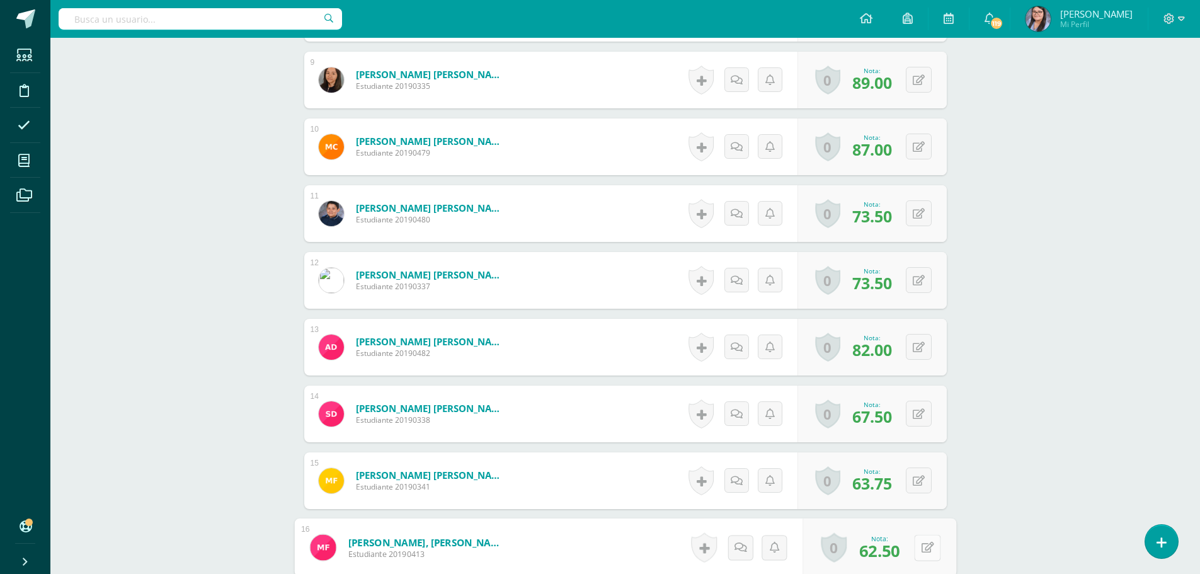
click at [920, 542] on button at bounding box center [927, 547] width 26 height 26
type input "100"
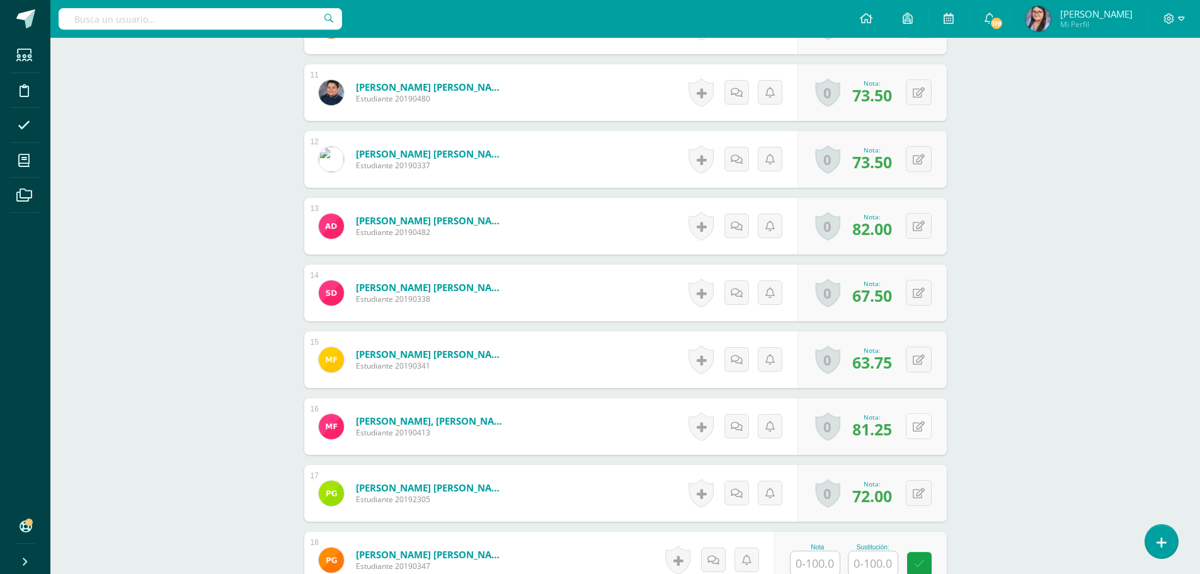
scroll to position [1160, 0]
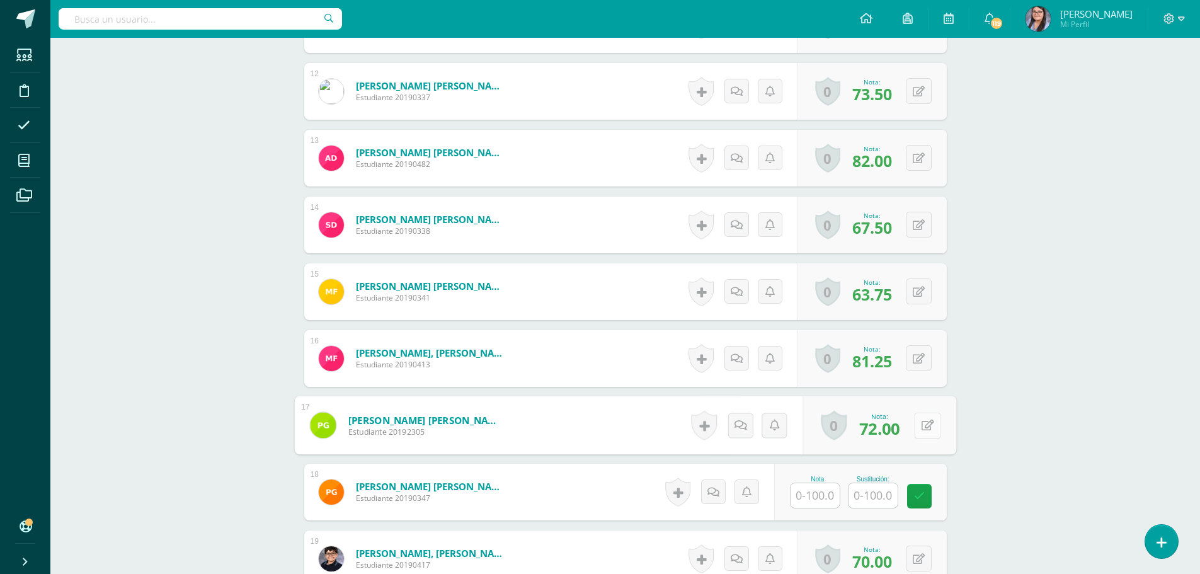
click at [922, 423] on icon at bounding box center [927, 425] width 13 height 11
type input "100"
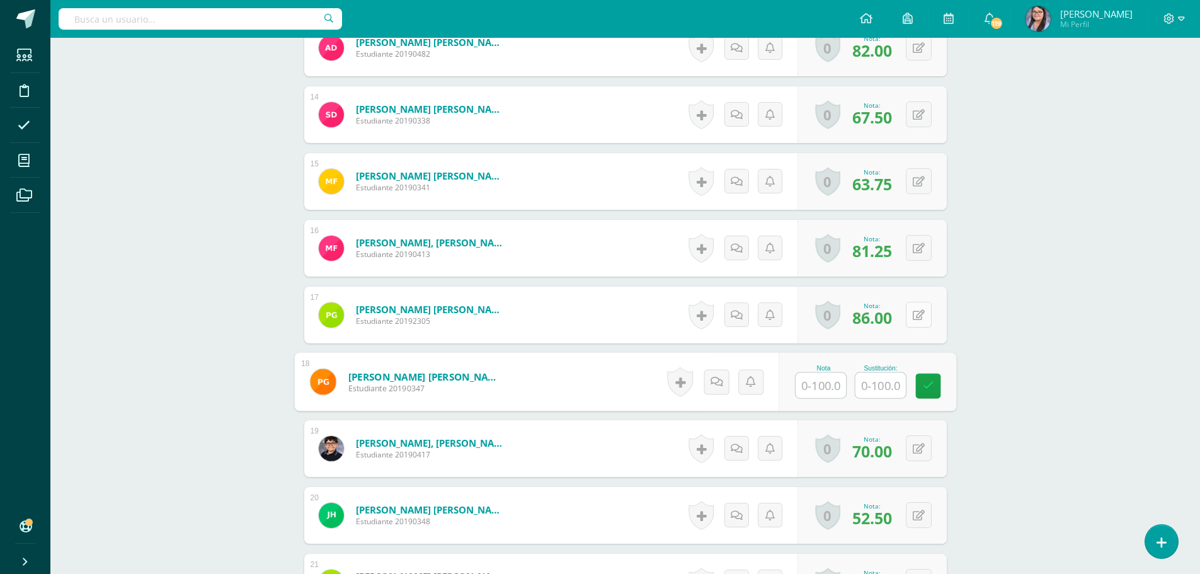
scroll to position [1286, 0]
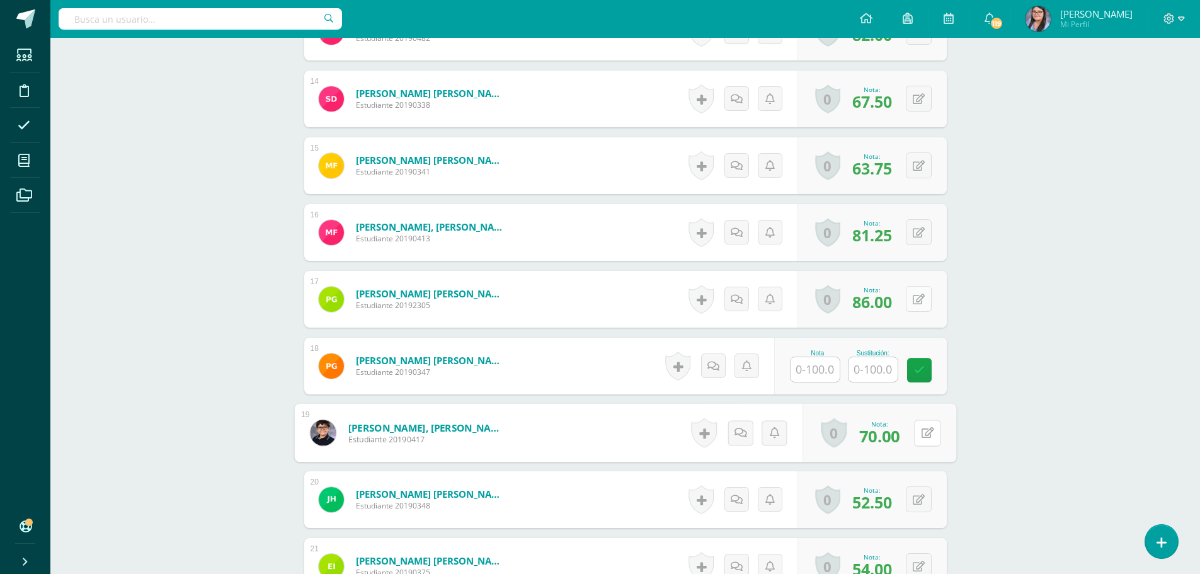
click at [922, 423] on button at bounding box center [927, 433] width 26 height 26
type input "100"
click at [923, 502] on icon at bounding box center [927, 499] width 13 height 11
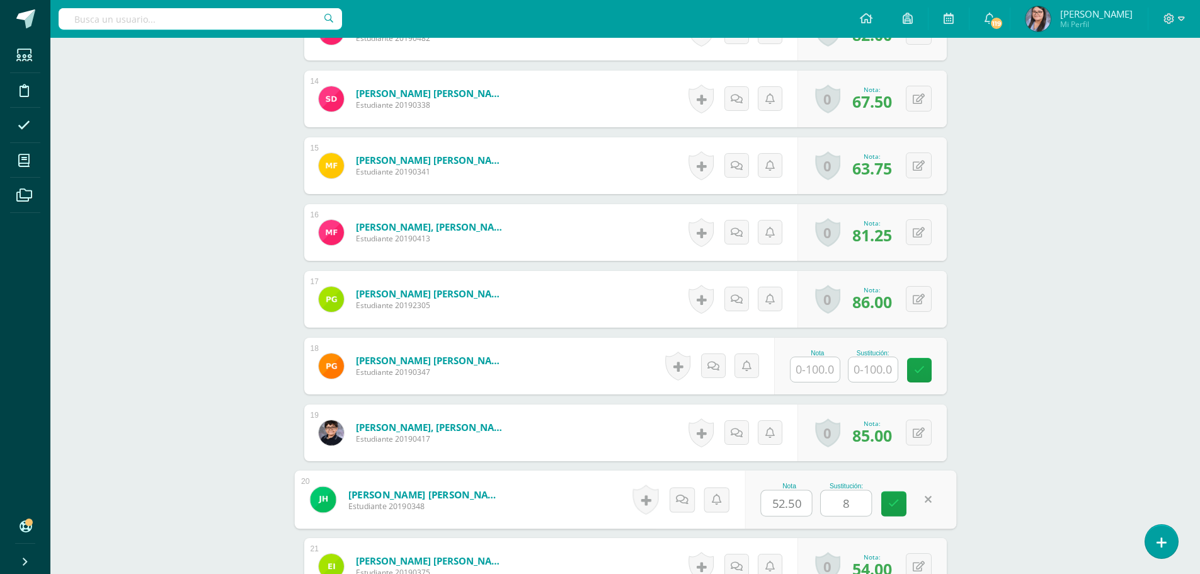
type input "85"
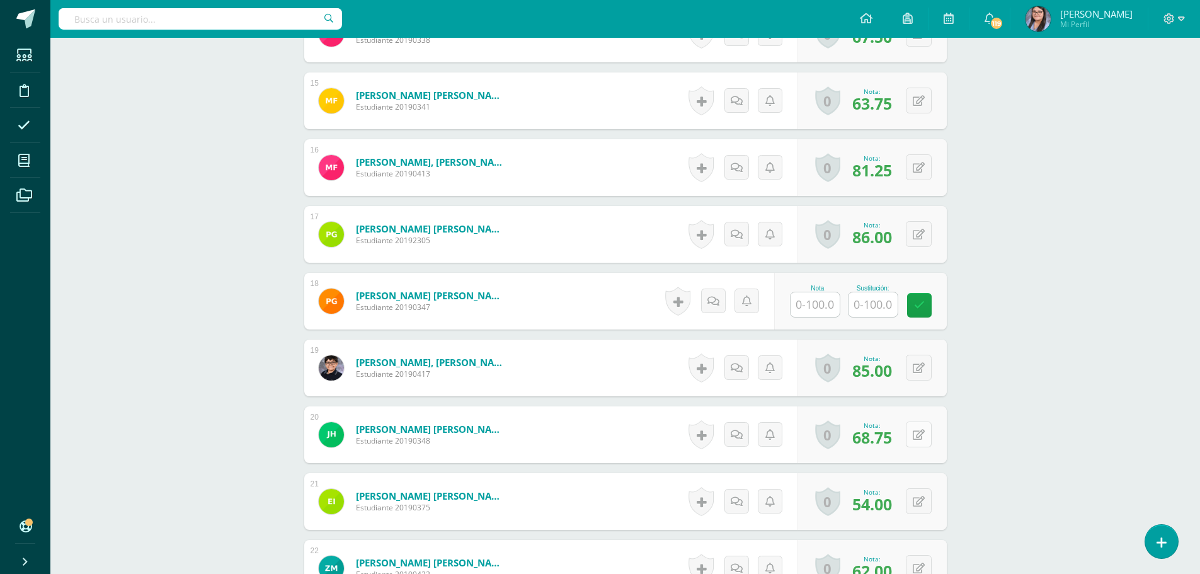
scroll to position [1412, 0]
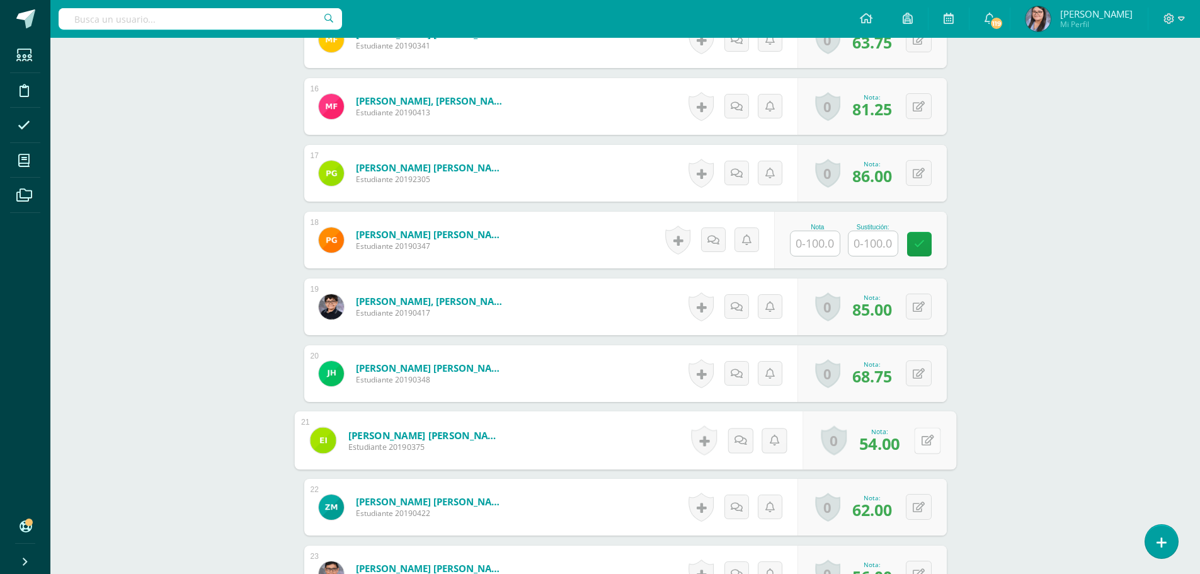
click at [919, 440] on button at bounding box center [927, 440] width 26 height 26
type input "85"
click at [915, 501] on button at bounding box center [927, 507] width 26 height 26
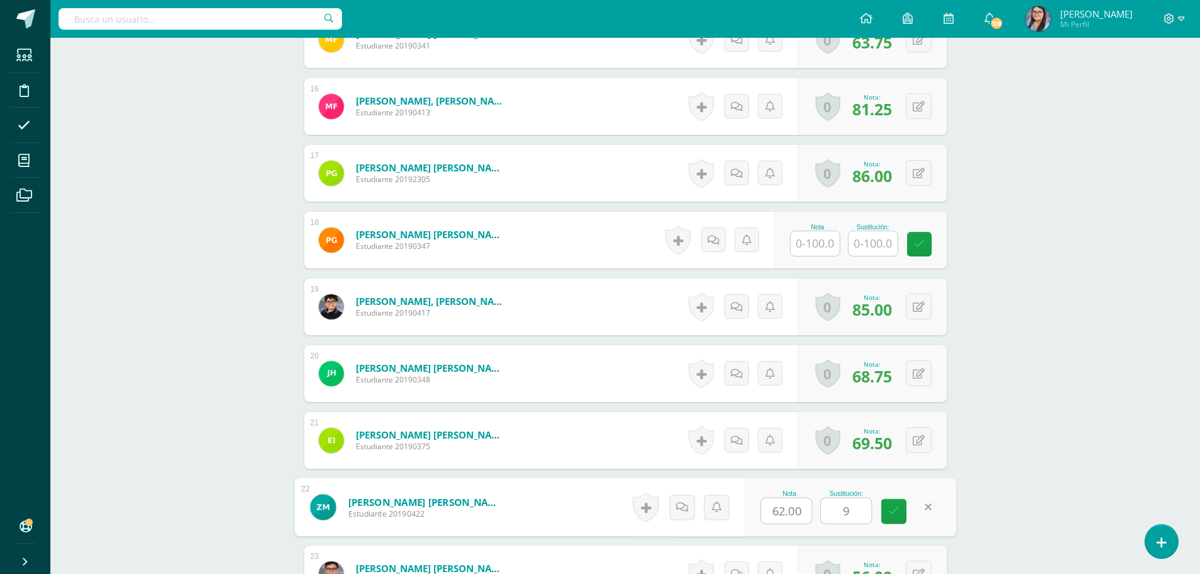
type input "90"
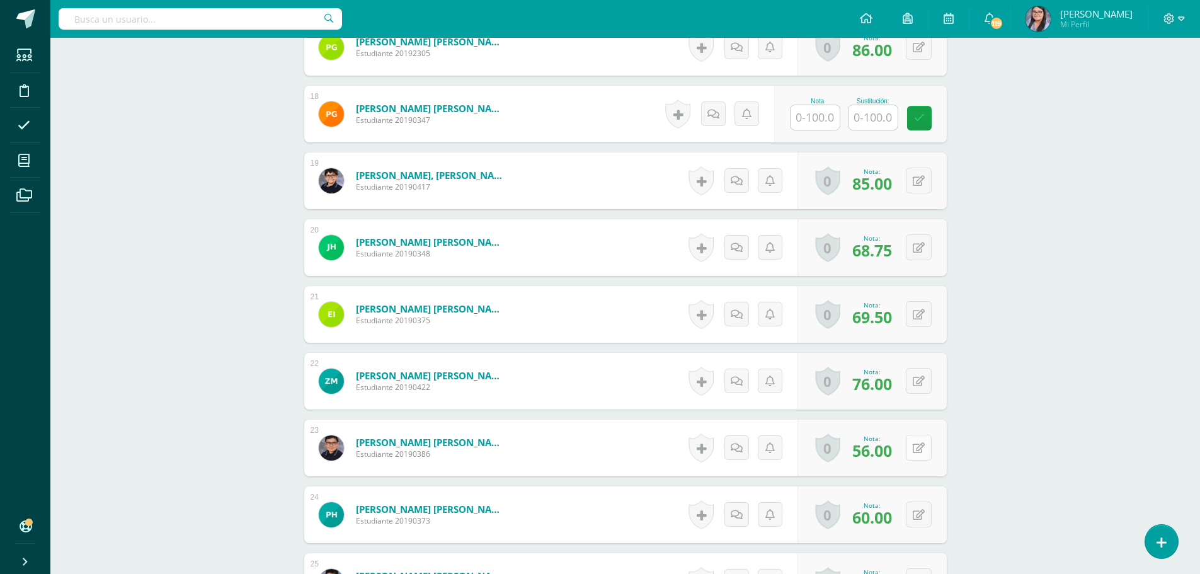
click at [919, 440] on button at bounding box center [919, 448] width 26 height 26
type input "85"
click at [916, 511] on button at bounding box center [919, 514] width 26 height 26
type input "85"
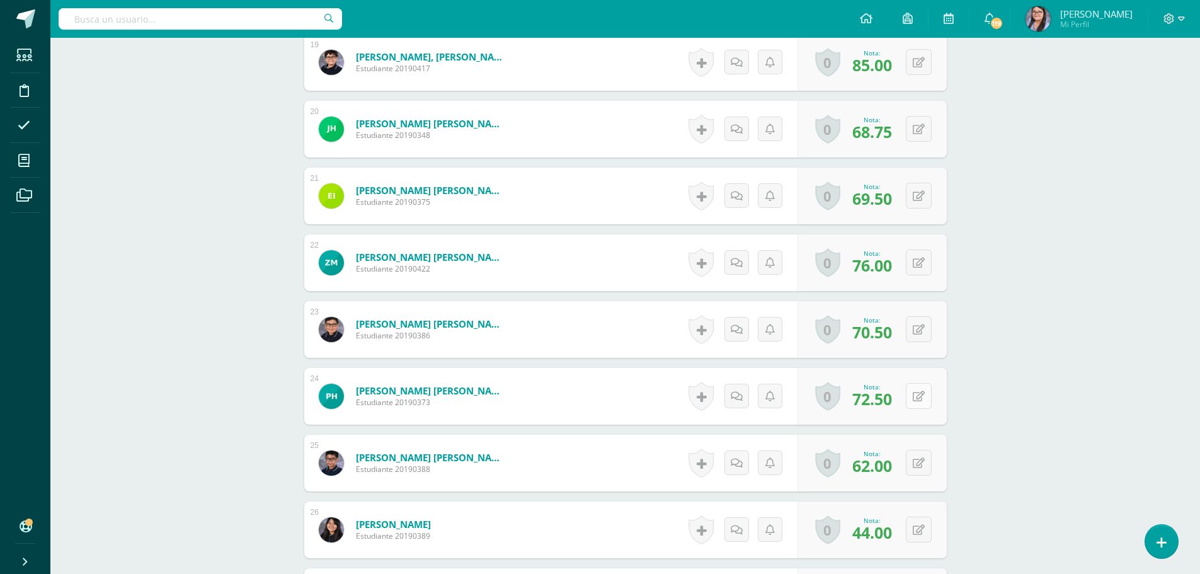
scroll to position [1664, 0]
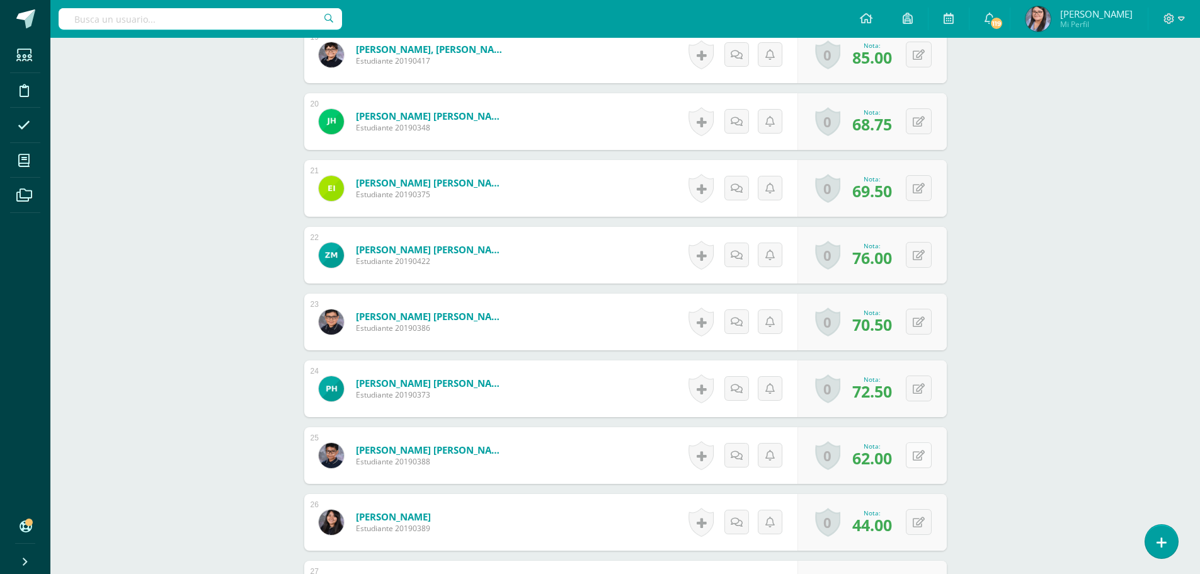
click at [919, 455] on button at bounding box center [919, 455] width 26 height 26
type input "85"
click at [917, 520] on button at bounding box center [919, 522] width 26 height 26
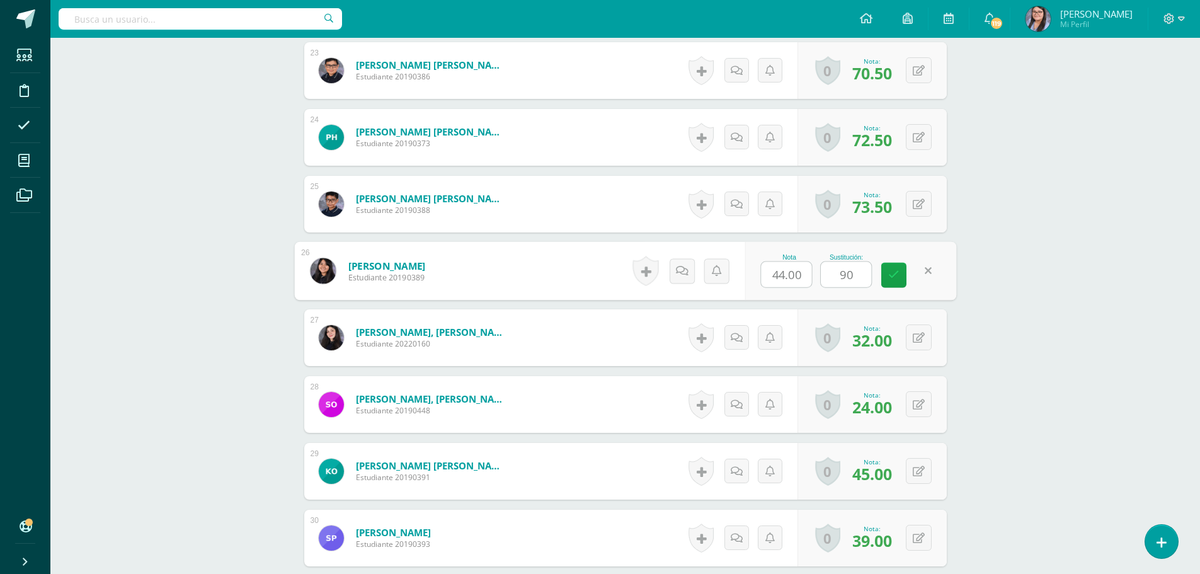
scroll to position [1916, 0]
type input "90"
click at [922, 336] on icon at bounding box center [927, 336] width 13 height 11
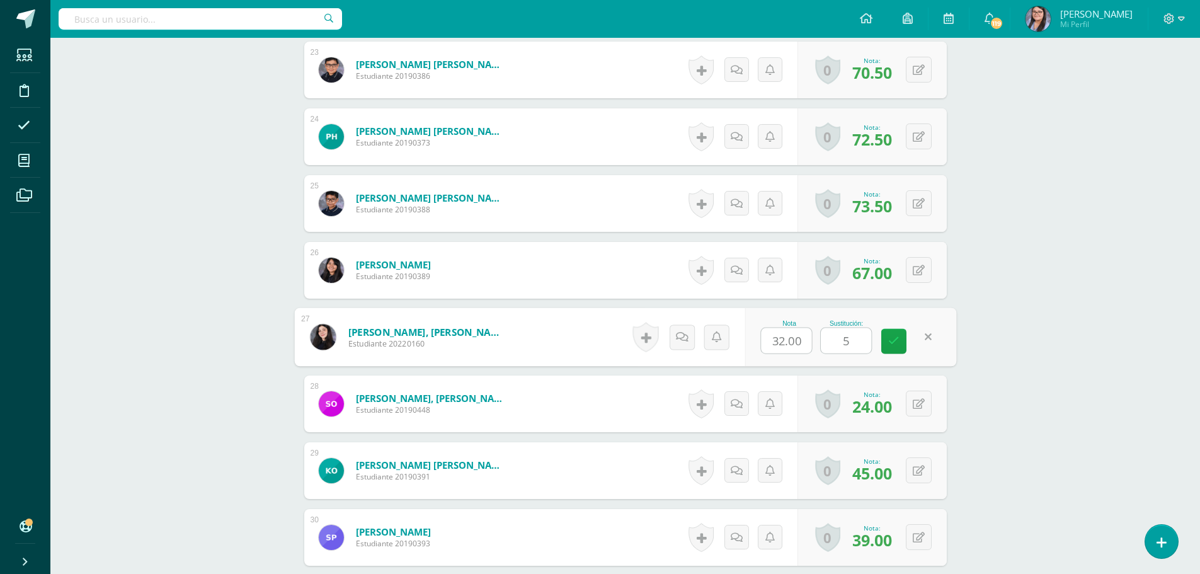
type input "56"
click at [924, 401] on button at bounding box center [919, 404] width 26 height 26
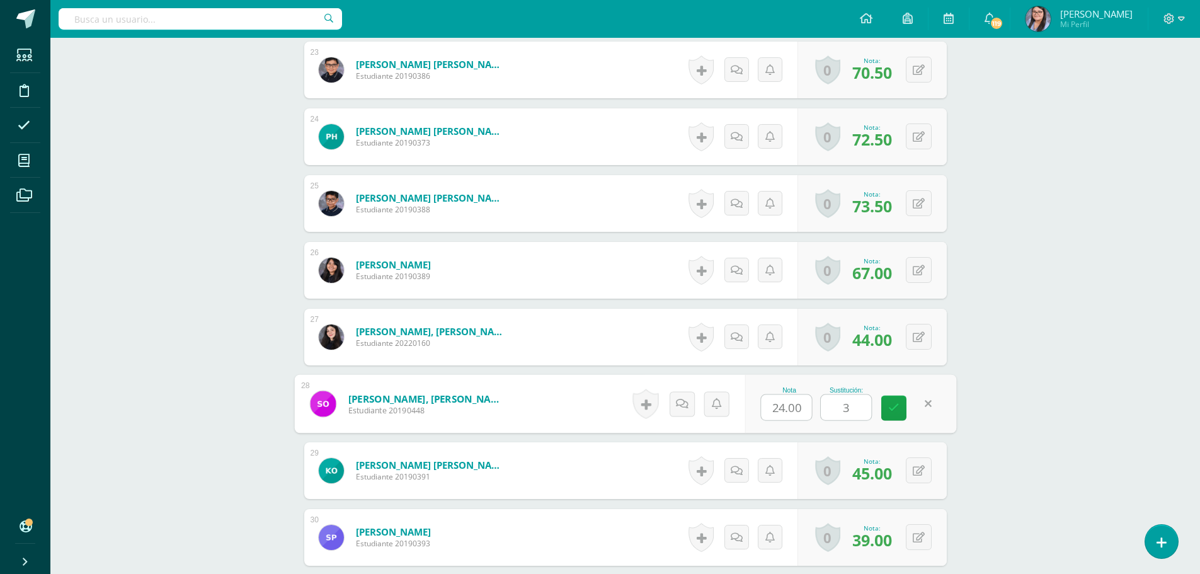
type input "36"
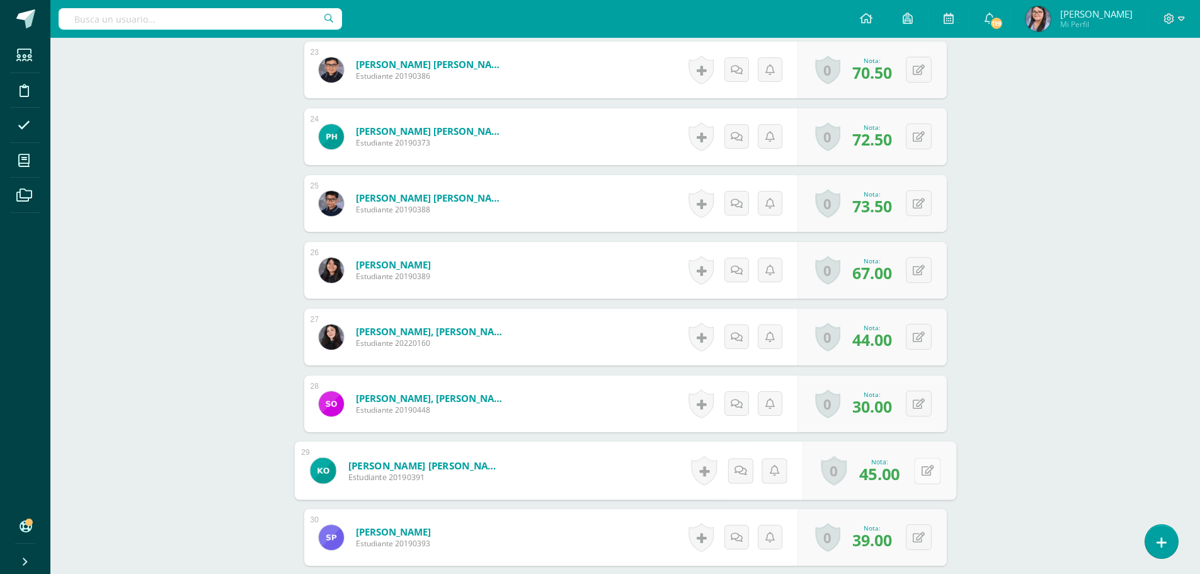
click at [918, 466] on button at bounding box center [927, 470] width 26 height 26
type input "100"
click at [922, 524] on div "0 Logros Logros obtenidos Aún no hay logros agregados Nota: 39.00" at bounding box center [872, 537] width 149 height 57
click at [921, 527] on button at bounding box center [927, 537] width 26 height 26
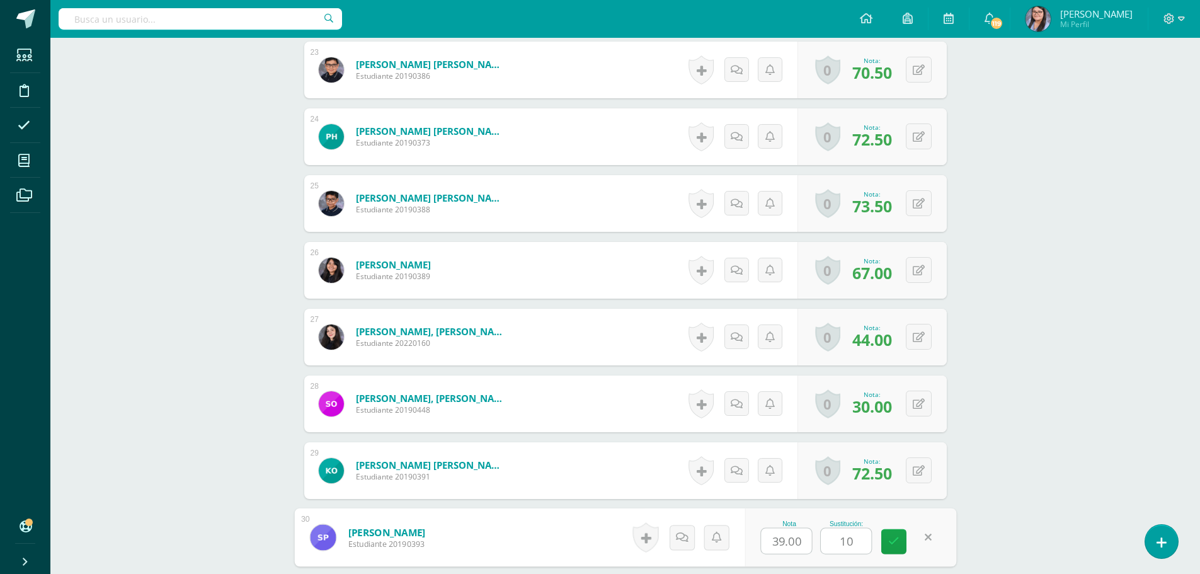
type input "100"
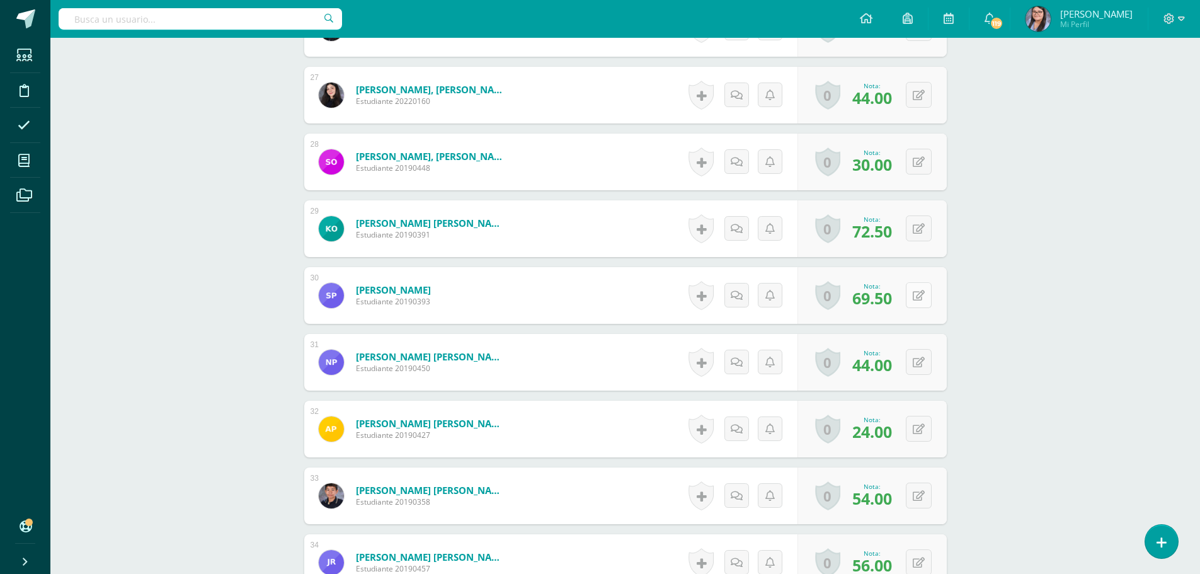
scroll to position [2168, 0]
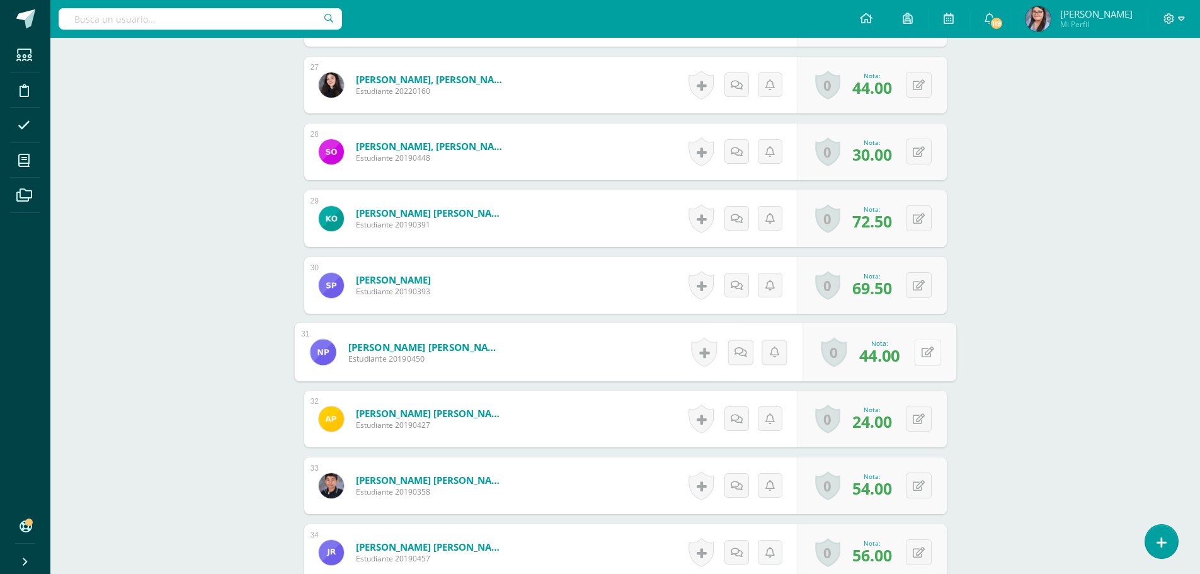
click at [917, 354] on button at bounding box center [927, 352] width 26 height 26
type input "85"
click at [920, 416] on icon at bounding box center [919, 419] width 12 height 11
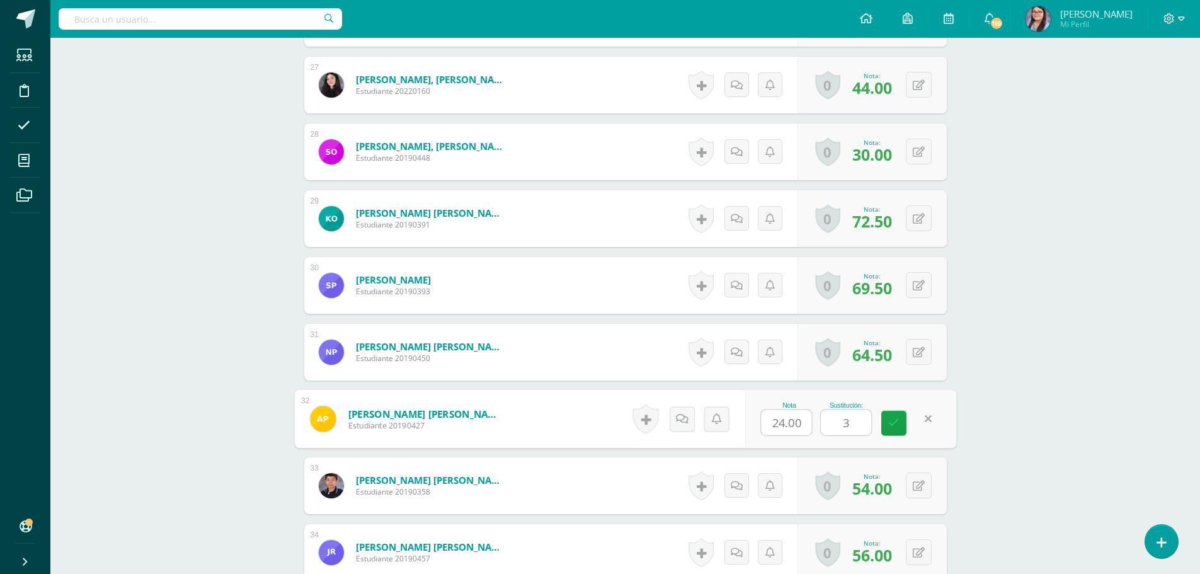
type input "35"
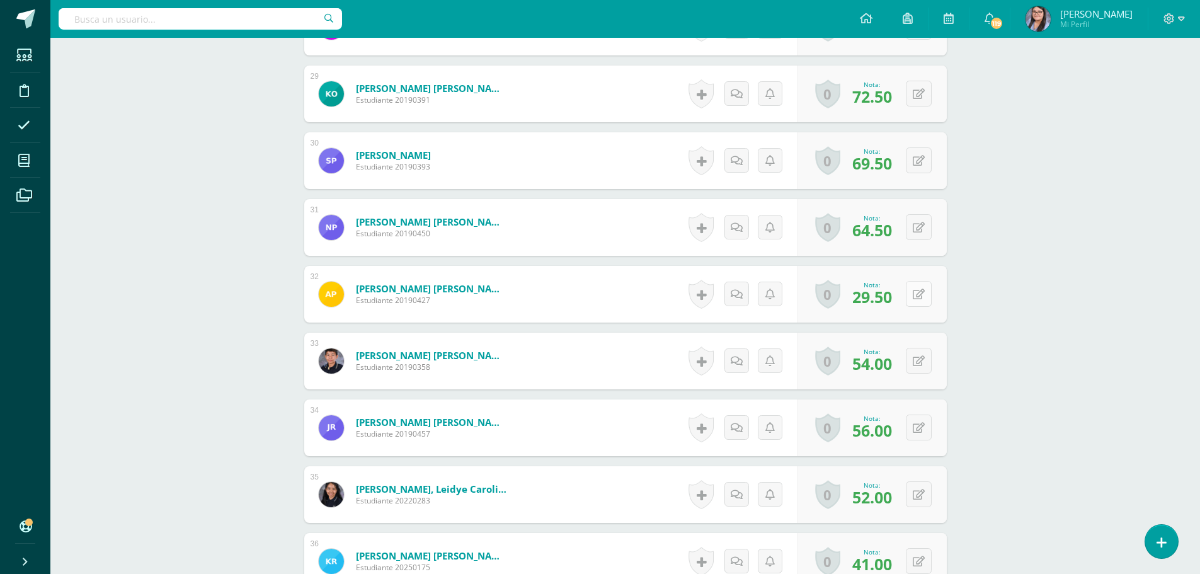
scroll to position [2294, 0]
click at [924, 366] on button at bounding box center [927, 360] width 26 height 26
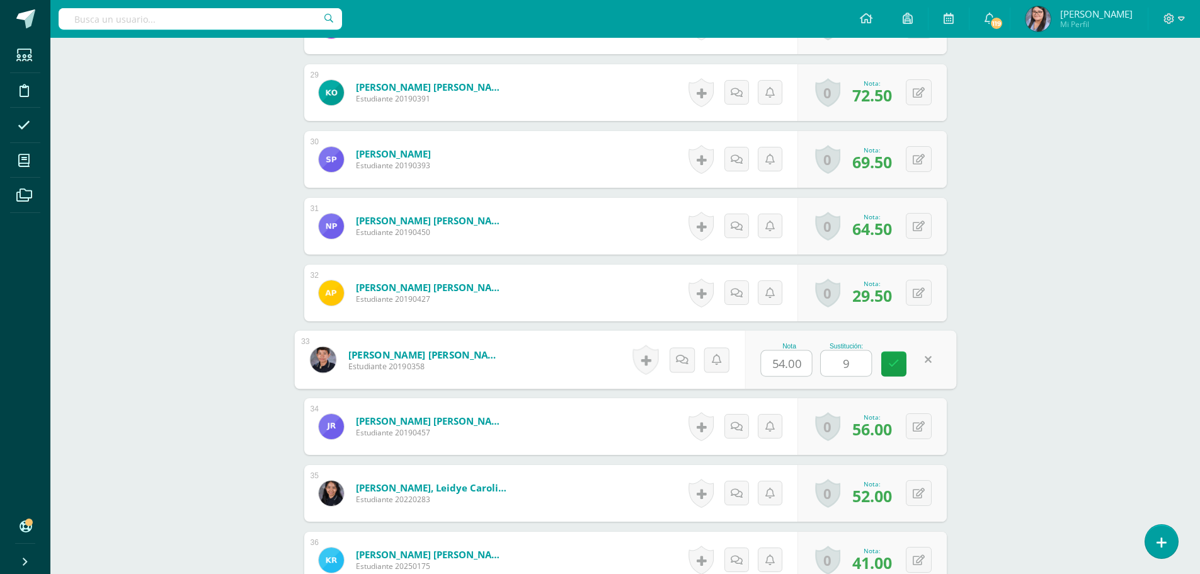
type input "90"
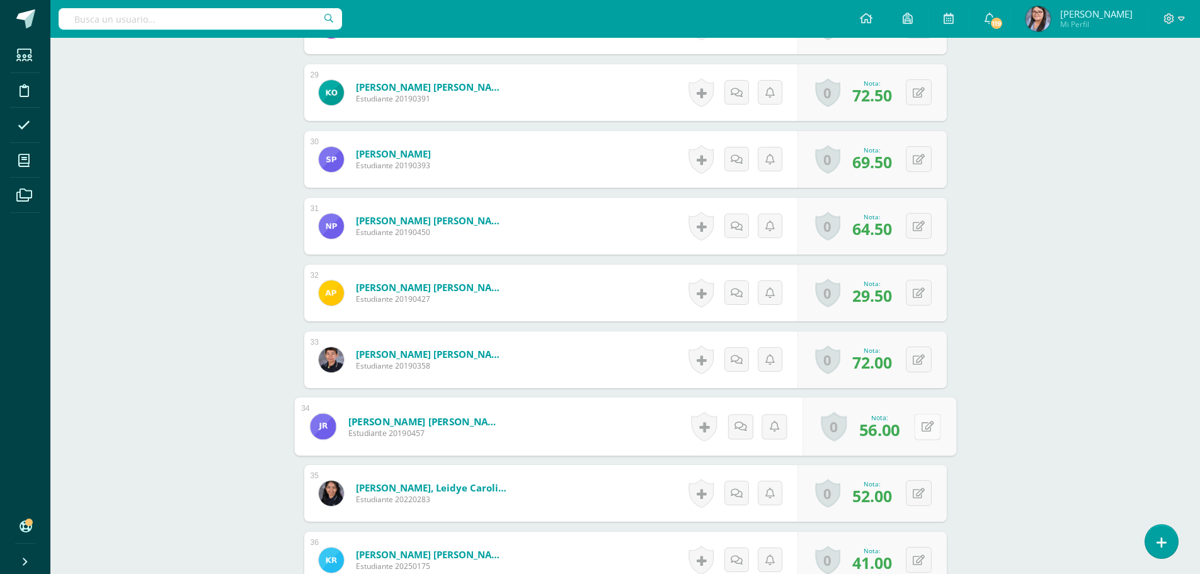
click at [916, 419] on button at bounding box center [927, 426] width 26 height 26
type input "85"
click at [915, 491] on button at bounding box center [919, 493] width 26 height 26
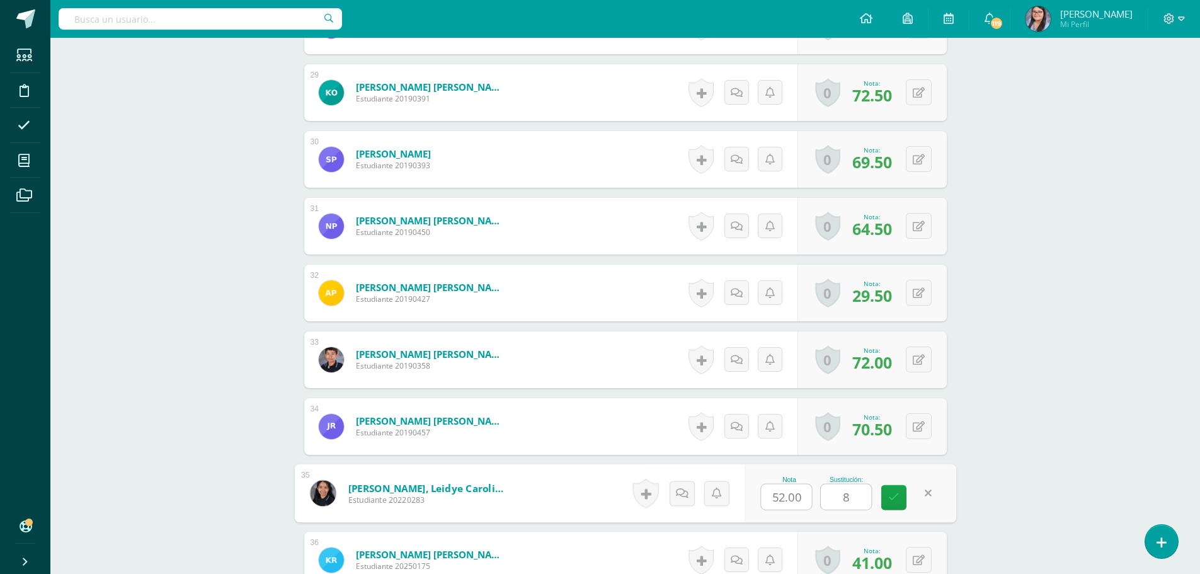
type input "80"
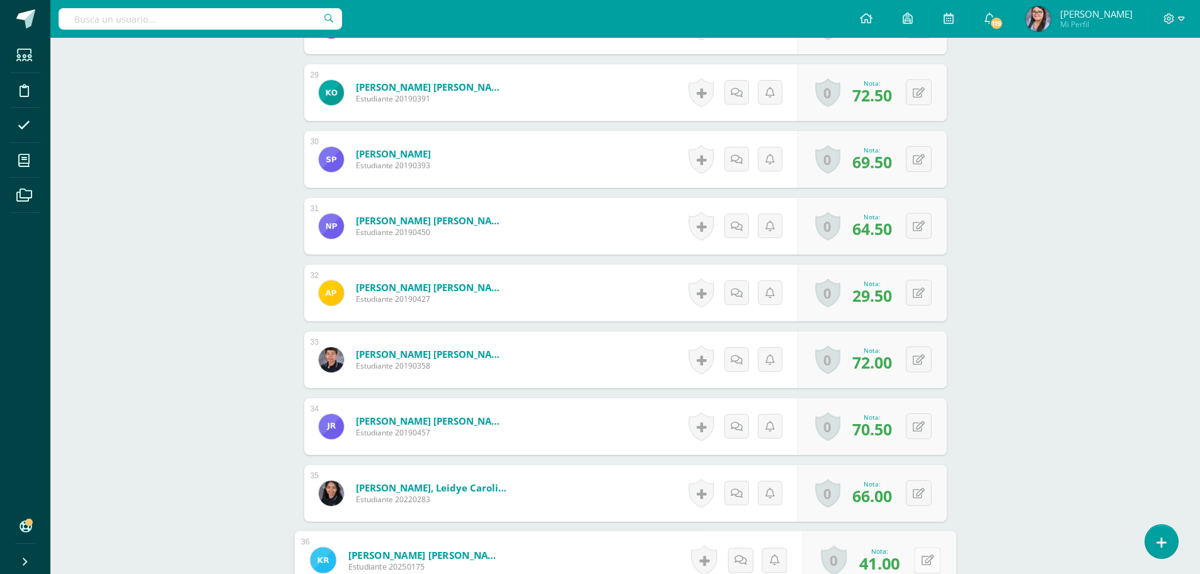
click at [915, 555] on button at bounding box center [927, 560] width 26 height 26
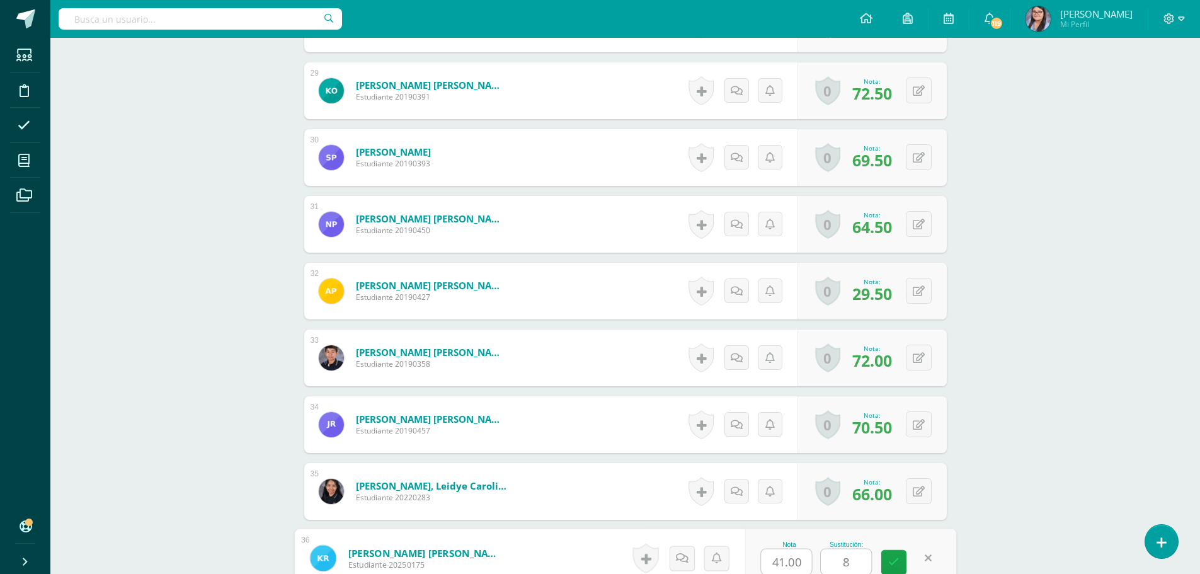
type input "80"
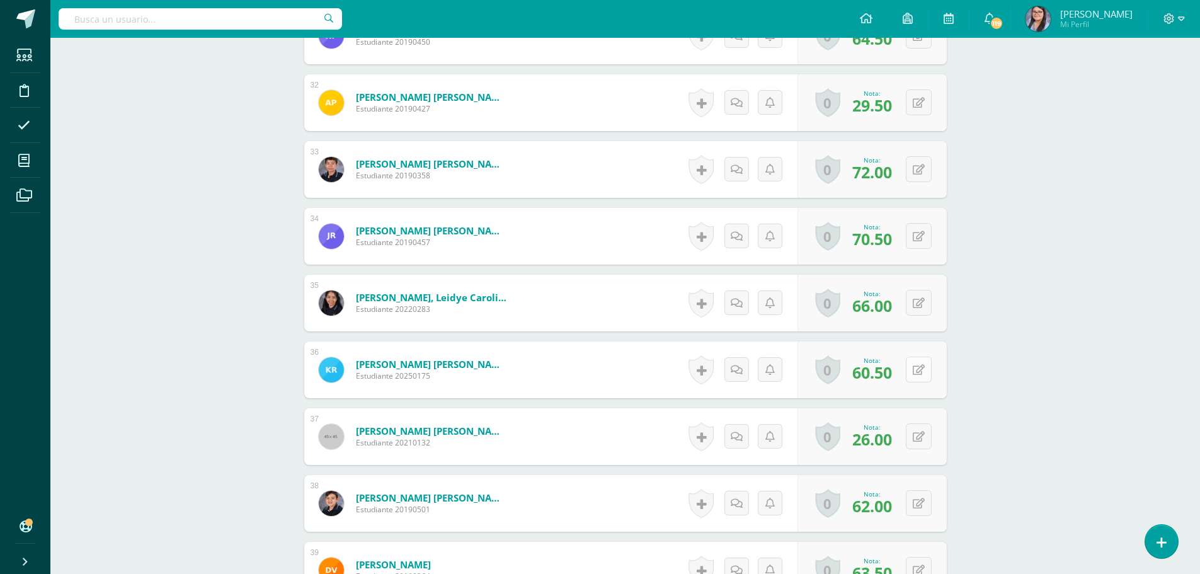
scroll to position [2485, 0]
click at [912, 437] on div "0 Logros Logros obtenidos Aún no hay logros agregados Nota: 26.00" at bounding box center [872, 436] width 149 height 57
click at [927, 435] on icon at bounding box center [927, 435] width 13 height 11
type input "85"
click at [918, 498] on button at bounding box center [927, 503] width 26 height 26
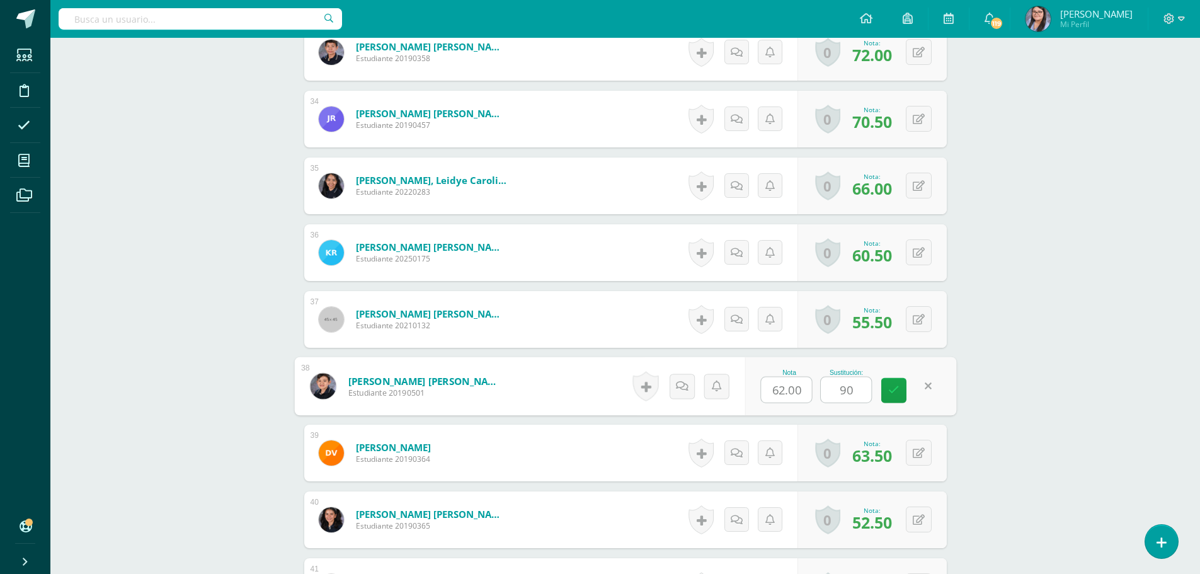
scroll to position [2611, 0]
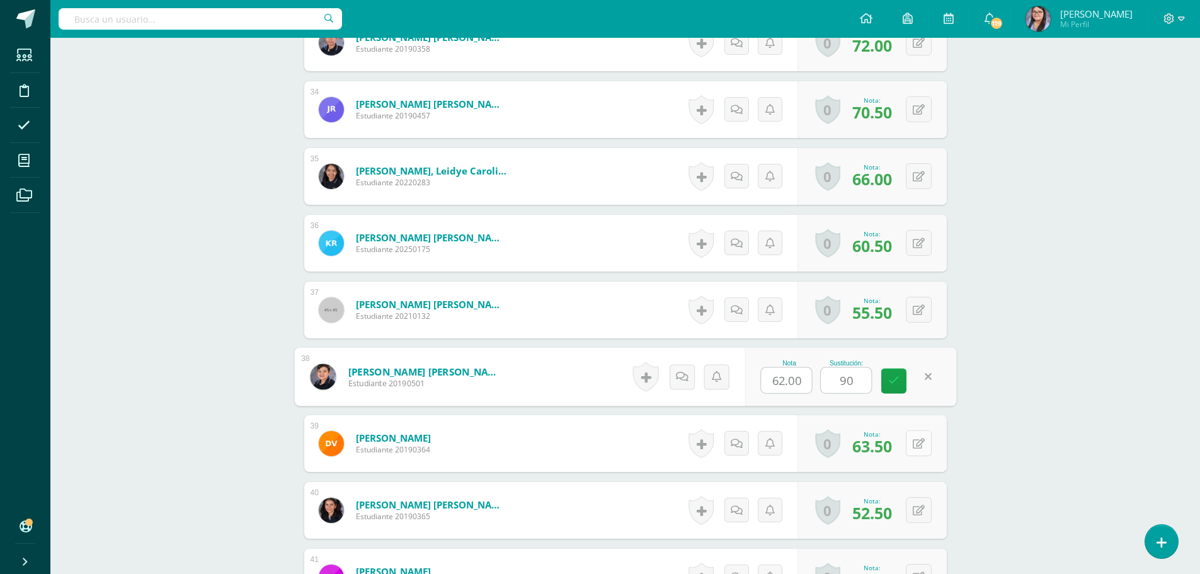
type input "90"
click at [919, 441] on button at bounding box center [927, 443] width 26 height 26
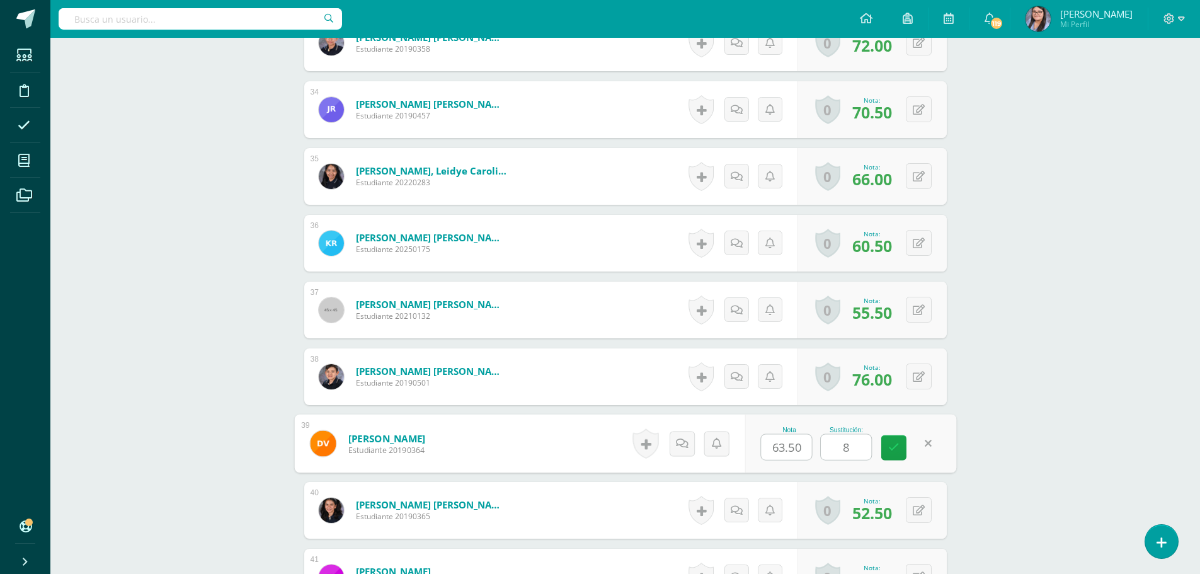
type input "85"
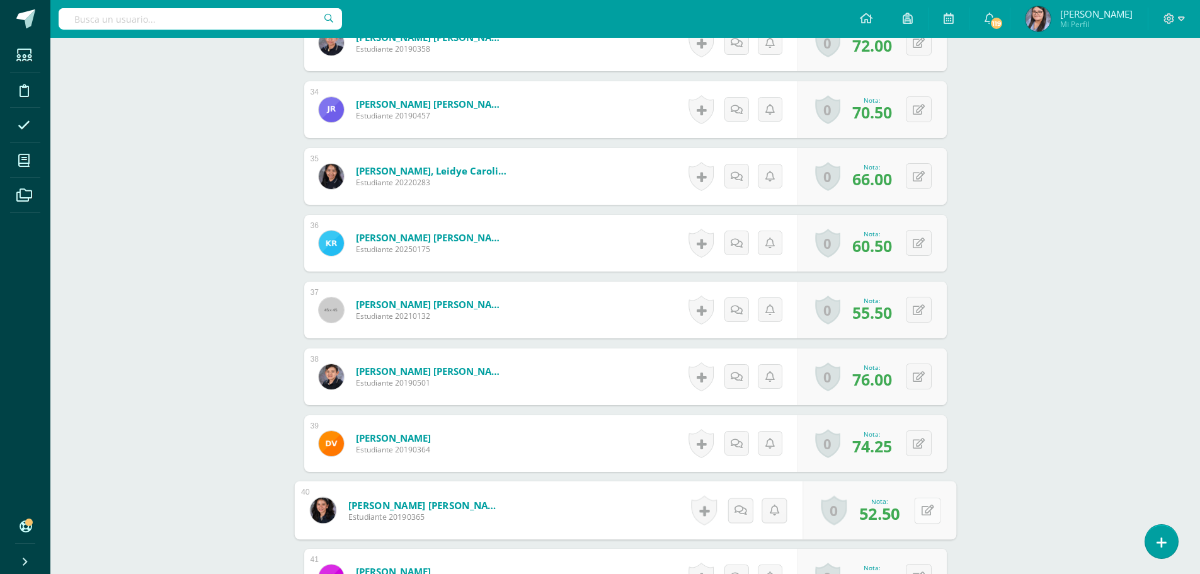
click at [916, 507] on button at bounding box center [927, 510] width 26 height 26
type input "100"
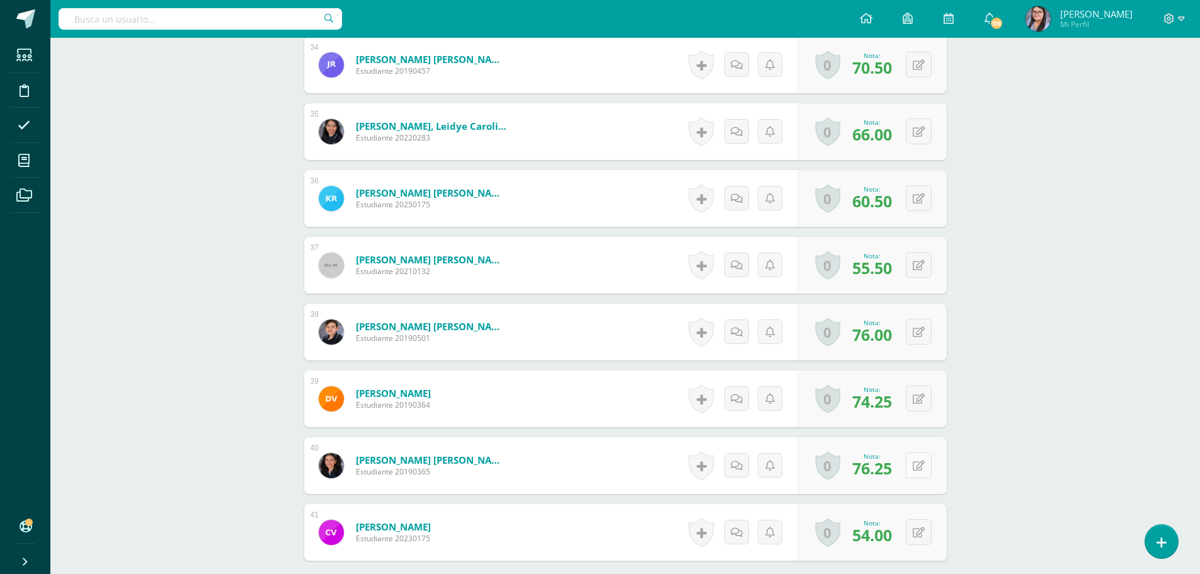
scroll to position [2737, 0]
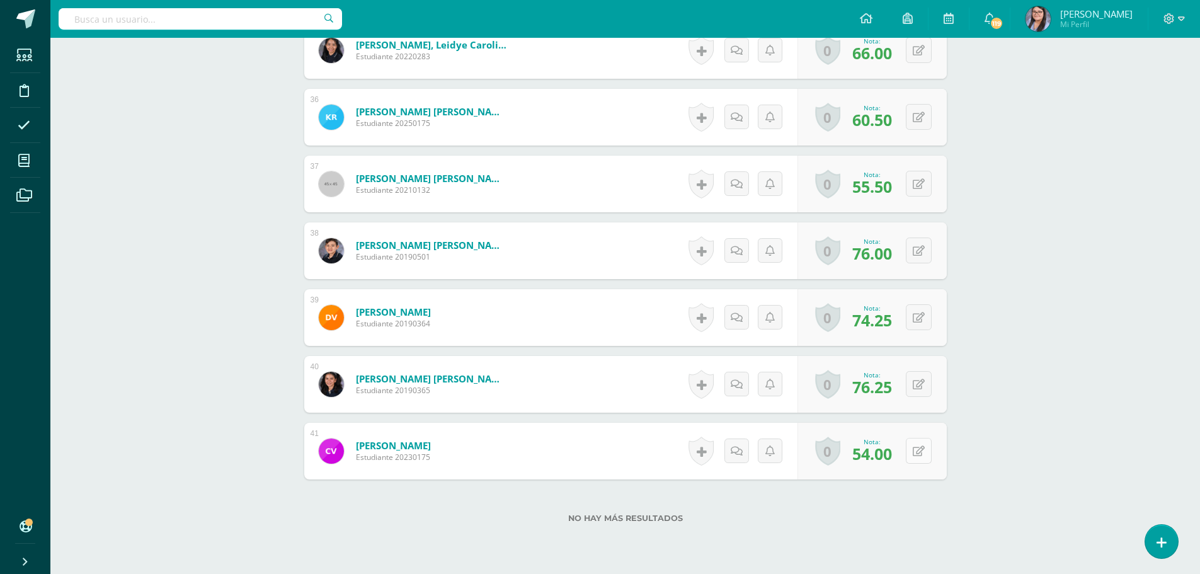
click at [920, 449] on icon at bounding box center [919, 451] width 12 height 11
type input "95"
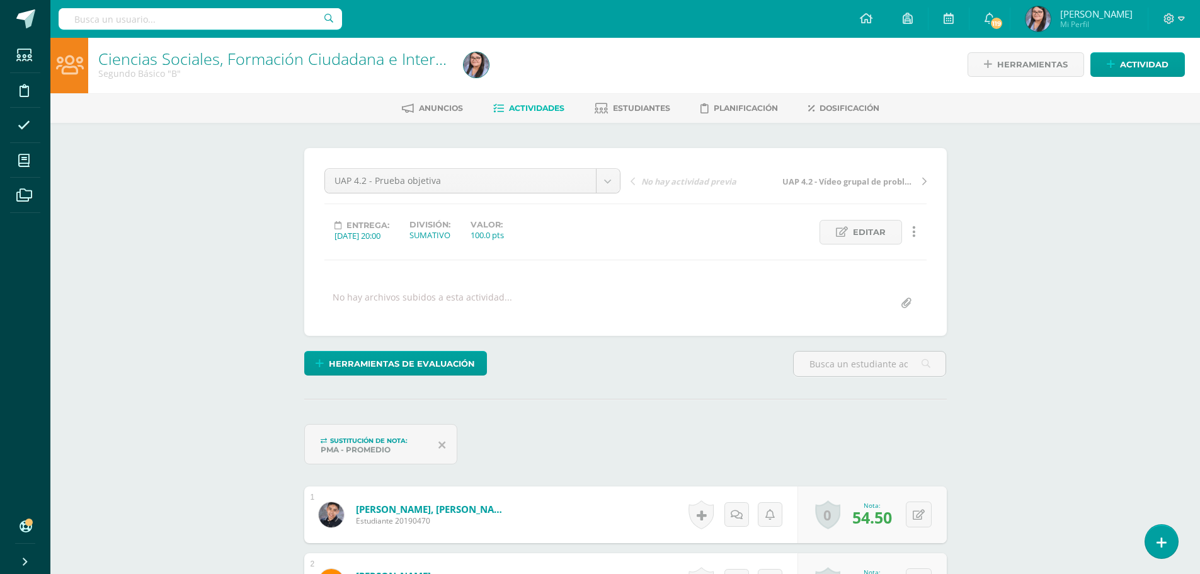
scroll to position [0, 0]
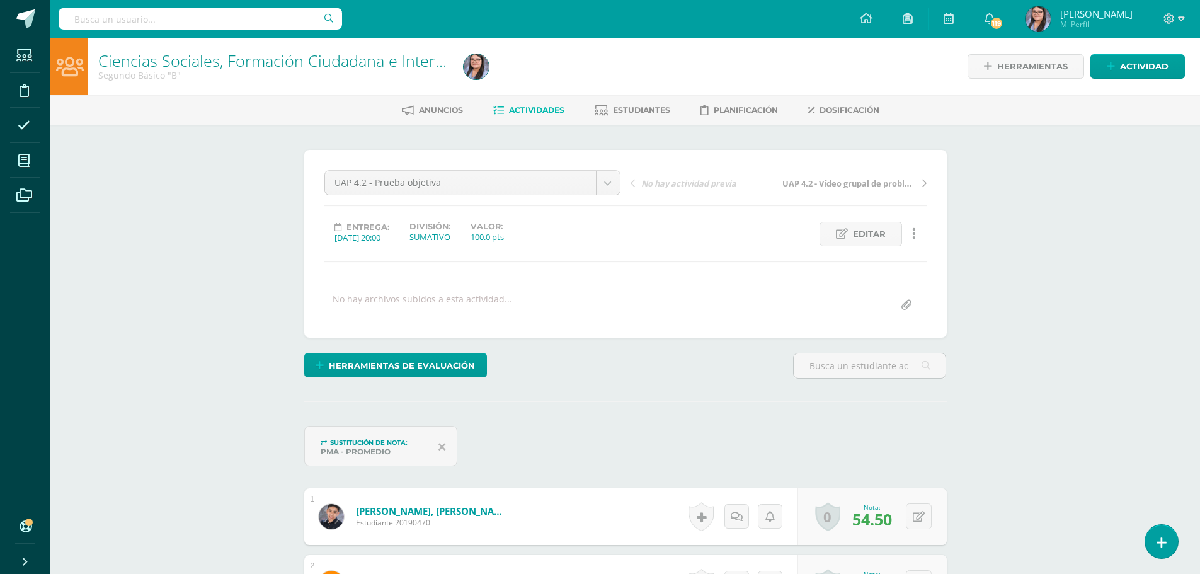
click at [536, 113] on span "Actividades" at bounding box center [536, 109] width 55 height 9
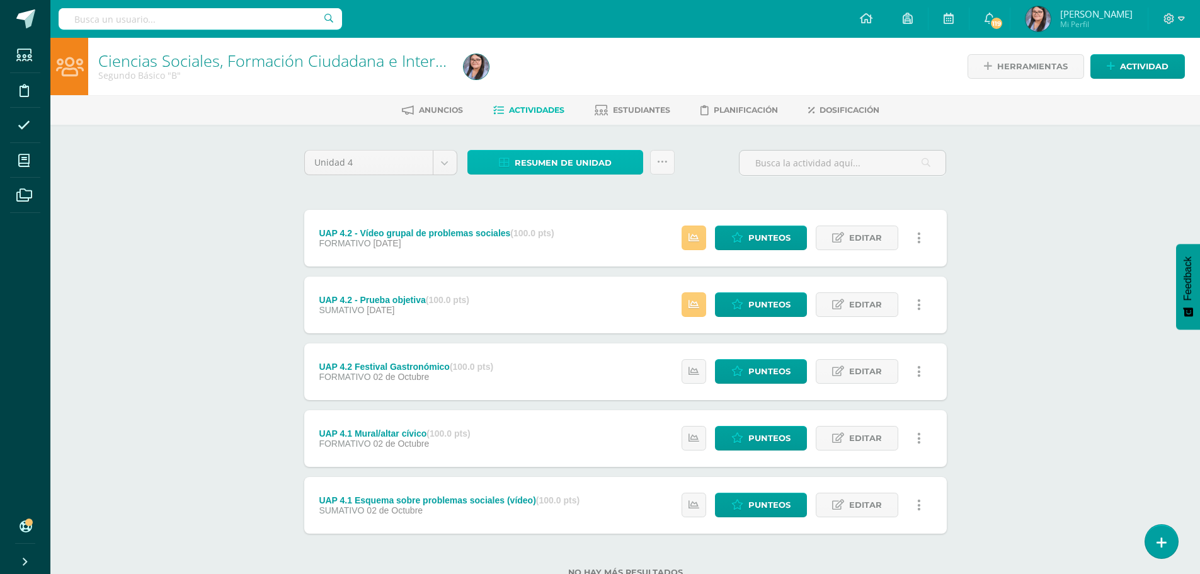
click at [554, 171] on span "Resumen de unidad" at bounding box center [563, 162] width 97 height 23
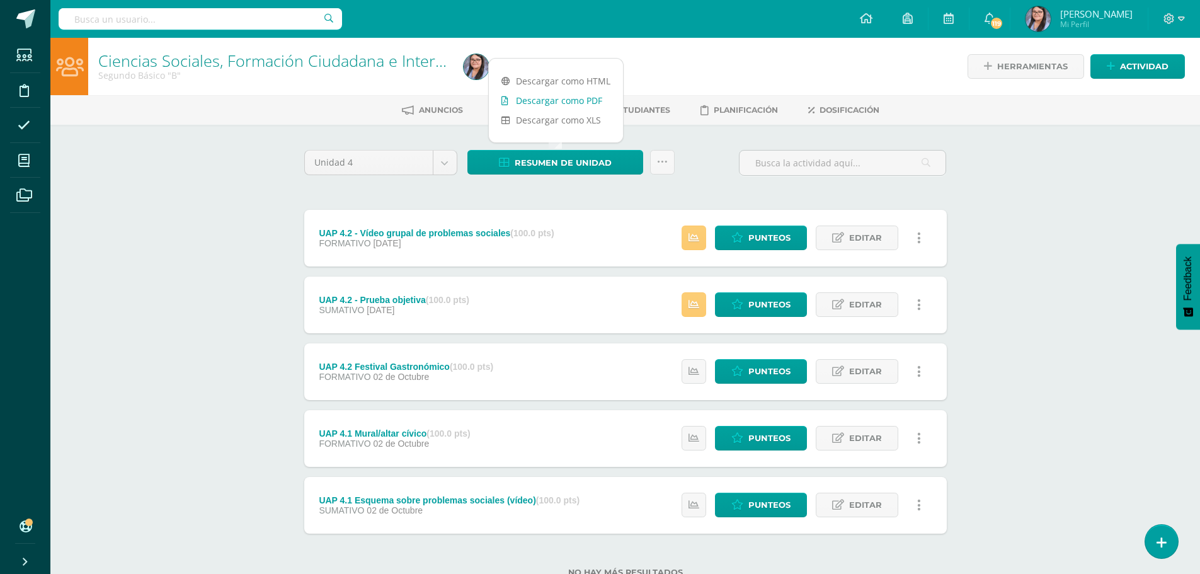
click at [558, 103] on link "Descargar como PDF" at bounding box center [556, 101] width 134 height 20
click at [444, 161] on body "Estudiantes Disciplina Asistencia Mis cursos Archivos Soporte Ayuda Reportar un…" at bounding box center [600, 308] width 1200 height 617
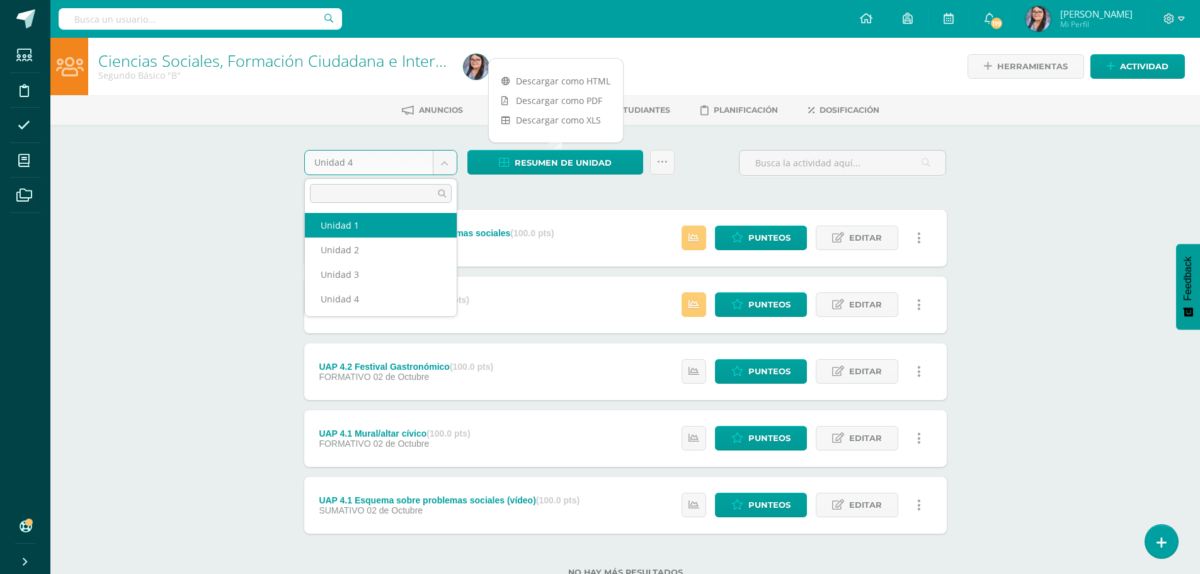
select select "Unidad 1"
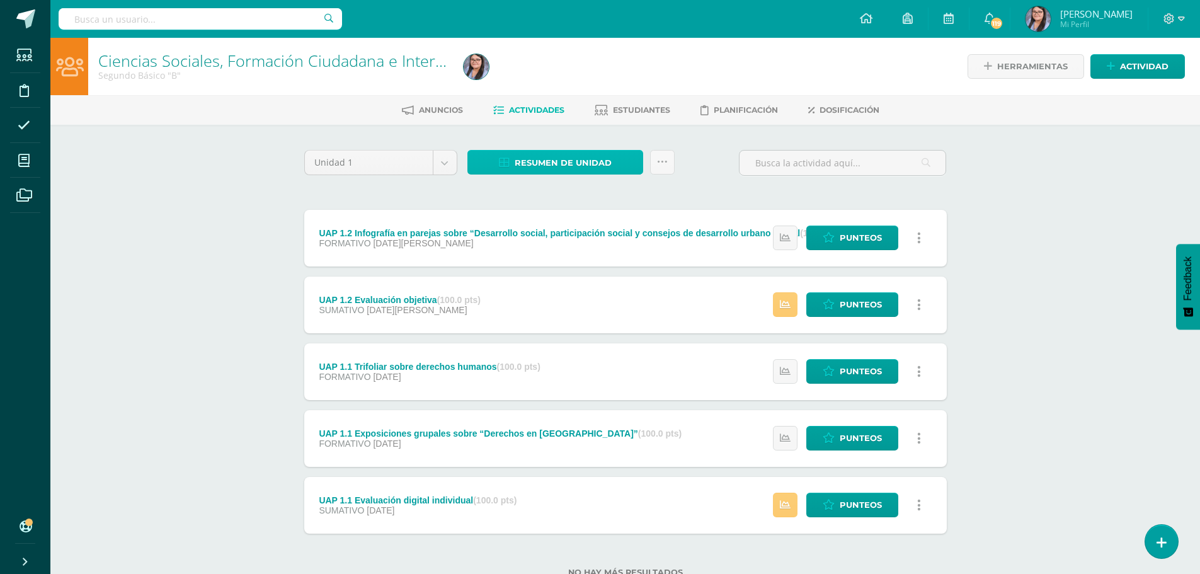
click at [594, 159] on span "Resumen de unidad" at bounding box center [563, 162] width 97 height 23
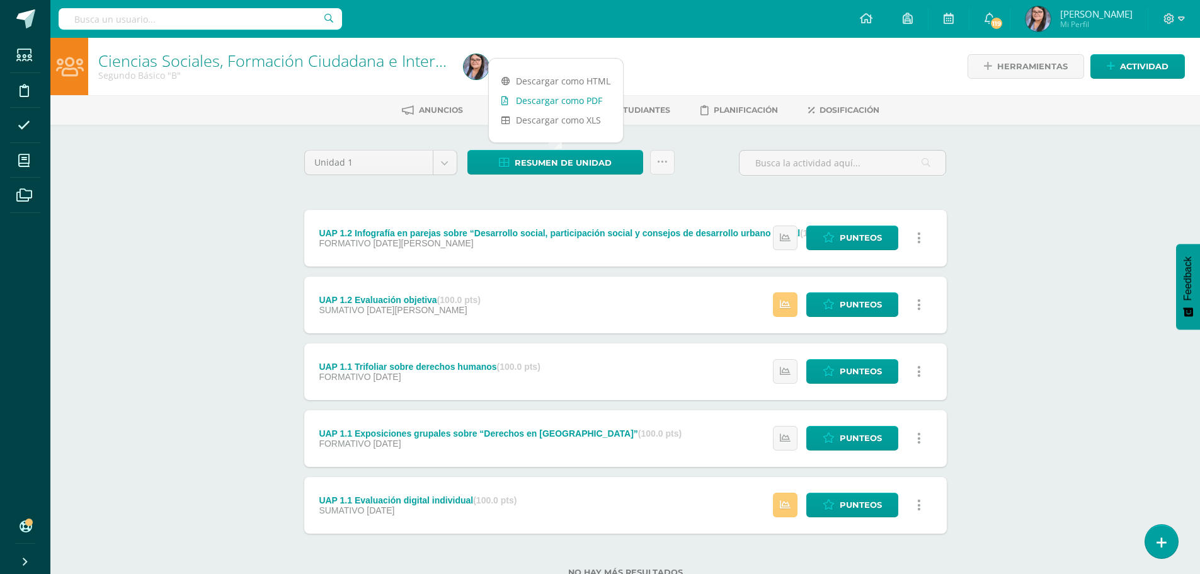
click at [559, 101] on link "Descargar como PDF" at bounding box center [556, 101] width 134 height 20
click at [442, 159] on body "Estudiantes Disciplina Asistencia Mis cursos Archivos Soporte Ayuda Reportar un…" at bounding box center [600, 308] width 1200 height 617
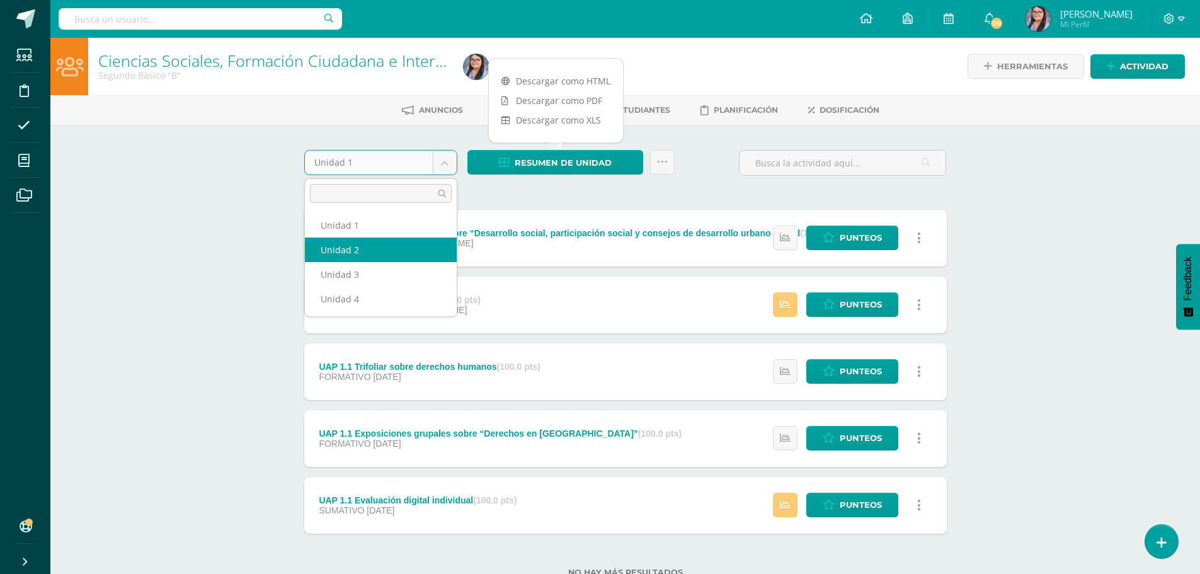
select select "Unidad 2"
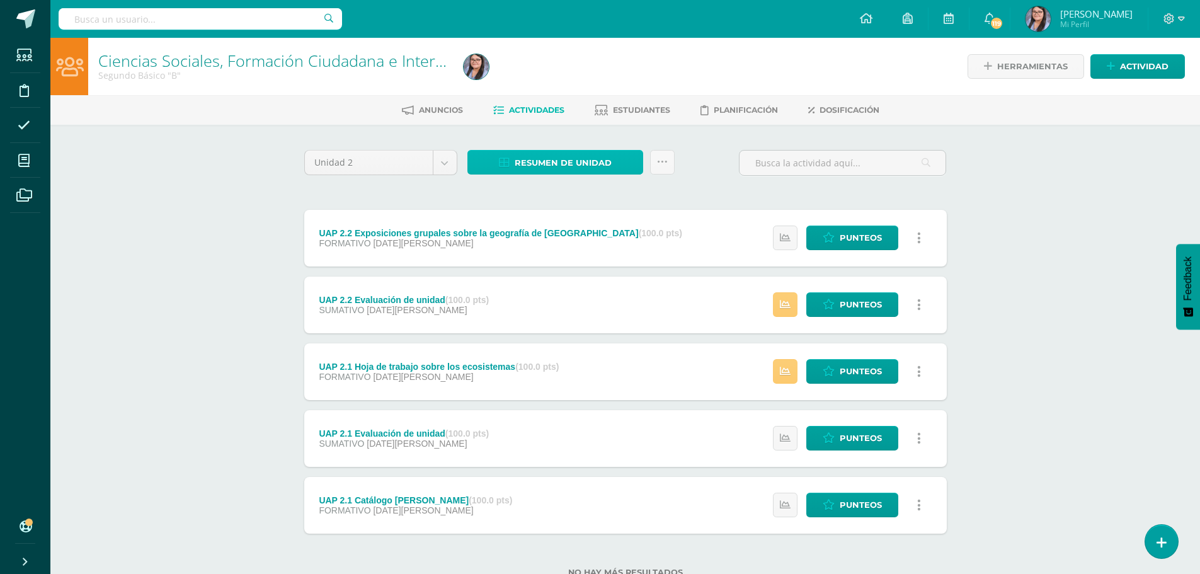
click at [564, 159] on span "Resumen de unidad" at bounding box center [563, 162] width 97 height 23
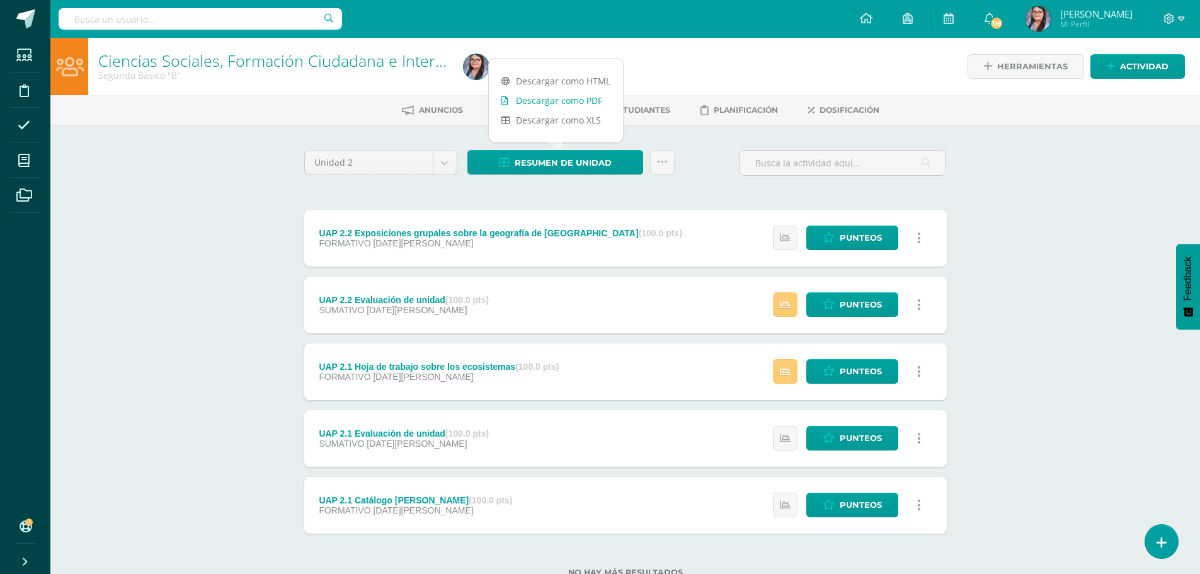
click at [581, 101] on link "Descargar como PDF" at bounding box center [556, 101] width 134 height 20
click at [450, 169] on body "Estudiantes Disciplina Asistencia Mis cursos Archivos Soporte Ayuda Reportar un…" at bounding box center [600, 308] width 1200 height 617
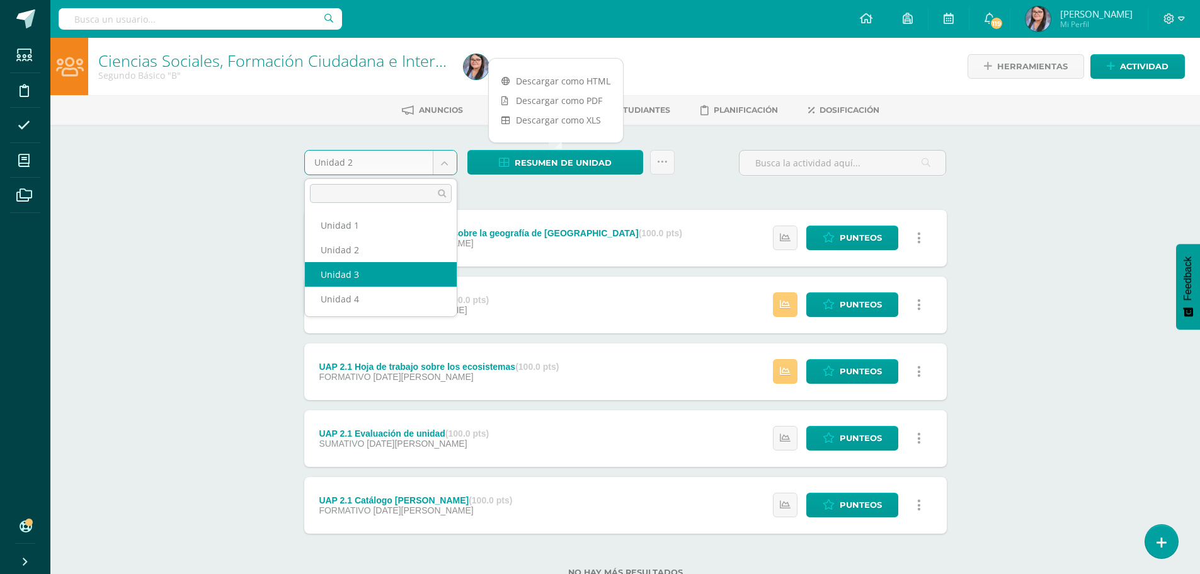
select select "Unidad 3"
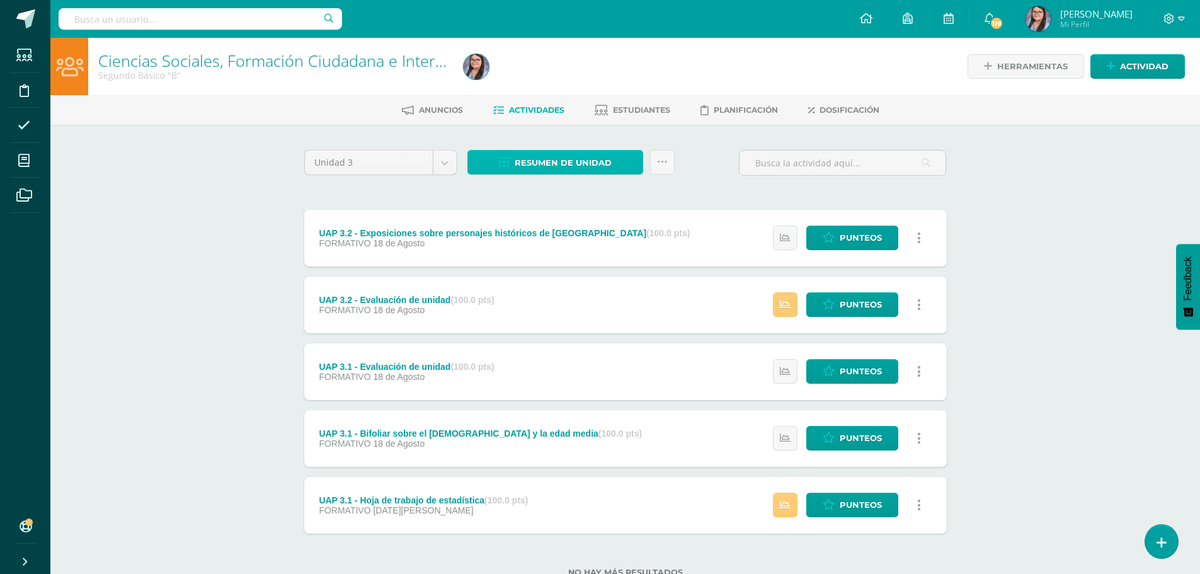
click at [535, 158] on span "Resumen de unidad" at bounding box center [563, 162] width 97 height 23
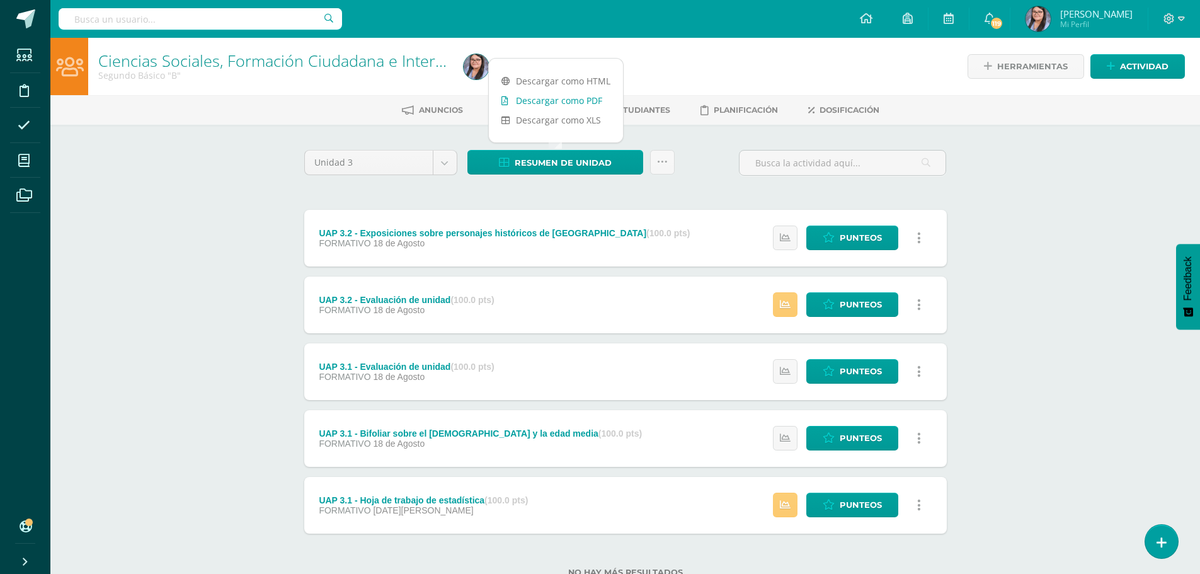
click at [572, 97] on link "Descargar como PDF" at bounding box center [556, 101] width 134 height 20
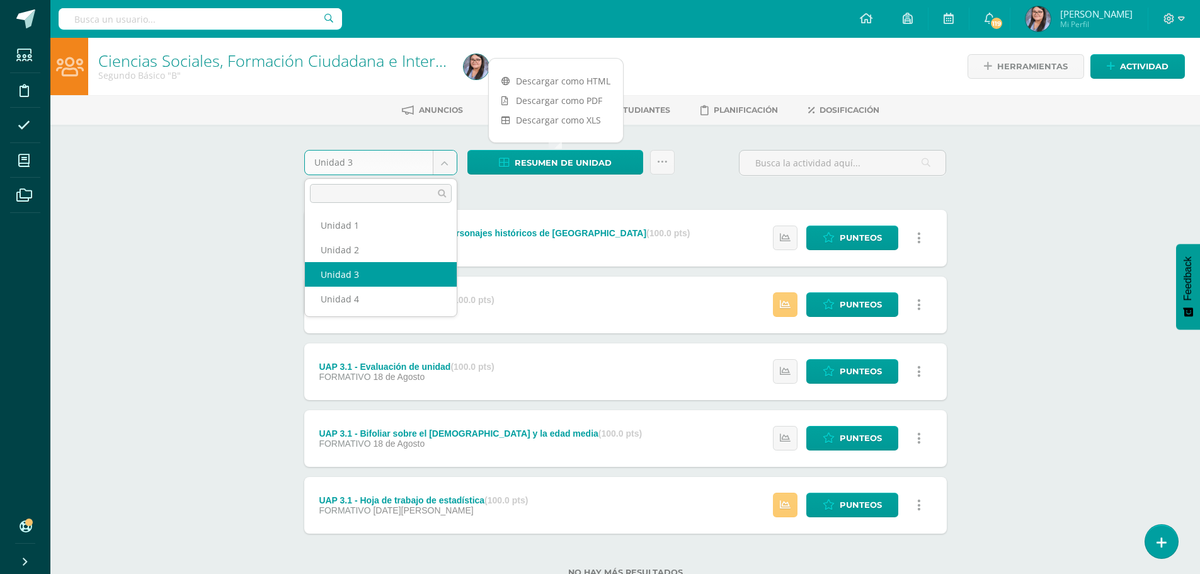
click at [450, 158] on body "Estudiantes Disciplina Asistencia Mis cursos Archivos Soporte Ayuda Reportar un…" at bounding box center [600, 308] width 1200 height 617
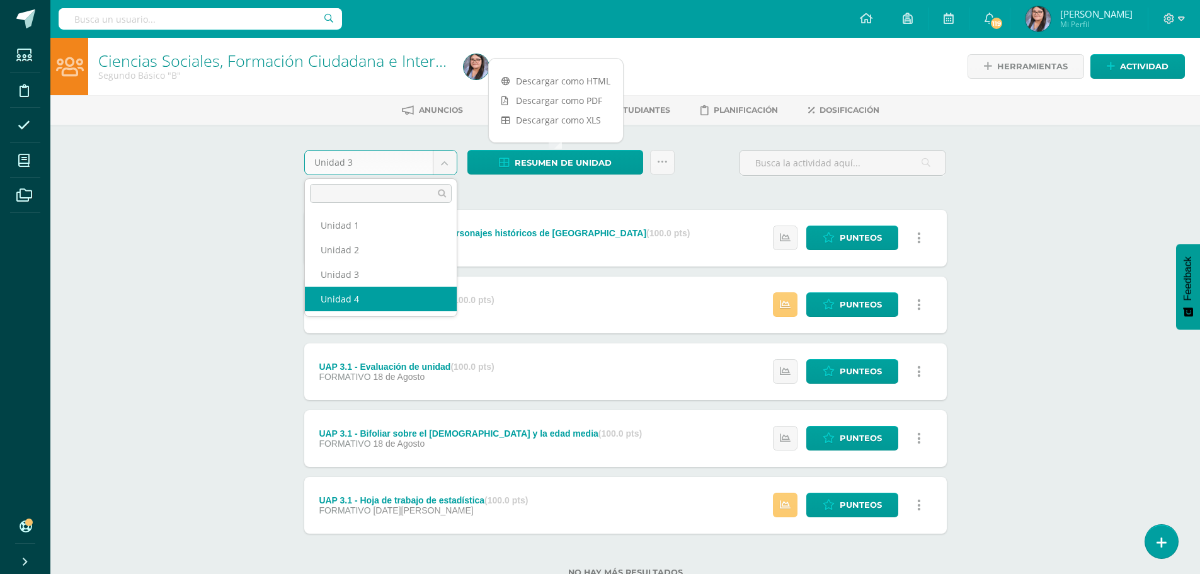
select select "Unidad 4"
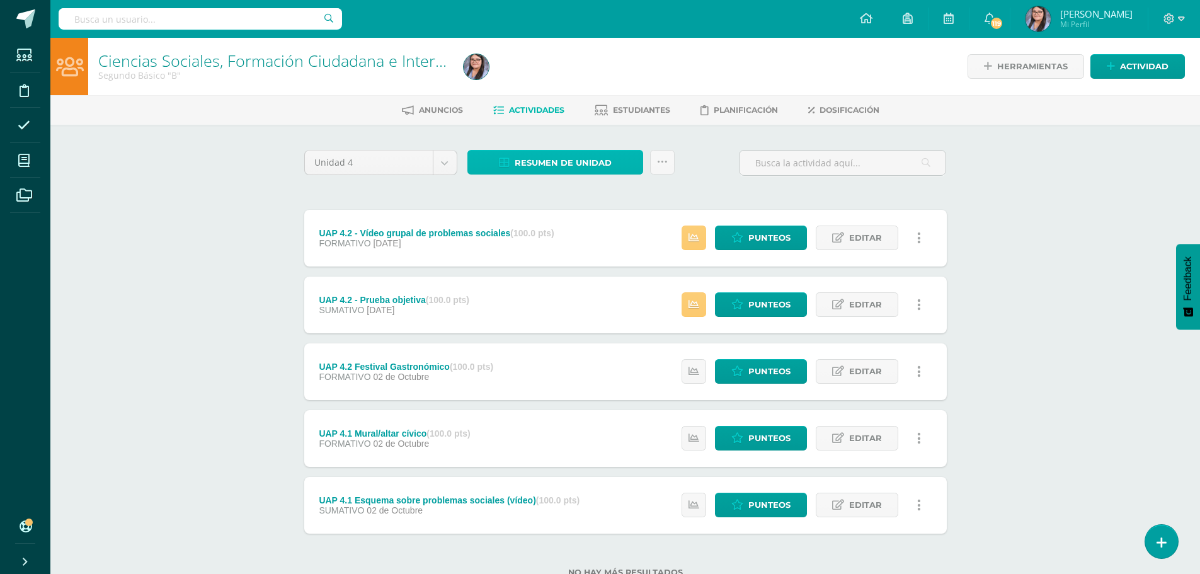
click at [549, 169] on span "Resumen de unidad" at bounding box center [563, 162] width 97 height 23
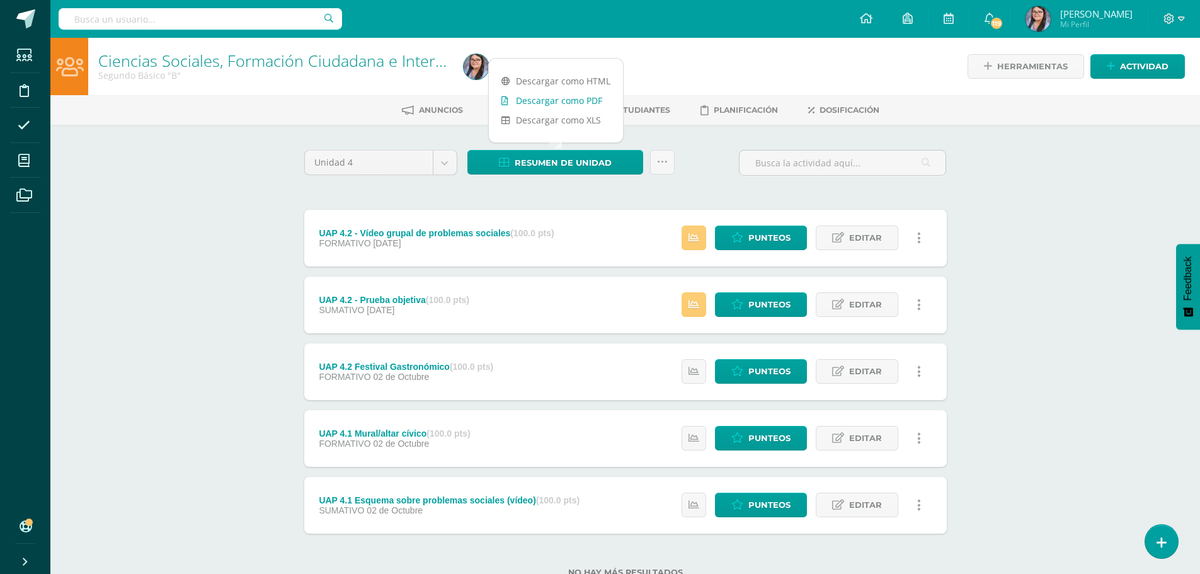
click at [548, 103] on link "Descargar como PDF" at bounding box center [556, 101] width 134 height 20
click at [873, 21] on icon at bounding box center [866, 18] width 13 height 11
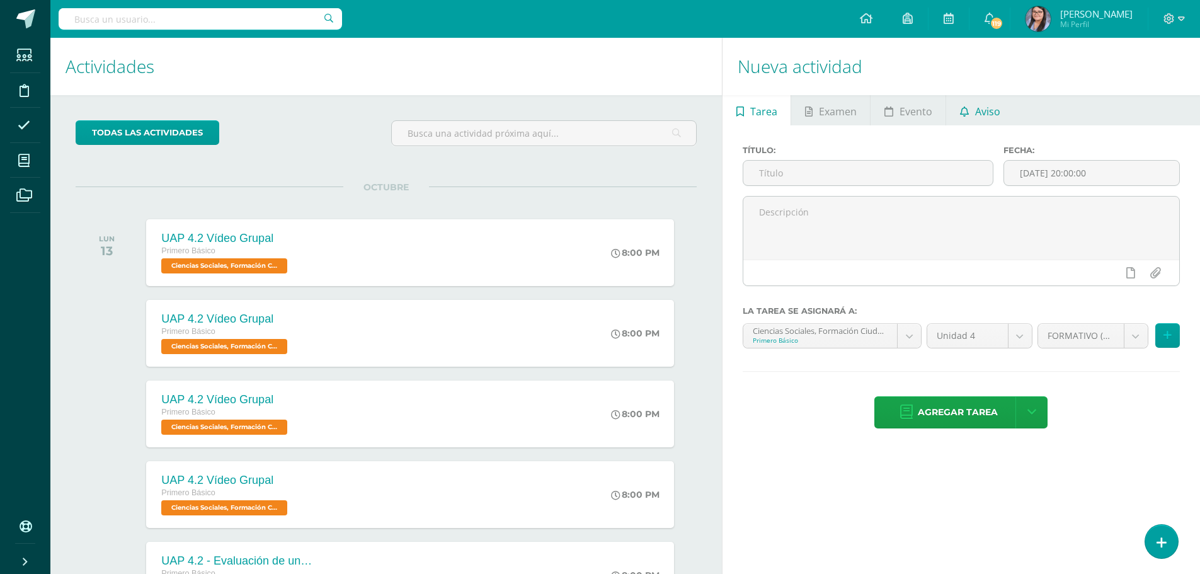
click at [987, 115] on span "Aviso" at bounding box center [987, 111] width 25 height 30
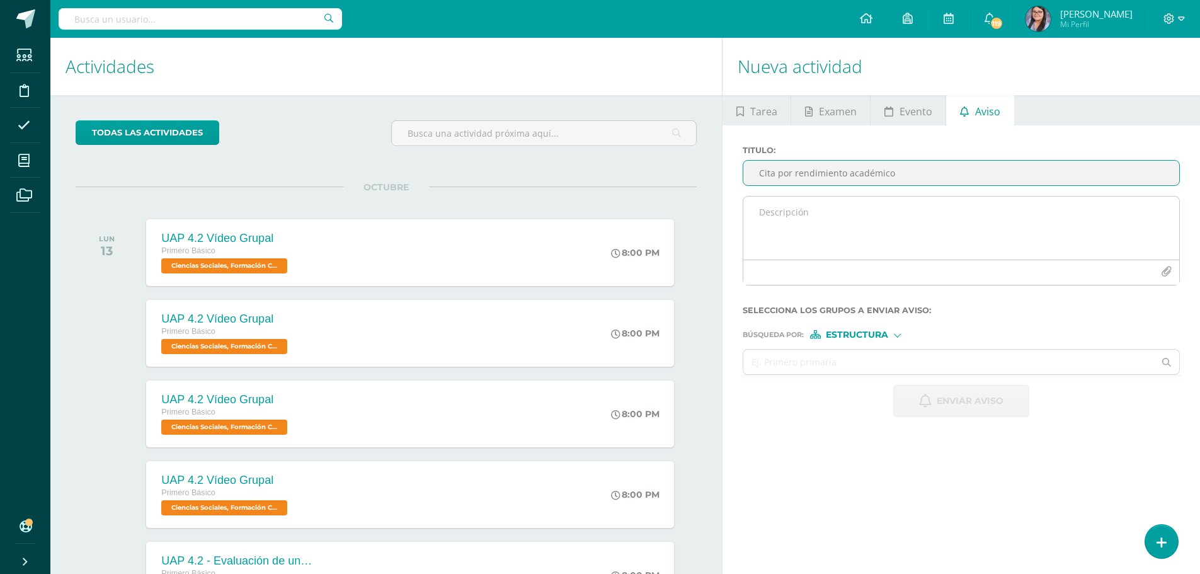
type input "Cita por rendimiento académico"
click at [855, 209] on textarea at bounding box center [961, 228] width 436 height 63
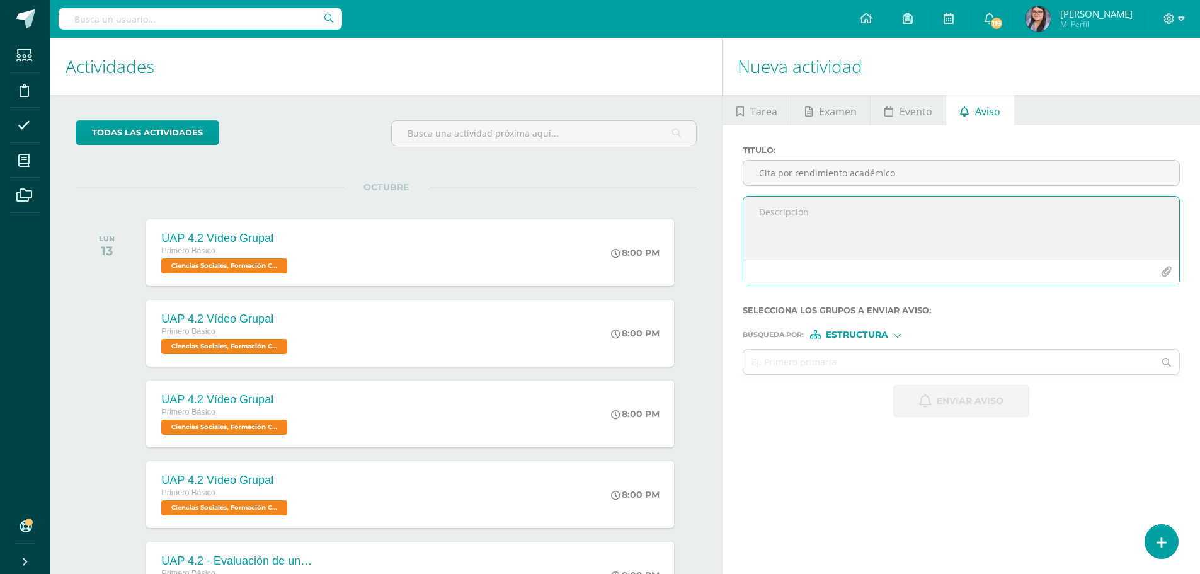
click at [967, 227] on textarea at bounding box center [961, 228] width 436 height 63
paste textarea "Estimados padres de familia de [PERSON_NAME], reciban un cordial saludo. Por es…"
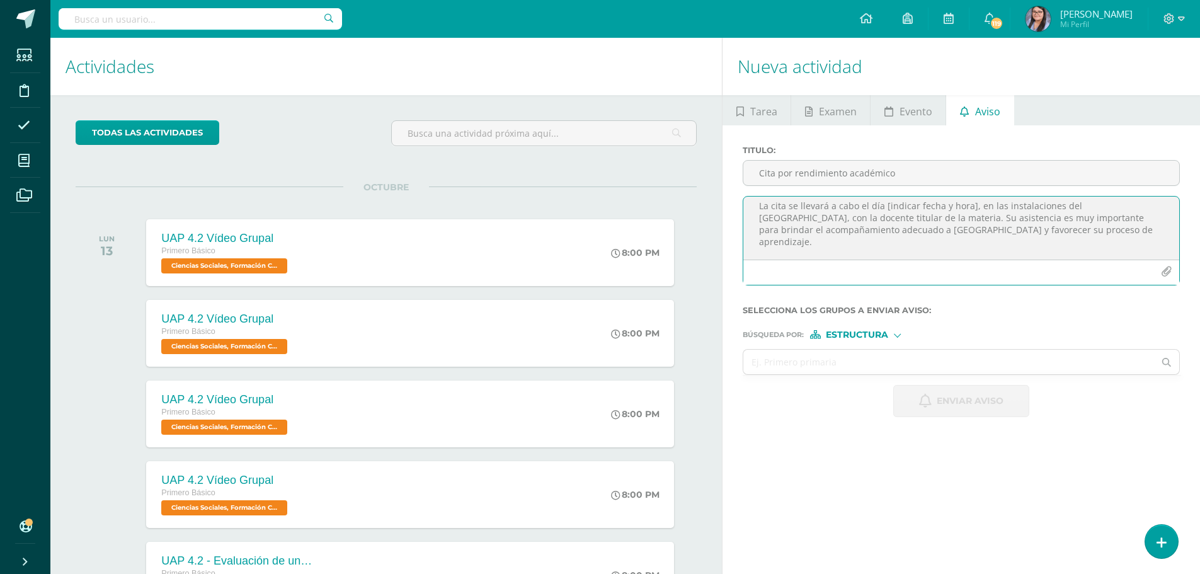
scroll to position [15, 0]
click at [989, 207] on textarea "Estimados padres de familia de [PERSON_NAME], reciban un cordial saludo. Por es…" at bounding box center [961, 228] width 436 height 63
click at [1049, 224] on textarea "Estimados padres de familia de [PERSON_NAME], reciban un cordial saludo. Por es…" at bounding box center [961, 228] width 436 height 63
click at [1056, 249] on textarea "Estimados padres de familia de [PERSON_NAME], reciban un cordial saludo. Por es…" at bounding box center [961, 228] width 436 height 63
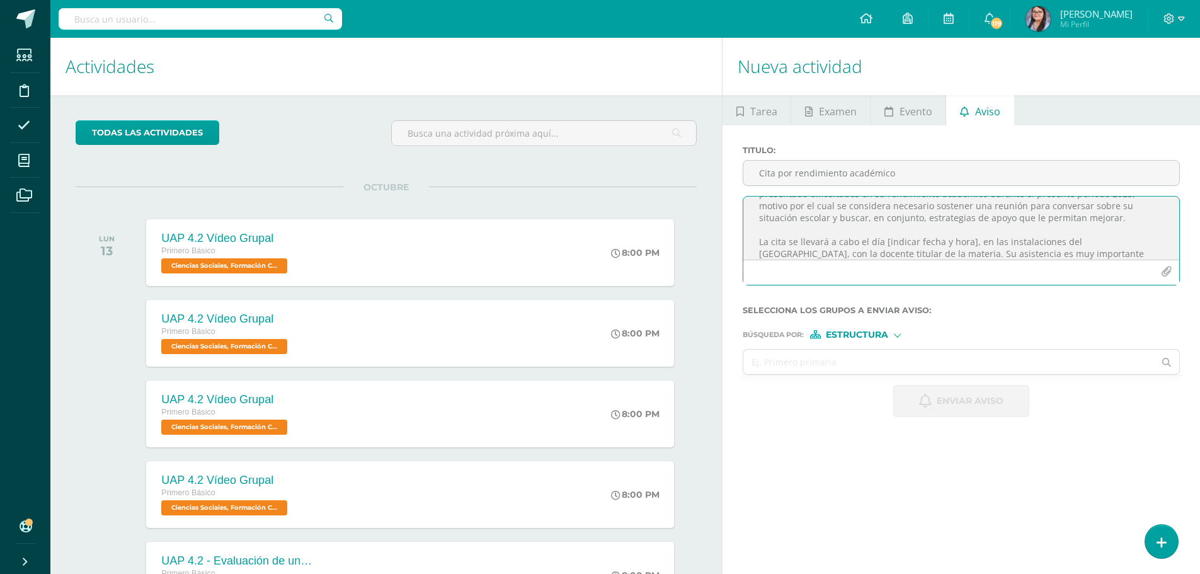
scroll to position [54, 0]
click at [970, 231] on textarea "Estimados padres de familia de [PERSON_NAME], reciban un cordial saludo. Por es…" at bounding box center [961, 228] width 436 height 63
drag, startPoint x: 812, startPoint y: 241, endPoint x: 954, endPoint y: 209, distance: 146.0
click at [954, 209] on textarea "Estimados padres de familia de [PERSON_NAME], reciban un cordial saludo. Por es…" at bounding box center [961, 228] width 436 height 63
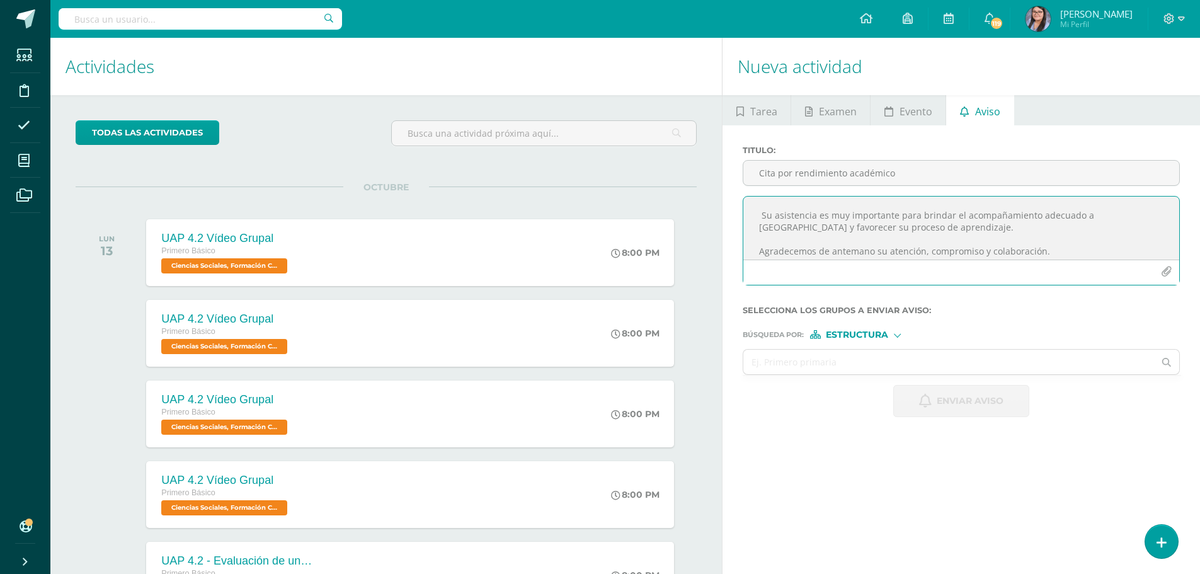
scroll to position [112, 0]
click at [1084, 243] on textarea "Estimados padres de familia de [PERSON_NAME], reciban un cordial saludo. Por es…" at bounding box center [961, 228] width 436 height 63
click at [965, 253] on textarea "Estimados padres de familia de [PERSON_NAME], reciban un cordial saludo. Por es…" at bounding box center [961, 228] width 436 height 63
click at [1004, 253] on textarea "Estimados padres de familia de [PERSON_NAME], reciban un cordial saludo. Por es…" at bounding box center [961, 228] width 436 height 63
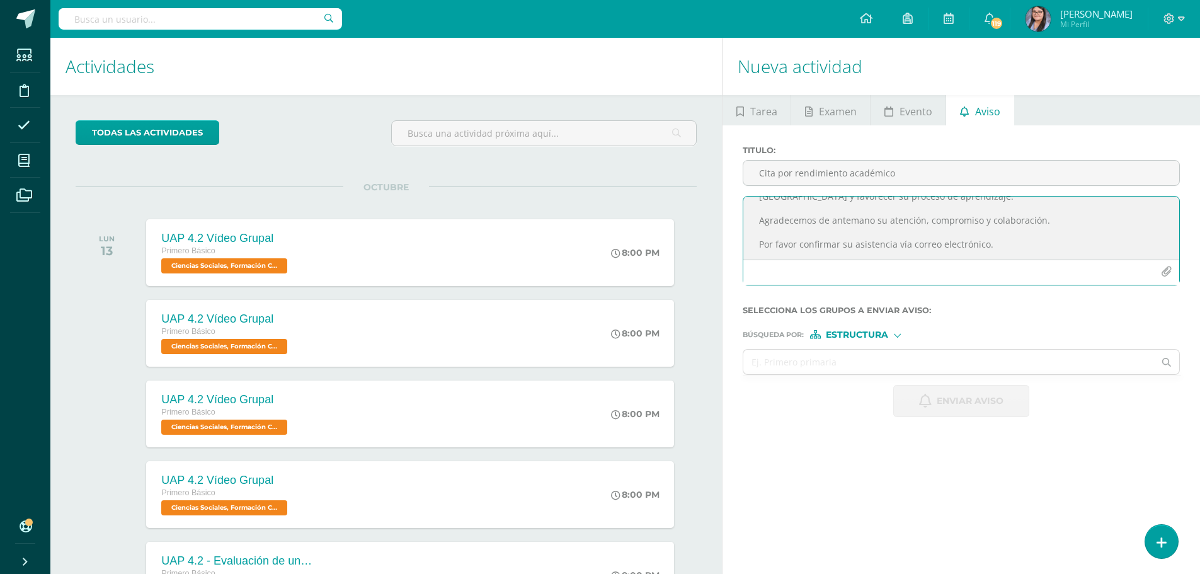
scroll to position [135, 0]
type textarea "Estimados padres de familia de [PERSON_NAME], reciban un cordial saludo. Por es…"
click at [874, 335] on span "Estructura" at bounding box center [857, 334] width 62 height 7
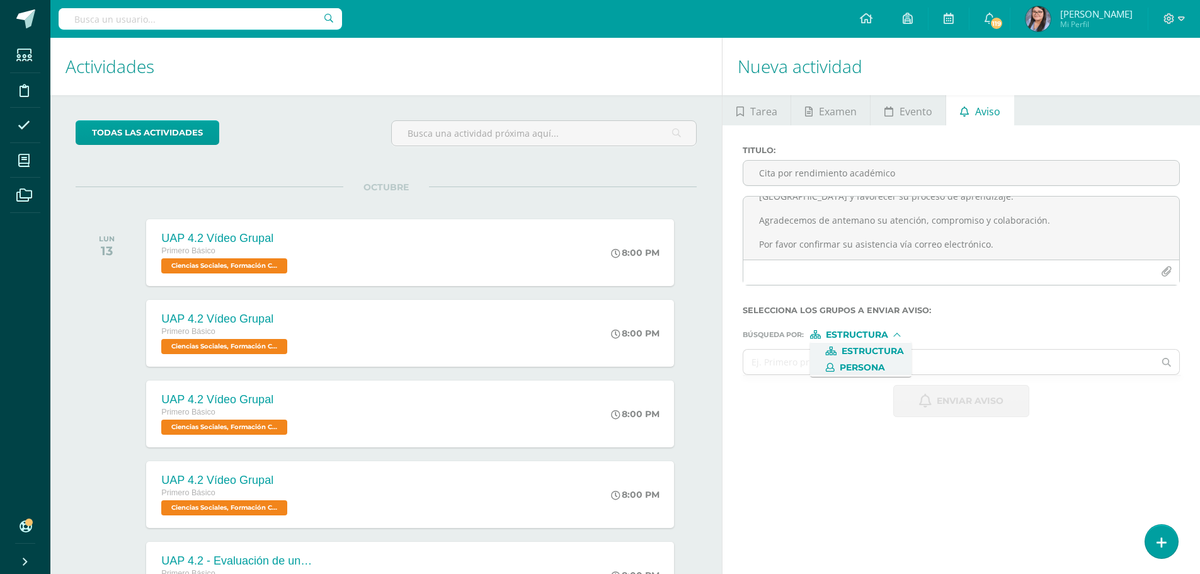
click at [872, 364] on span "Persona" at bounding box center [862, 367] width 45 height 7
click at [872, 364] on input "text" at bounding box center [948, 362] width 411 height 25
type input "[PERSON_NAME]"
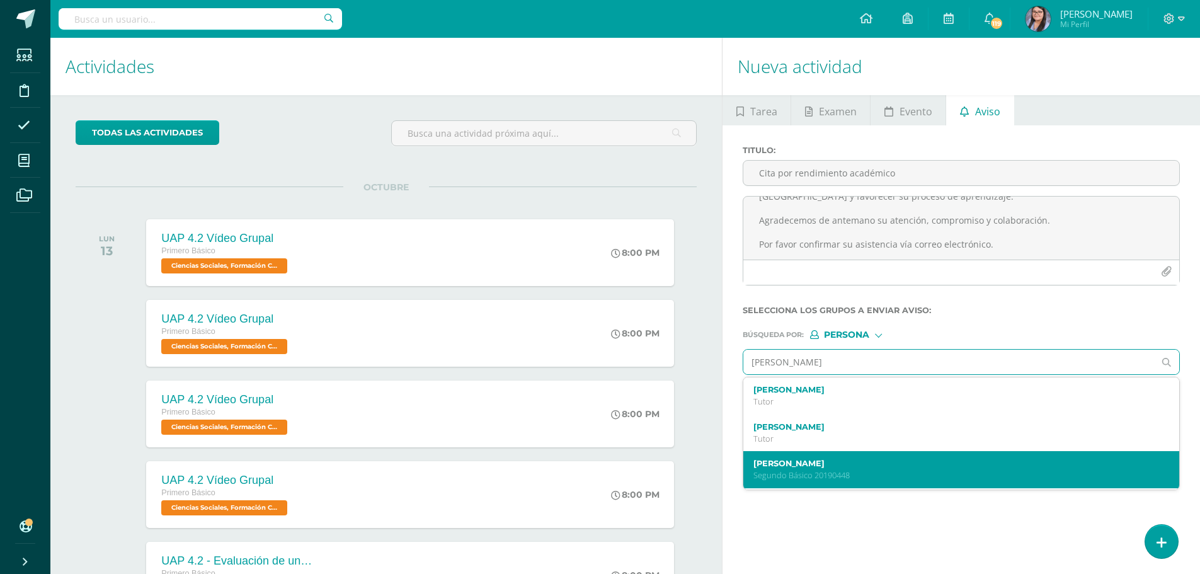
click at [860, 464] on label "[PERSON_NAME]" at bounding box center [952, 463] width 398 height 9
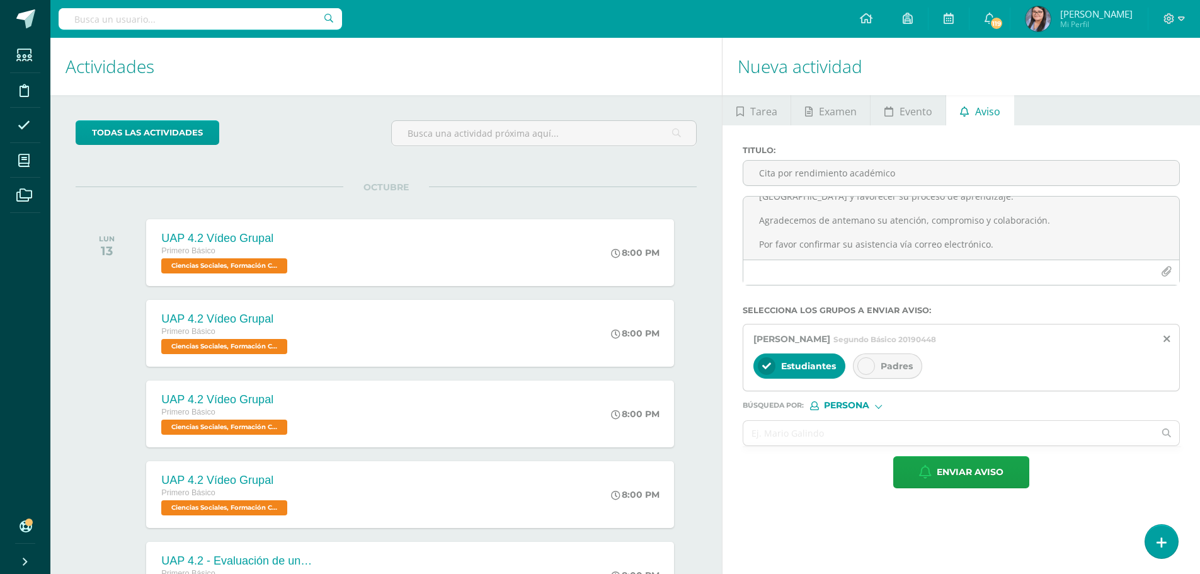
click at [878, 364] on div "Padres" at bounding box center [887, 365] width 69 height 25
click at [860, 437] on input "text" at bounding box center [948, 433] width 411 height 25
type input "[PERSON_NAME]"
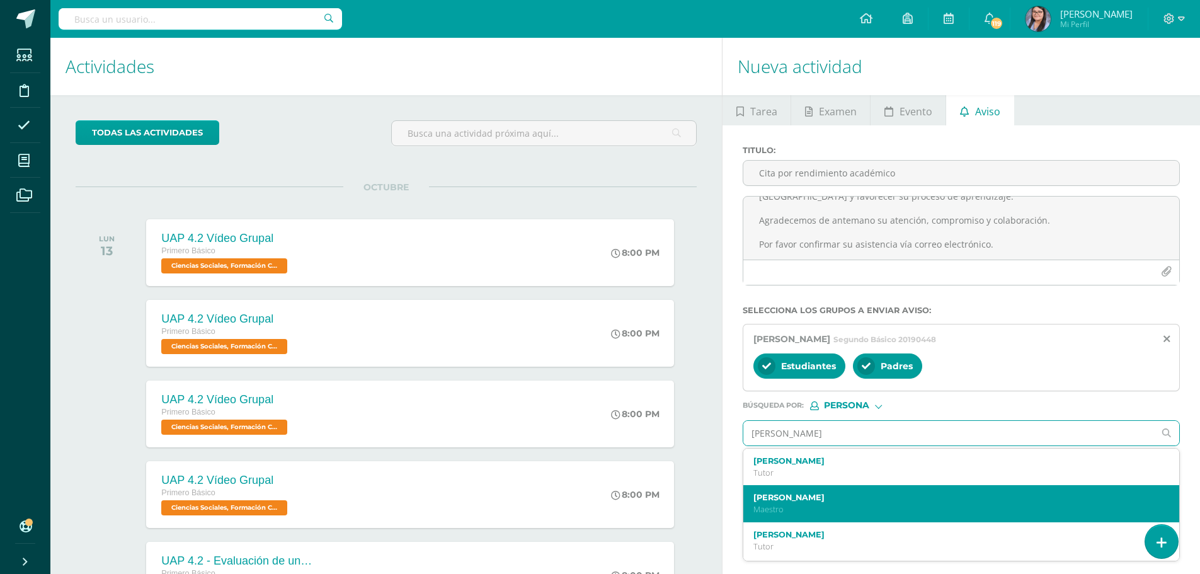
click at [860, 511] on p "Maestro" at bounding box center [952, 509] width 398 height 11
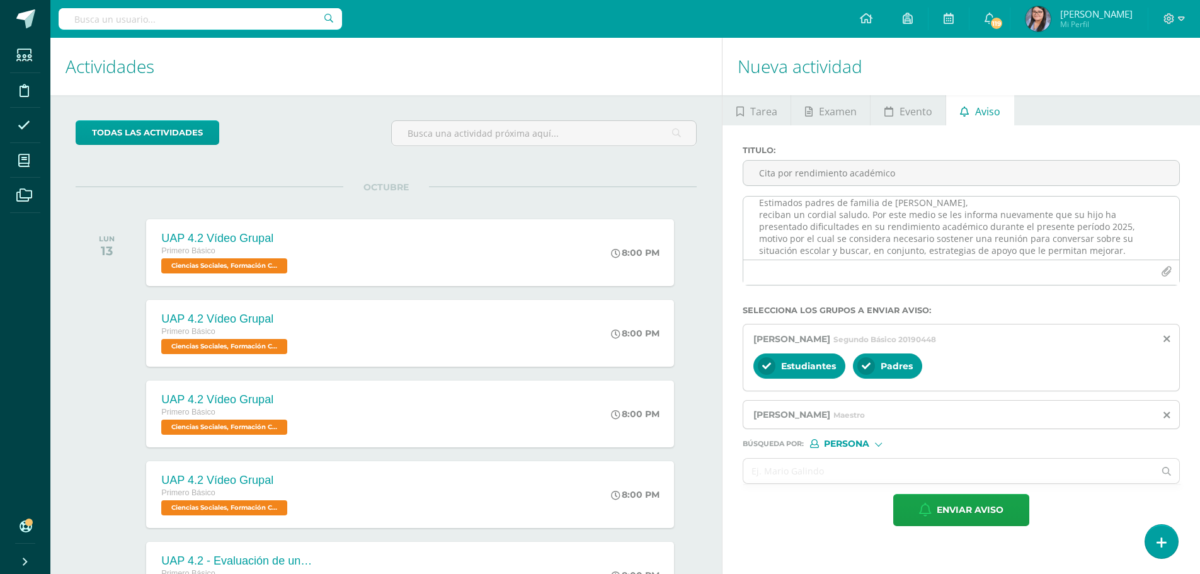
scroll to position [72, 0]
click at [985, 506] on span "Enviar aviso" at bounding box center [970, 510] width 67 height 31
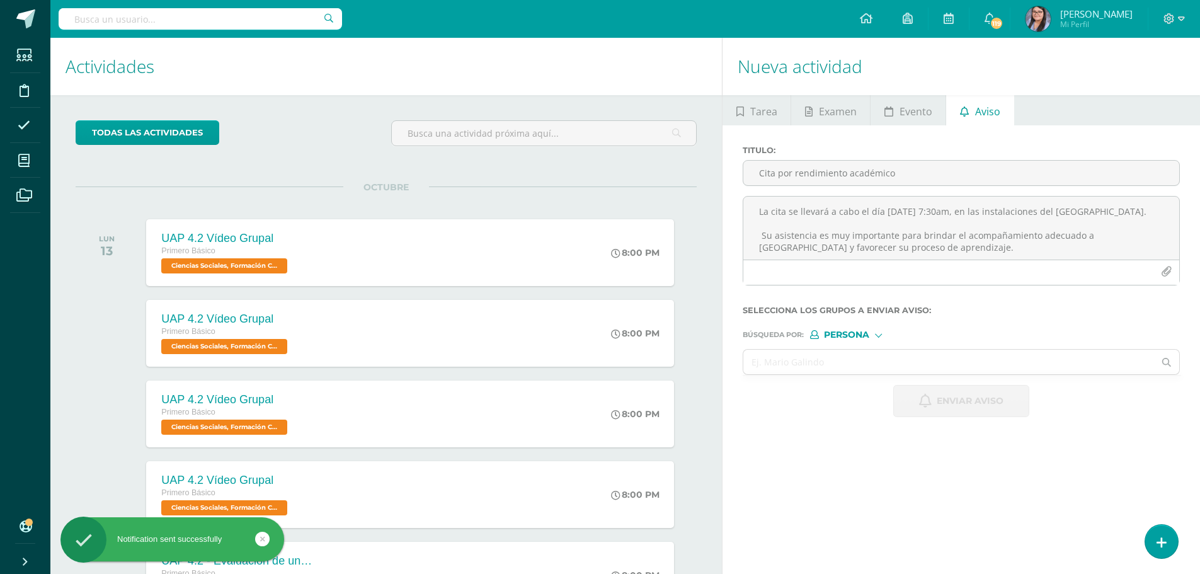
scroll to position [0, 0]
